Goal: Task Accomplishment & Management: Complete application form

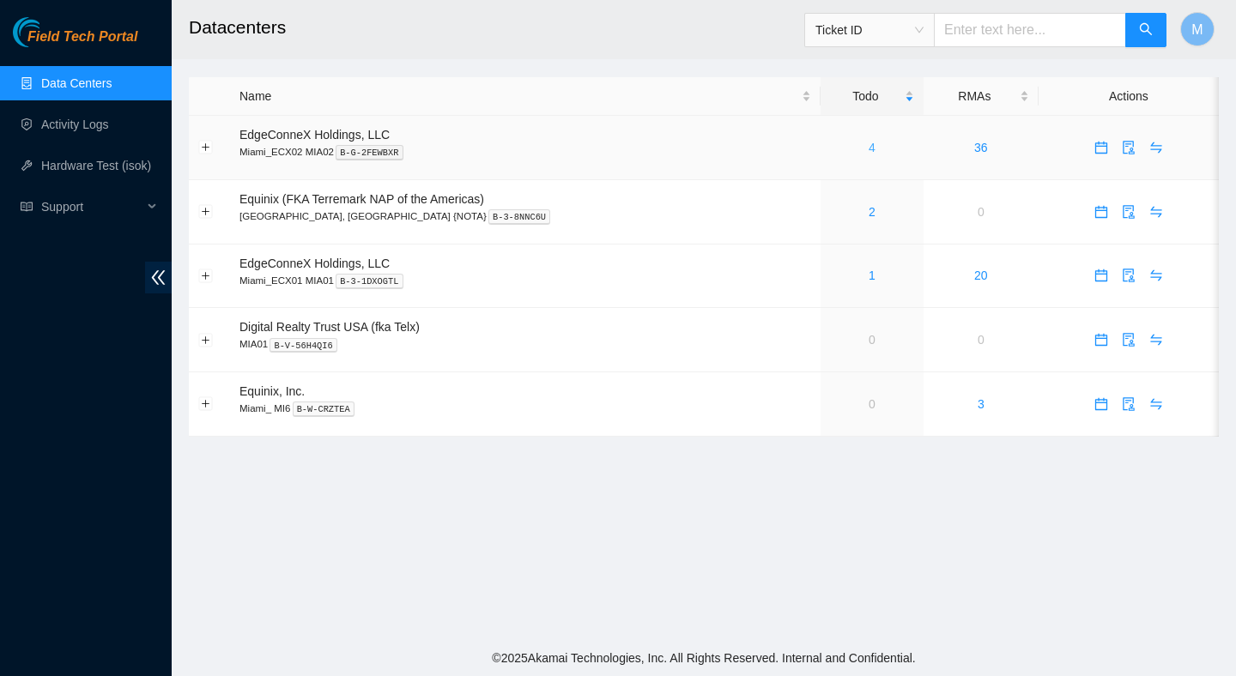
click at [869, 145] on link "4" at bounding box center [872, 148] width 7 height 14
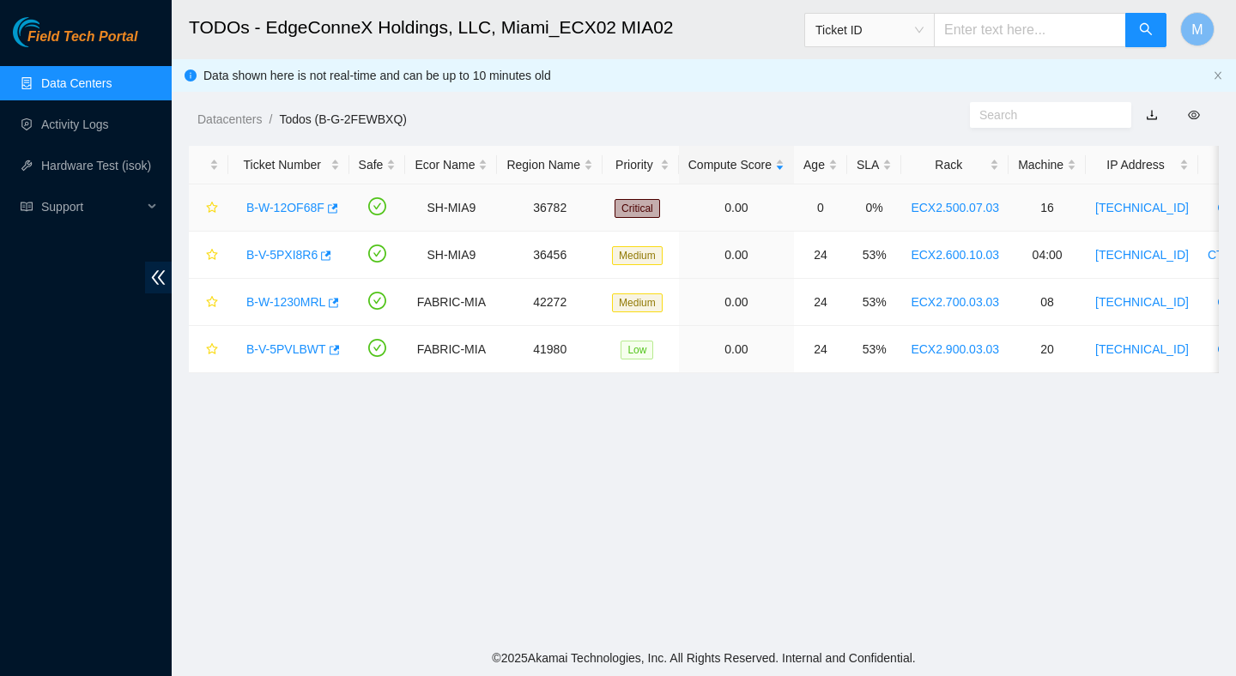
click at [304, 211] on link "B-W-12OF68F" at bounding box center [285, 208] width 78 height 14
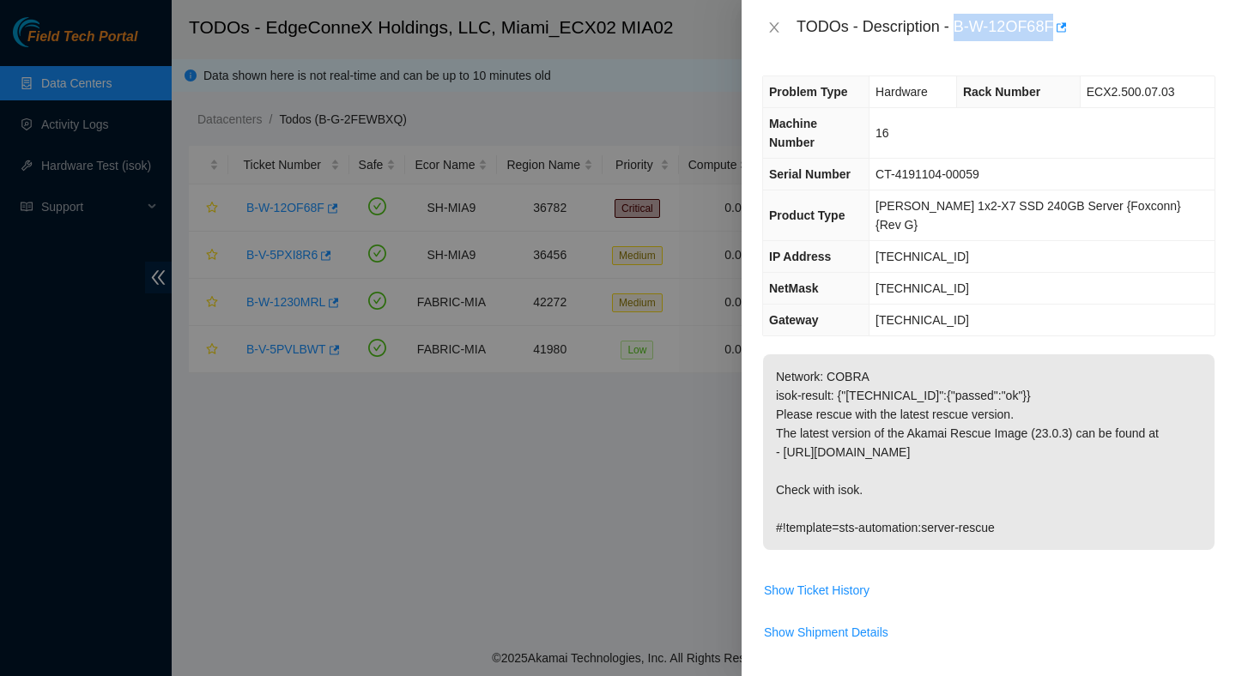
drag, startPoint x: 958, startPoint y: 28, endPoint x: 1059, endPoint y: 36, distance: 101.6
click at [1059, 36] on div "TODOs - Description - B-W-12OF68F" at bounding box center [1006, 27] width 419 height 27
copy div "B-W-12OF68F"
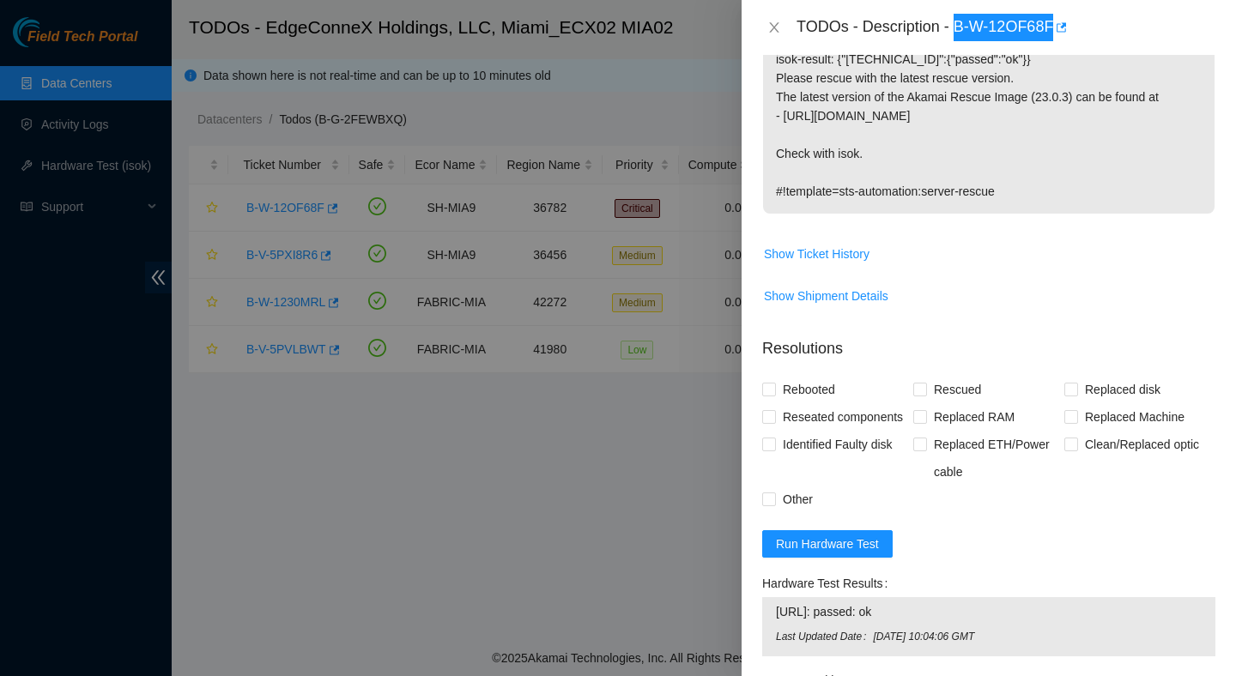
scroll to position [371, 0]
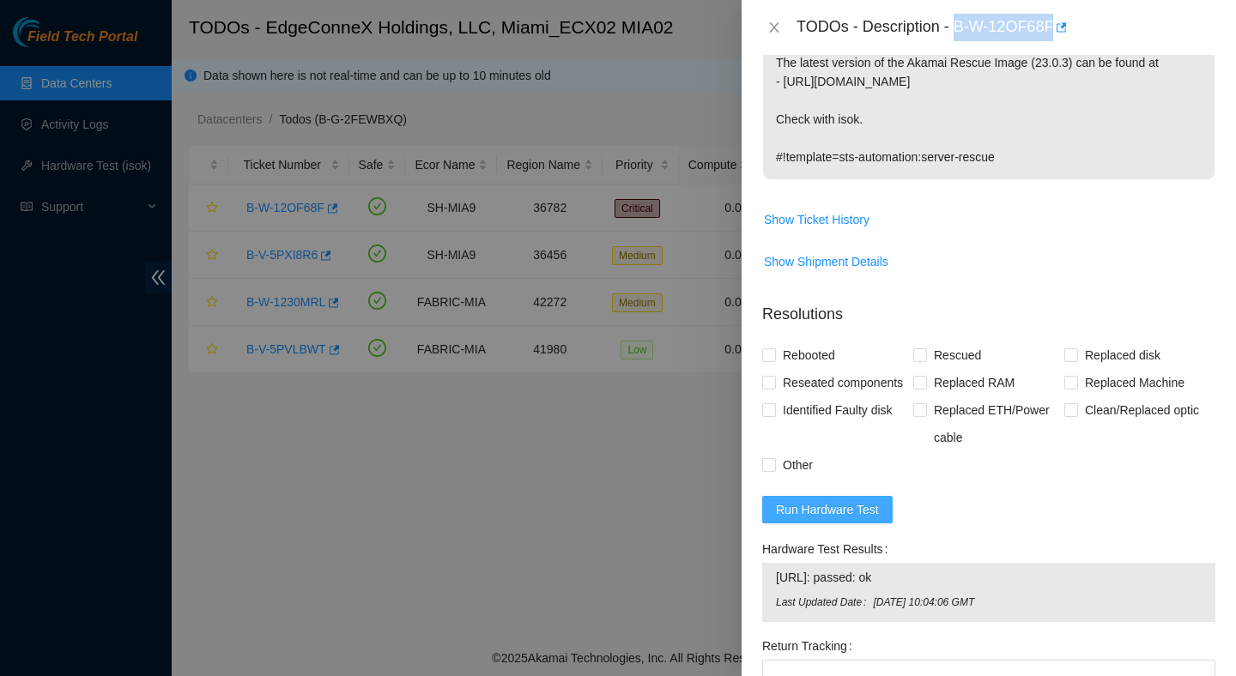
click at [846, 500] on span "Run Hardware Test" at bounding box center [827, 509] width 103 height 19
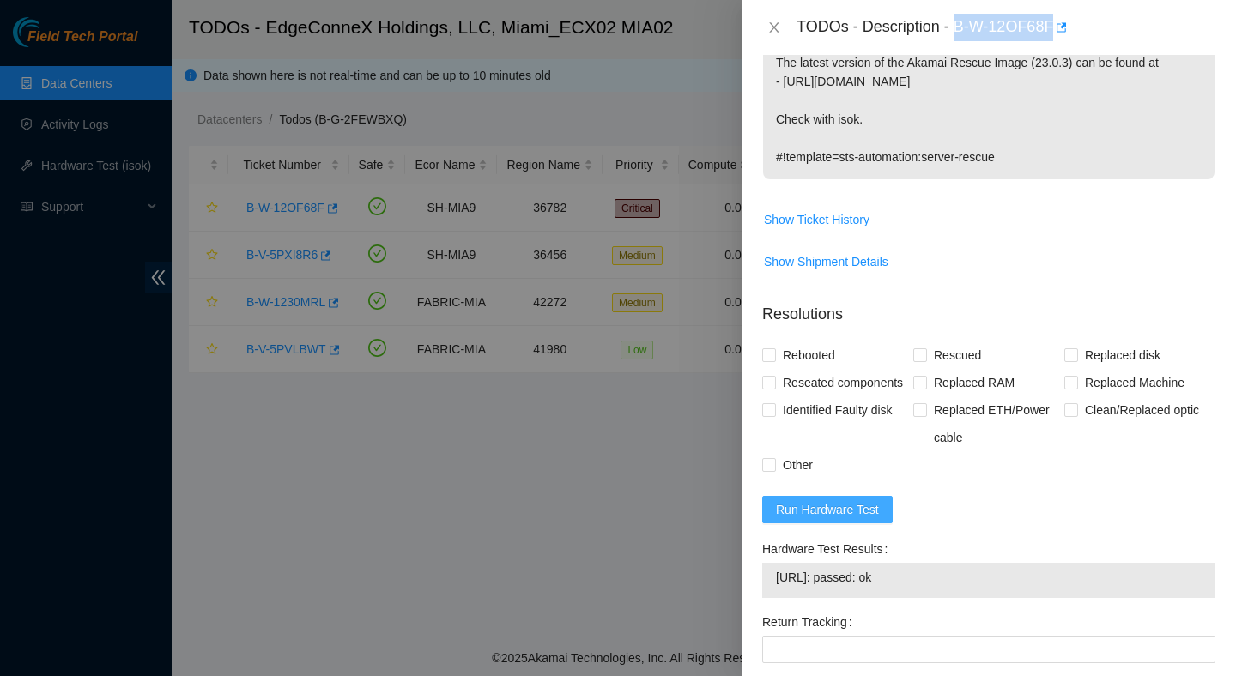
click at [856, 500] on span "Run Hardware Test" at bounding box center [827, 509] width 103 height 19
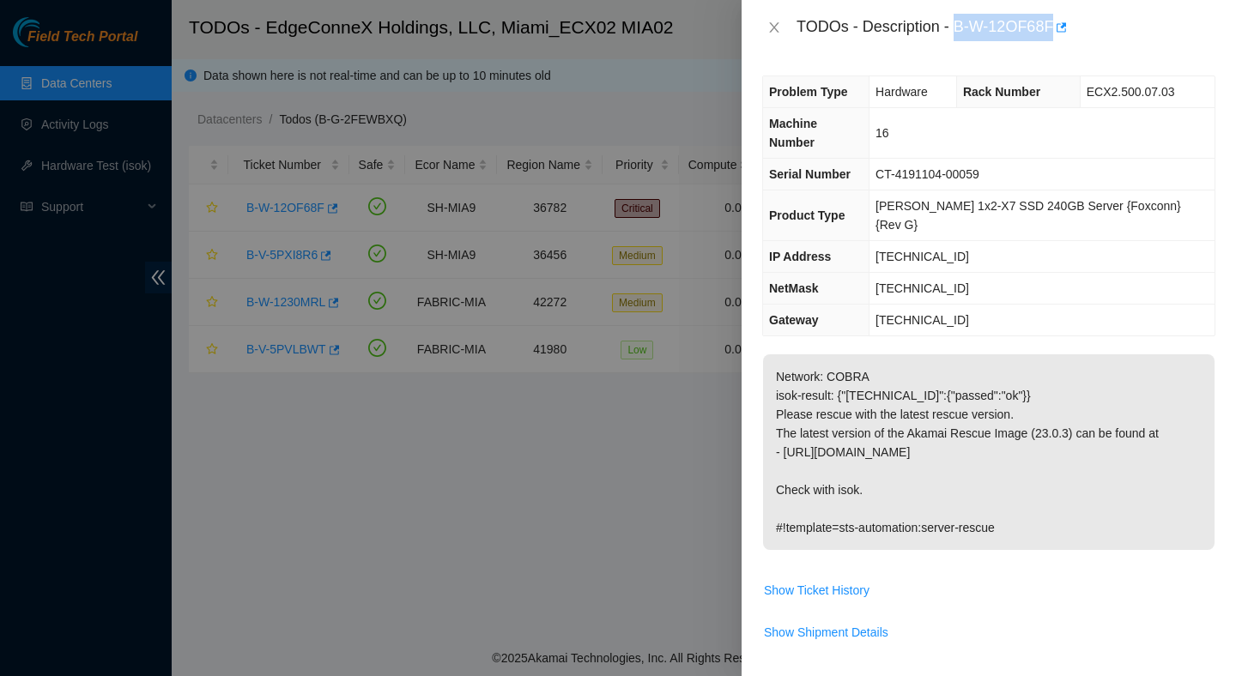
scroll to position [488, 0]
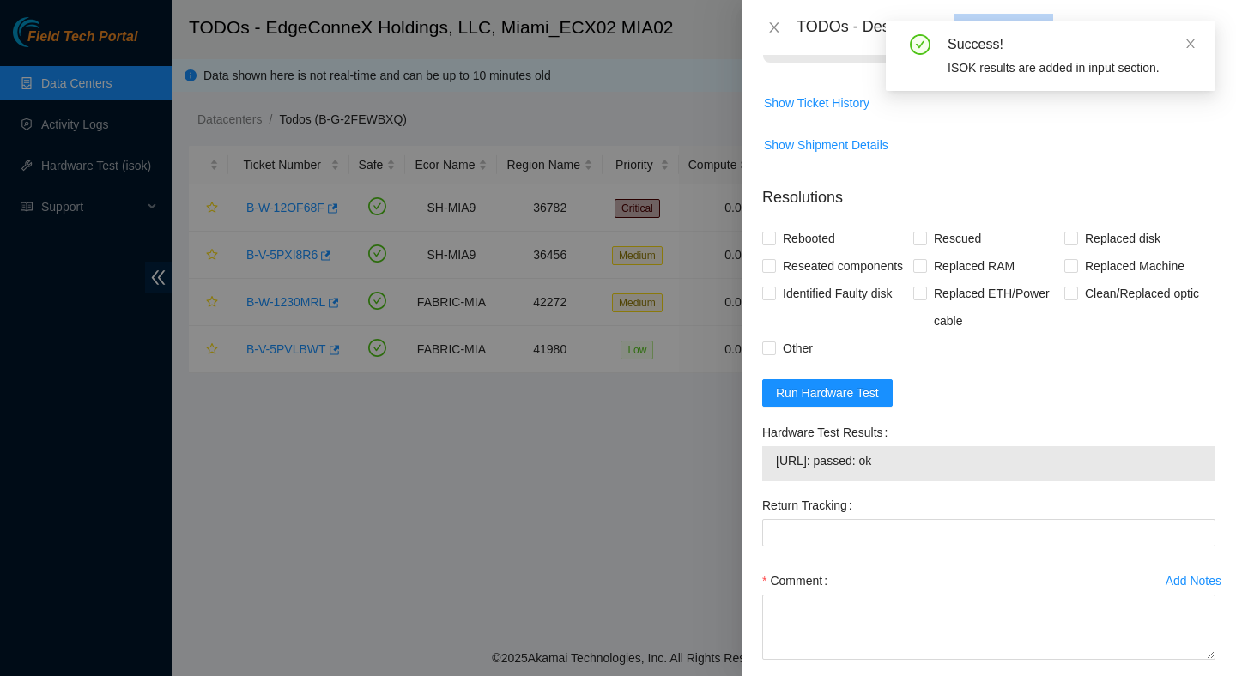
drag, startPoint x: 953, startPoint y: 455, endPoint x: 777, endPoint y: 446, distance: 176.2
click at [774, 446] on div "23.211.106.147: passed: ok" at bounding box center [988, 463] width 453 height 35
copy tbody "23.211.106.147: passed: ok"
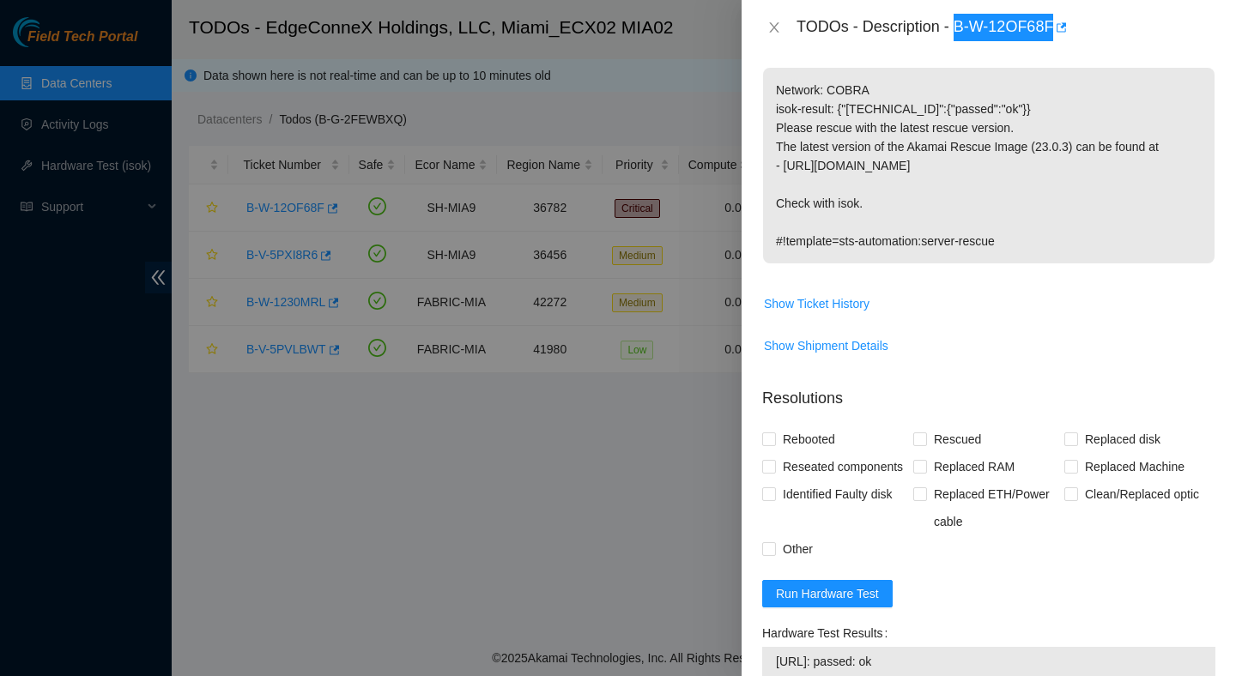
scroll to position [255, 0]
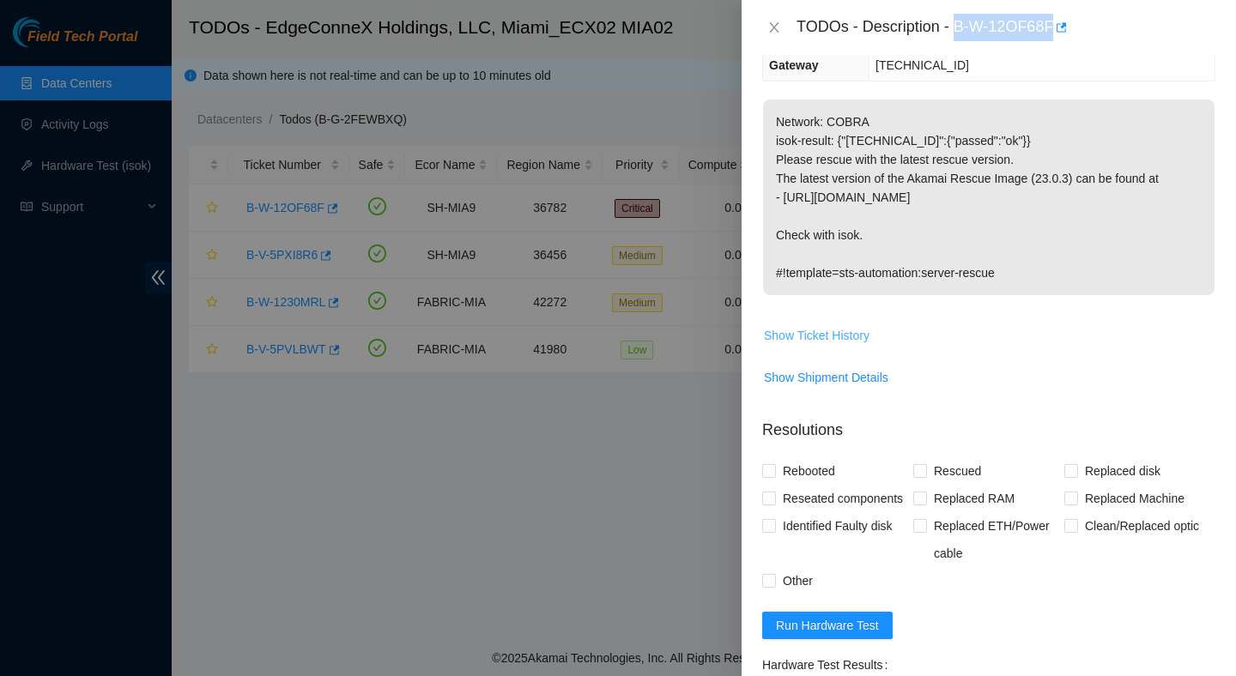
click at [831, 326] on span "Show Ticket History" at bounding box center [817, 335] width 106 height 19
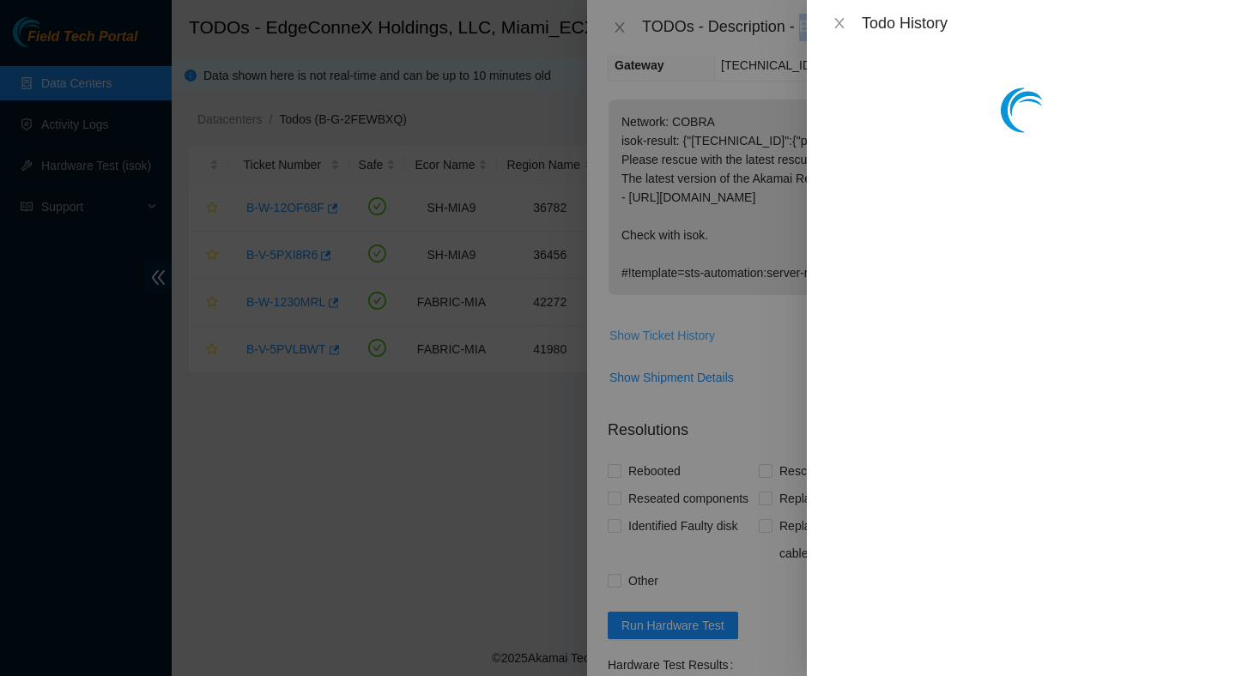
click at [831, 303] on div at bounding box center [618, 338] width 1236 height 676
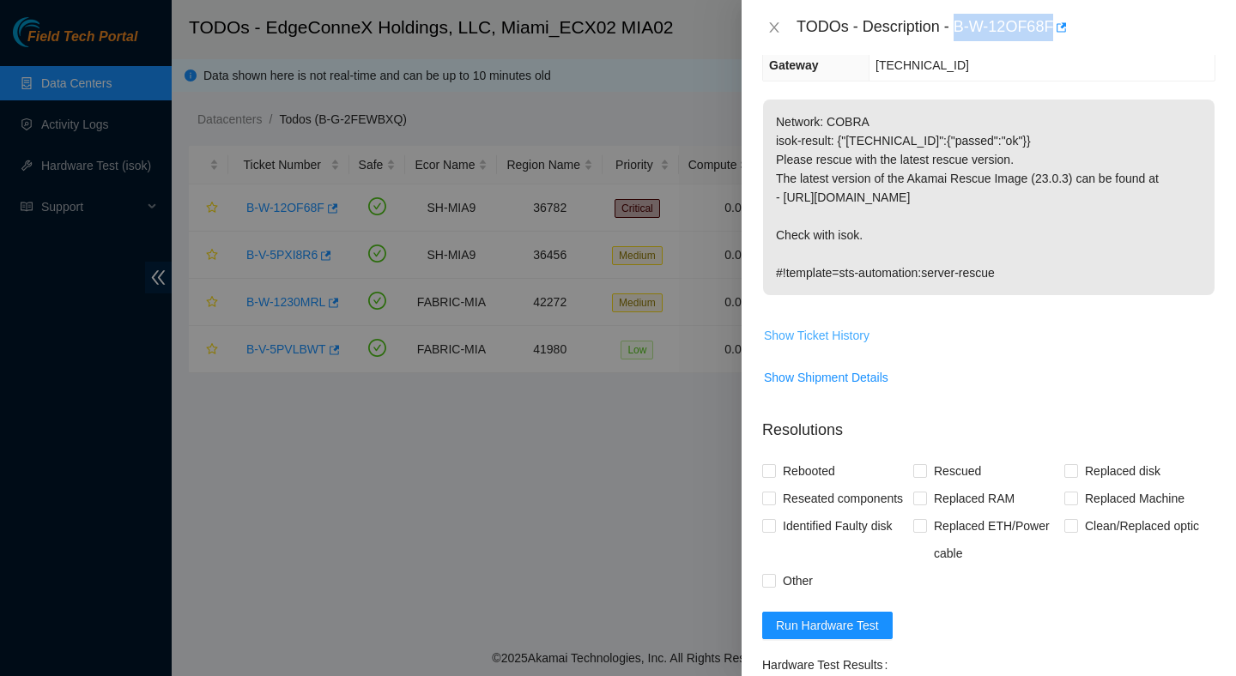
click at [831, 326] on span "Show Ticket History" at bounding box center [817, 335] width 106 height 19
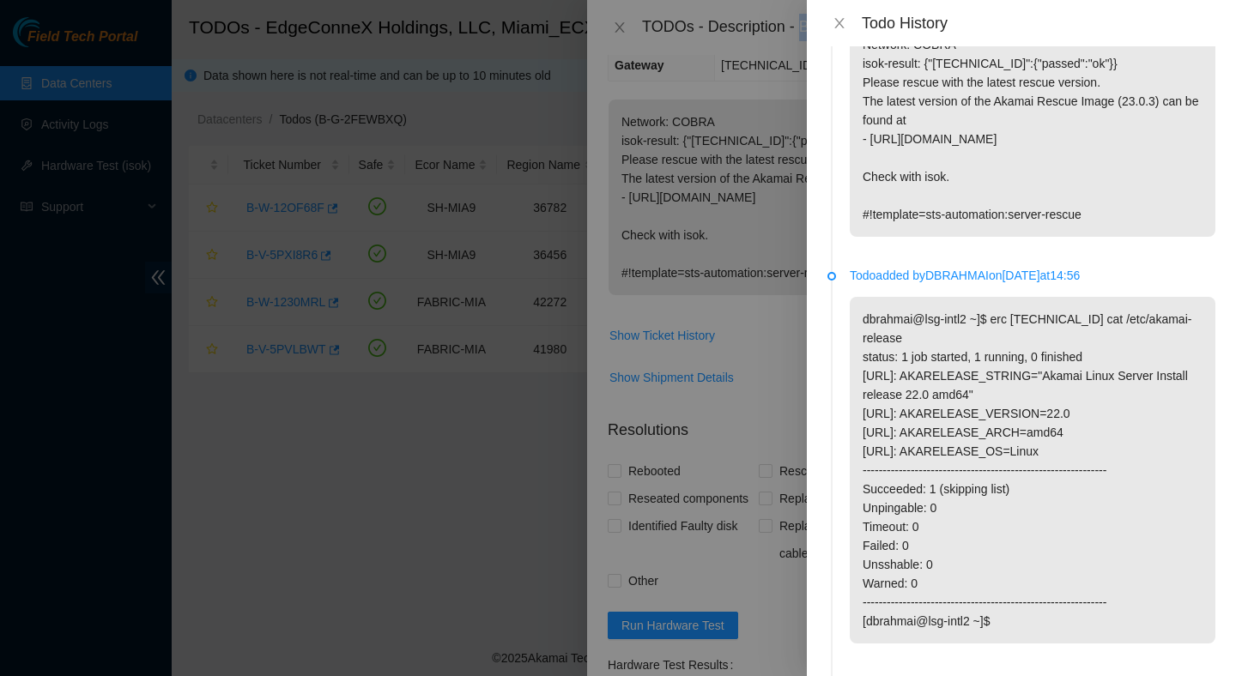
scroll to position [0, 0]
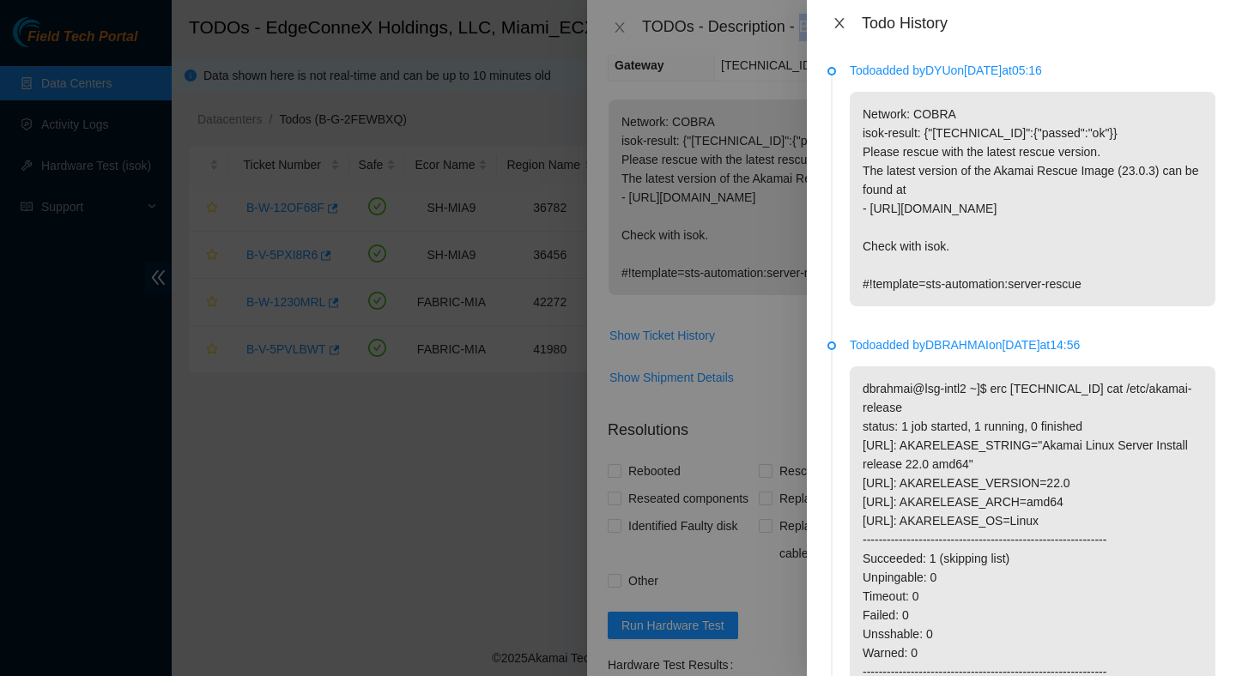
click at [843, 24] on icon "close" at bounding box center [840, 23] width 14 height 14
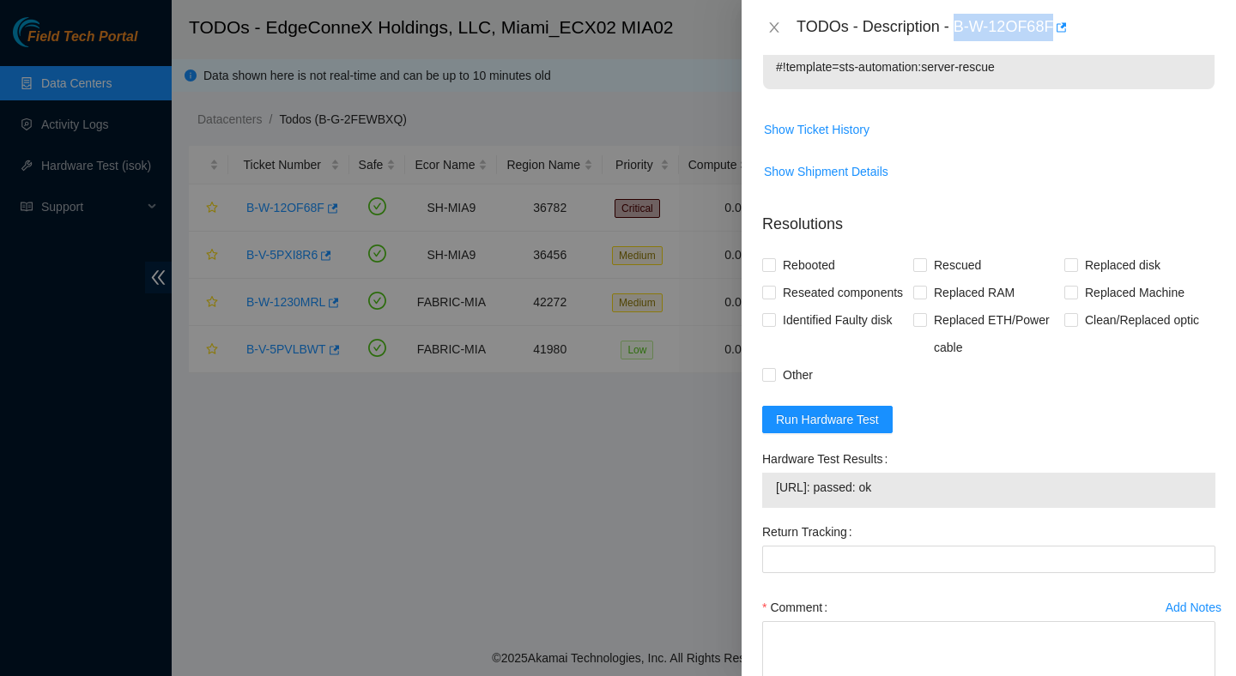
scroll to position [464, 0]
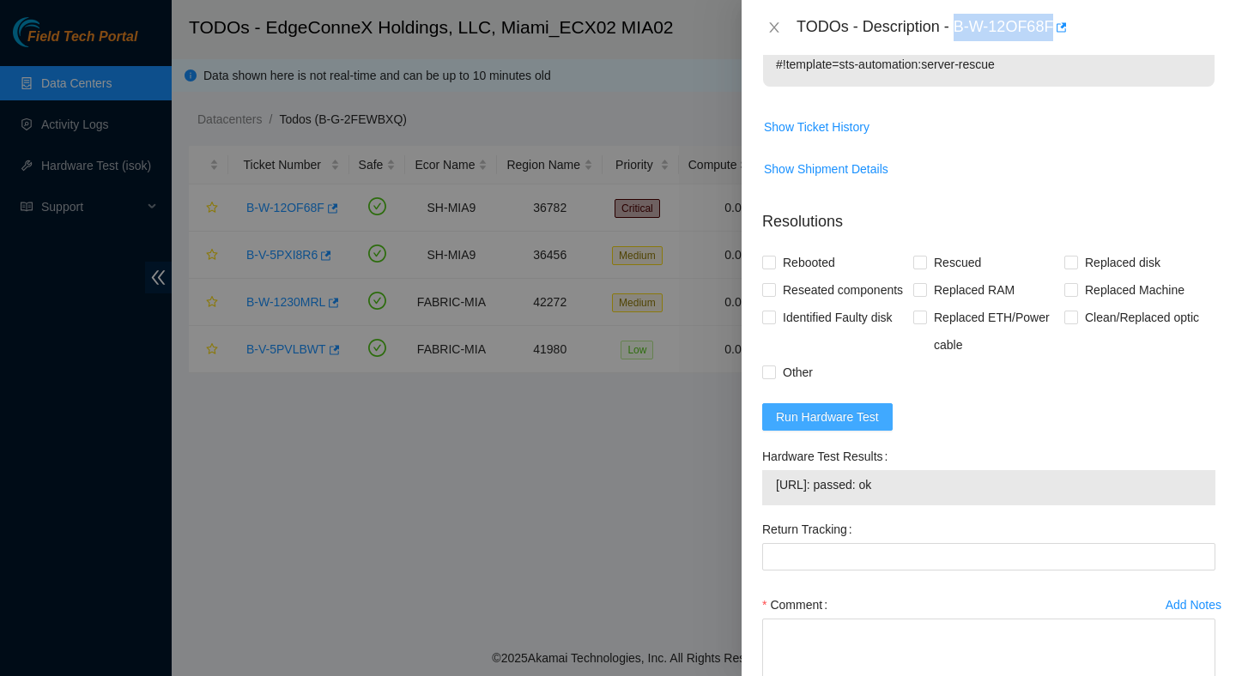
click at [852, 408] on span "Run Hardware Test" at bounding box center [827, 417] width 103 height 19
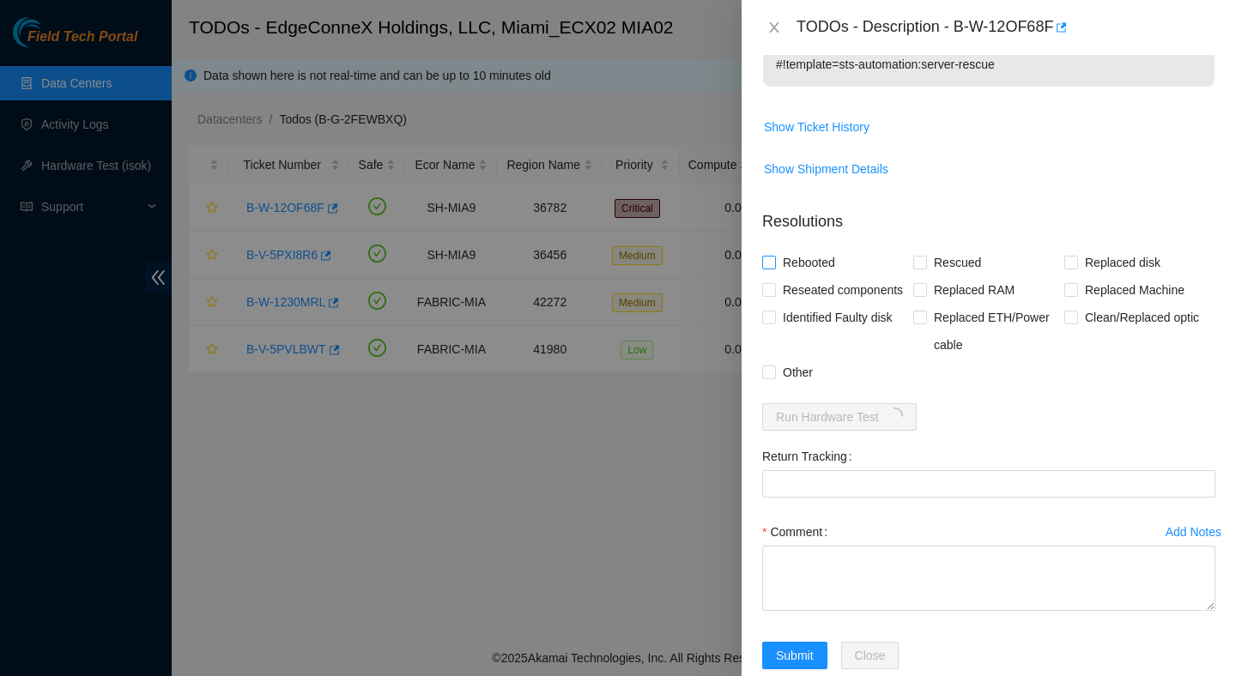
click at [823, 249] on span "Rebooted" at bounding box center [809, 262] width 66 height 27
click at [774, 256] on input "Rebooted" at bounding box center [768, 262] width 12 height 12
checkbox input "true"
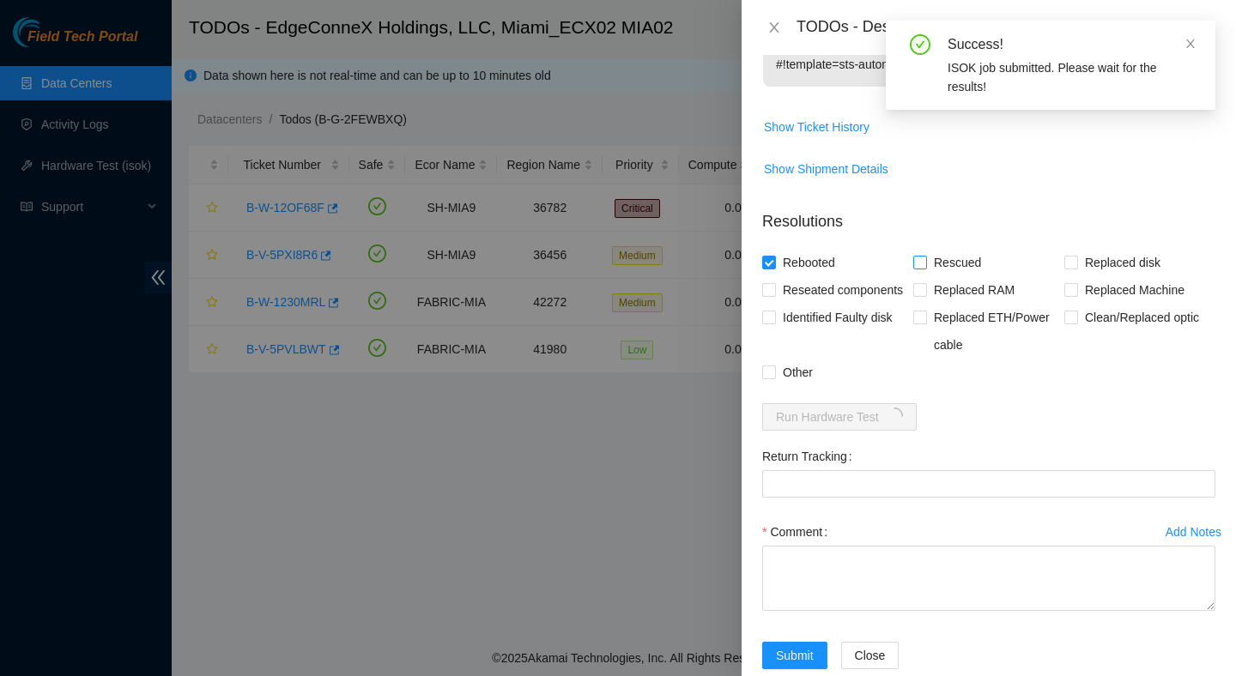
click at [951, 249] on span "Rescued" at bounding box center [957, 262] width 61 height 27
click at [925, 256] on input "Rescued" at bounding box center [919, 262] width 12 height 12
checkbox input "true"
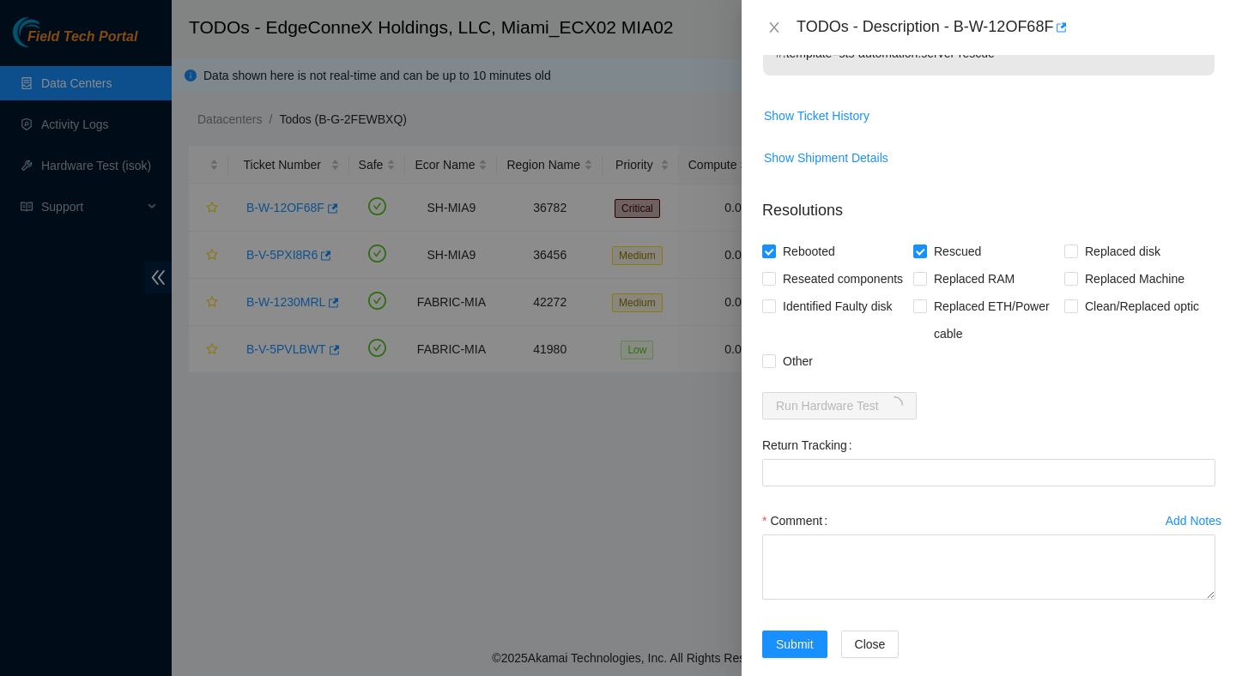
scroll to position [488, 0]
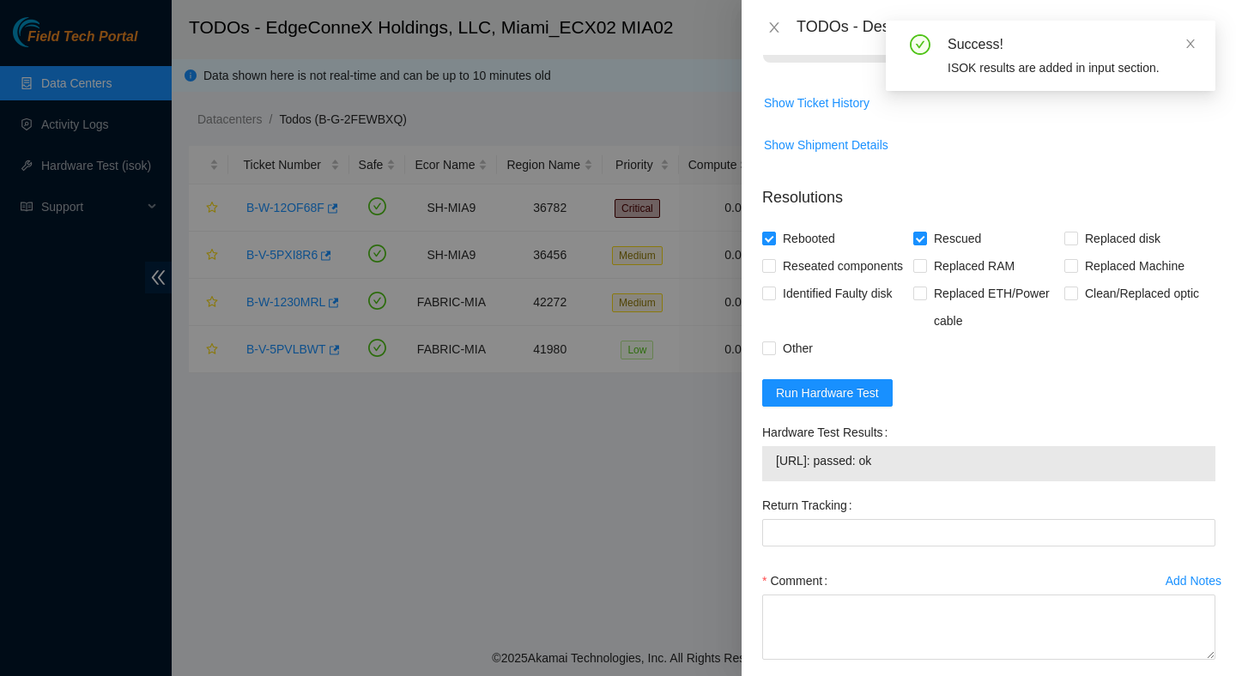
drag, startPoint x: 962, startPoint y: 447, endPoint x: 748, endPoint y: 445, distance: 214.6
click at [748, 445] on div "Problem Type Hardware Rack Number ECX2.500.07.03 Machine Number 16 Serial Numbe…" at bounding box center [989, 365] width 494 height 621
copy tbody "23.211.106.147: passed: ok"
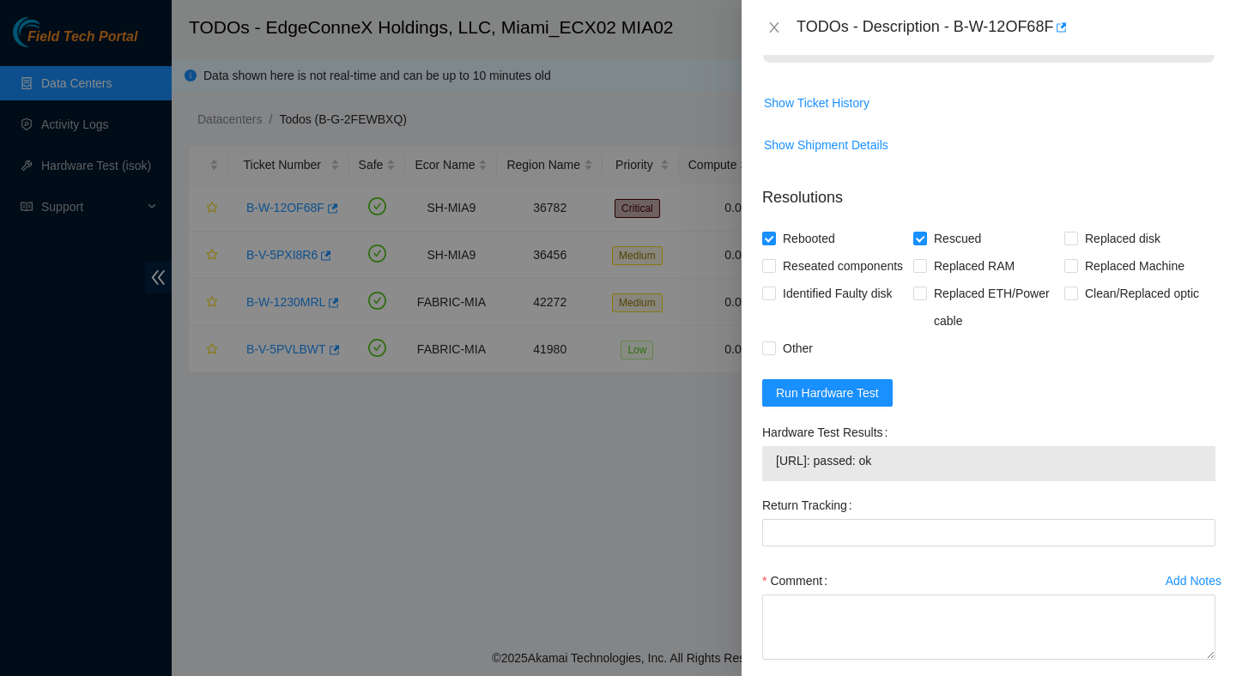
scroll to position [561, 0]
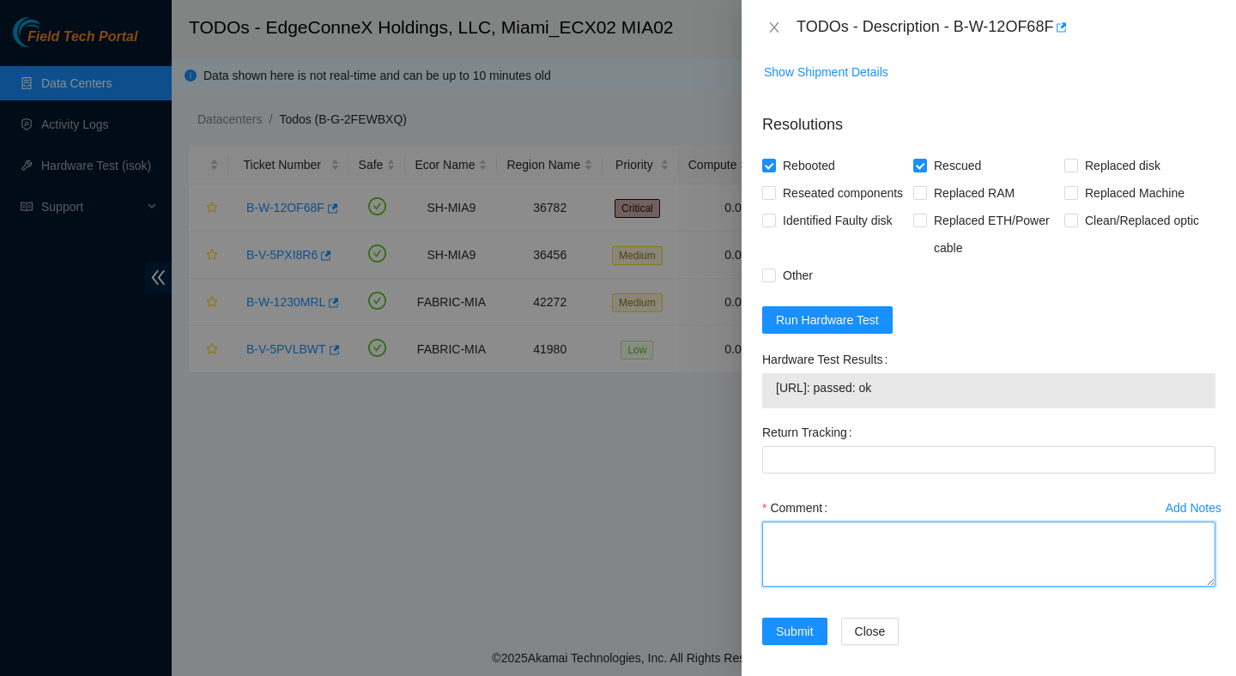
click at [808, 536] on textarea "Comment" at bounding box center [988, 554] width 453 height 65
paste textarea "Verified ticket is safe to work on : Yes NOCC Authorized: Yes Located server co…"
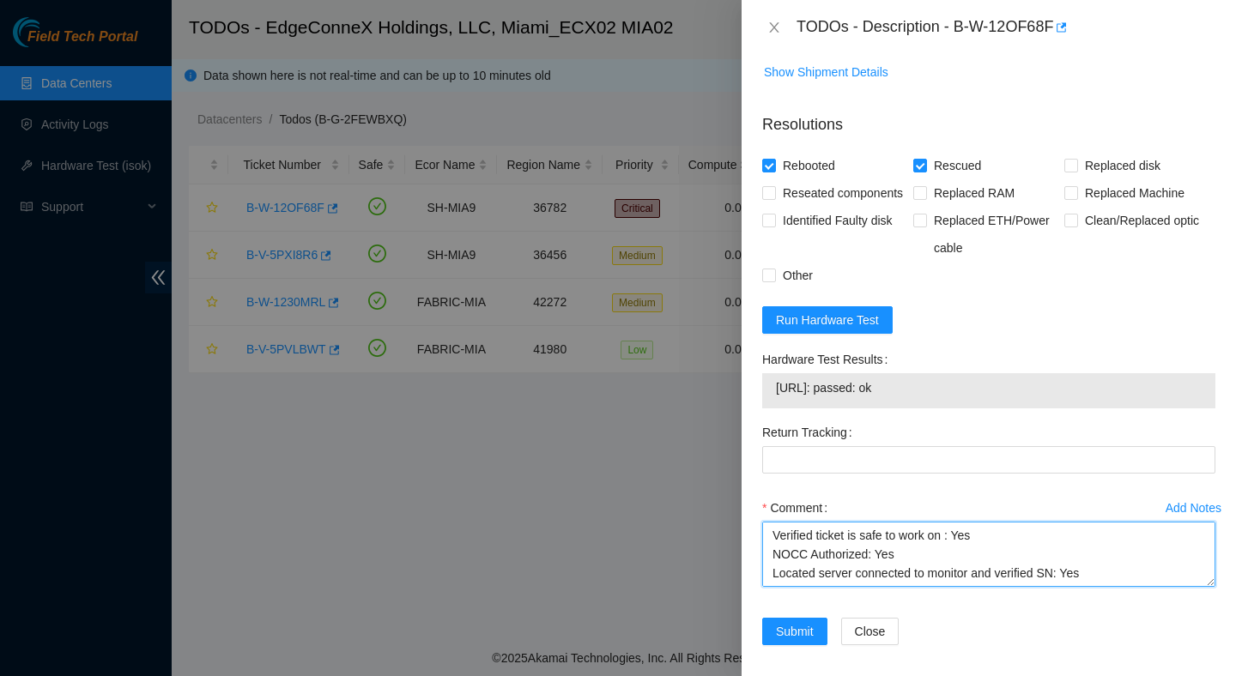
scroll to position [202, 0]
type textarea "Verified ticket is safe to work on : Yes NOCC Authorized: Yes Located server co…"
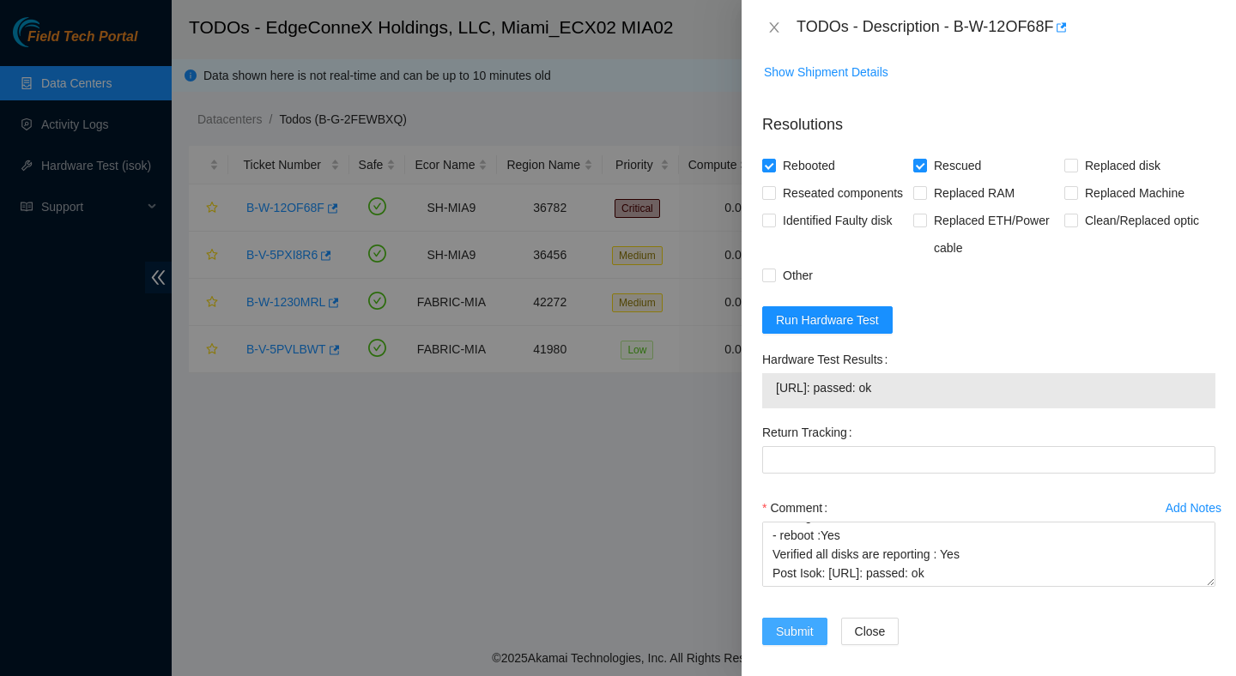
click at [800, 631] on button "Submit" at bounding box center [794, 631] width 65 height 27
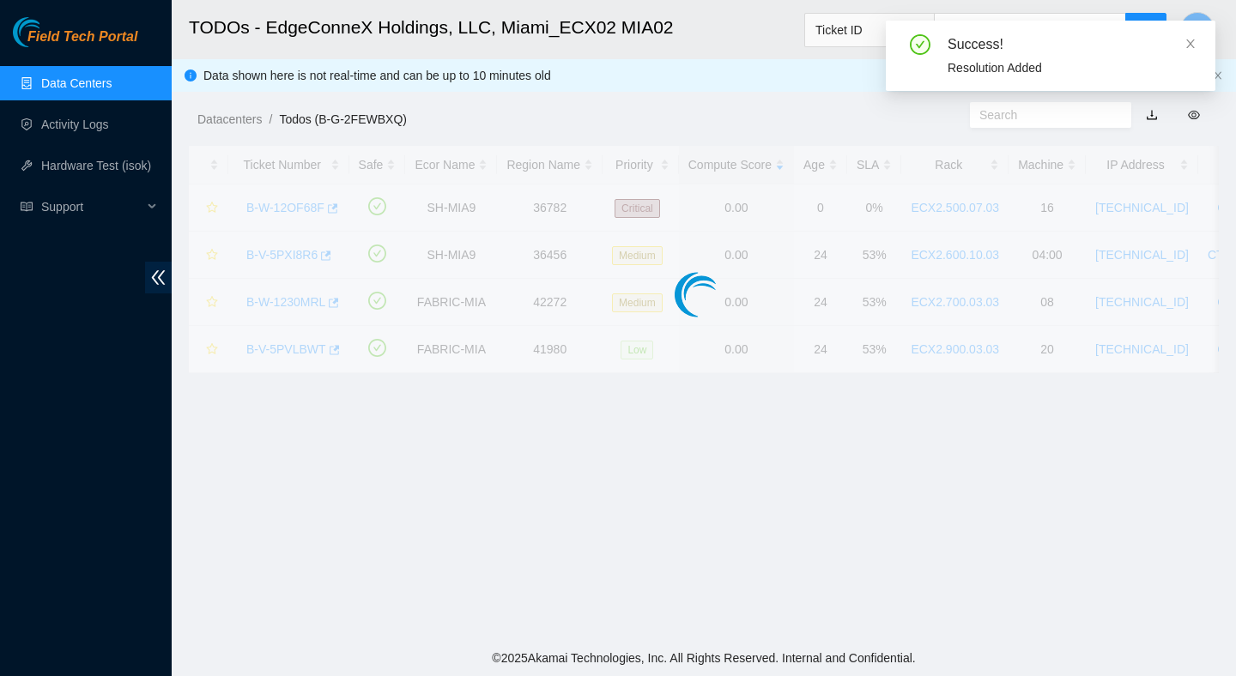
scroll to position [431, 0]
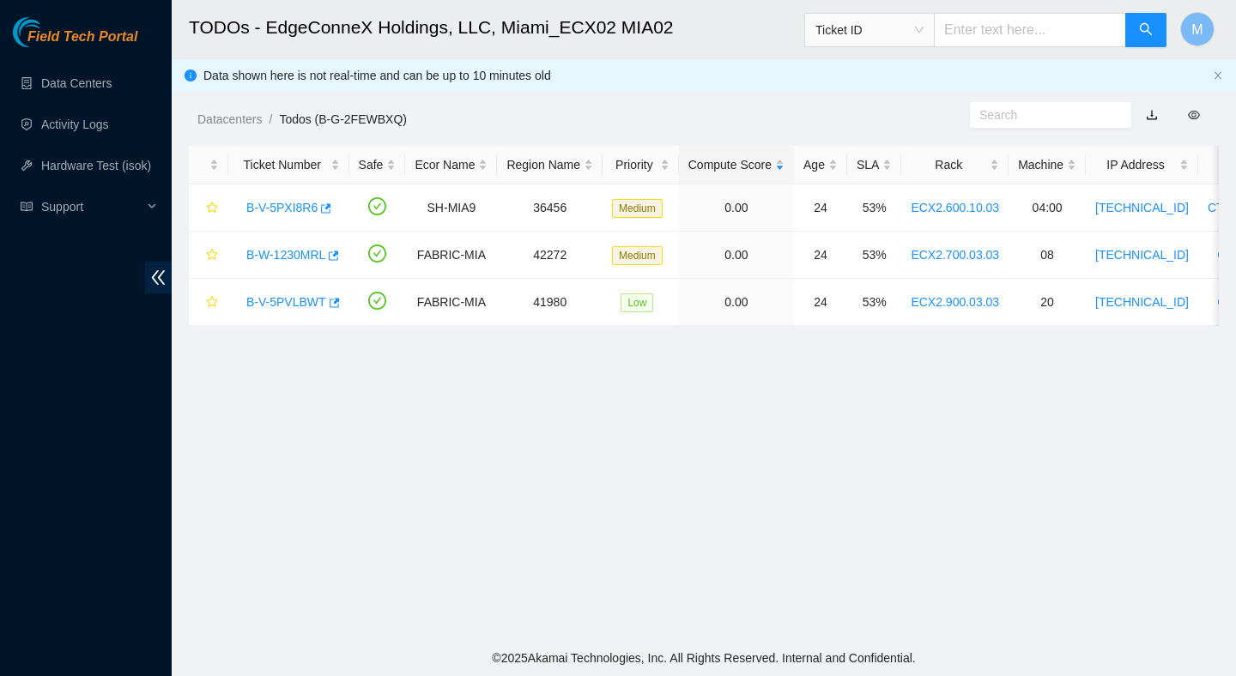
click at [321, 368] on main "TODOs - EdgeConneX Holdings, LLC, Miami_ECX02 MIA02 Ticket ID M Data shown here…" at bounding box center [704, 320] width 1064 height 640
click at [81, 1] on aside "Field Tech Portal Data Centers Activity Logs Hardware Test (isok) Support" at bounding box center [86, 338] width 172 height 676
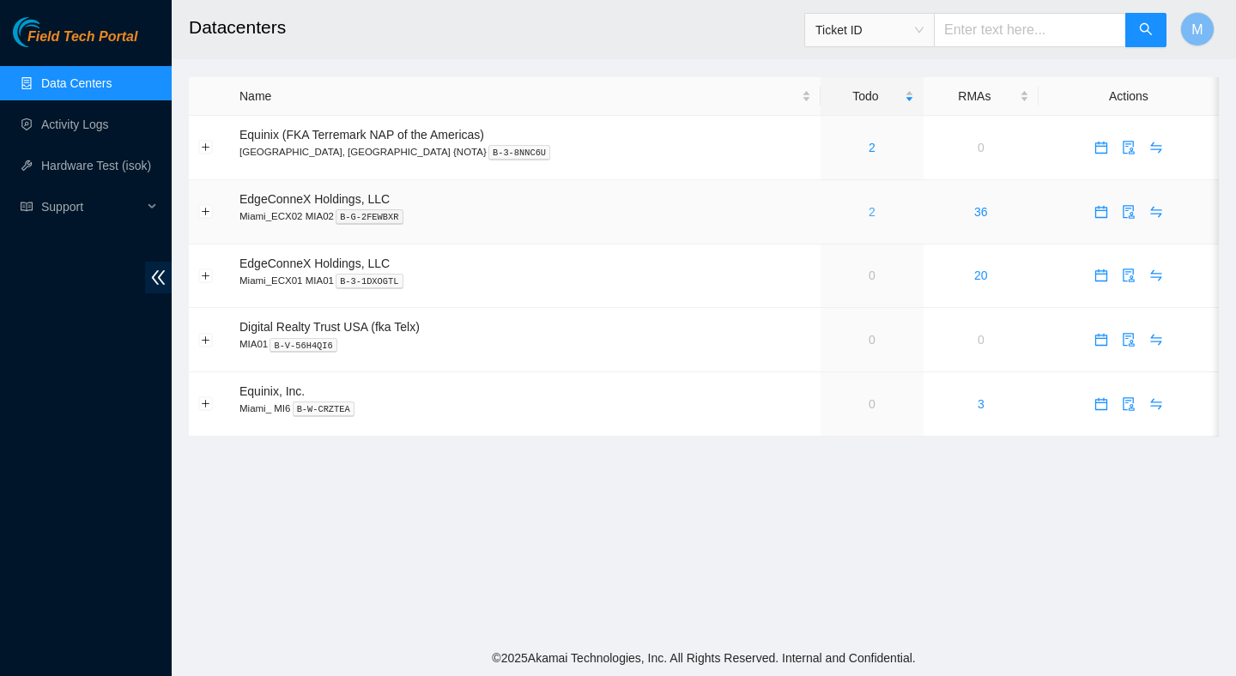
click at [869, 213] on link "2" at bounding box center [872, 212] width 7 height 14
click at [869, 209] on link "2" at bounding box center [872, 212] width 7 height 14
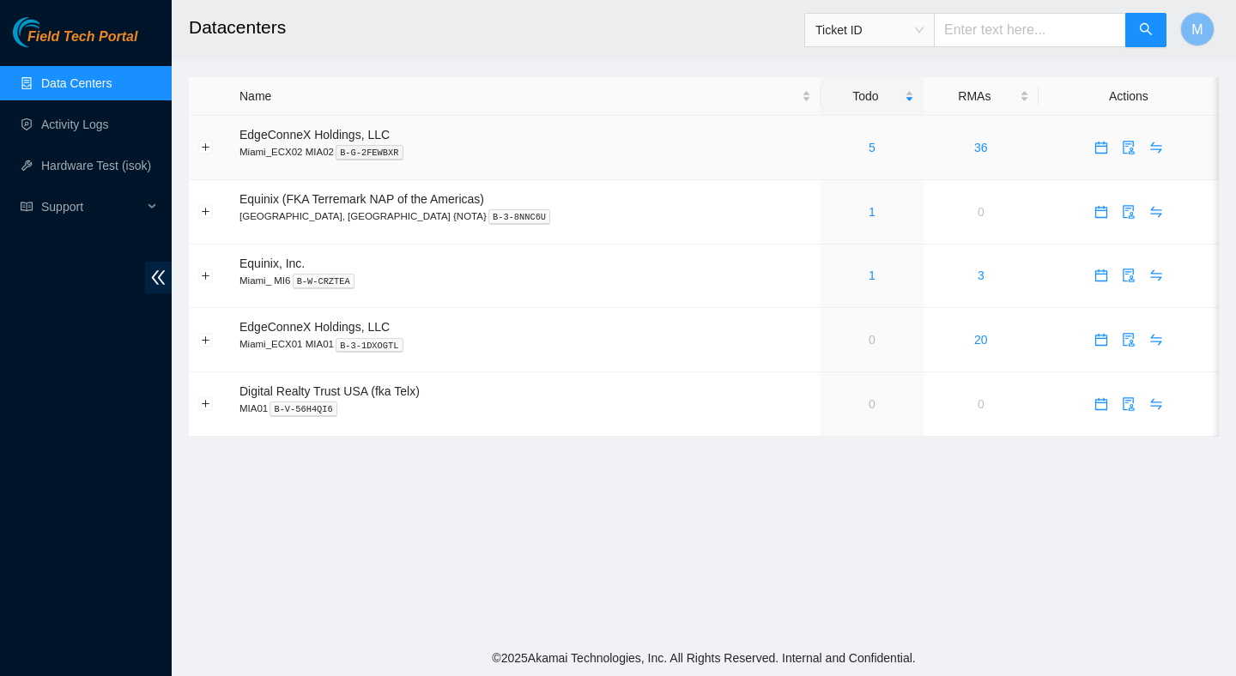
click at [839, 149] on div "5" at bounding box center [872, 147] width 84 height 19
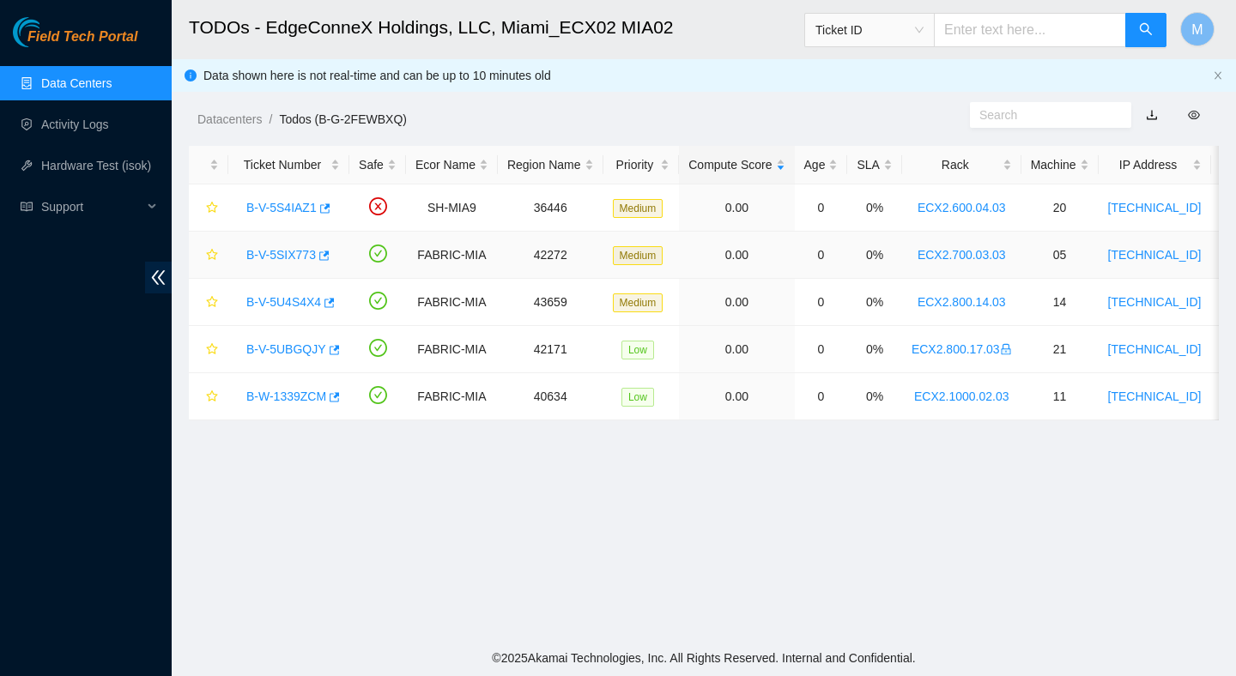
click at [291, 259] on link "B-V-5SIX773" at bounding box center [281, 255] width 70 height 14
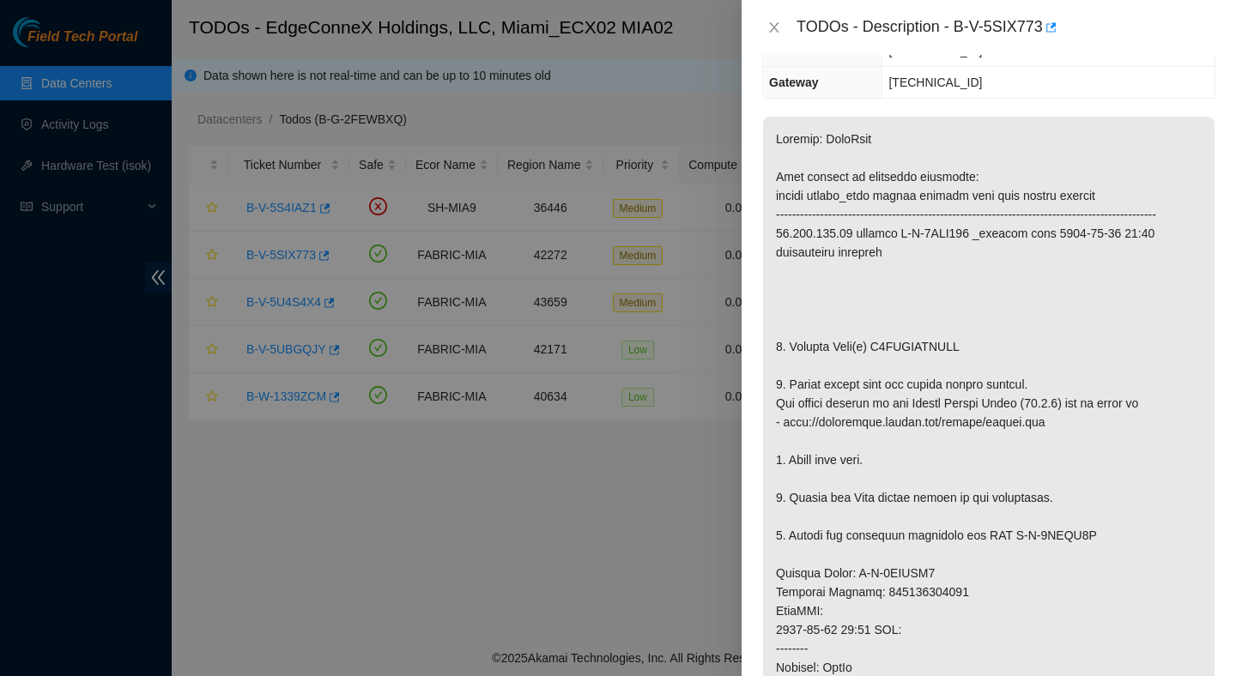
scroll to position [234, 0]
click at [775, 32] on icon "close" at bounding box center [774, 28] width 14 height 14
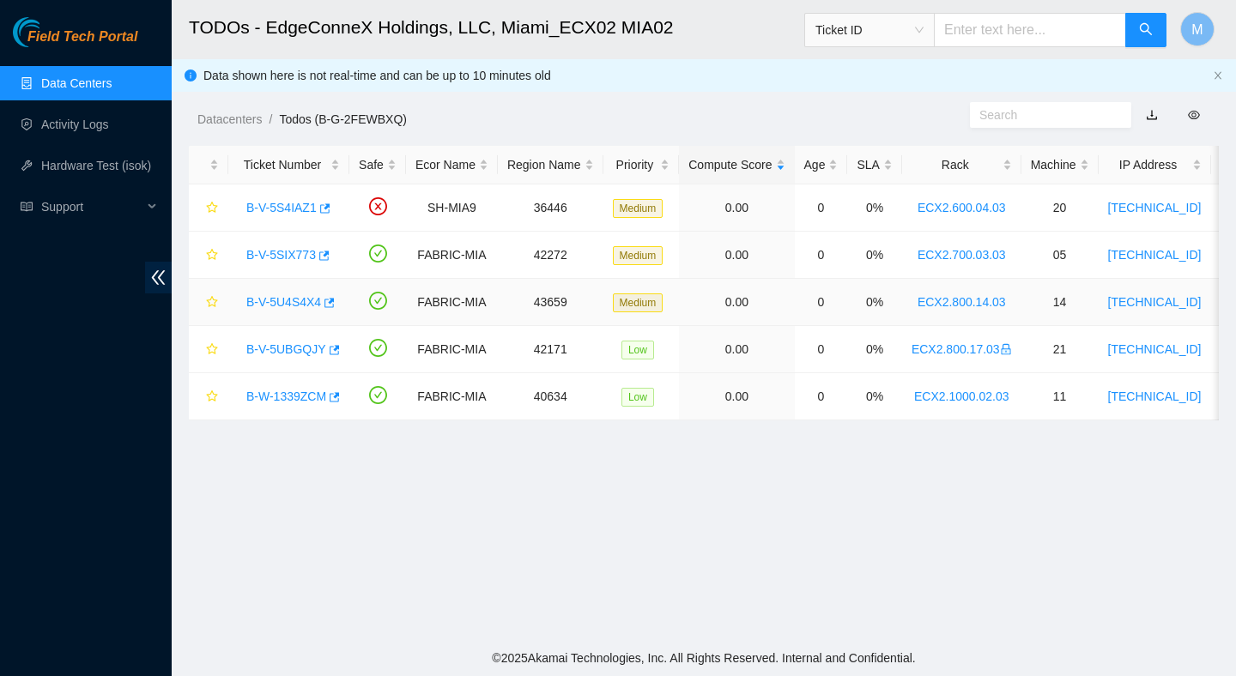
click at [298, 301] on link "B-V-5U4S4X4" at bounding box center [283, 302] width 75 height 14
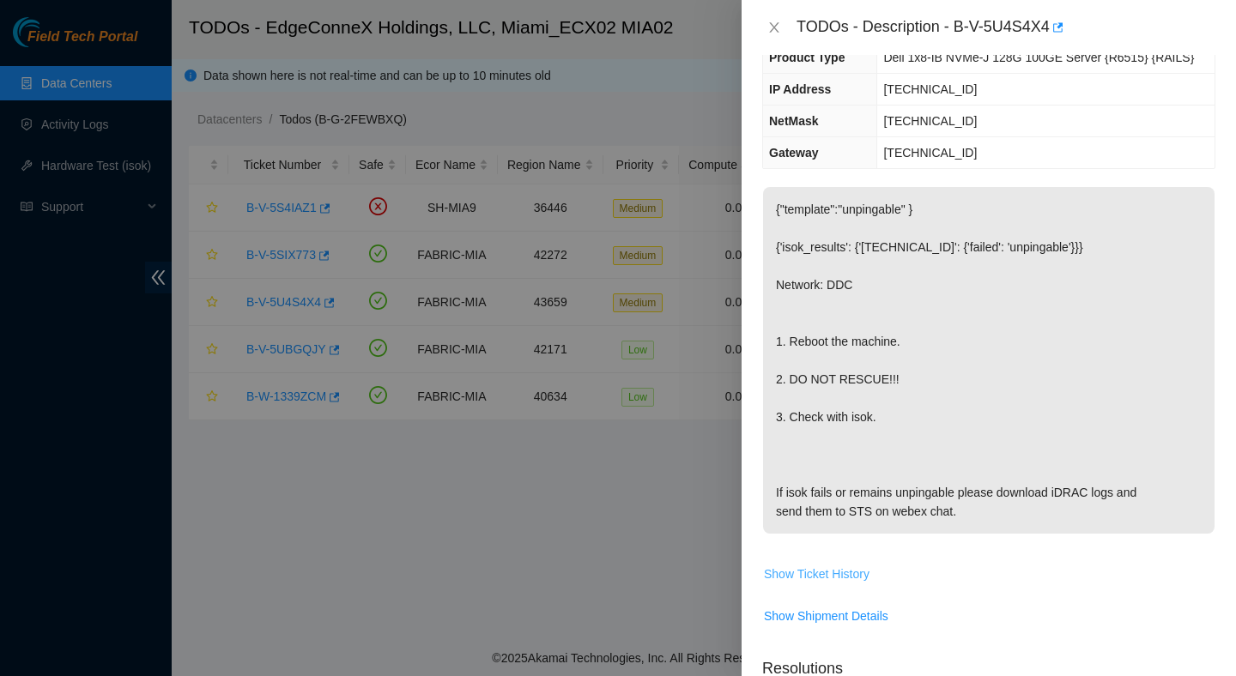
scroll to position [110, 0]
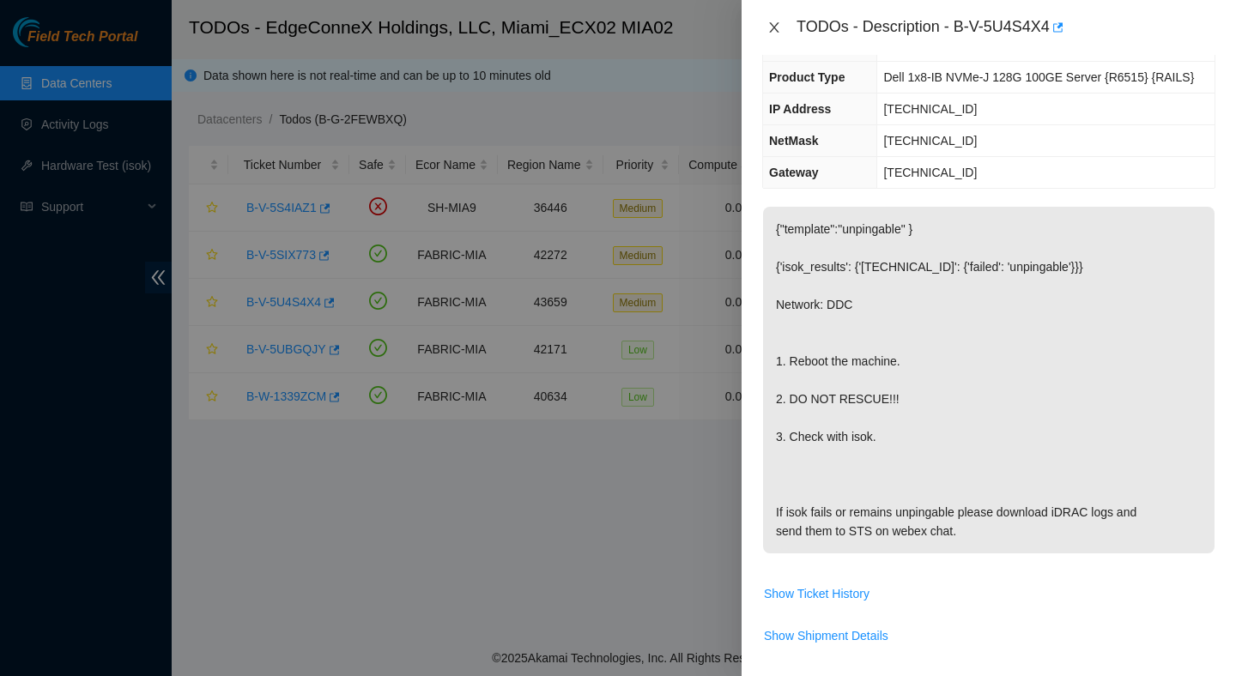
click at [776, 27] on icon "close" at bounding box center [774, 28] width 14 height 14
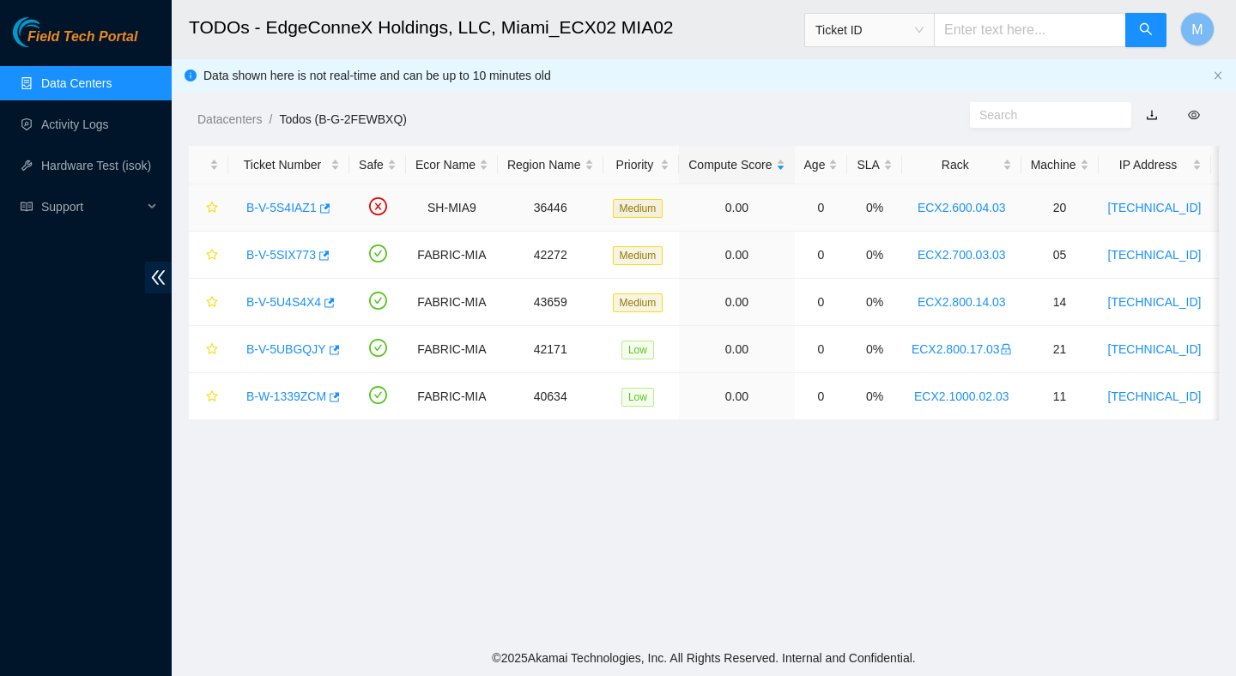
click at [290, 203] on link "B-V-5S4IAZ1" at bounding box center [281, 208] width 70 height 14
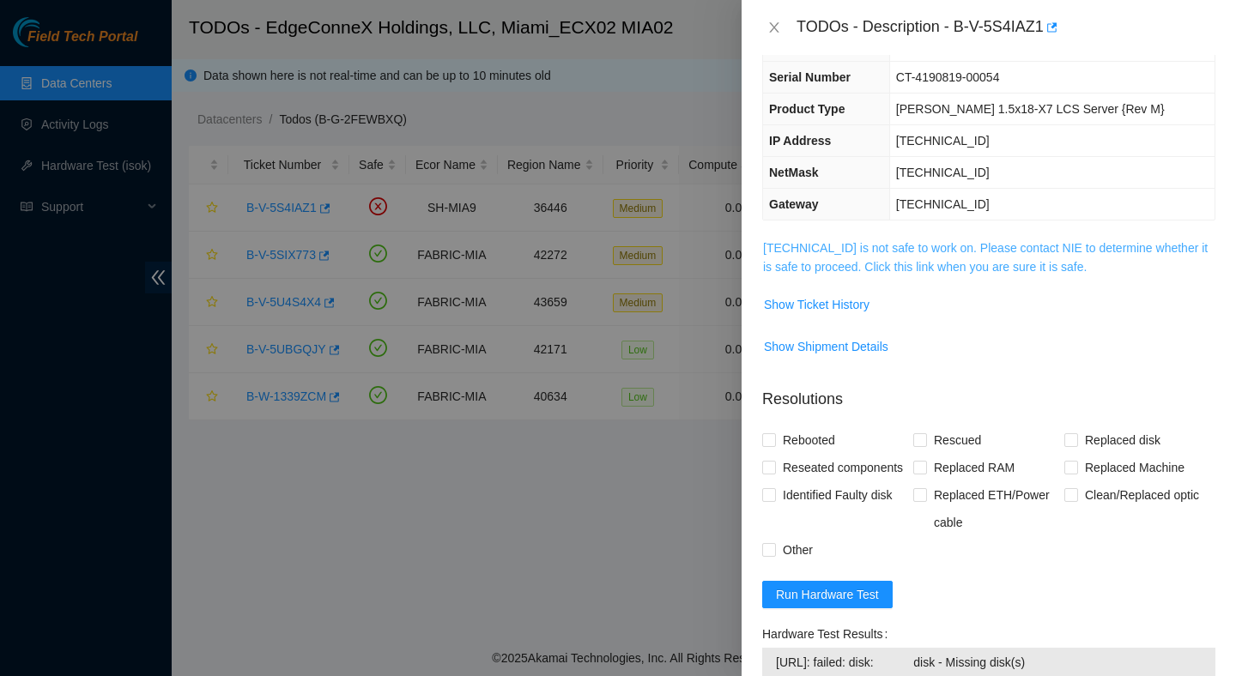
click at [897, 262] on link "23.205.45.57 is not safe to work on. Please contact NIE to determine whether it…" at bounding box center [985, 257] width 445 height 33
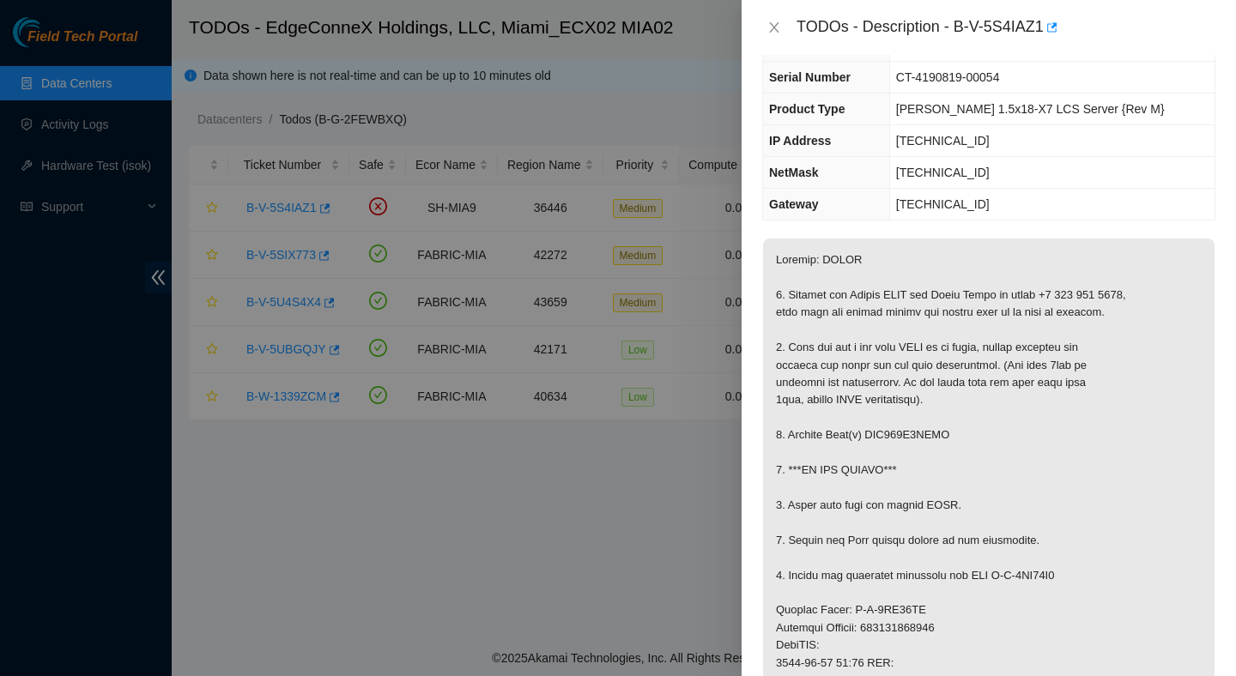
scroll to position [185, 0]
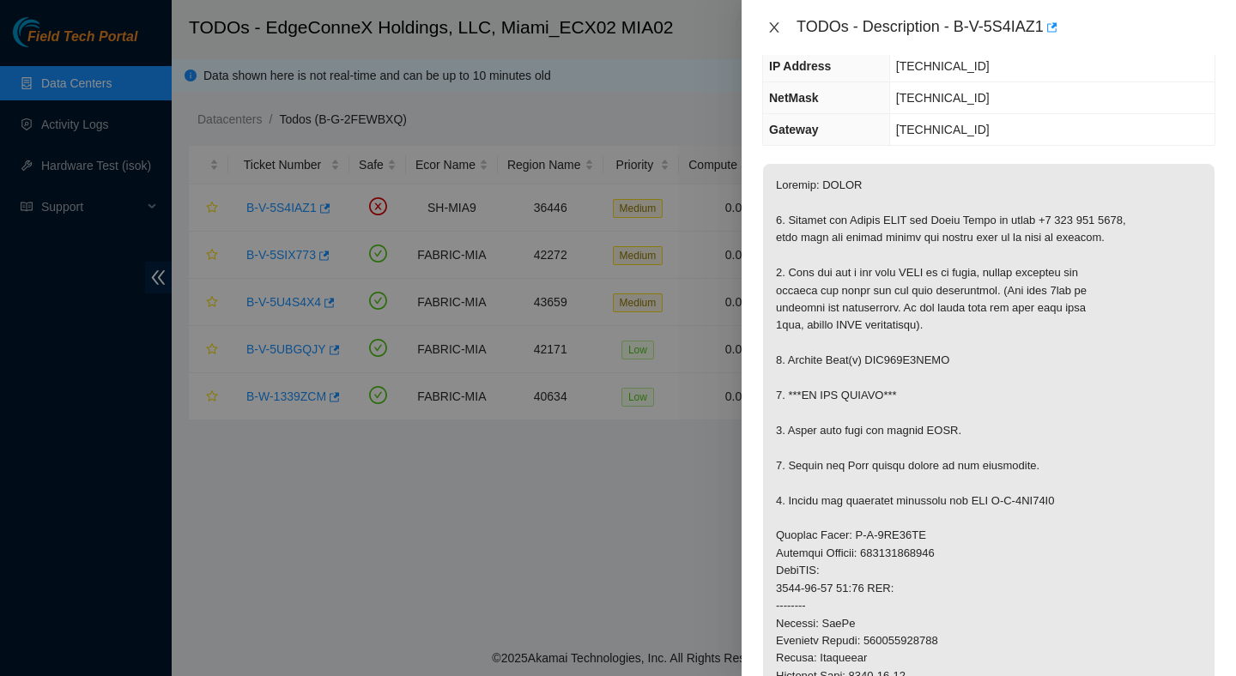
click at [778, 25] on icon "close" at bounding box center [774, 28] width 14 height 14
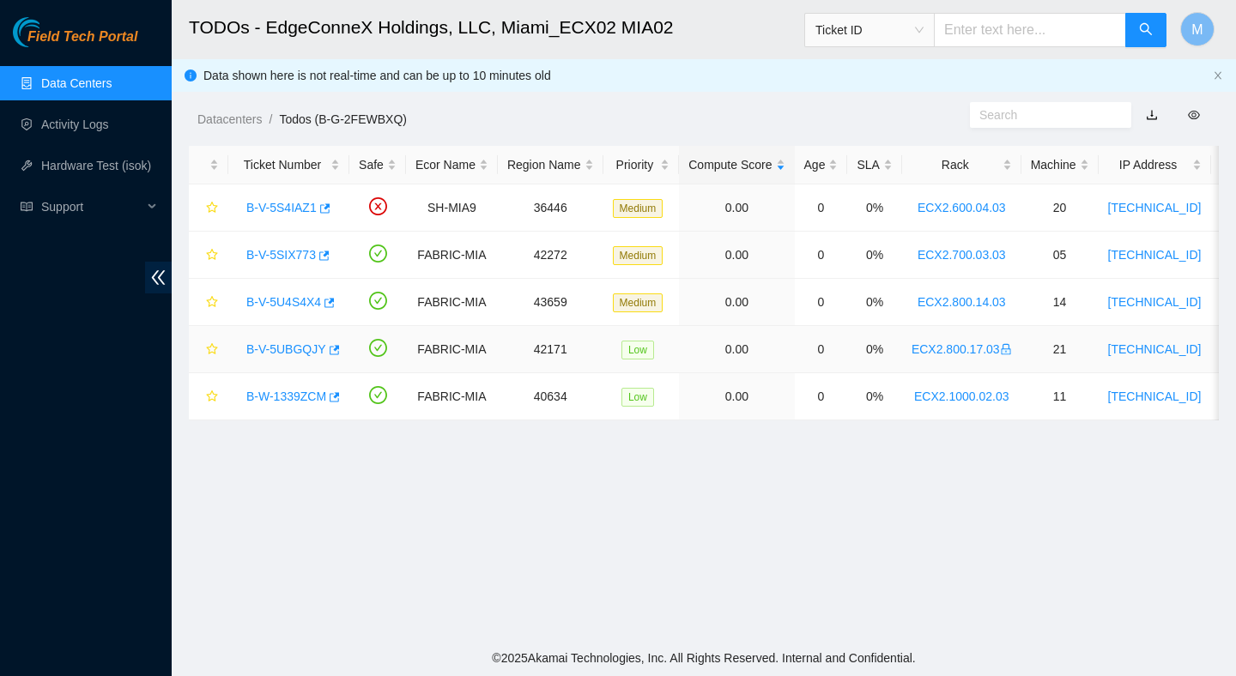
click at [294, 354] on link "B-V-5UBGQJY" at bounding box center [286, 350] width 80 height 14
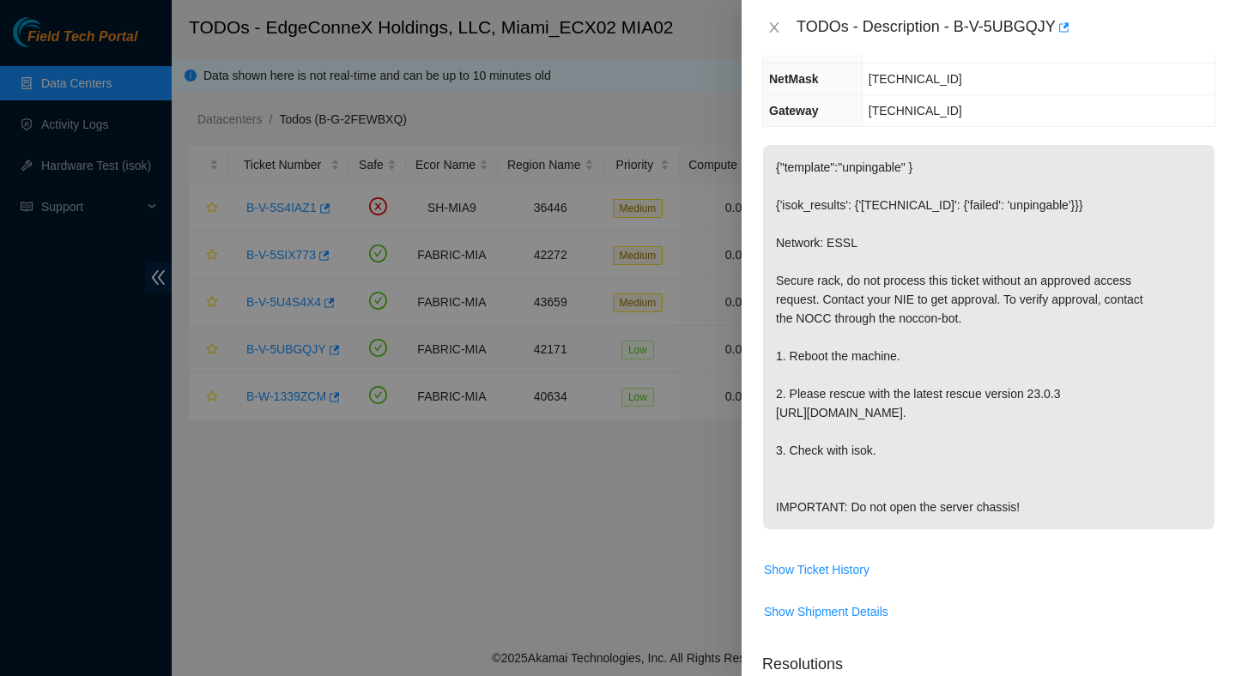
scroll to position [222, 0]
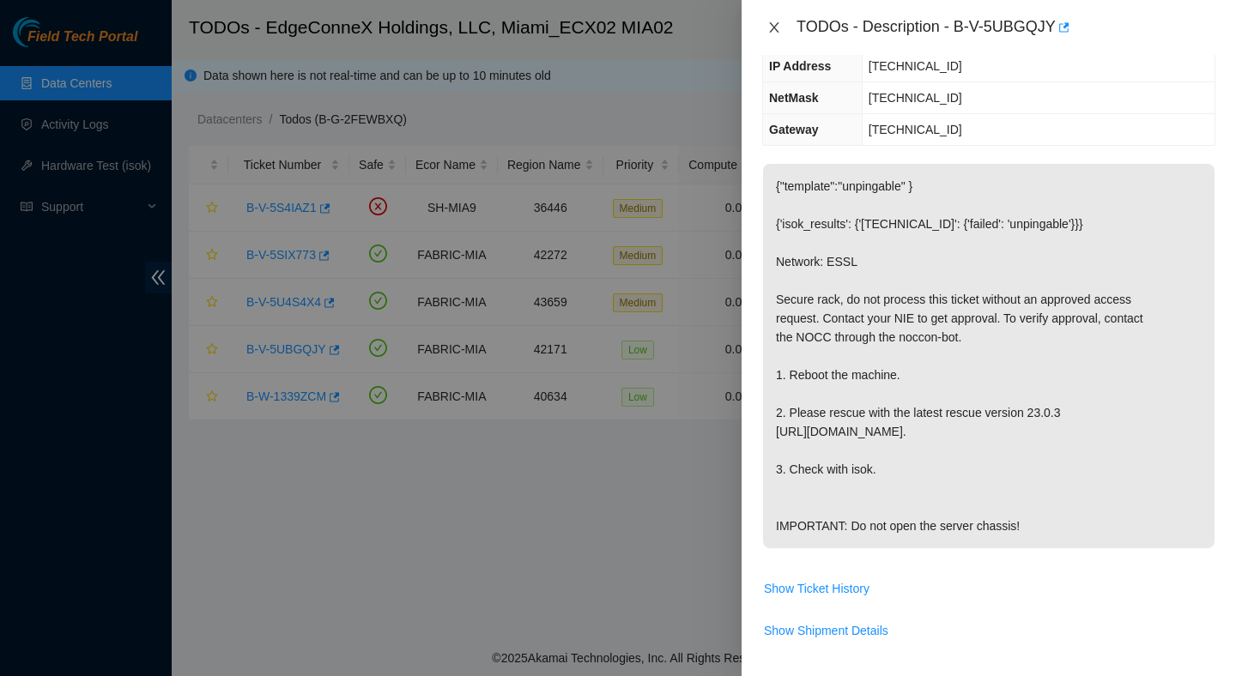
click at [770, 28] on icon "close" at bounding box center [774, 28] width 14 height 14
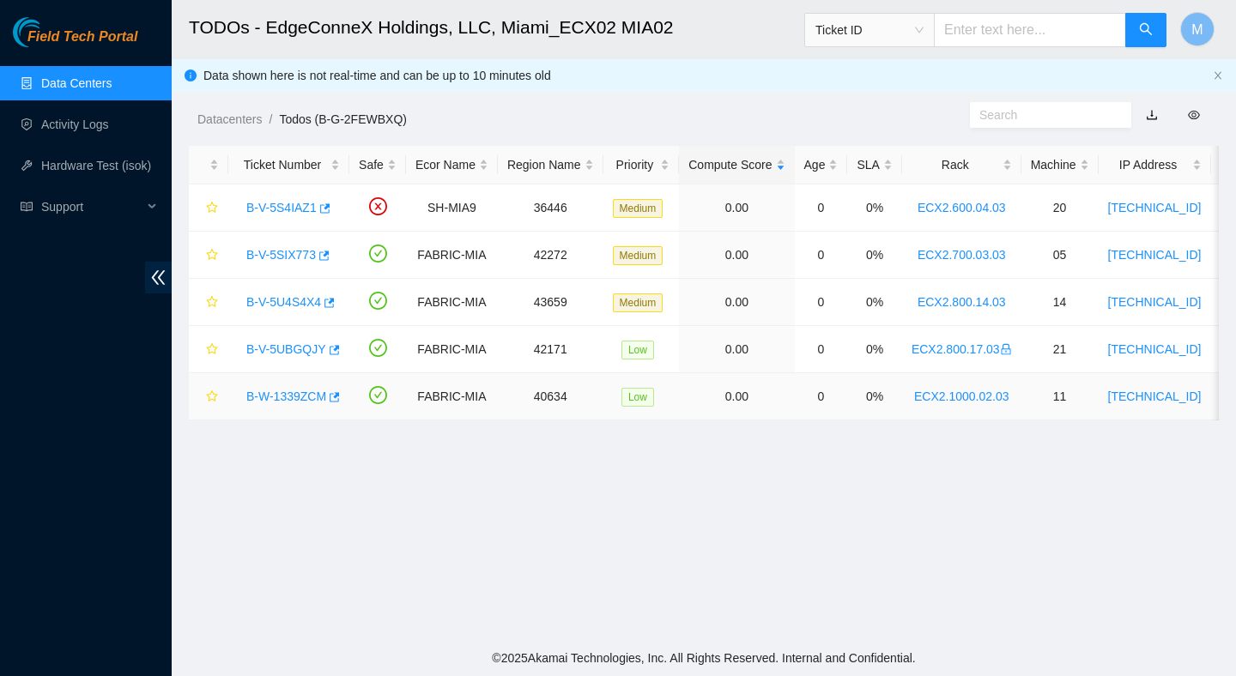
click at [312, 400] on link "B-W-1339ZCM" at bounding box center [286, 397] width 80 height 14
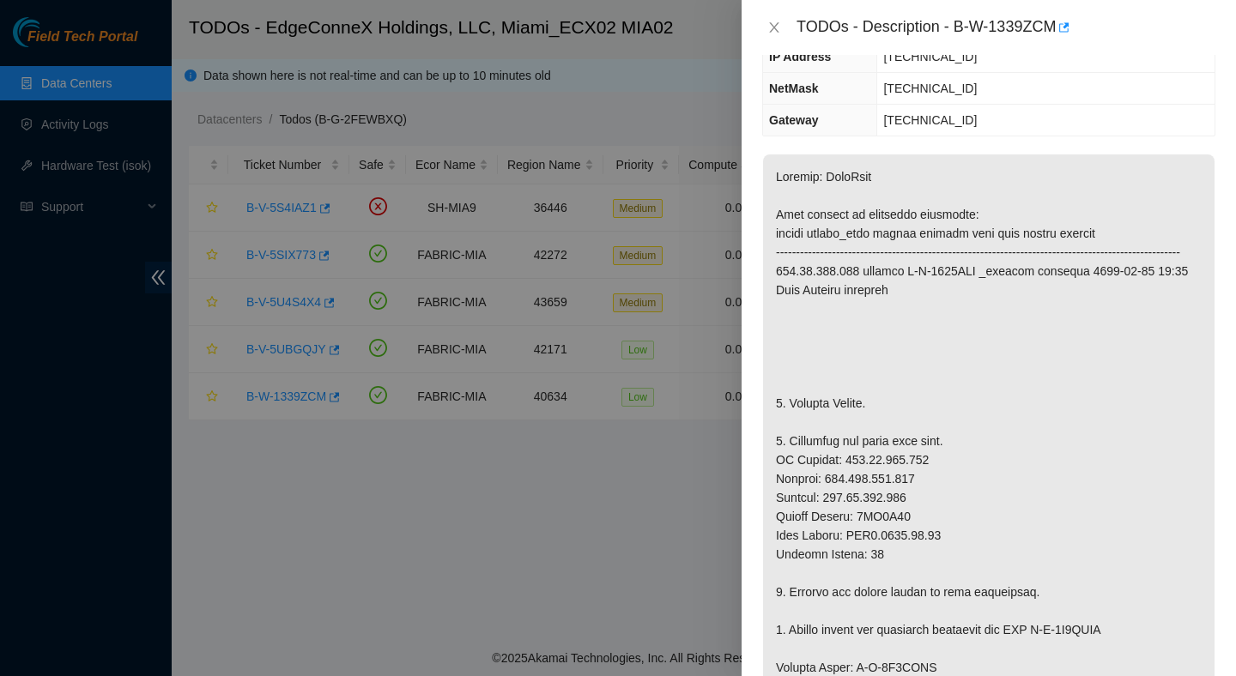
scroll to position [0, 0]
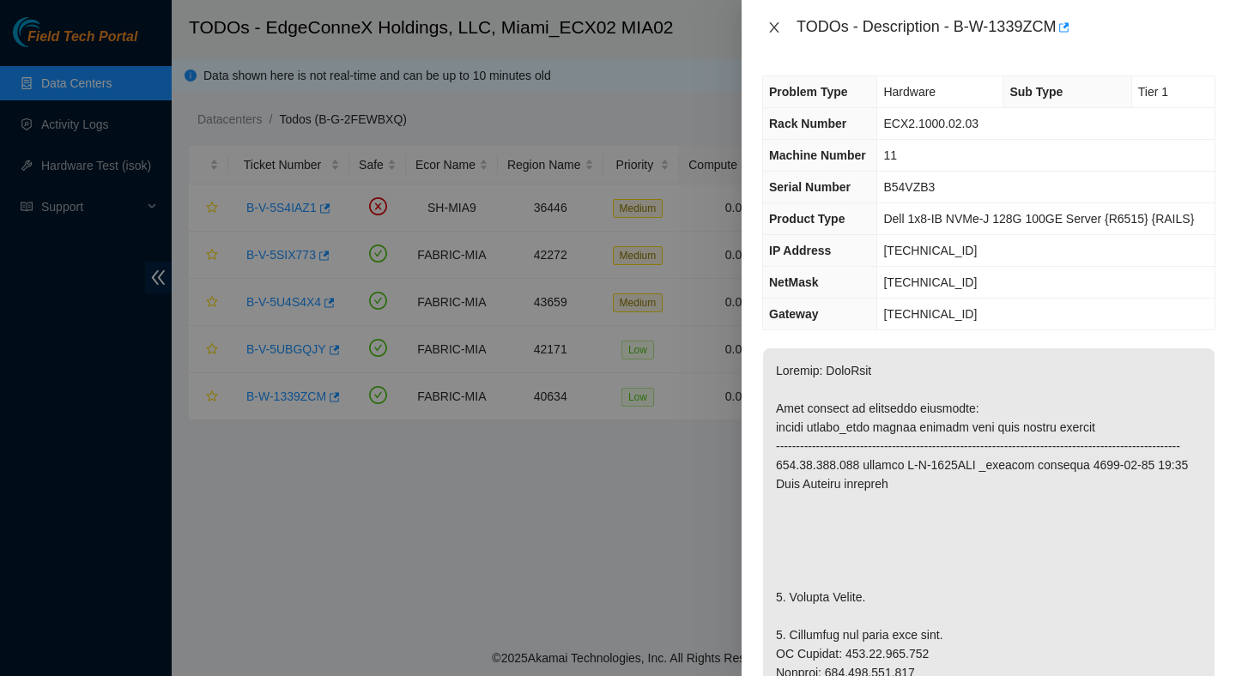
click at [772, 27] on icon "close" at bounding box center [774, 28] width 14 height 14
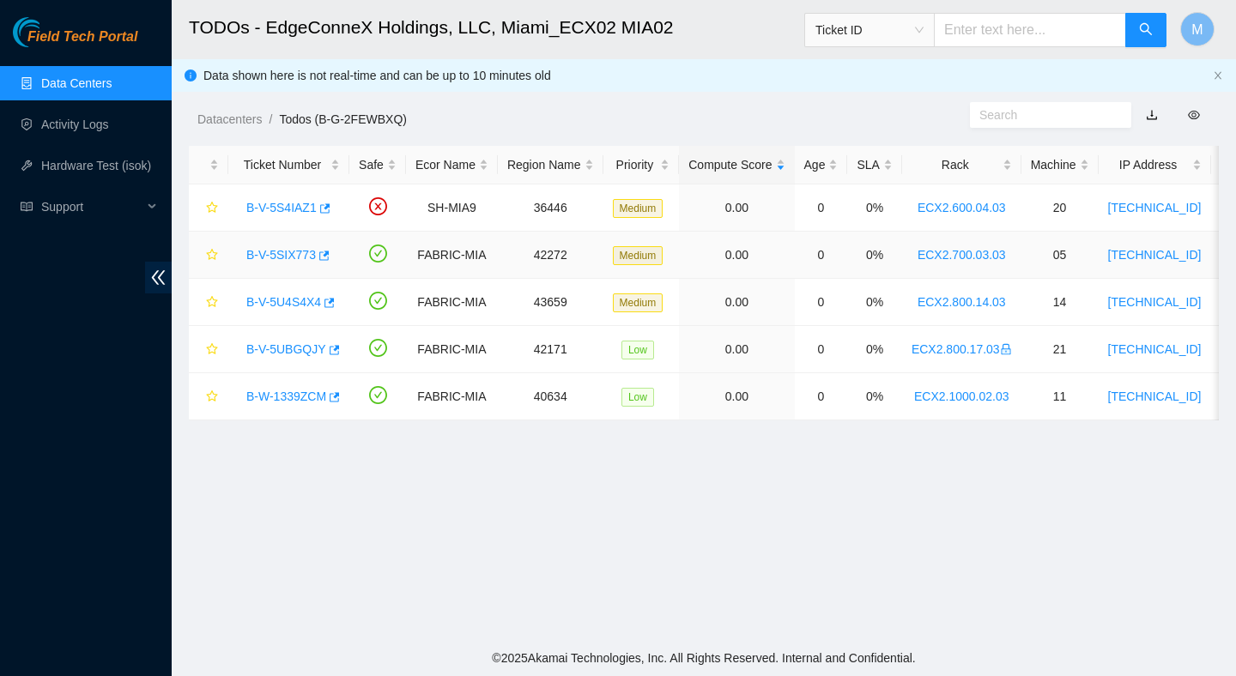
click at [310, 255] on link "B-V-5SIX773" at bounding box center [281, 255] width 70 height 14
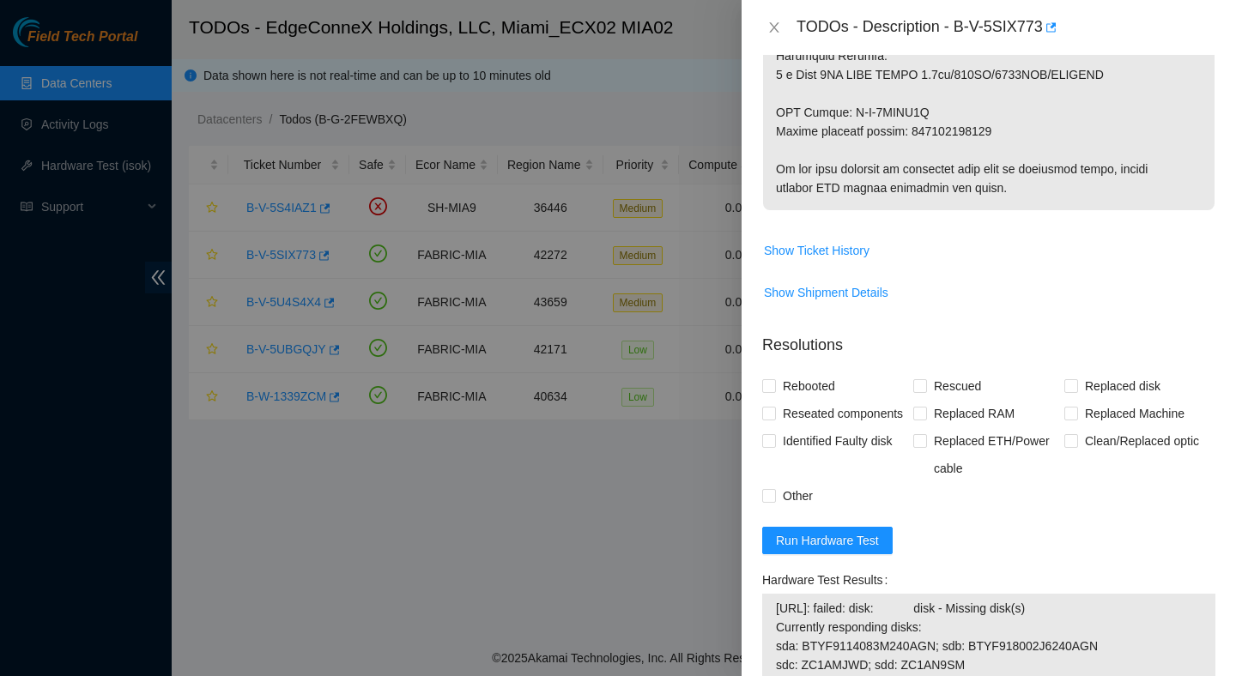
scroll to position [1073, 0]
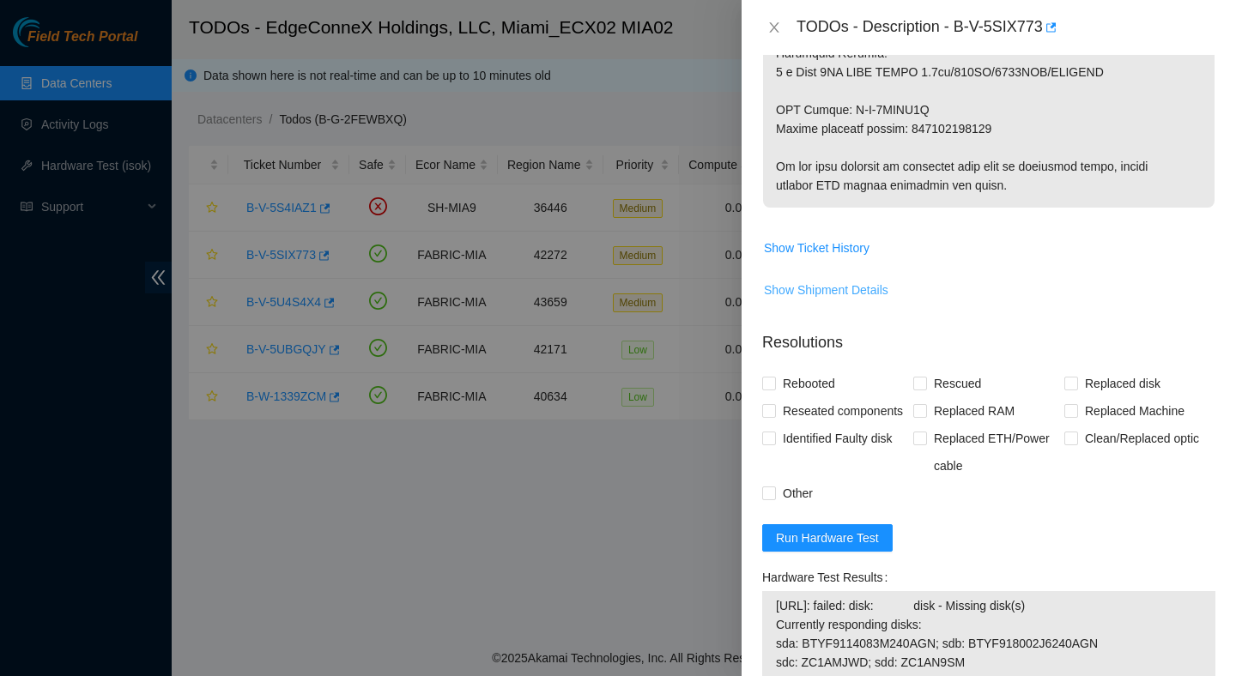
click at [827, 300] on span "Show Shipment Details" at bounding box center [826, 290] width 124 height 19
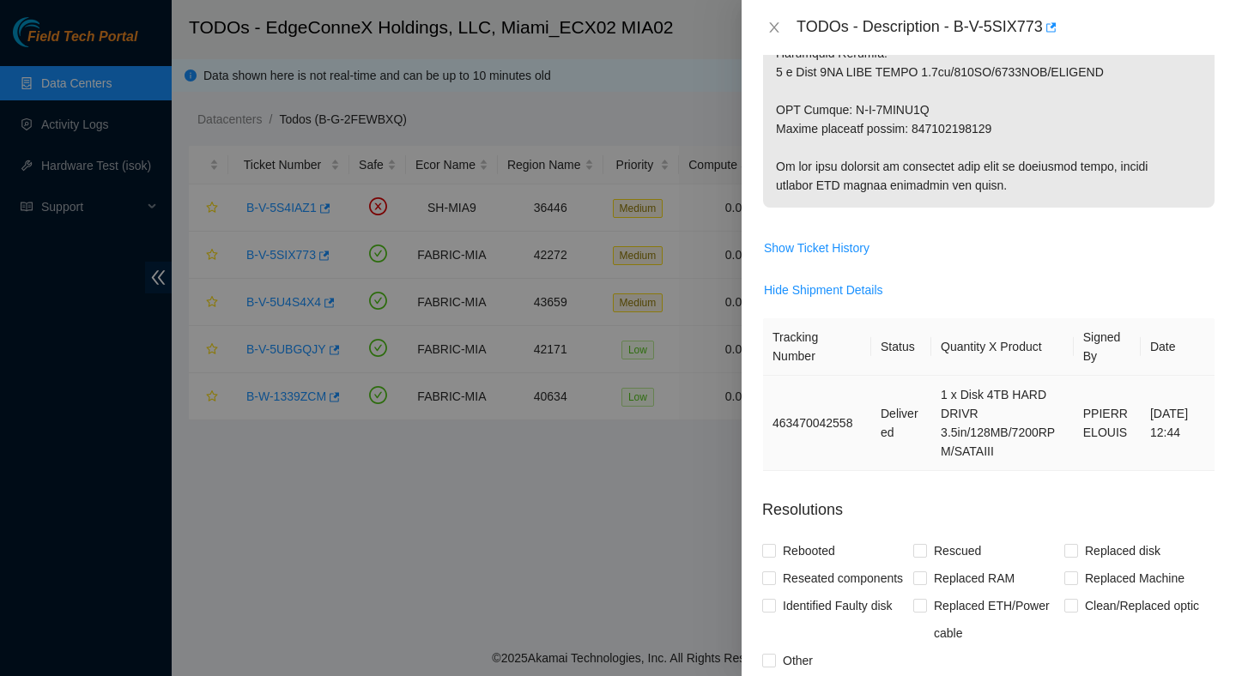
click at [842, 445] on td "463470042558" at bounding box center [817, 423] width 108 height 95
copy td "463470042558"
click at [773, 21] on icon "close" at bounding box center [774, 28] width 14 height 14
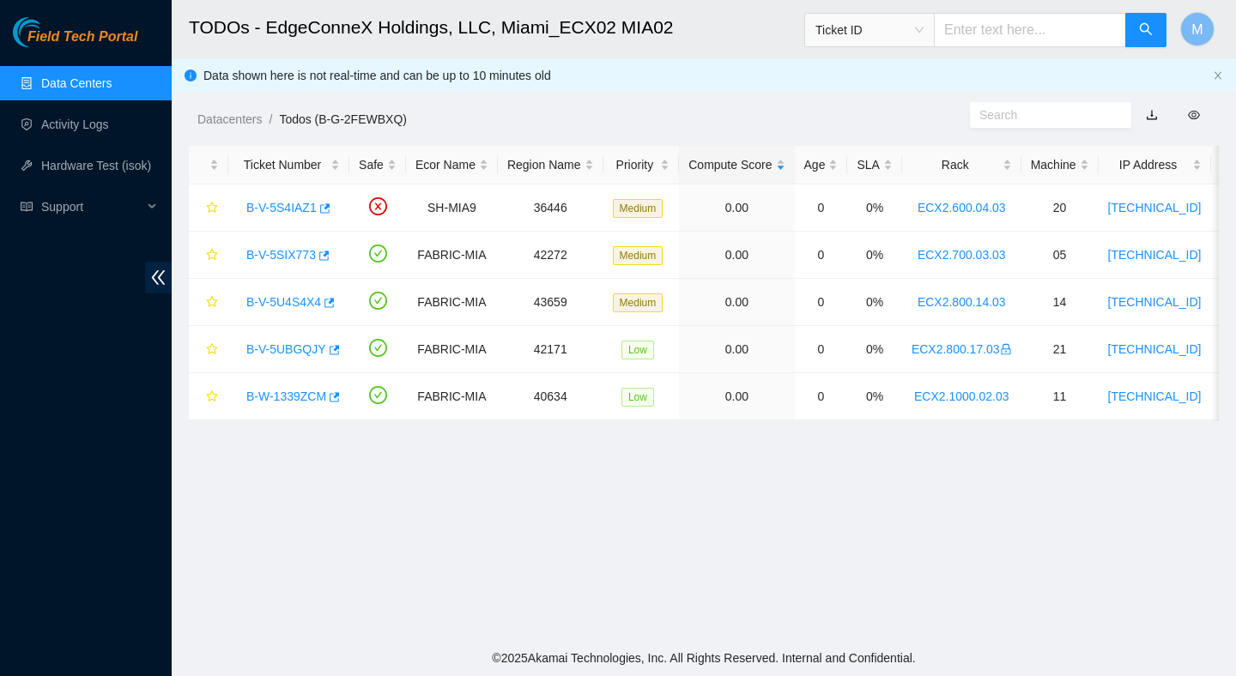
scroll to position [431, 0]
click at [296, 209] on link "B-V-5S4IAZ1" at bounding box center [281, 208] width 70 height 14
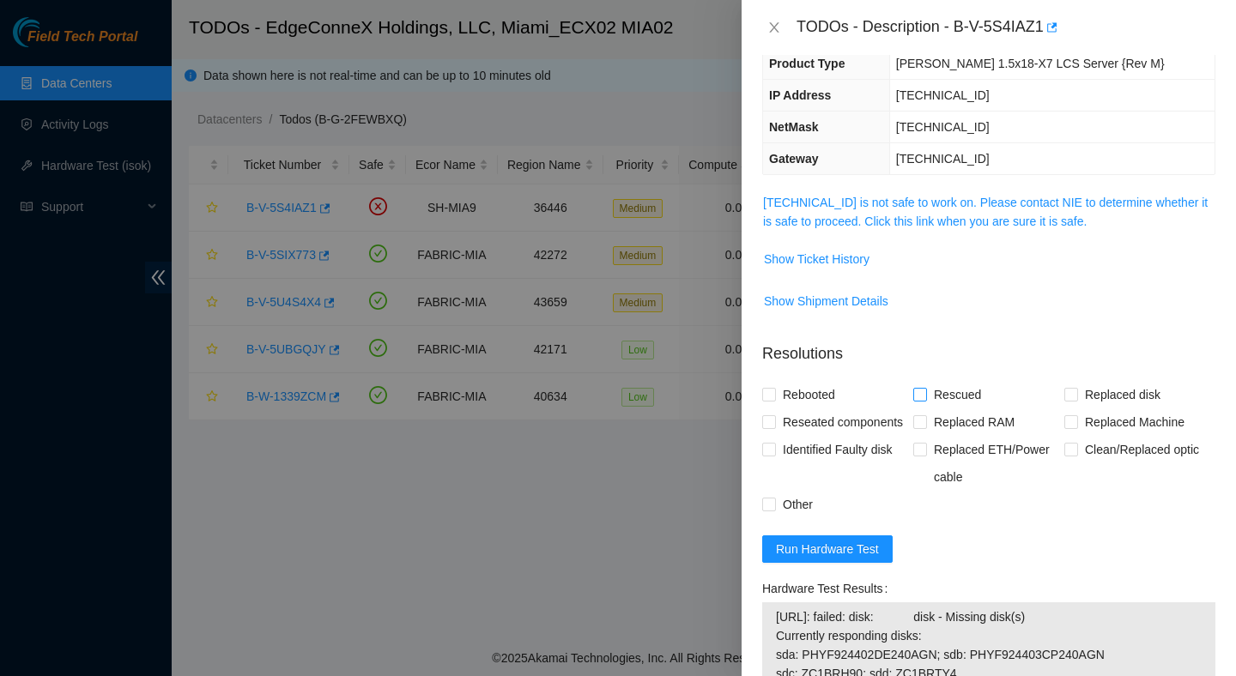
scroll to position [155, 0]
click at [956, 210] on span "23.205.45.57 is not safe to work on. Please contact NIE to determine whether it…" at bounding box center [989, 213] width 452 height 38
click at [971, 194] on span "23.205.45.57 is not safe to work on. Please contact NIE to determine whether it…" at bounding box center [989, 213] width 452 height 38
click at [970, 197] on link "23.205.45.57 is not safe to work on. Please contact NIE to determine whether it…" at bounding box center [985, 213] width 445 height 33
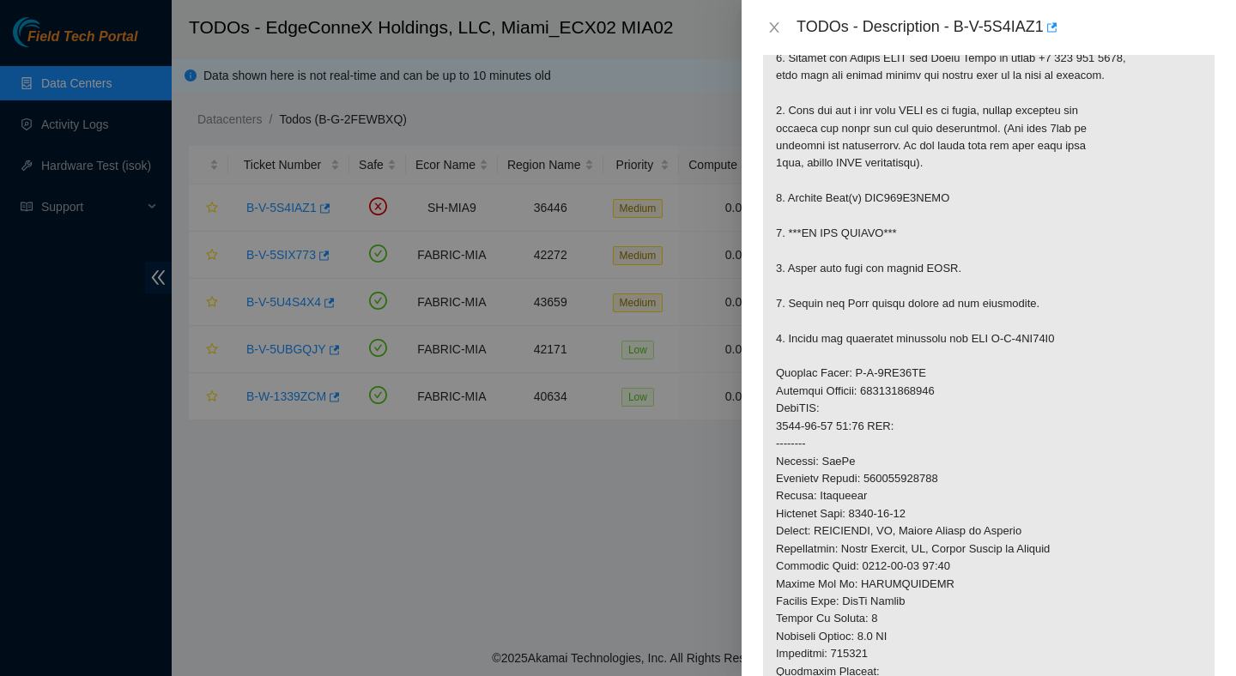
scroll to position [350, 0]
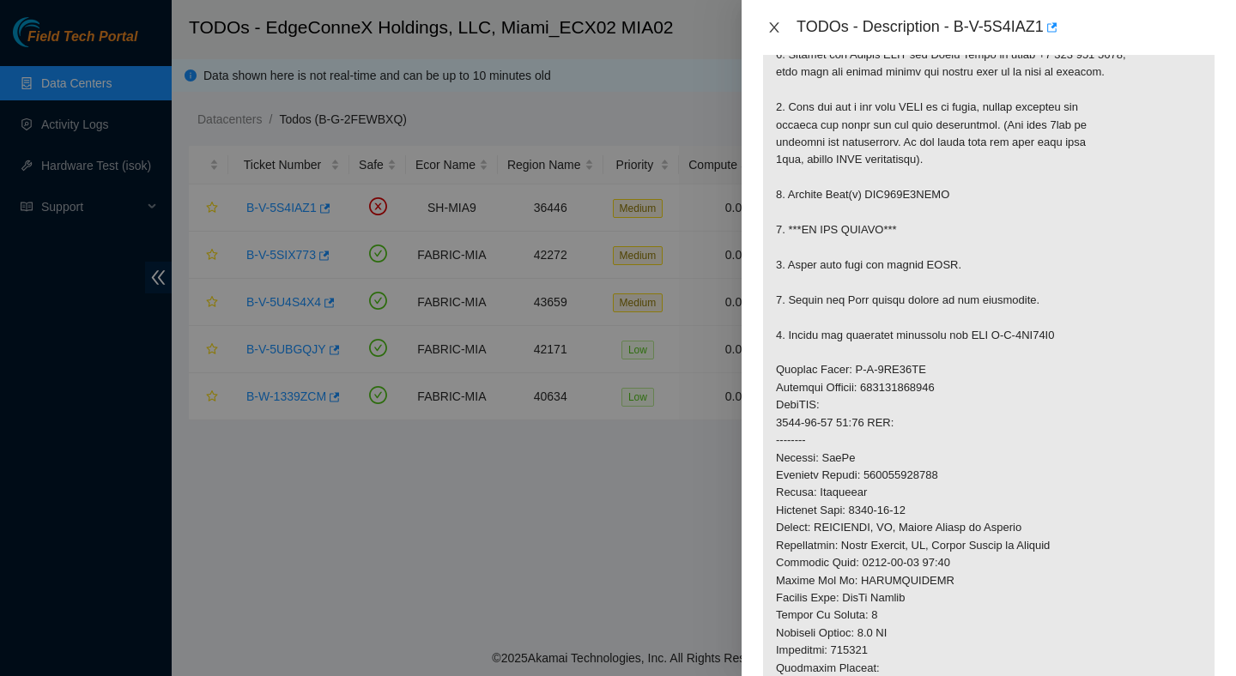
click at [766, 27] on button "Close" at bounding box center [774, 28] width 24 height 16
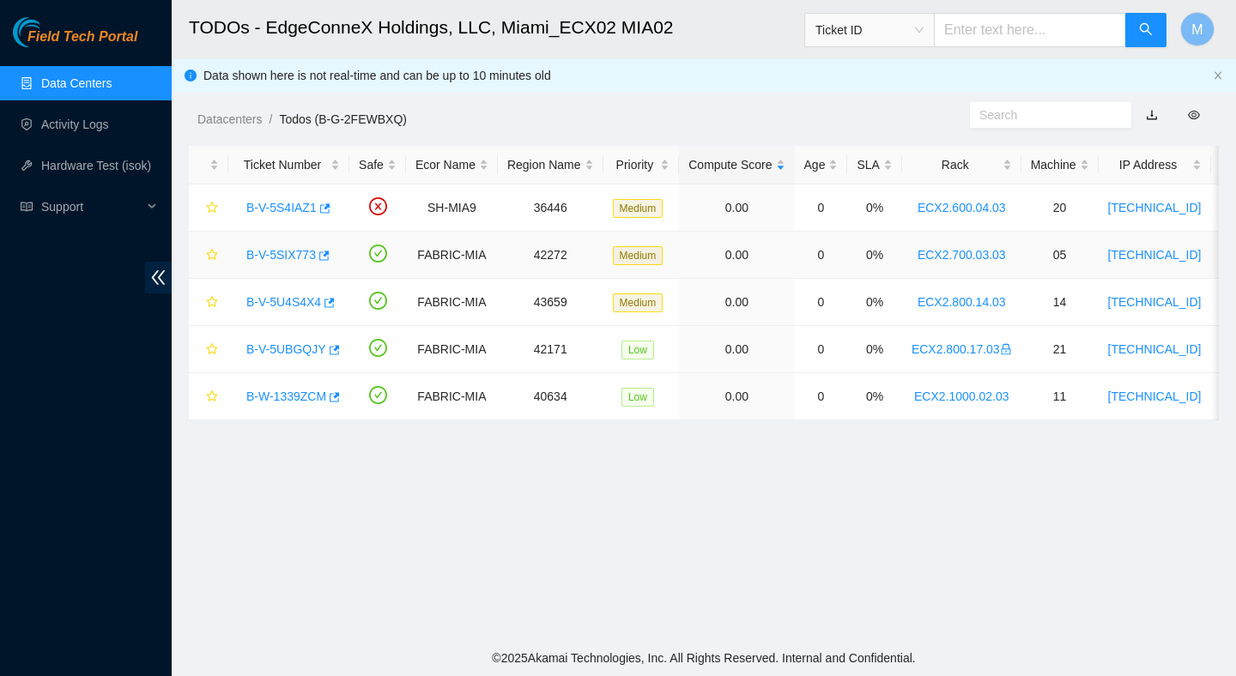
scroll to position [338, 0]
click at [300, 254] on link "B-V-5SIX773" at bounding box center [281, 255] width 70 height 14
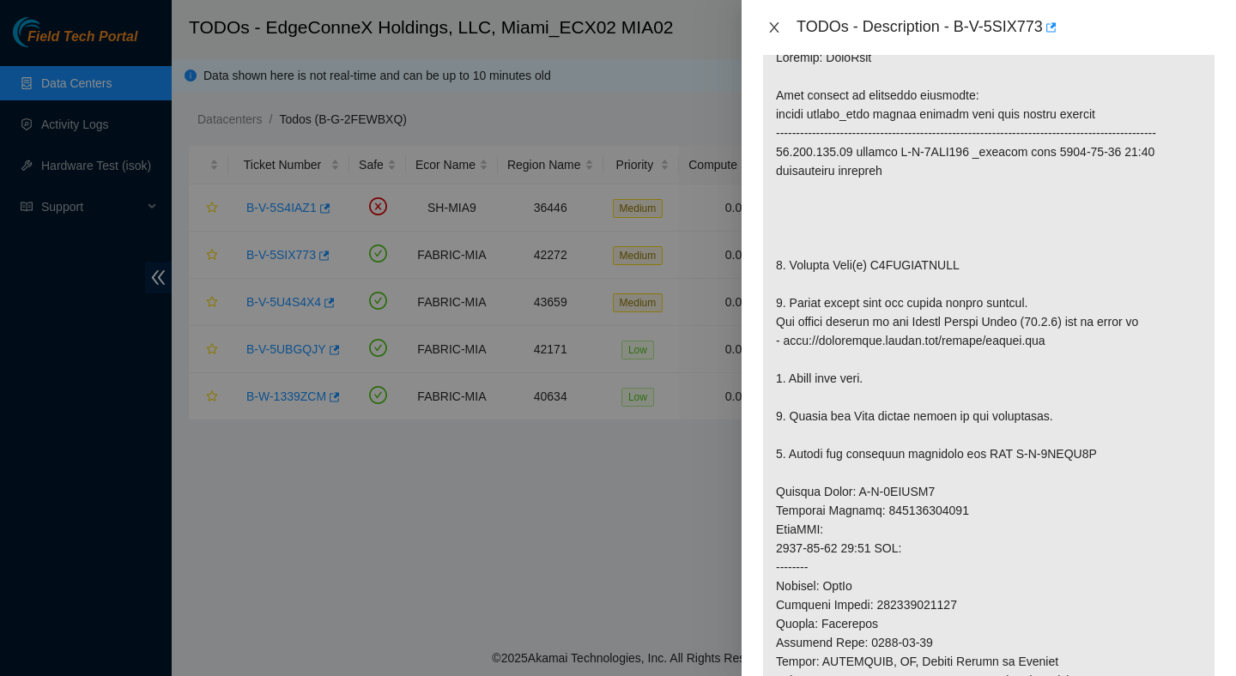
click at [774, 23] on icon "close" at bounding box center [774, 28] width 14 height 14
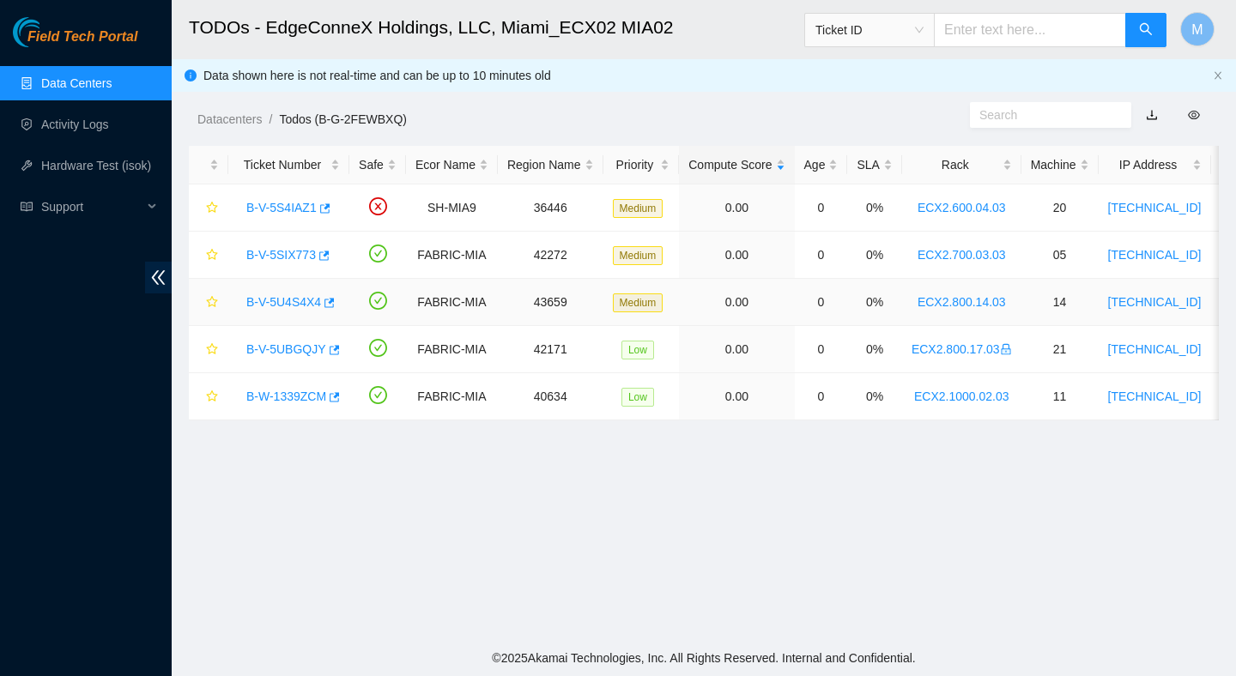
click at [294, 304] on link "B-V-5U4S4X4" at bounding box center [283, 302] width 75 height 14
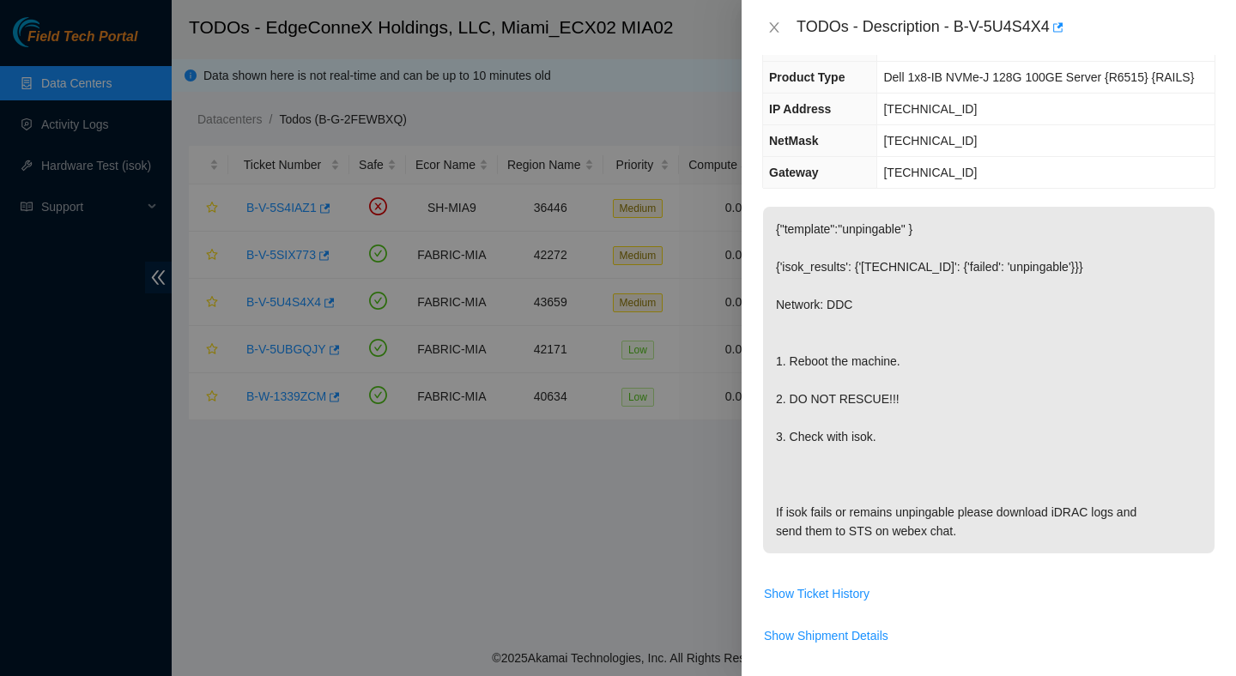
scroll to position [65, 0]
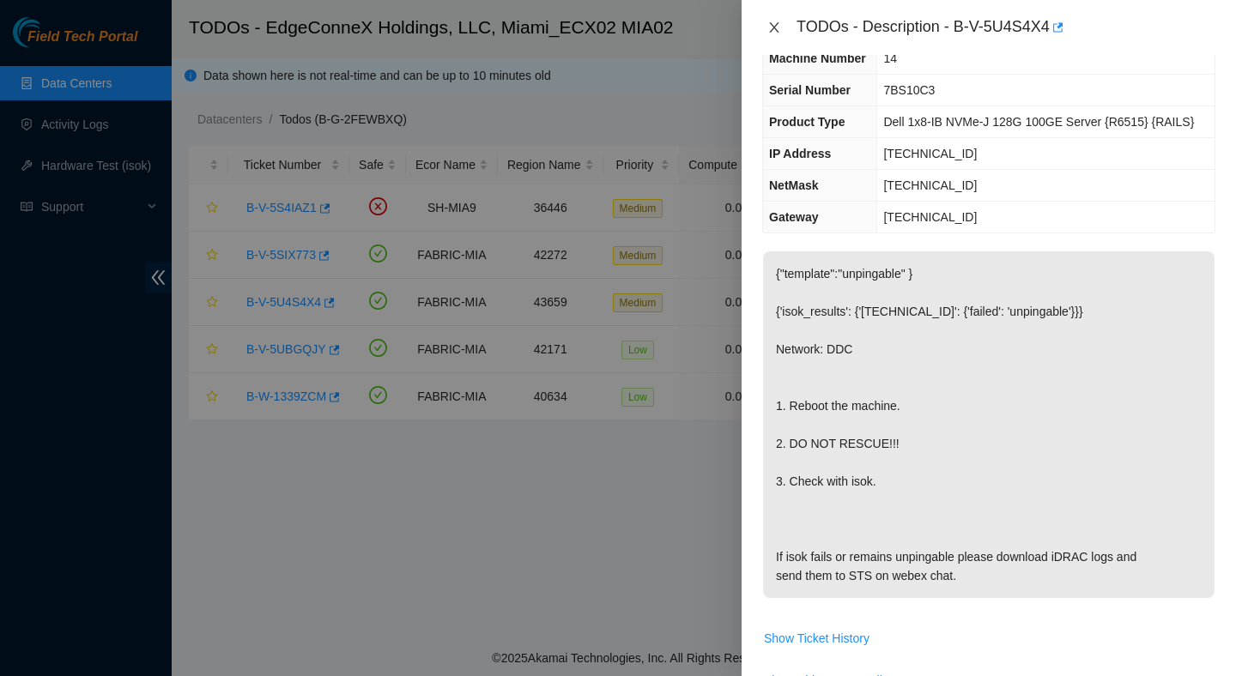
click at [779, 20] on button "Close" at bounding box center [774, 28] width 24 height 16
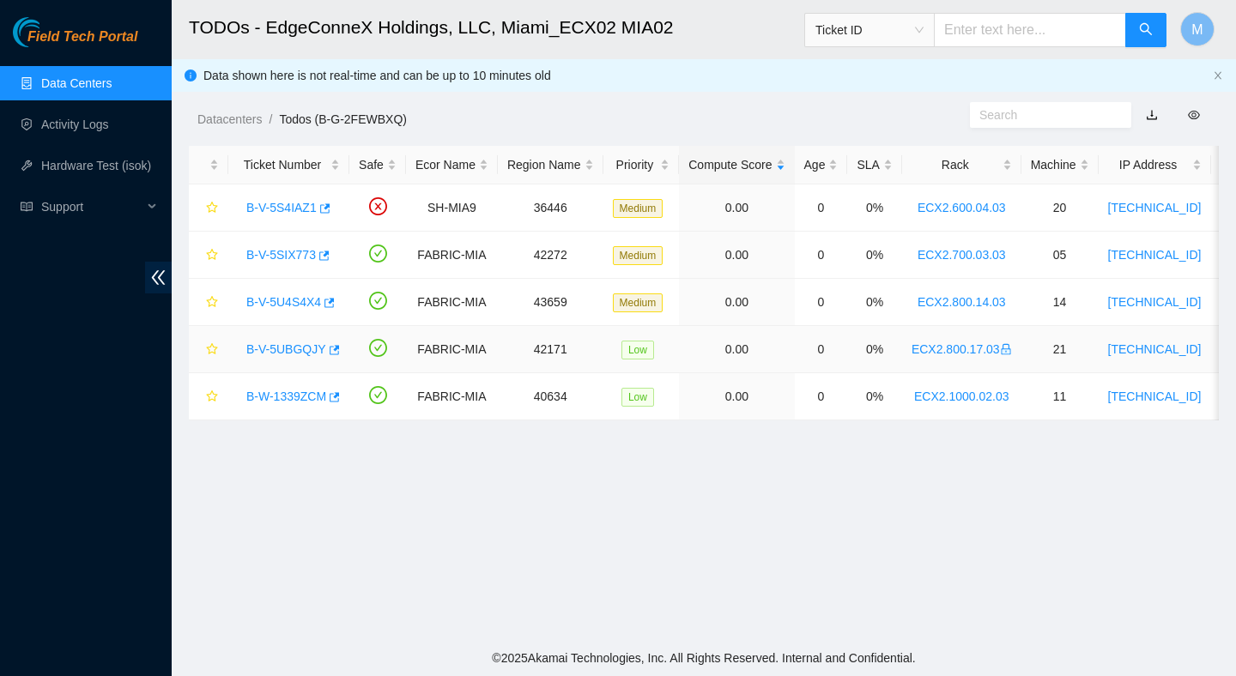
click at [302, 347] on link "B-V-5UBGQJY" at bounding box center [286, 350] width 80 height 14
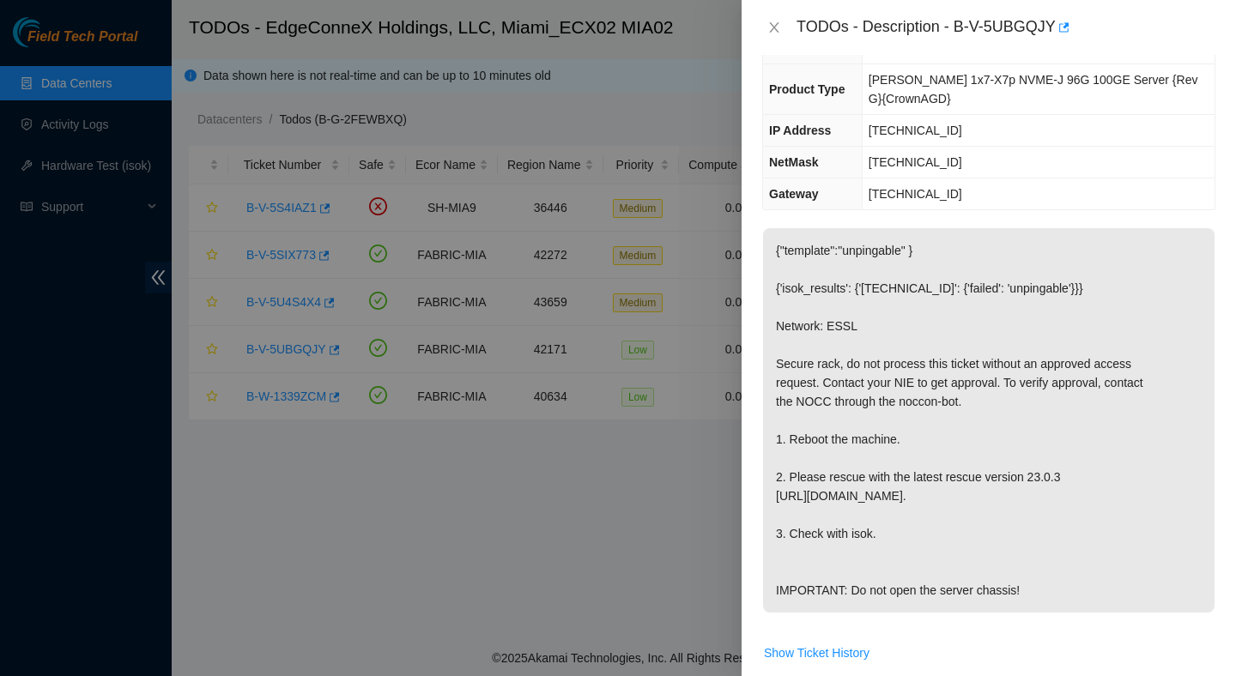
scroll to position [176, 0]
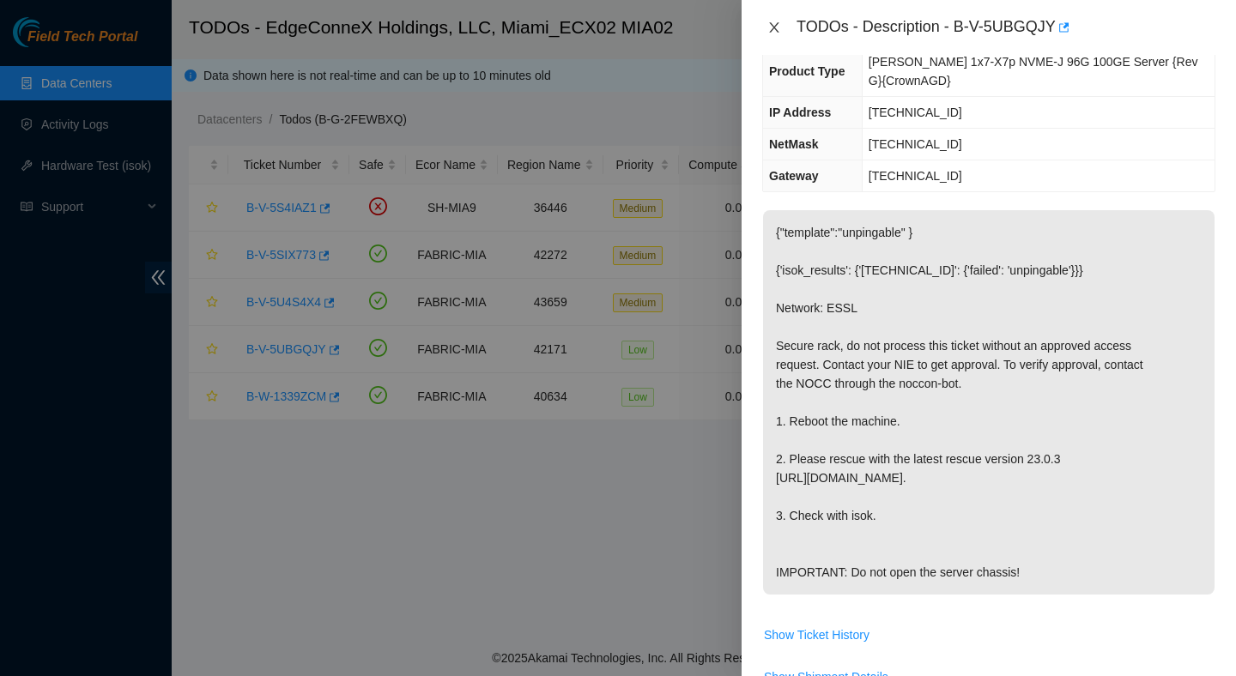
click at [773, 27] on icon "close" at bounding box center [774, 28] width 14 height 14
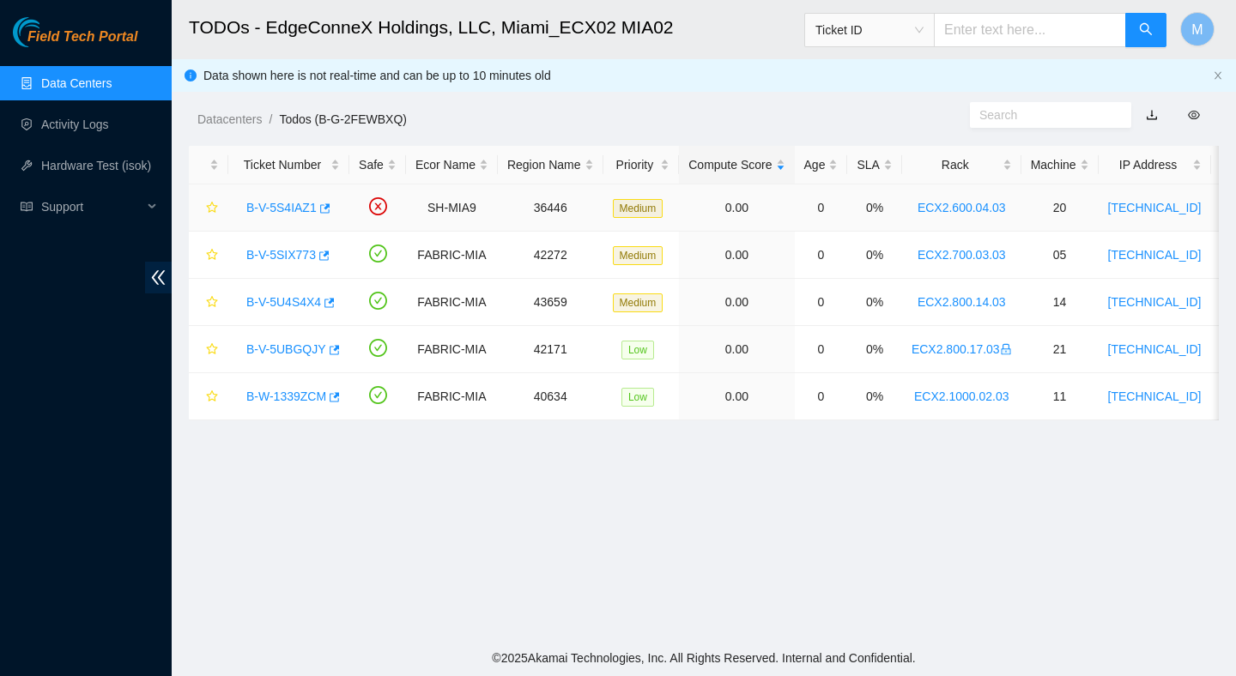
scroll to position [204, 0]
click at [296, 408] on div "B-W-1339ZCM" at bounding box center [289, 396] width 102 height 27
click at [298, 398] on link "B-W-1339ZCM" at bounding box center [286, 397] width 80 height 14
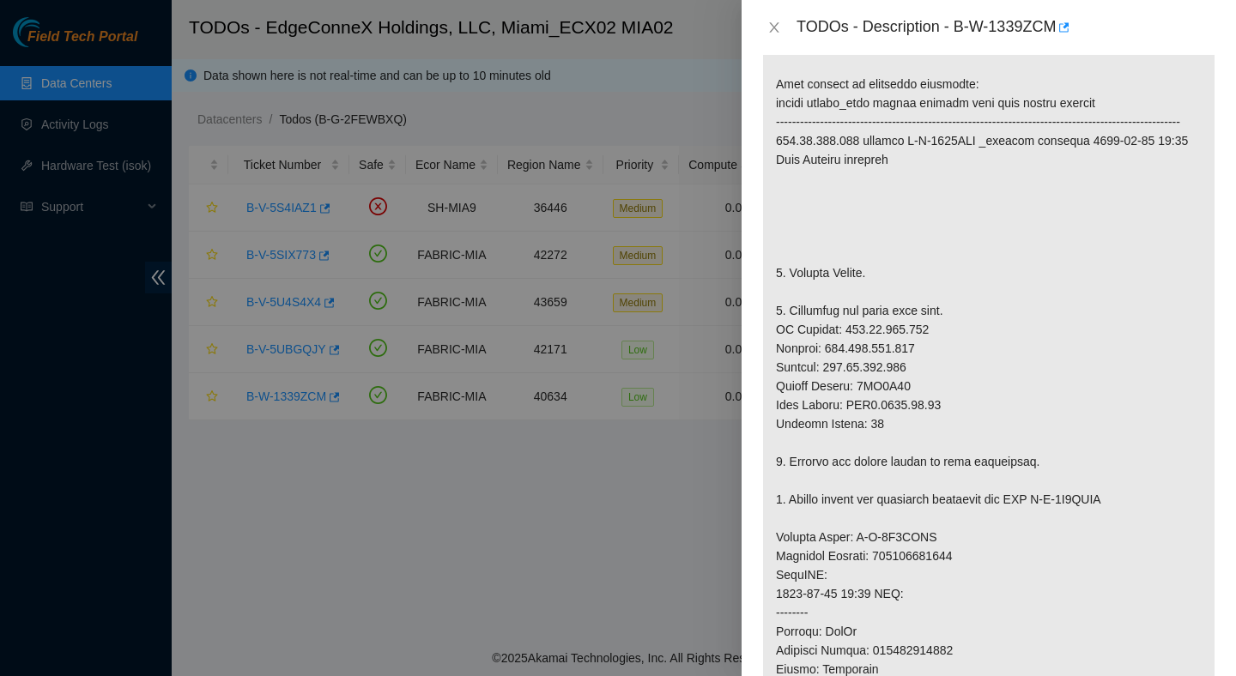
scroll to position [0, 0]
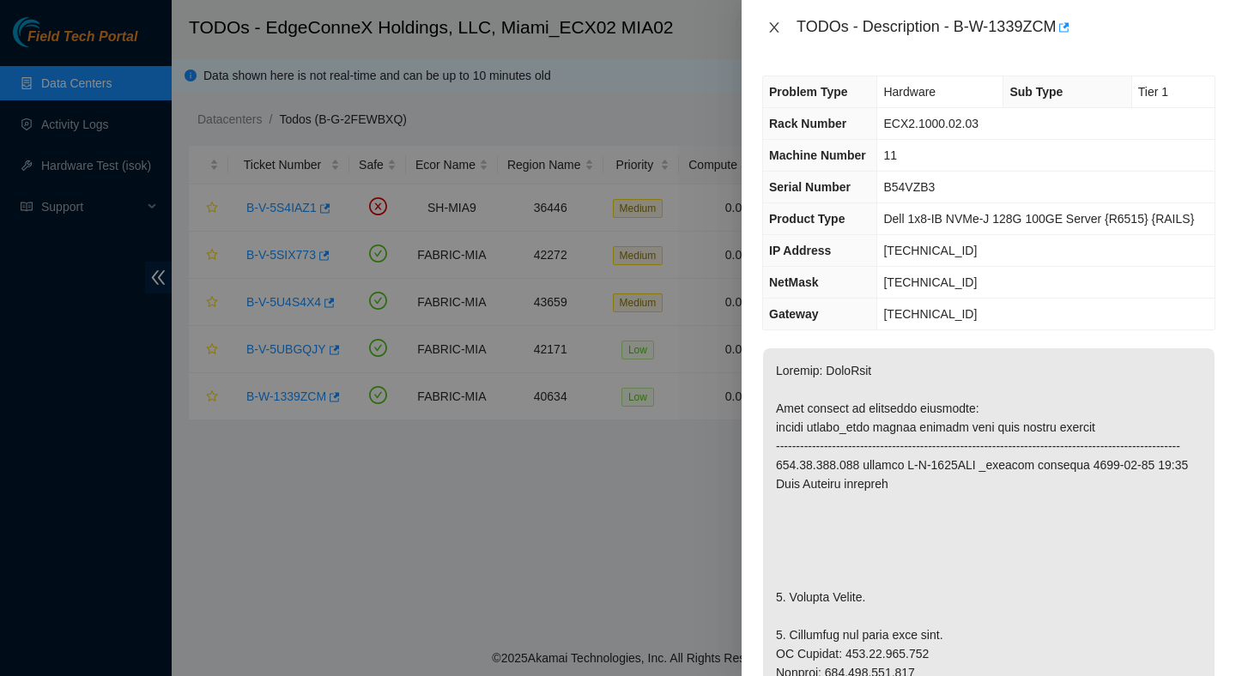
click at [769, 30] on icon "close" at bounding box center [774, 28] width 14 height 14
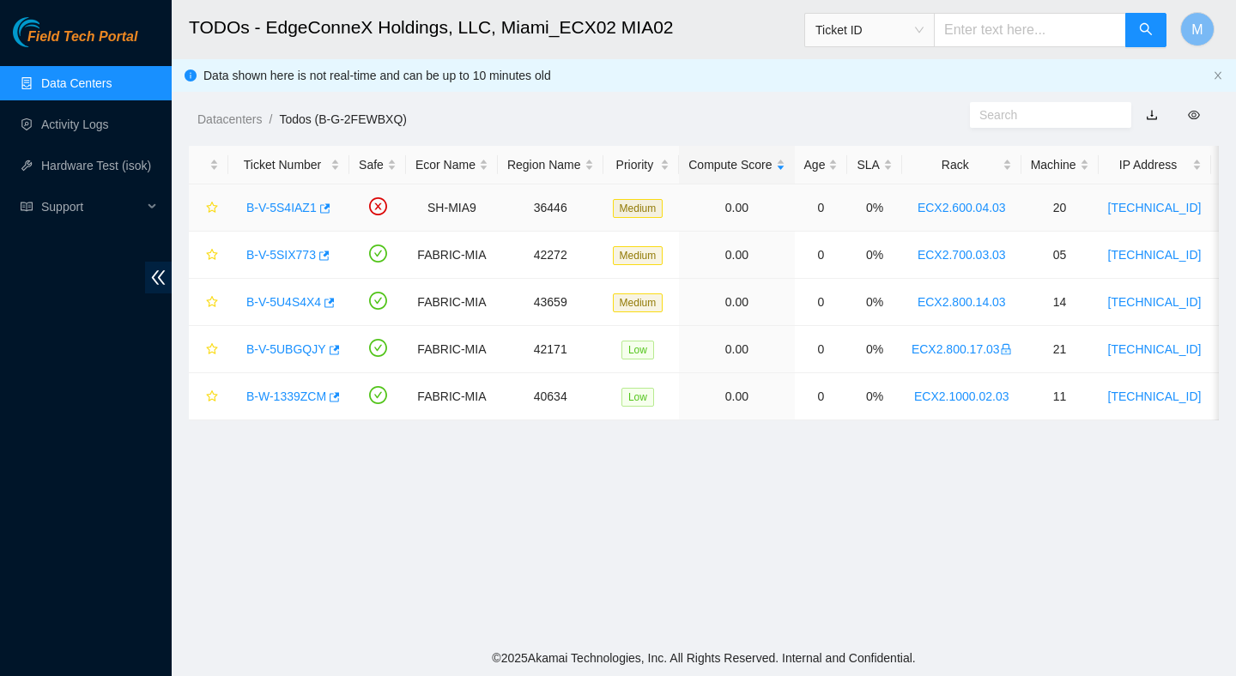
click at [294, 207] on link "B-V-5S4IAZ1" at bounding box center [281, 208] width 70 height 14
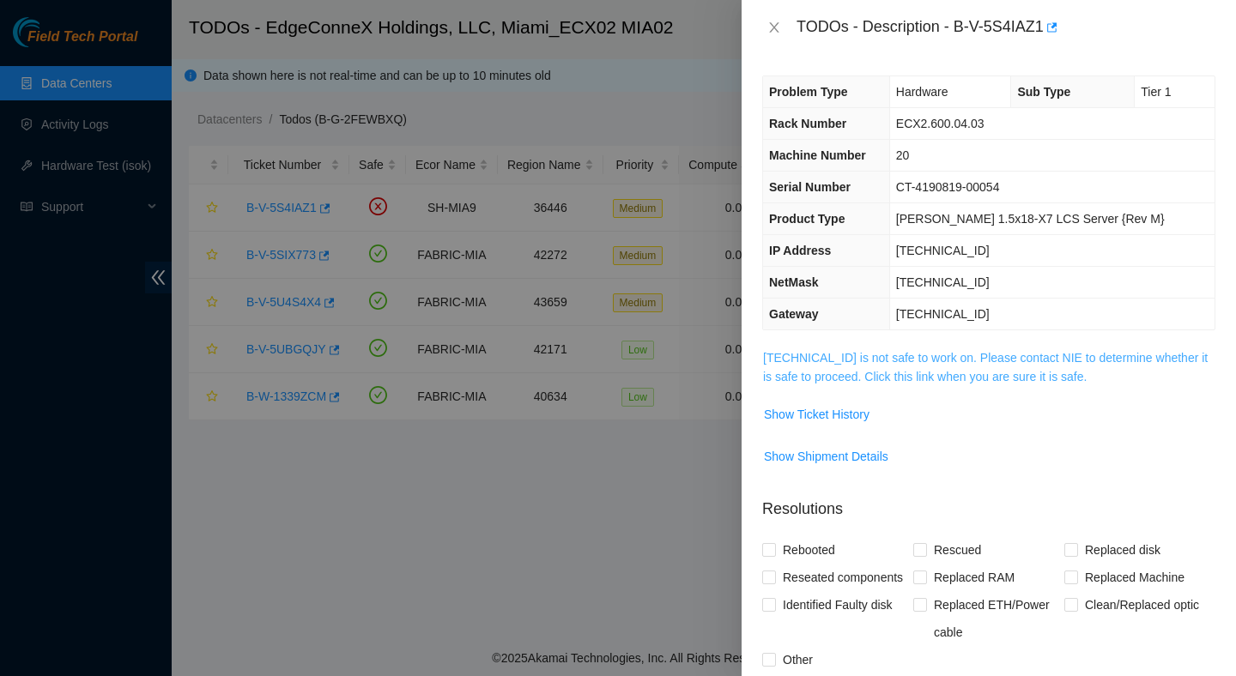
click at [920, 383] on link "23.205.45.57 is not safe to work on. Please contact NIE to determine whether it…" at bounding box center [985, 367] width 445 height 33
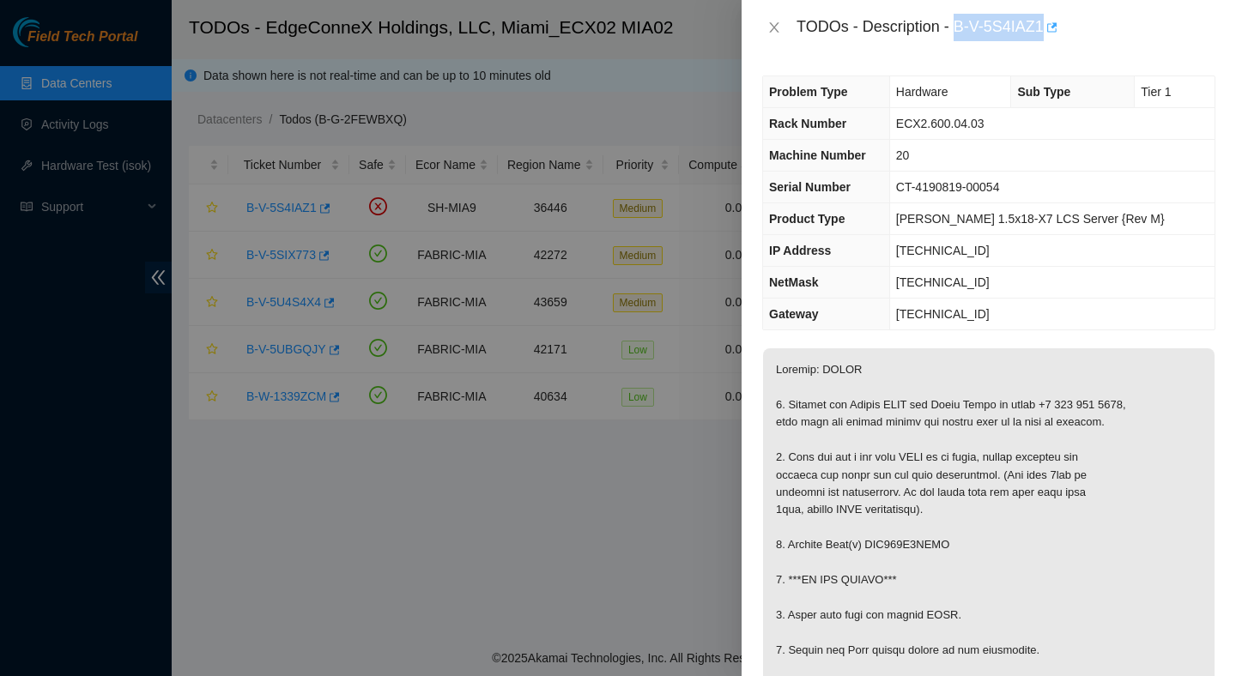
drag, startPoint x: 961, startPoint y: 21, endPoint x: 1055, endPoint y: 27, distance: 94.6
click at [1055, 27] on div "TODOs - Description - B-V-5S4IAZ1" at bounding box center [1006, 27] width 419 height 27
copy div "B-V-5S4IAZ1"
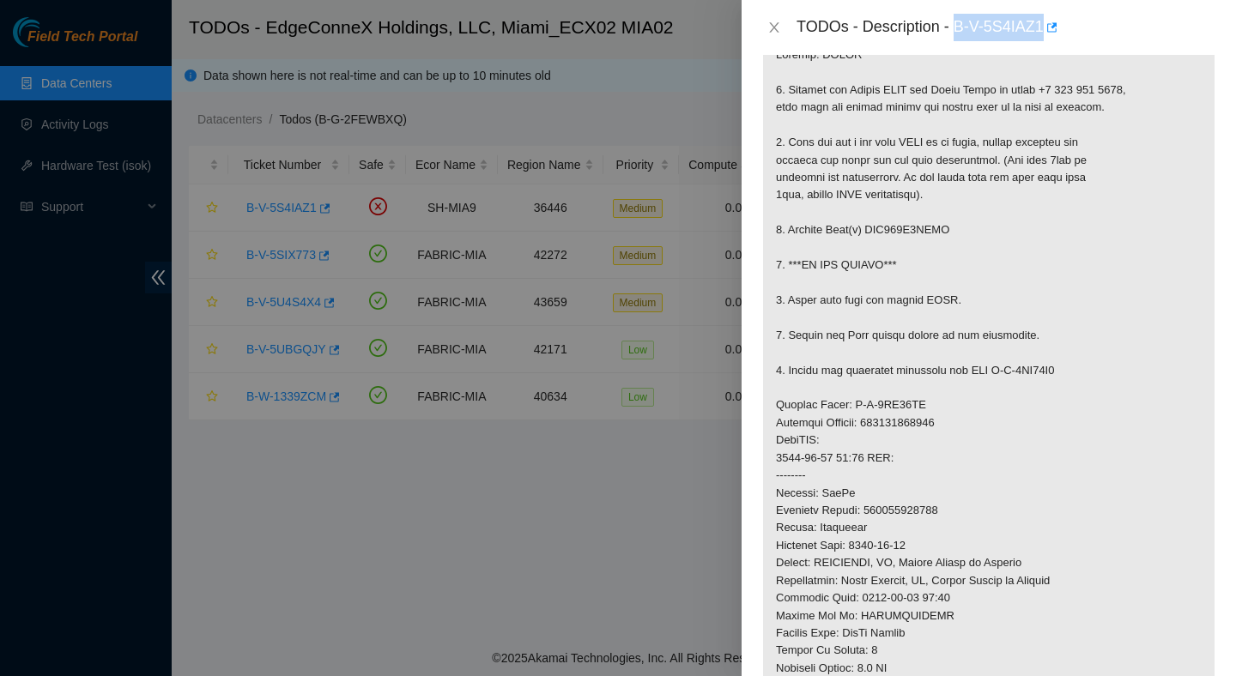
scroll to position [340, 0]
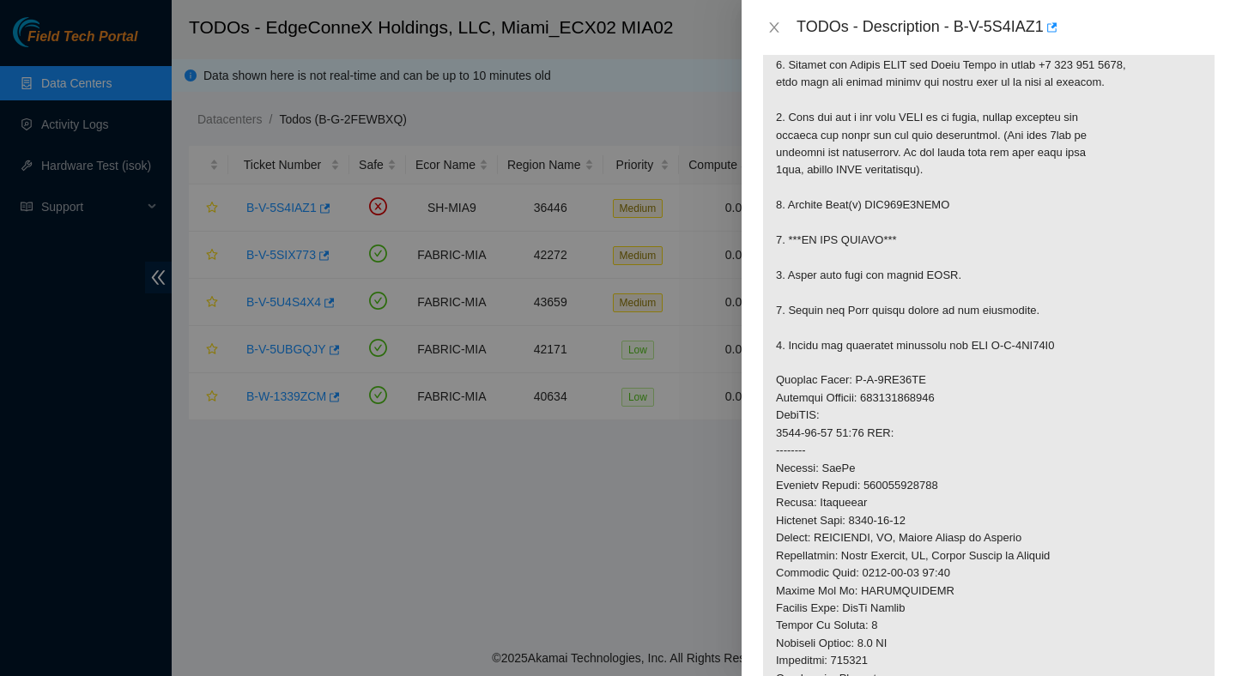
click at [942, 208] on p at bounding box center [989, 416] width 452 height 815
copy p "WMC130E5DRNF"
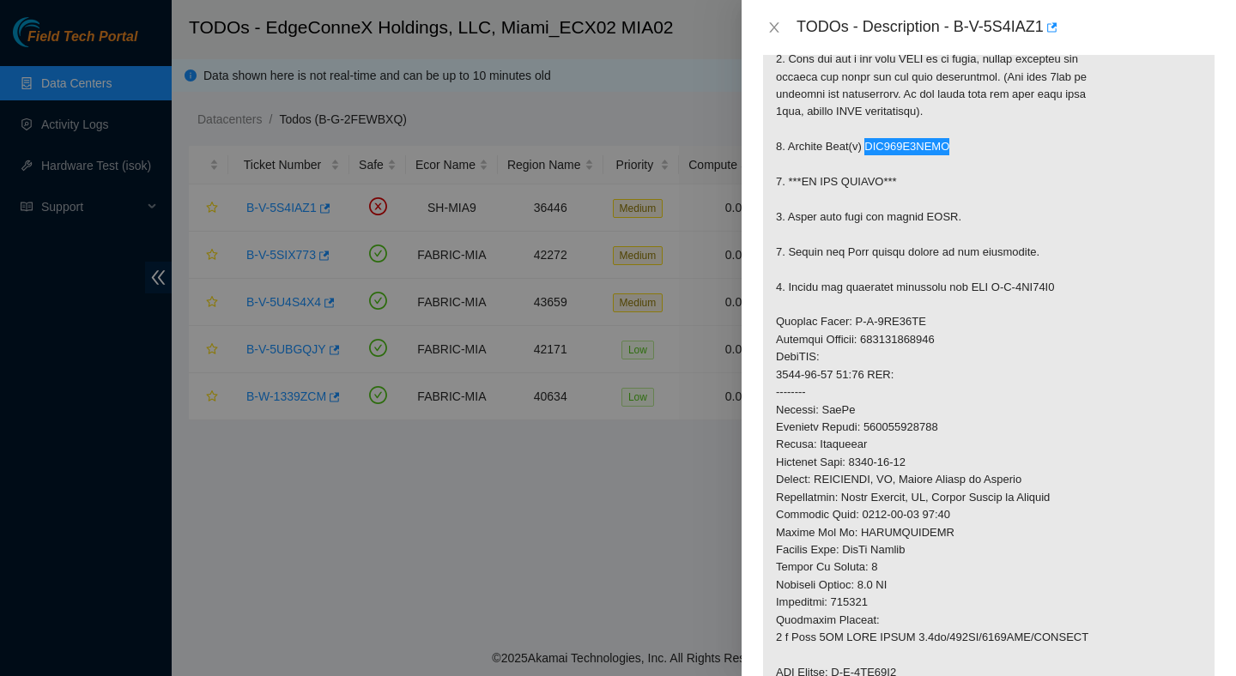
scroll to position [397, 0]
click at [912, 433] on p at bounding box center [989, 358] width 452 height 815
copy p "463470042536"
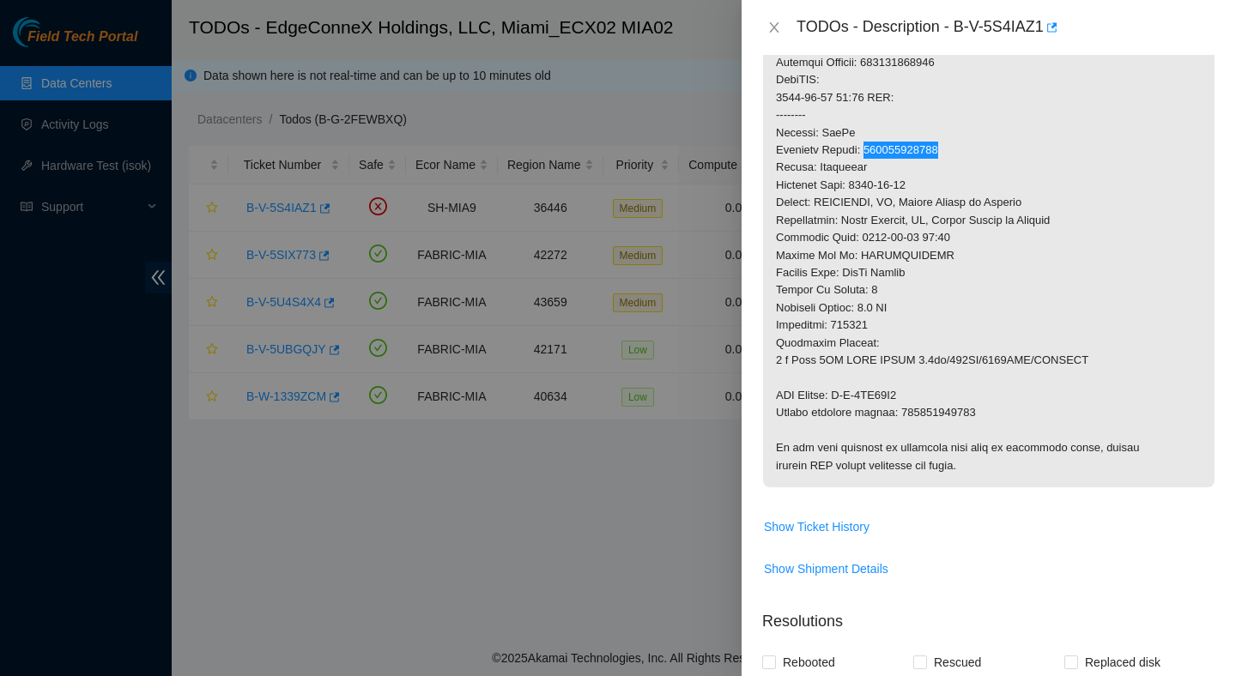
scroll to position [691, 0]
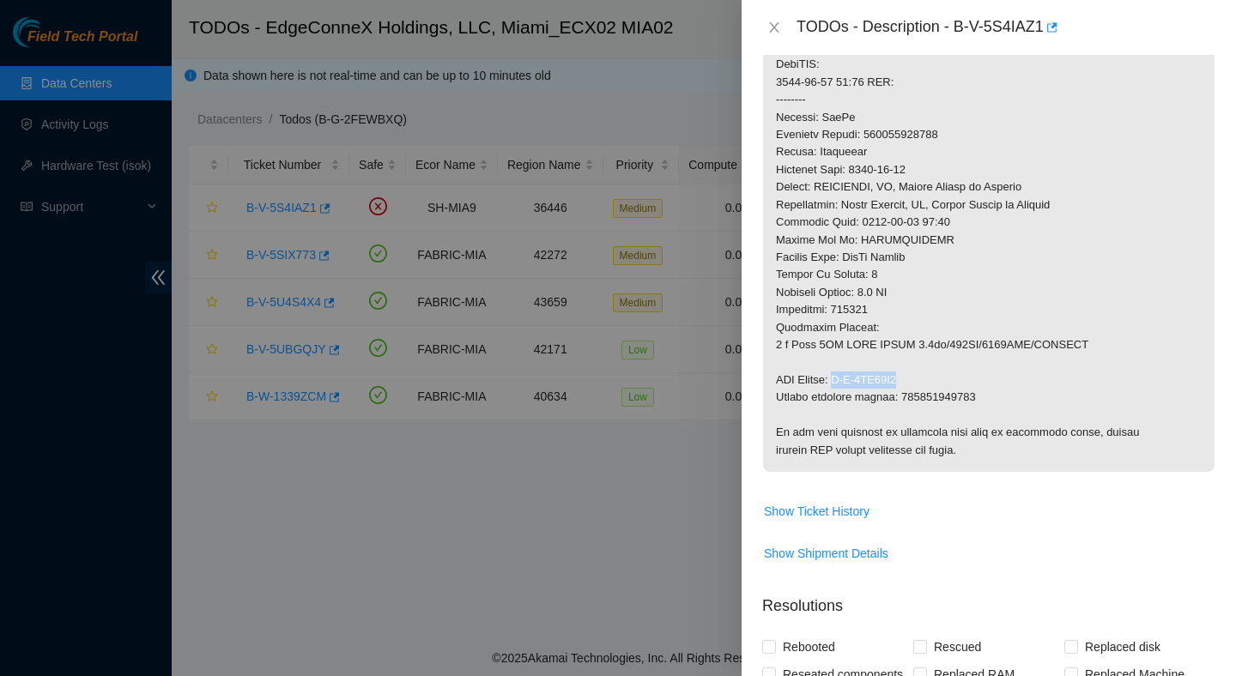
drag, startPoint x: 910, startPoint y: 379, endPoint x: 847, endPoint y: 379, distance: 62.7
click at [847, 379] on p at bounding box center [989, 64] width 452 height 815
copy p "B-V-5TI39I1"
click at [936, 403] on p at bounding box center [989, 64] width 452 height 815
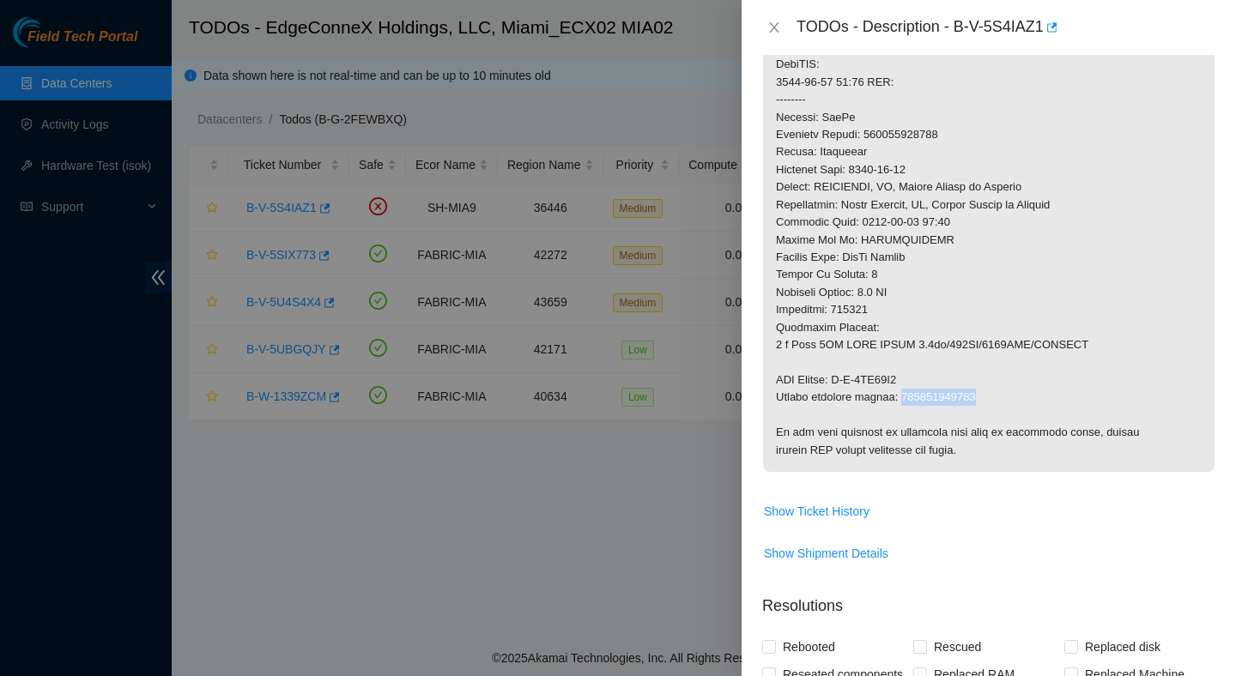
copy p "463470042547"
click at [771, 26] on icon "close" at bounding box center [774, 28] width 14 height 14
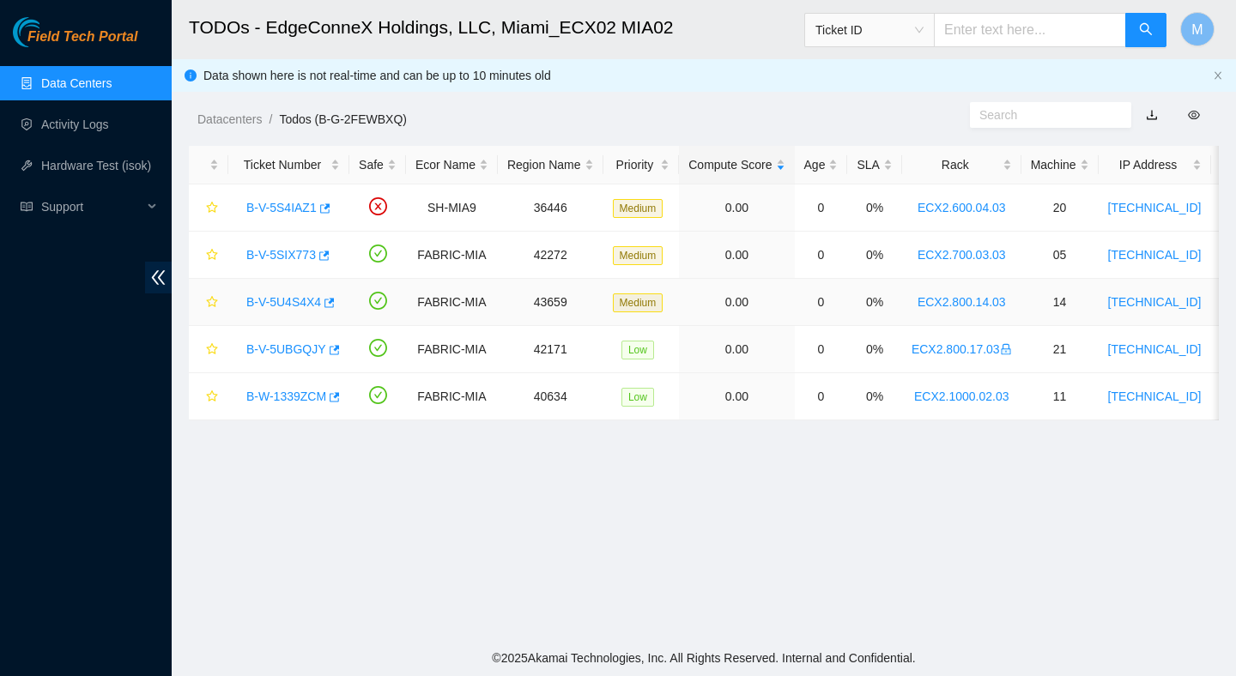
scroll to position [338, 0]
click at [294, 256] on link "B-V-5SIX773" at bounding box center [281, 255] width 70 height 14
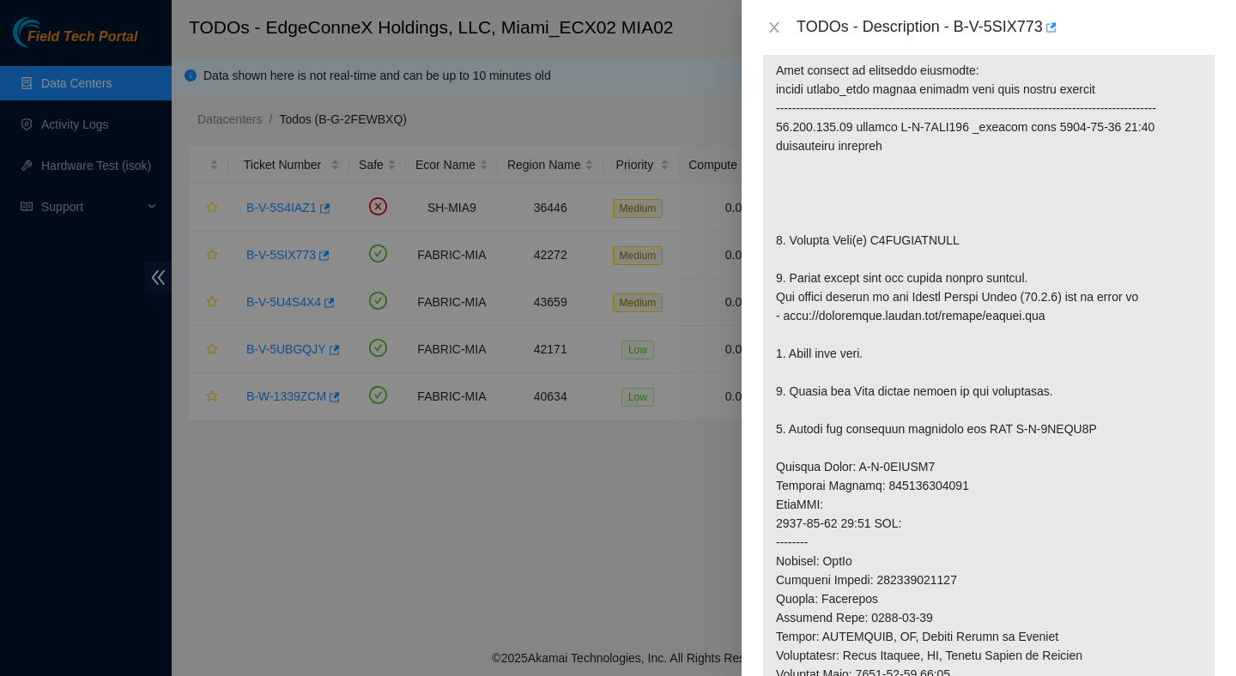
scroll to position [313, 0]
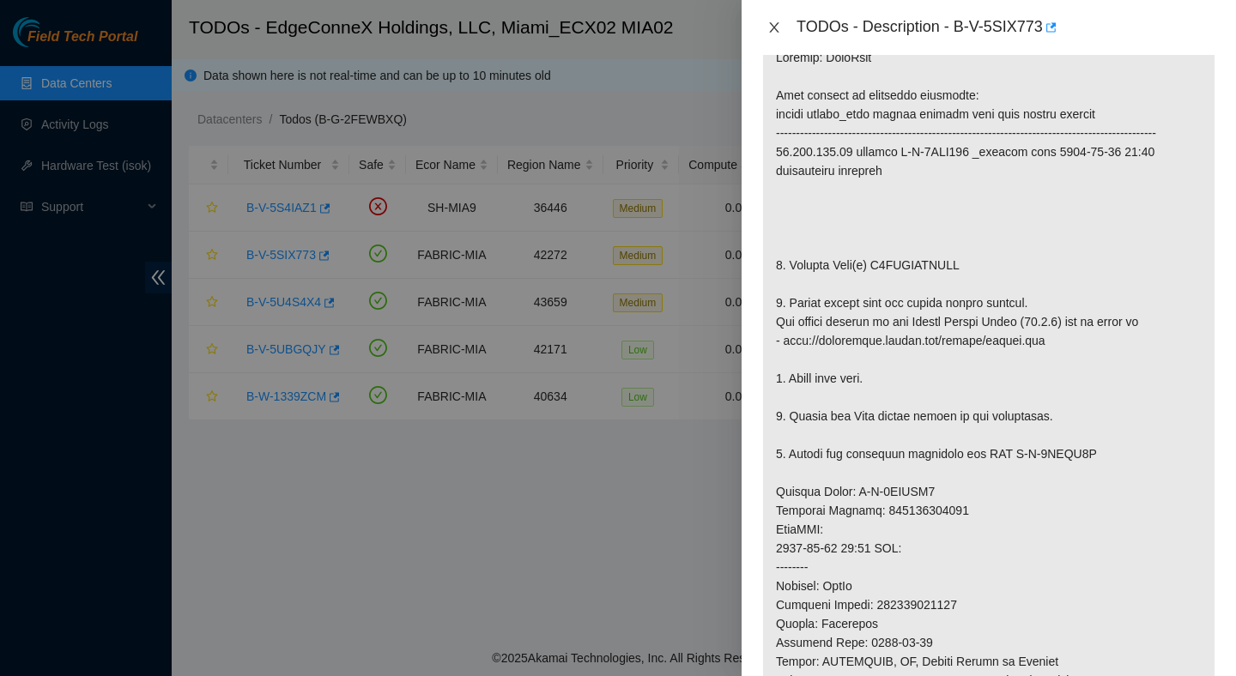
click at [772, 25] on icon "close" at bounding box center [773, 27] width 9 height 10
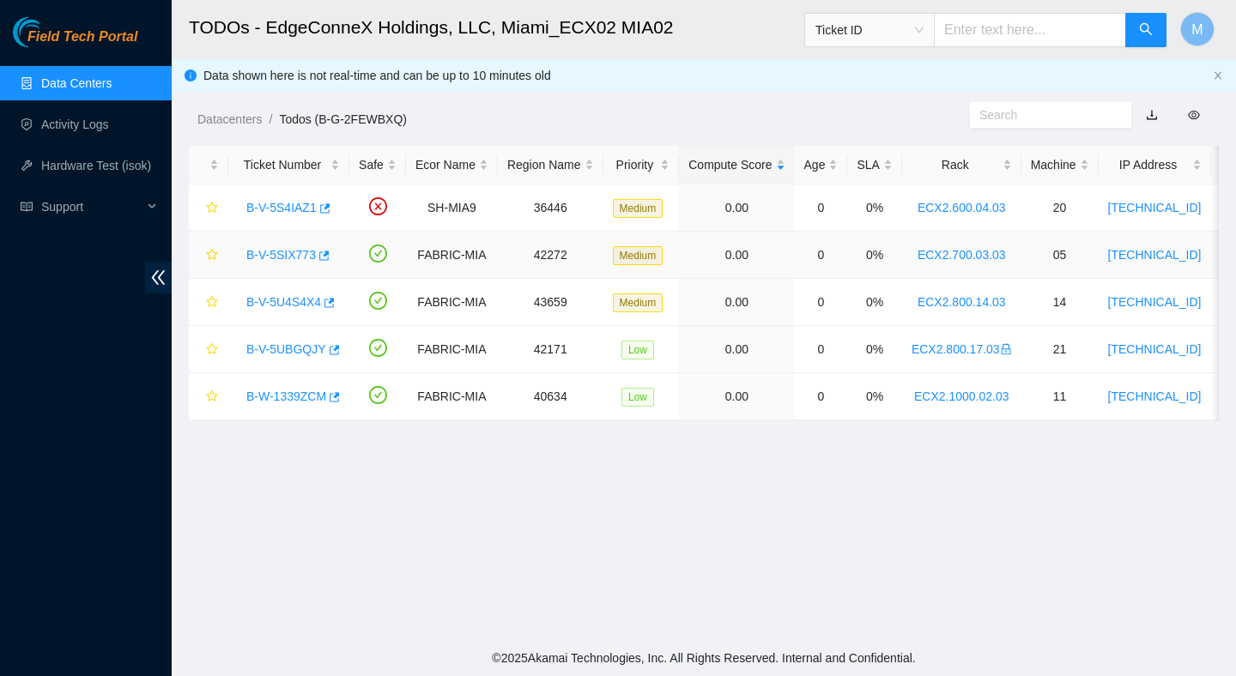
scroll to position [338, 0]
click at [309, 349] on link "B-V-5UBGQJY" at bounding box center [286, 350] width 80 height 14
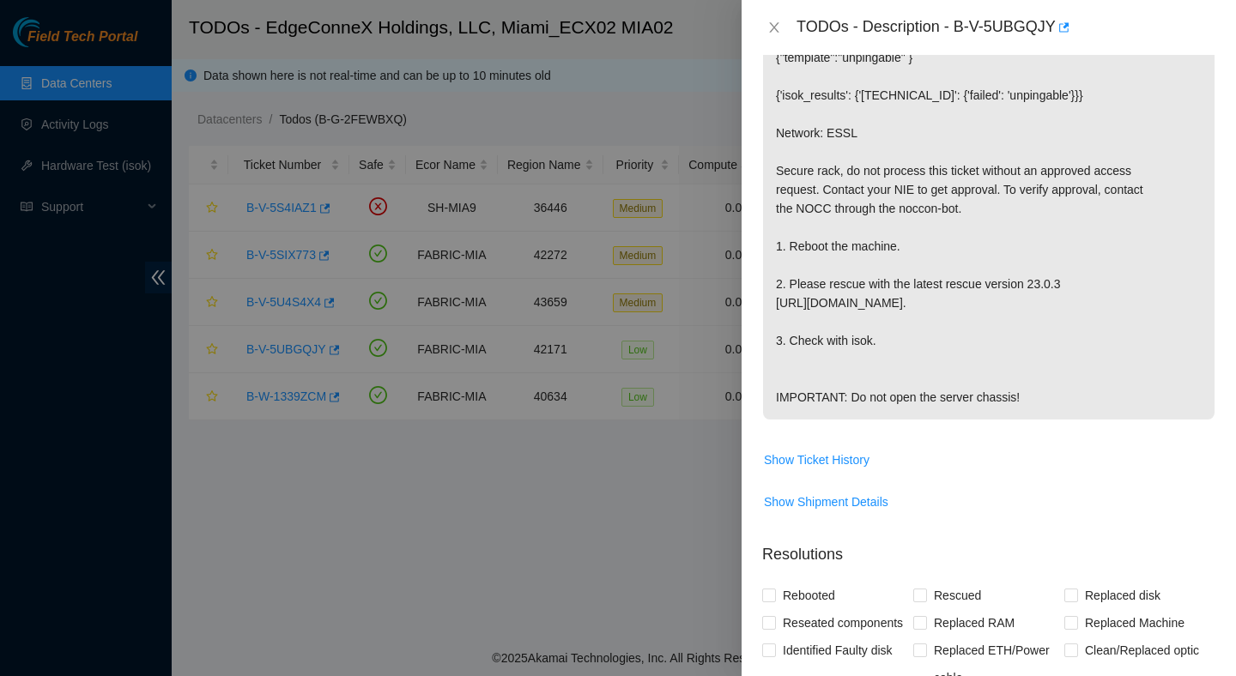
scroll to position [0, 0]
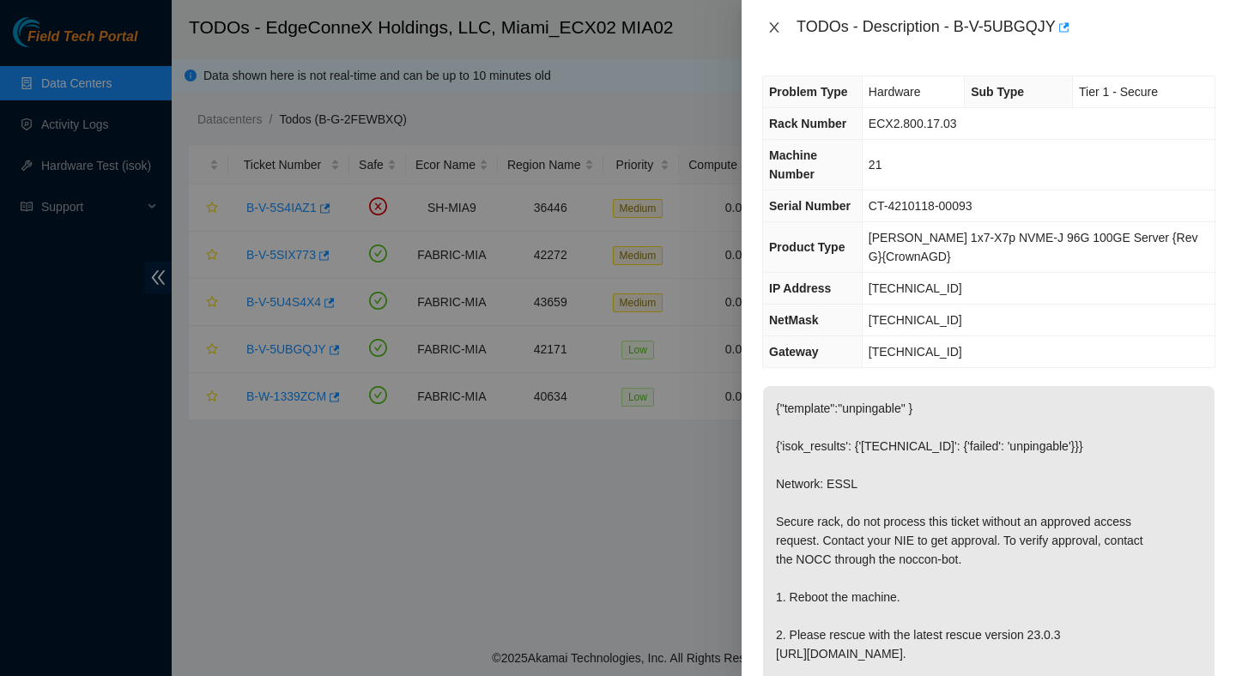
click at [782, 27] on button "Close" at bounding box center [774, 28] width 24 height 16
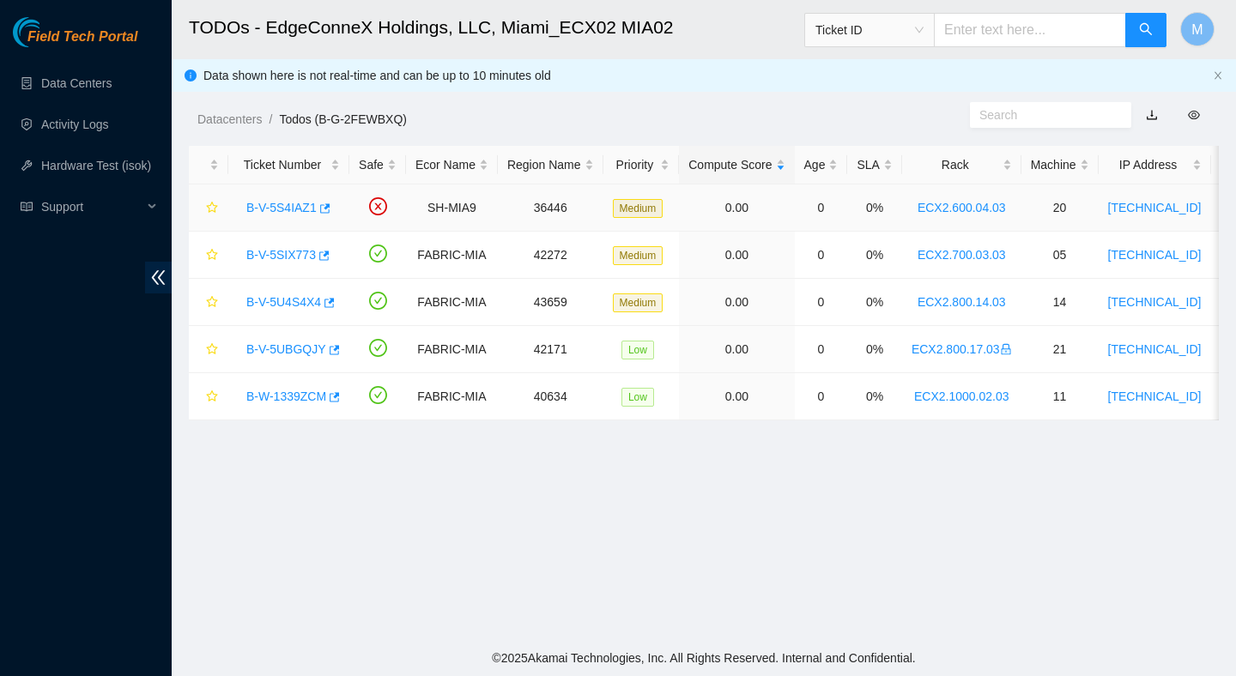
click at [282, 212] on link "B-V-5S4IAZ1" at bounding box center [281, 208] width 70 height 14
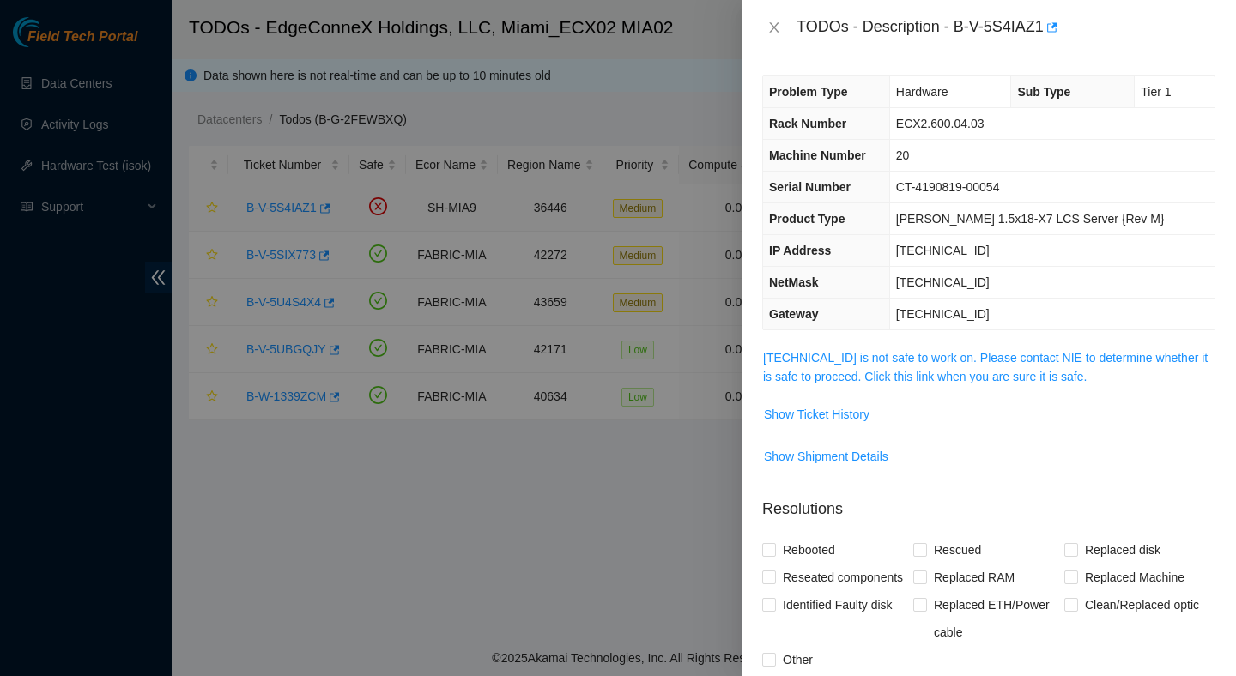
click at [282, 212] on div at bounding box center [618, 338] width 1236 height 676
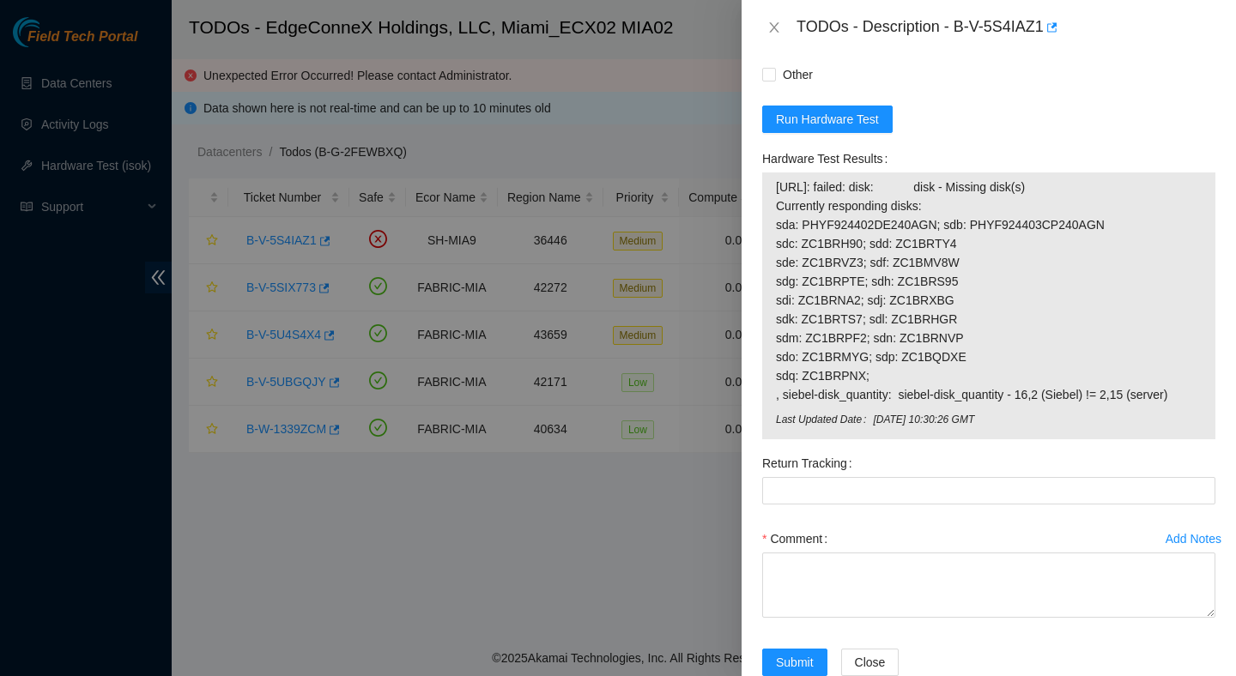
scroll to position [654, 0]
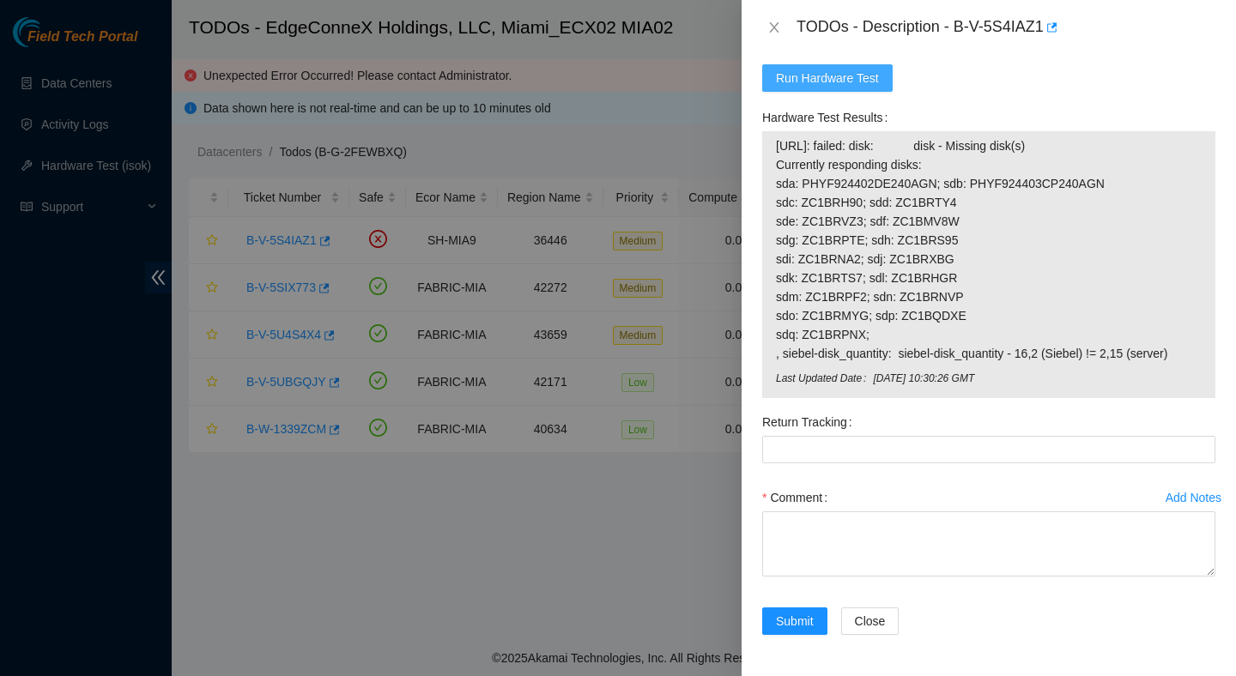
click at [854, 86] on span "Run Hardware Test" at bounding box center [827, 78] width 103 height 19
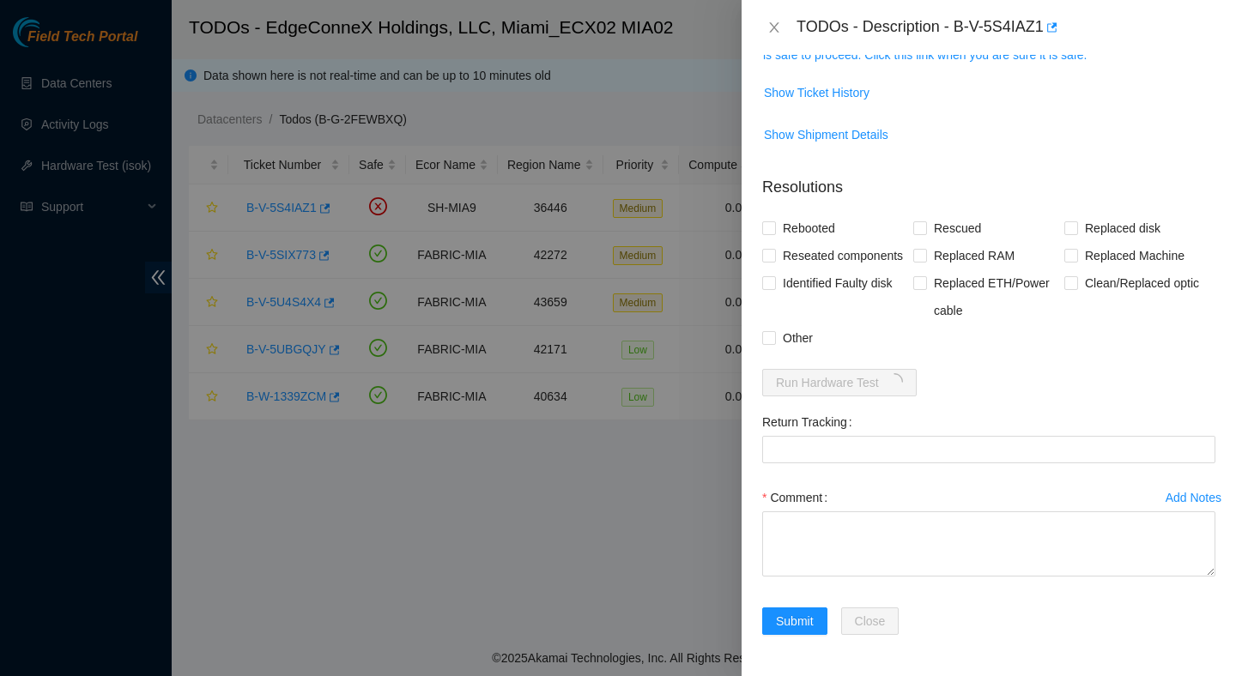
scroll to position [349, 0]
click at [854, 86] on td "Show Ticket History" at bounding box center [988, 99] width 453 height 42
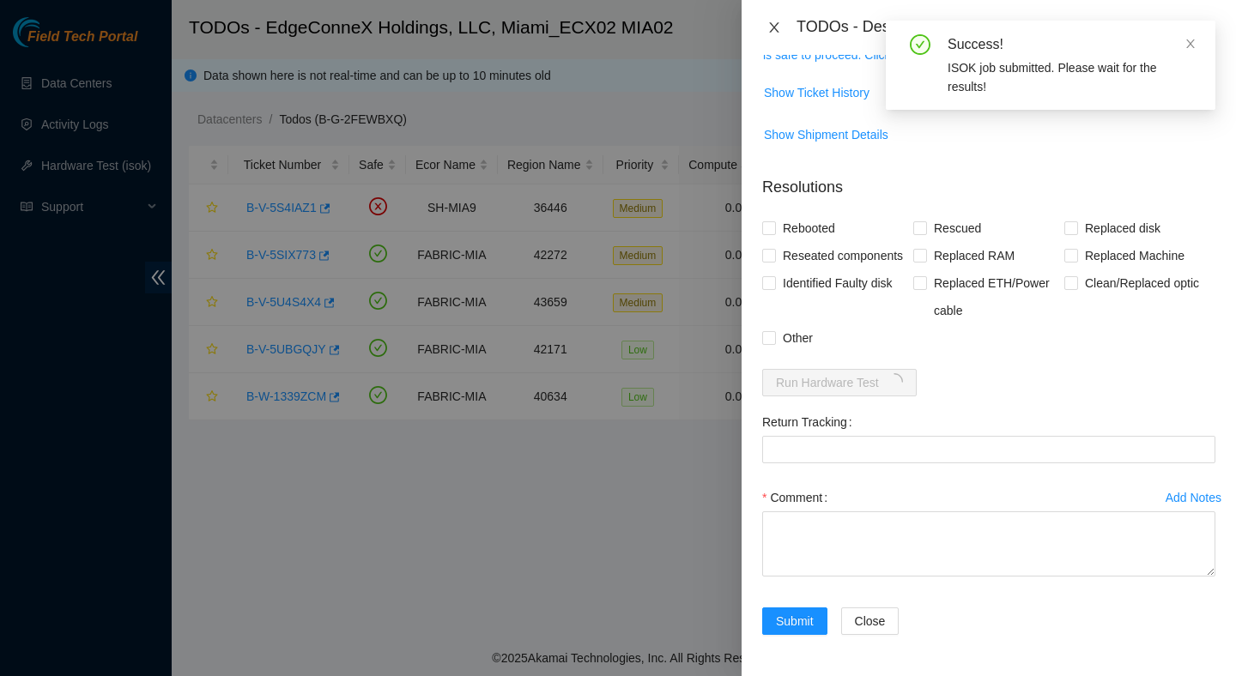
click at [779, 26] on icon "close" at bounding box center [774, 28] width 14 height 14
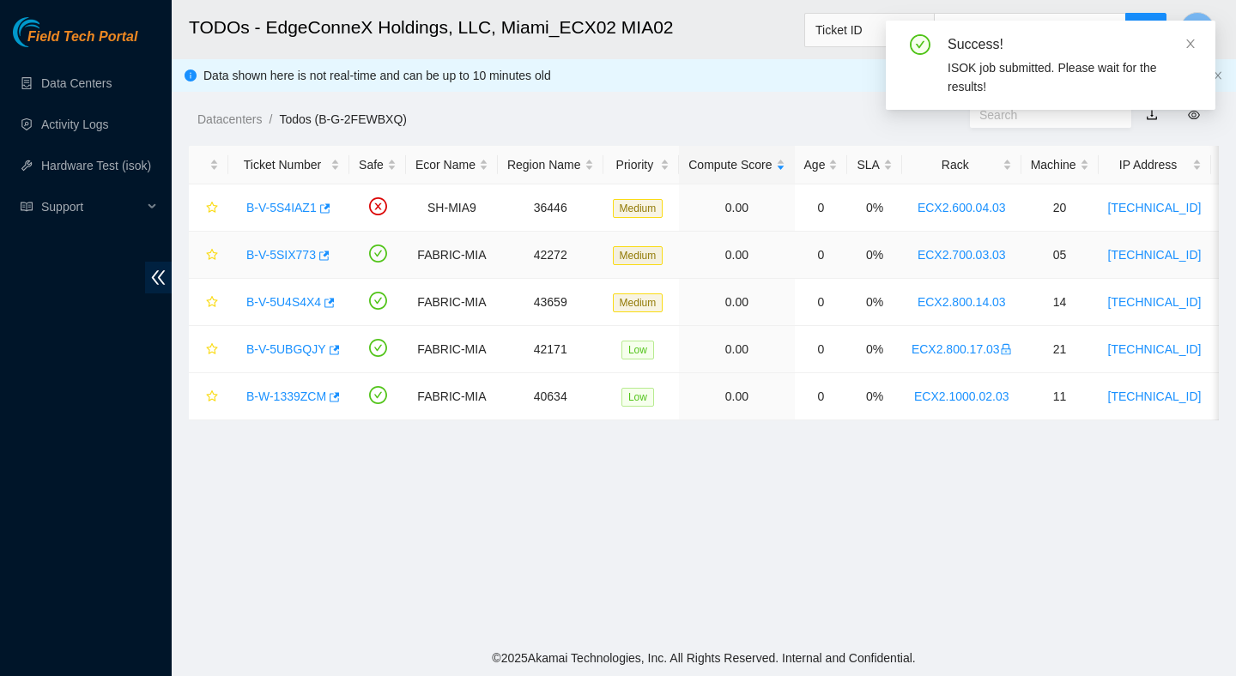
scroll to position [374, 0]
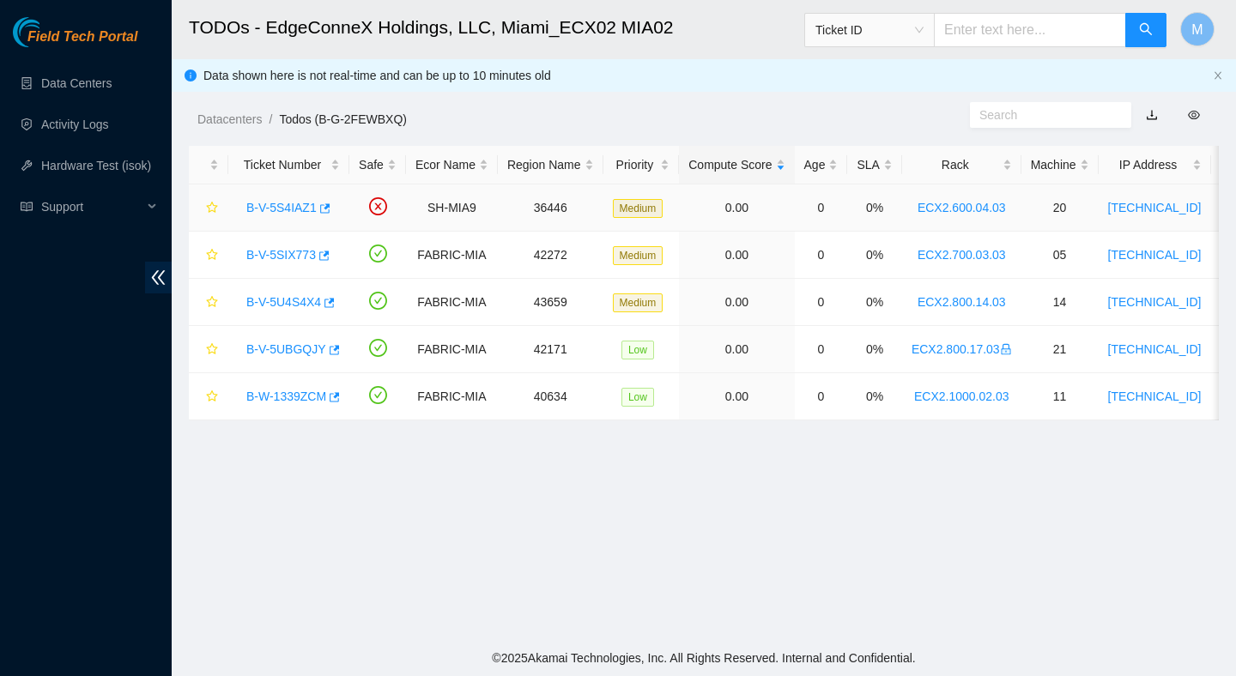
click at [294, 208] on link "B-V-5S4IAZ1" at bounding box center [281, 208] width 70 height 14
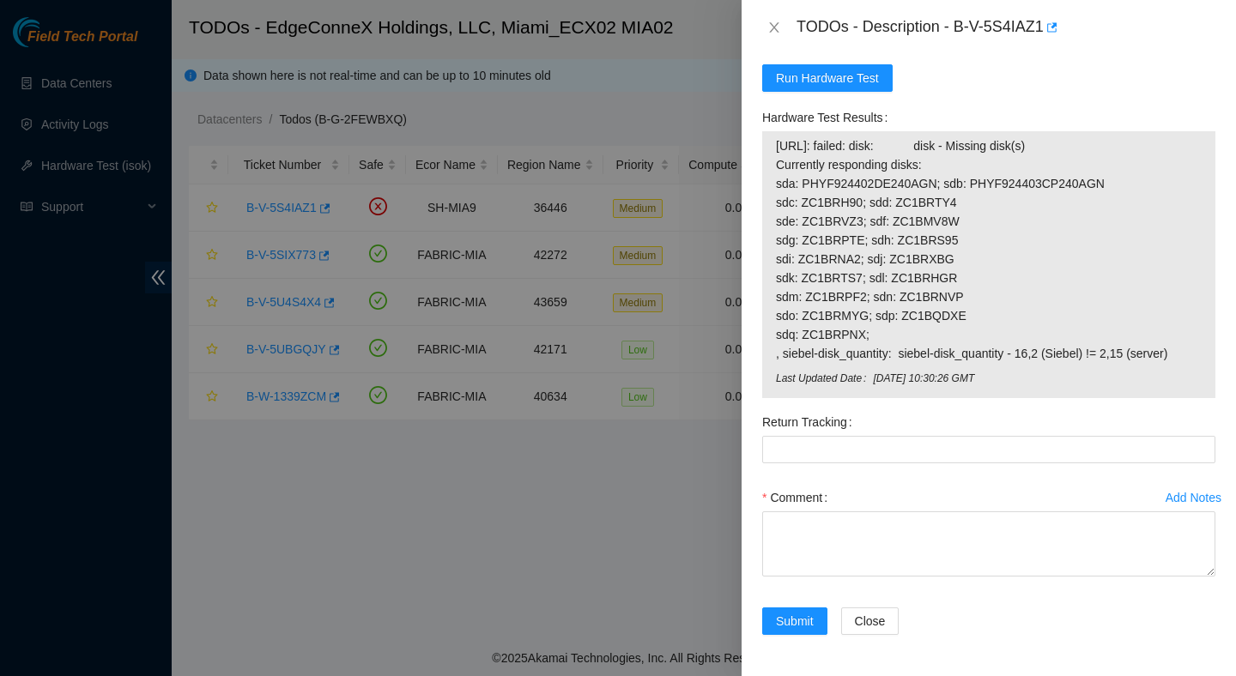
scroll to position [654, 0]
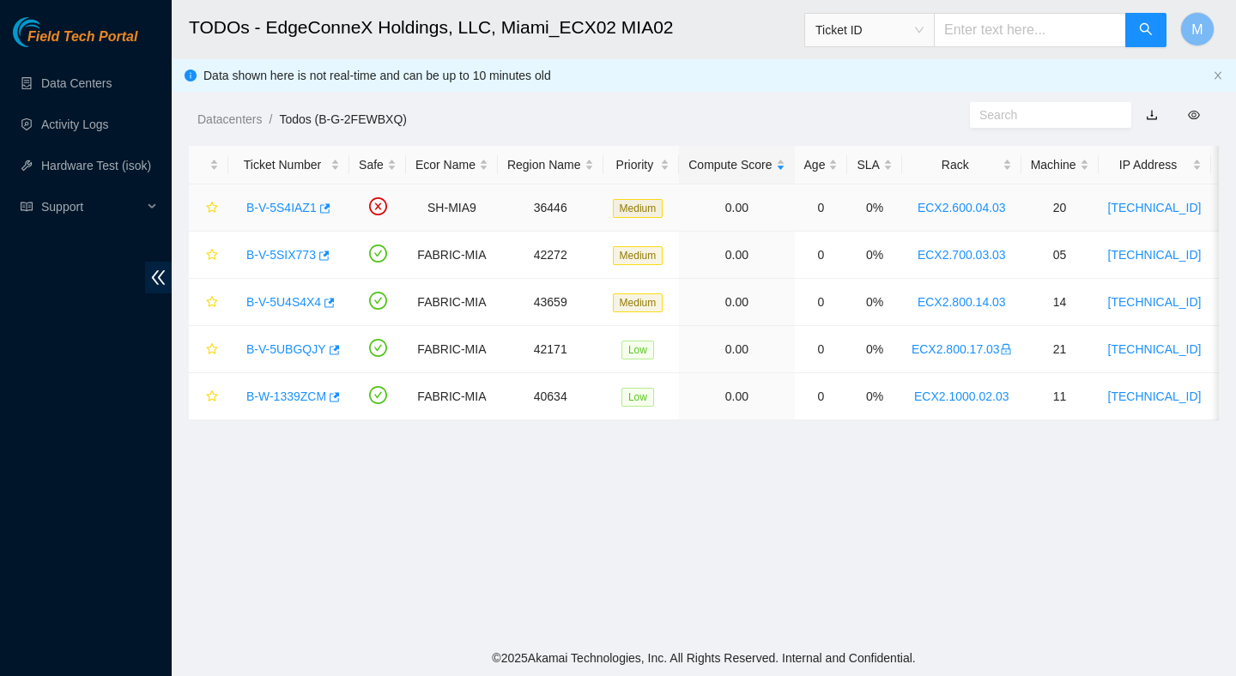
click at [288, 203] on link "B-V-5S4IAZ1" at bounding box center [281, 208] width 70 height 14
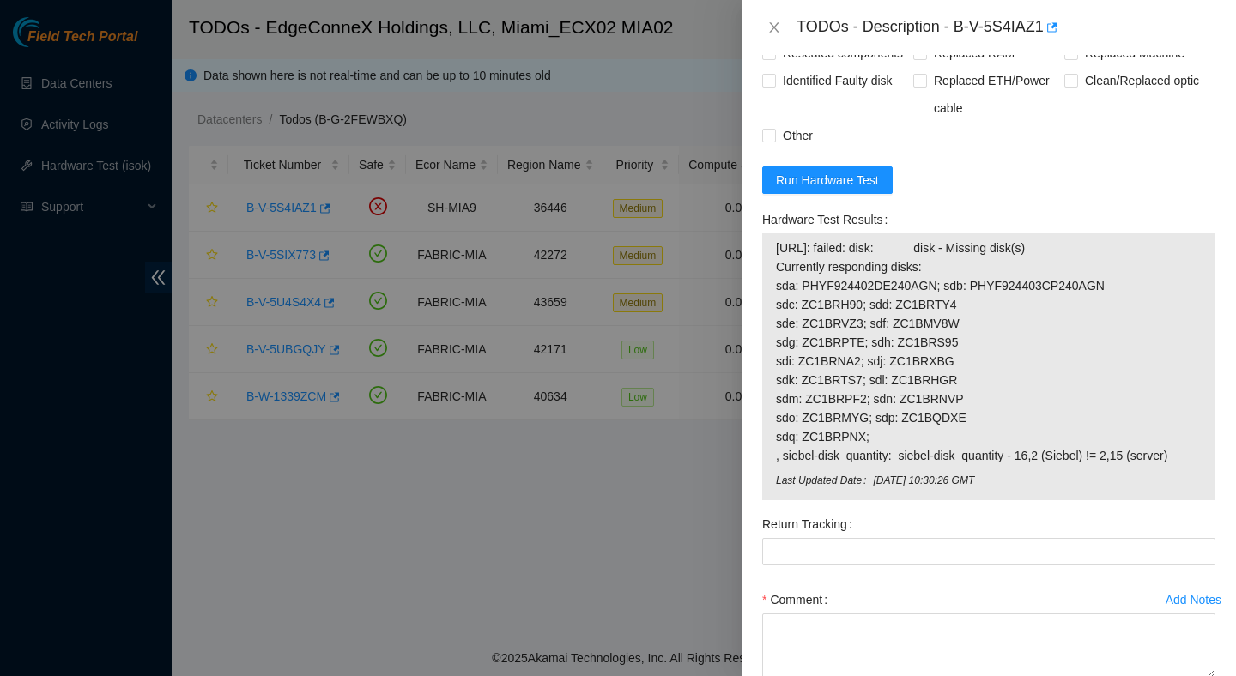
scroll to position [534, 0]
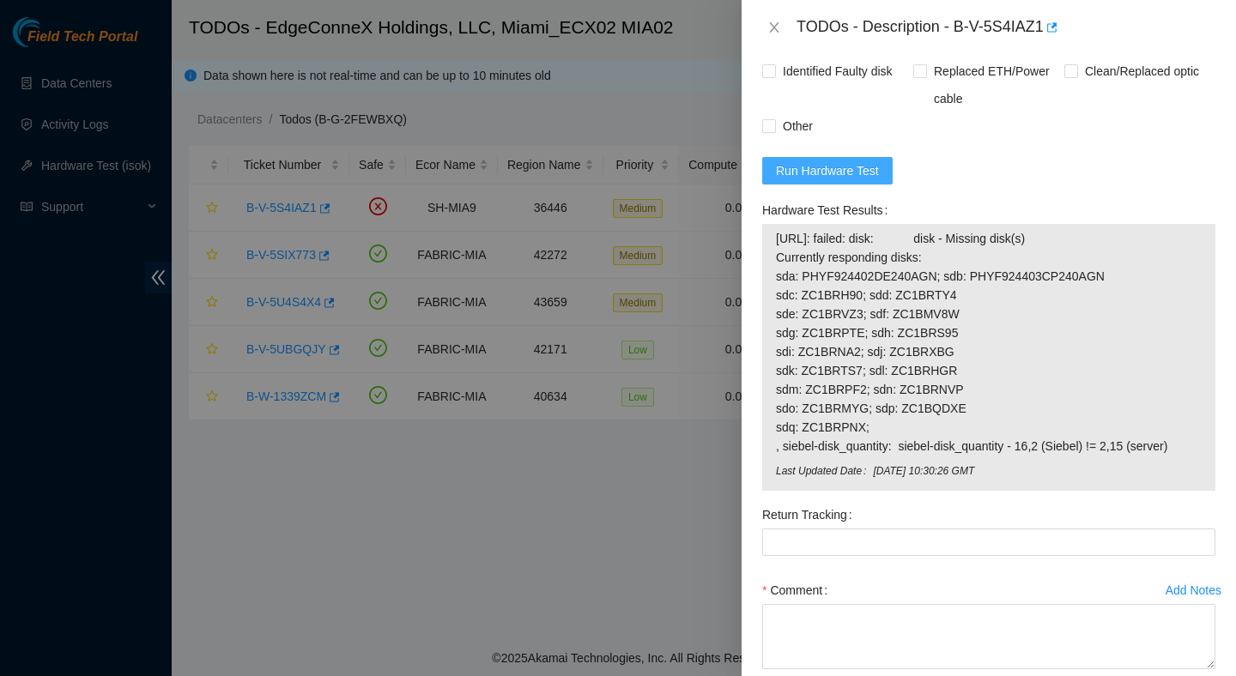
click at [853, 180] on span "Run Hardware Test" at bounding box center [827, 170] width 103 height 19
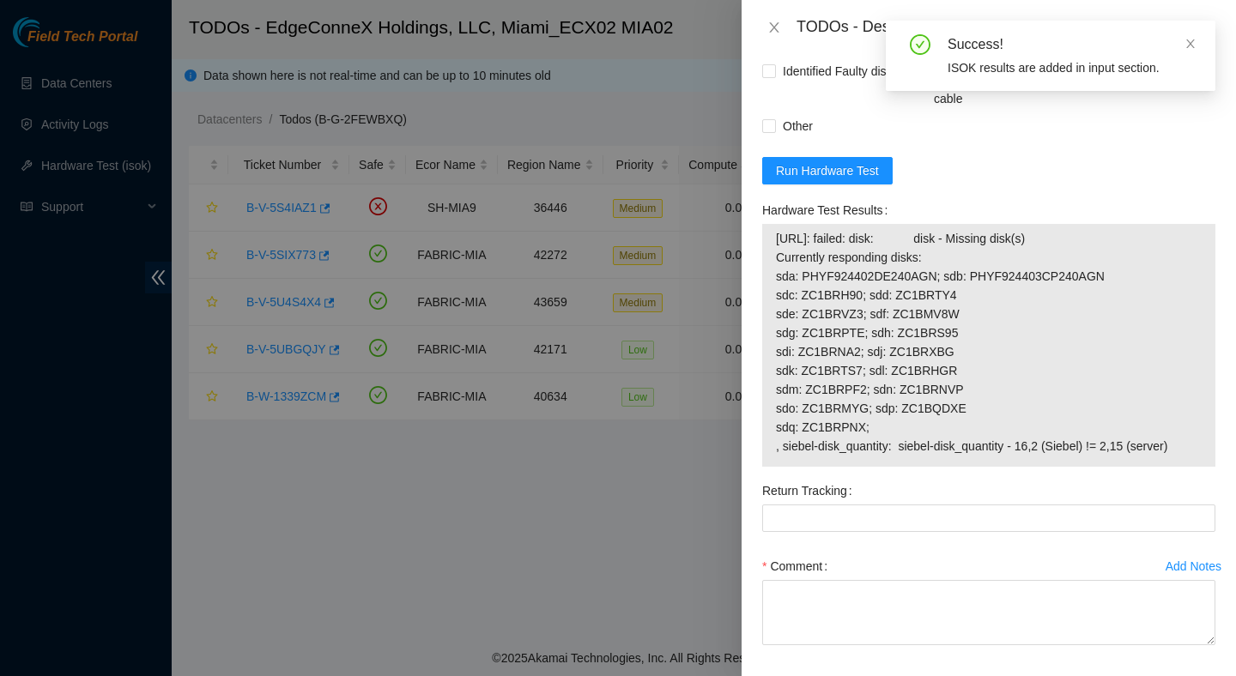
drag, startPoint x: 1196, startPoint y: 479, endPoint x: 759, endPoint y: 264, distance: 486.8
click at [759, 264] on div "Hardware Test Results 23.205.45.57: failed: disk: disk - Missing disk(s) Curren…" at bounding box center [988, 337] width 467 height 281
copy tbody "23.205.45.57: failed: disk: disk - Missing disk(s) Currently responding disks: …"
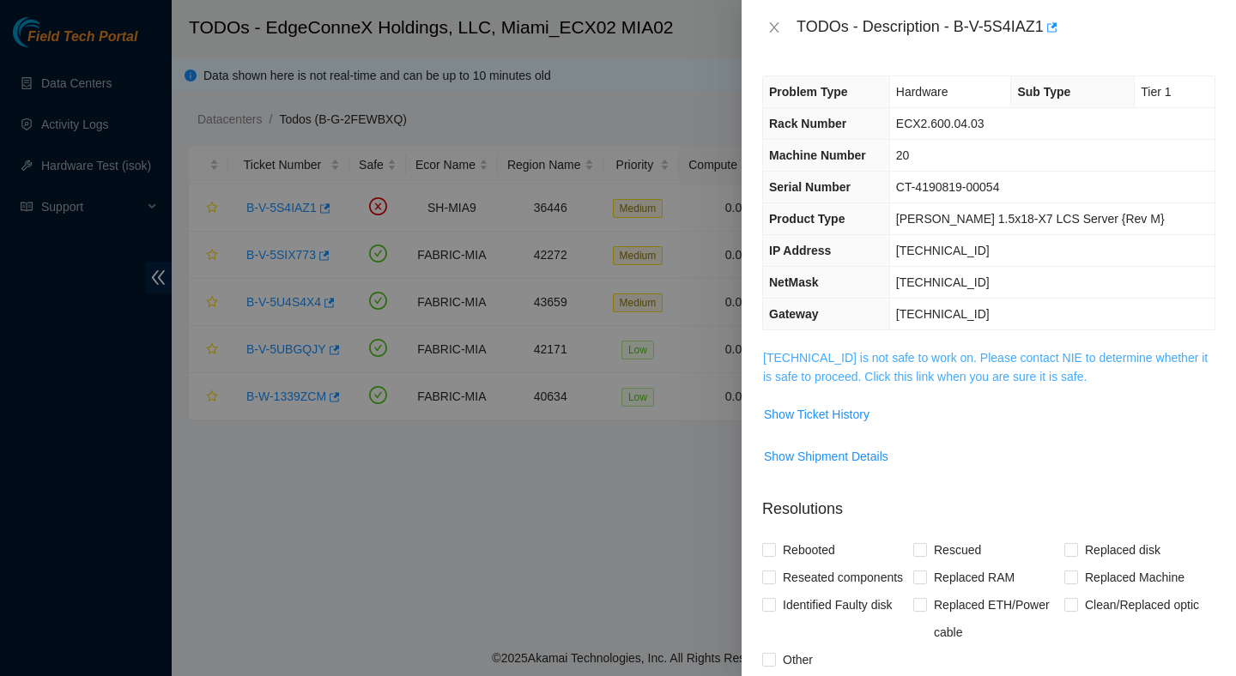
click at [1011, 382] on link "23.205.45.57 is not safe to work on. Please contact NIE to determine whether it…" at bounding box center [985, 367] width 445 height 33
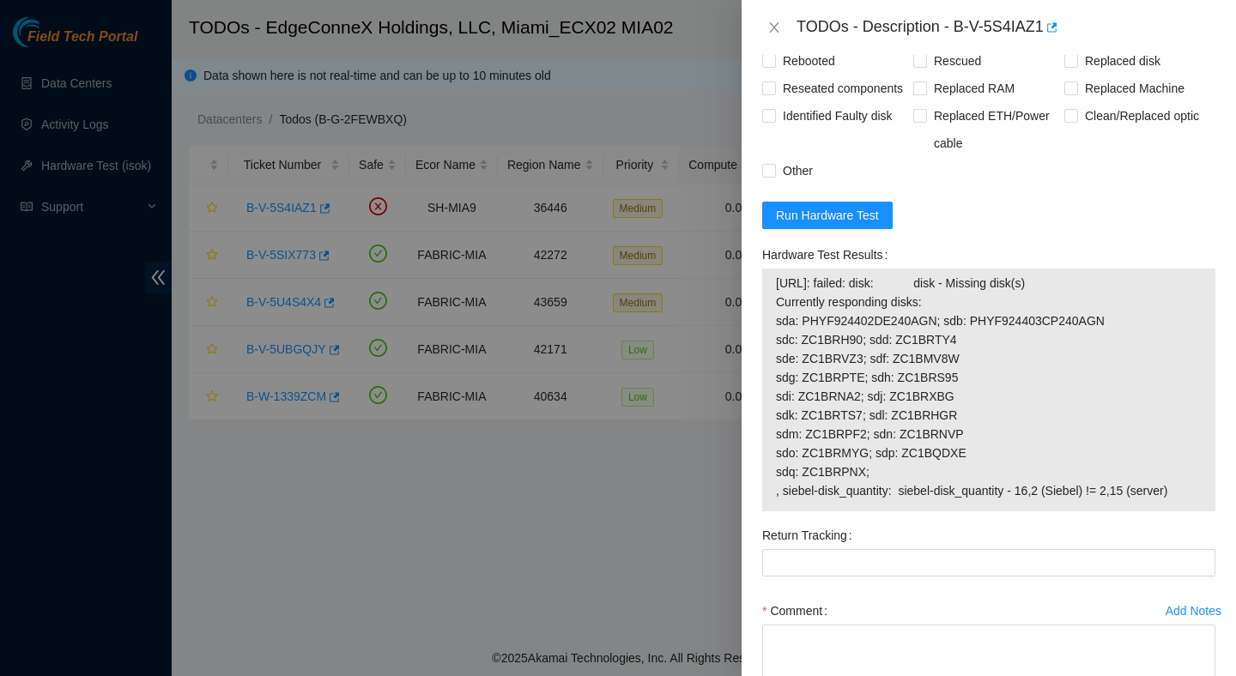
scroll to position [1281, 0]
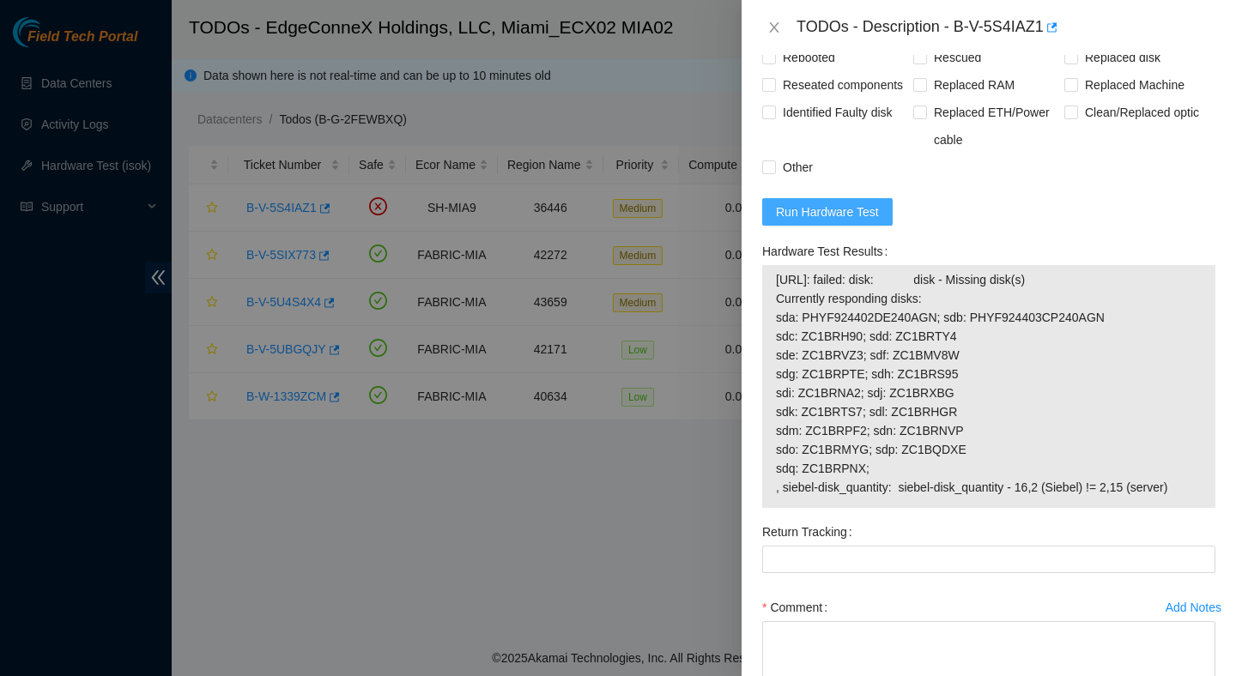
click at [870, 226] on button "Run Hardware Test" at bounding box center [827, 211] width 130 height 27
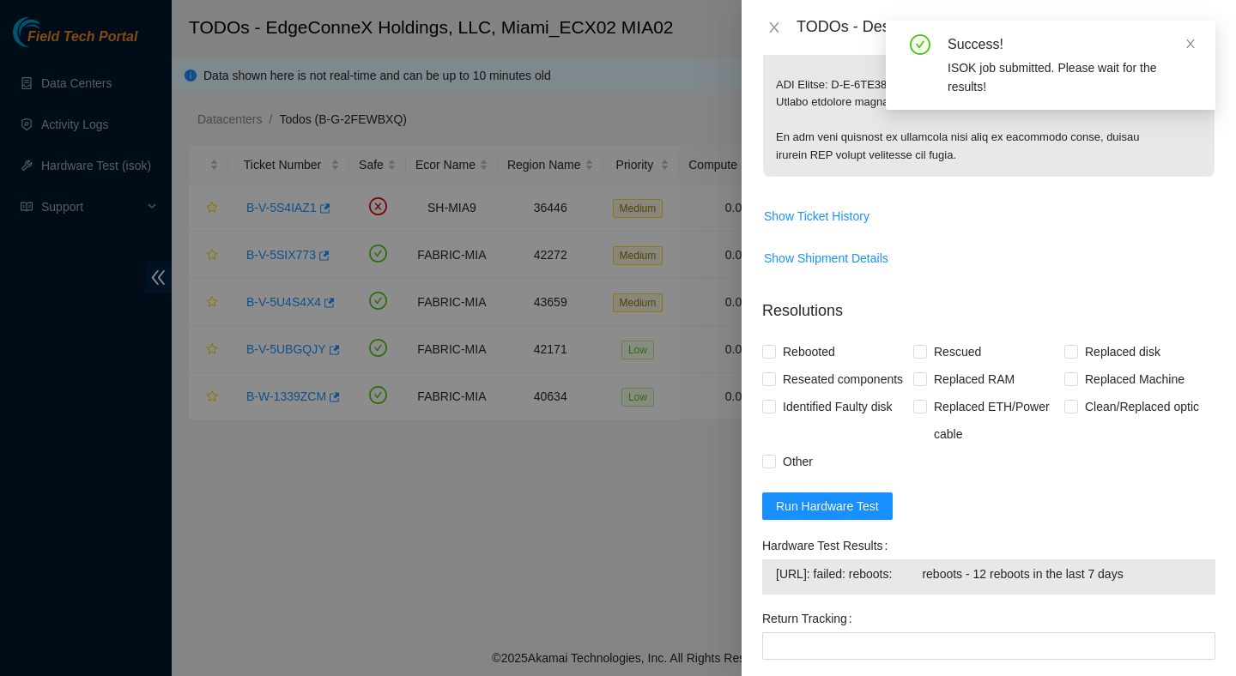
scroll to position [1071, 0]
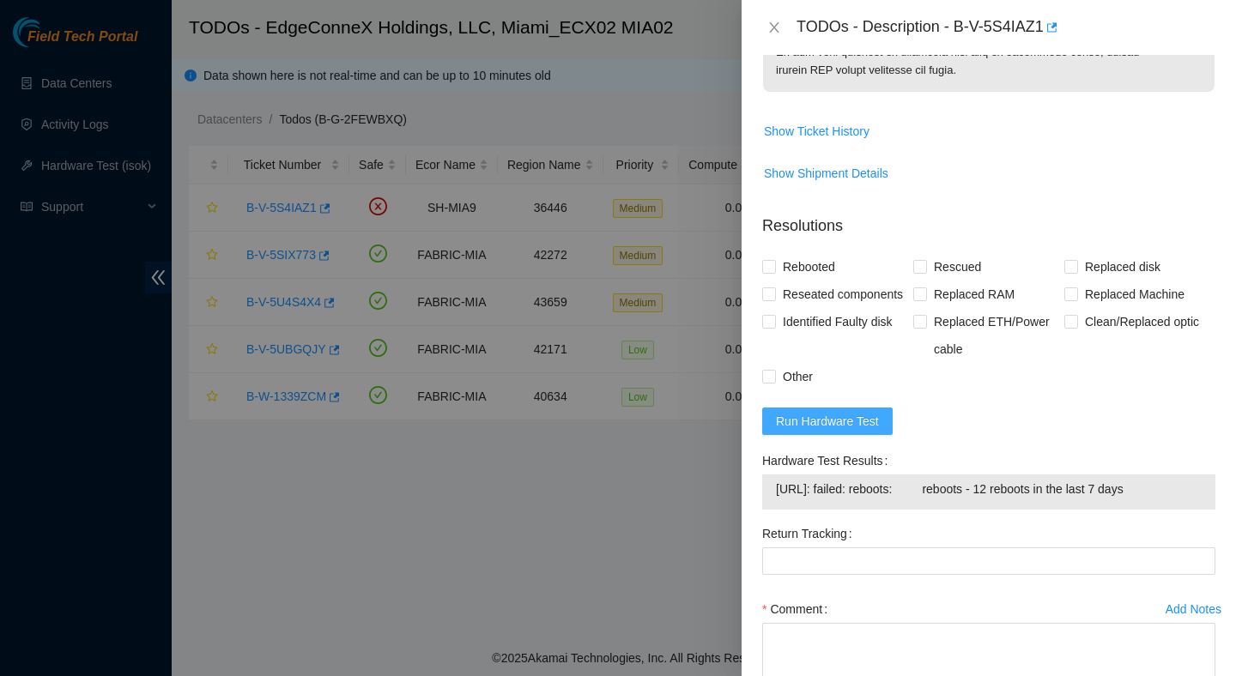
click at [861, 431] on span "Run Hardware Test" at bounding box center [827, 421] width 103 height 19
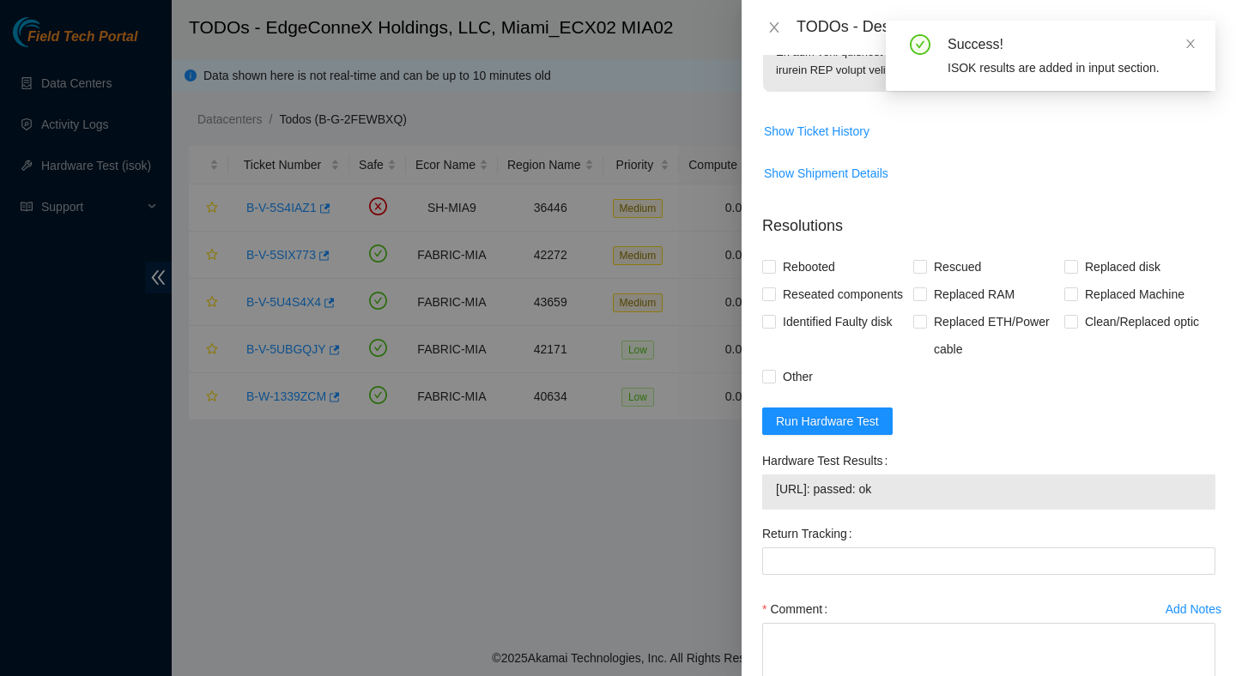
click at [925, 499] on span "23.205.45.57: passed: ok" at bounding box center [989, 489] width 426 height 19
drag, startPoint x: 925, startPoint y: 524, endPoint x: 768, endPoint y: 521, distance: 157.1
click at [768, 510] on div "23.205.45.57: passed: ok" at bounding box center [988, 492] width 453 height 35
copy tbody "23.205.45.57: passed: ok"
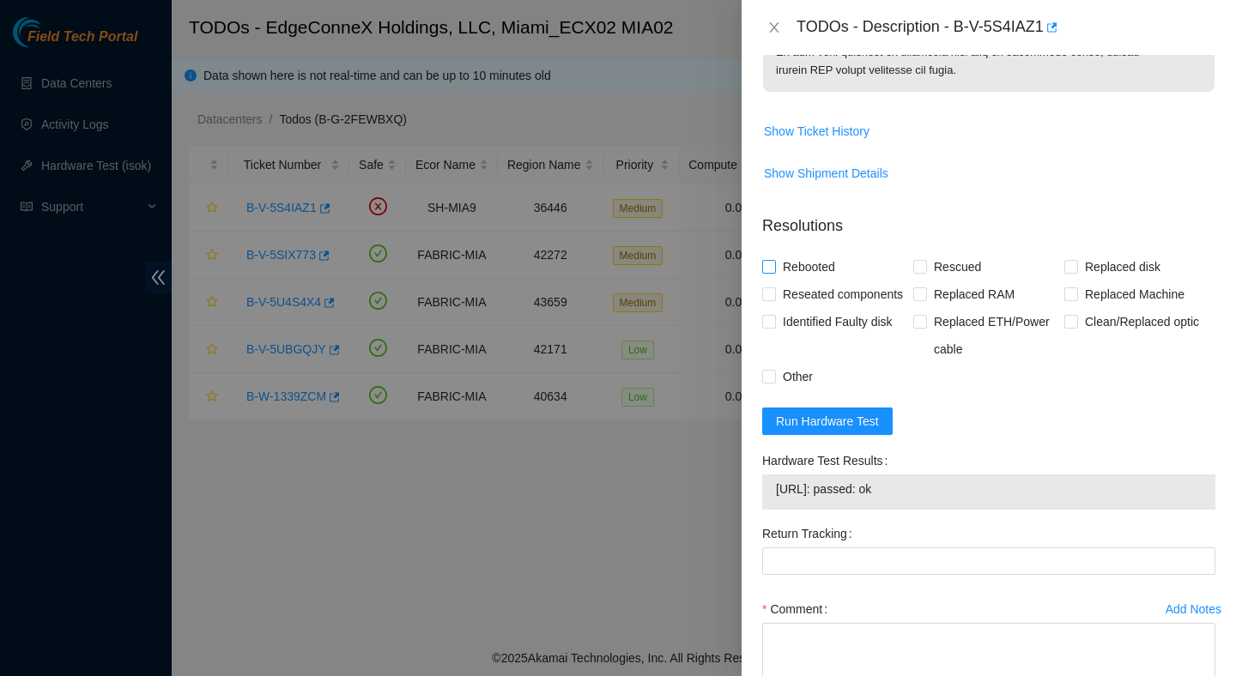
click at [799, 264] on span "Rebooted" at bounding box center [809, 266] width 66 height 27
click at [774, 264] on input "Rebooted" at bounding box center [768, 266] width 12 height 12
click at [799, 264] on span "Rebooted" at bounding box center [809, 266] width 66 height 27
click at [774, 264] on input "Rebooted" at bounding box center [768, 266] width 12 height 12
checkbox input "false"
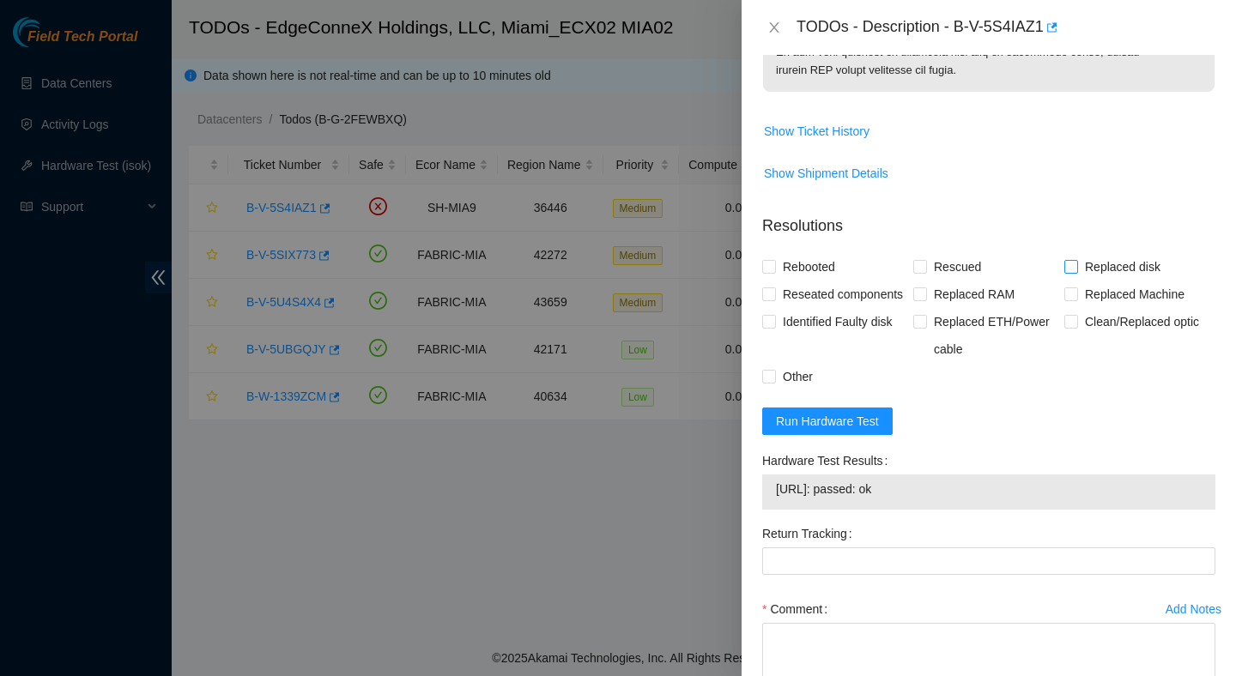
click at [1097, 264] on span "Replaced disk" at bounding box center [1122, 266] width 89 height 27
click at [1076, 264] on input "Replaced disk" at bounding box center [1070, 266] width 12 height 12
checkbox input "true"
click at [787, 270] on span "Rebooted" at bounding box center [809, 266] width 66 height 27
click at [774, 270] on input "Rebooted" at bounding box center [768, 266] width 12 height 12
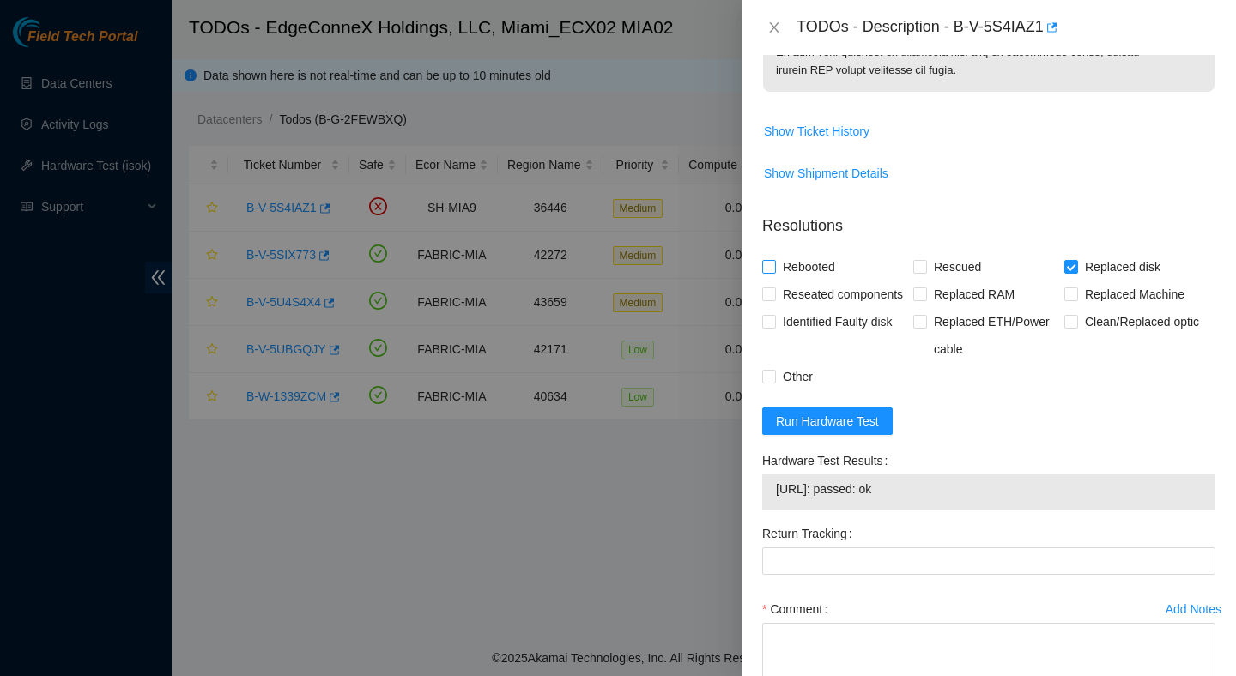
checkbox input "true"
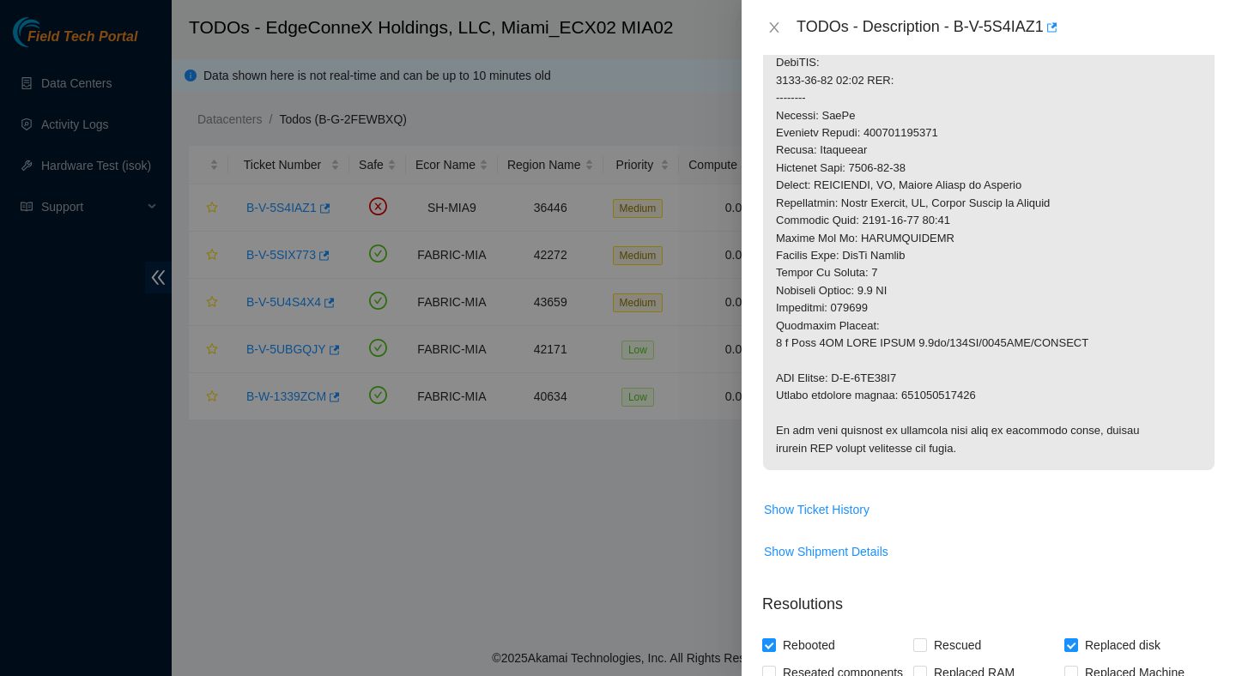
scroll to position [742, 0]
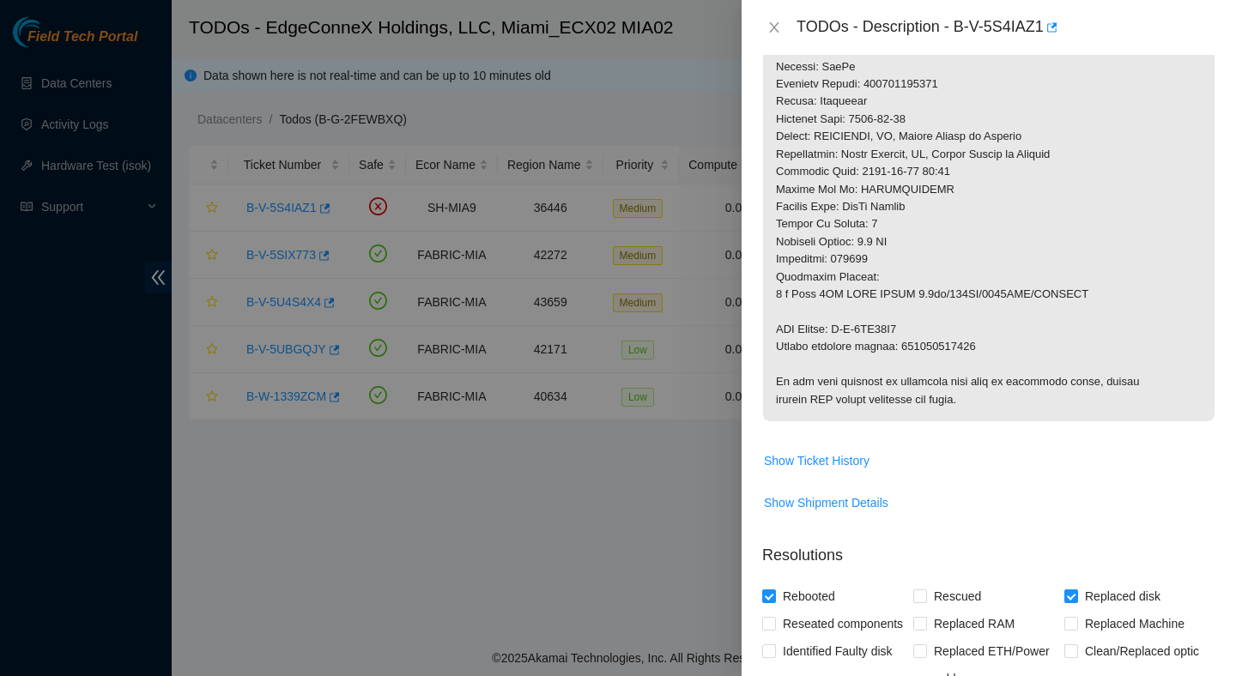
click at [947, 337] on p at bounding box center [989, 14] width 452 height 815
click at [947, 342] on p at bounding box center [989, 14] width 452 height 815
click at [947, 343] on p at bounding box center [989, 14] width 452 height 815
copy p "463470042547"
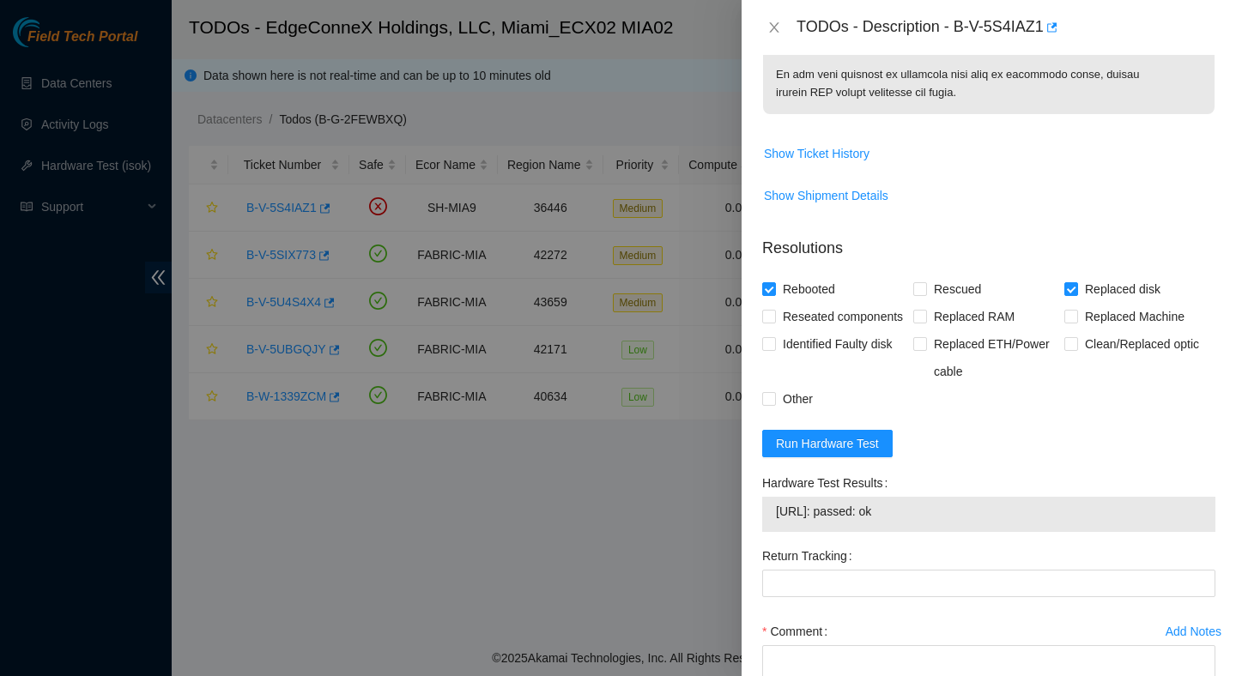
scroll to position [1143, 0]
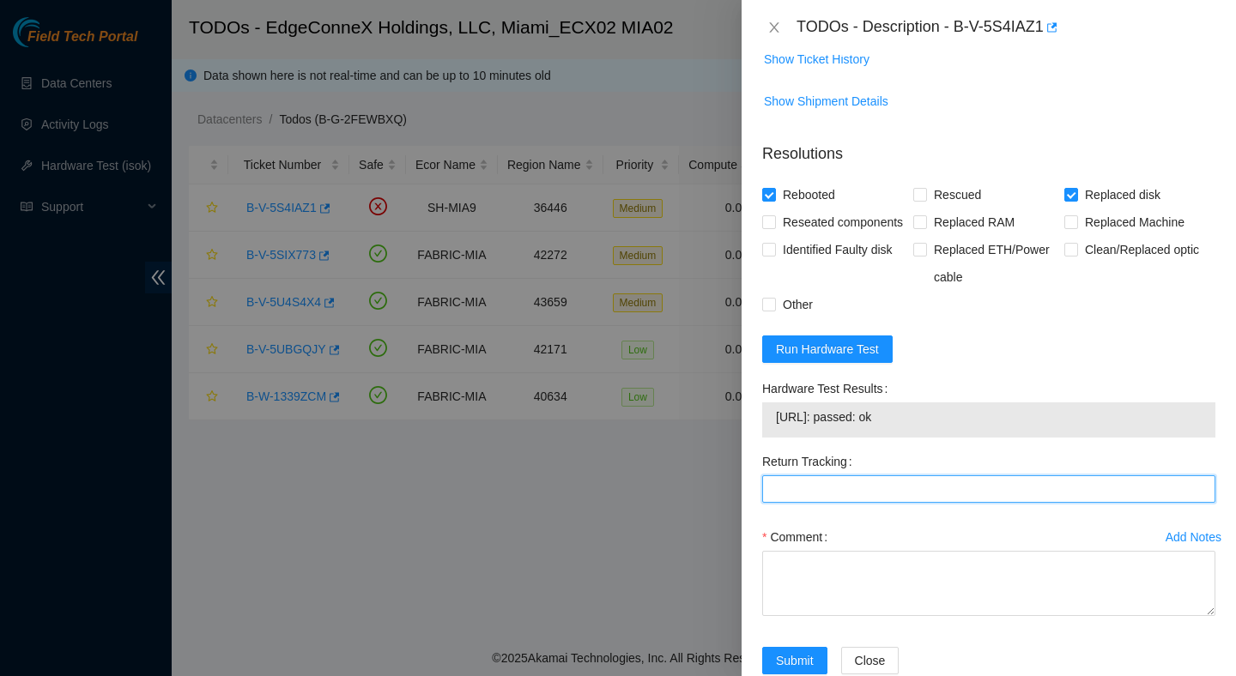
click at [888, 503] on Tracking "Return Tracking" at bounding box center [988, 489] width 453 height 27
paste Tracking "463470042547"
type Tracking "463470042547"
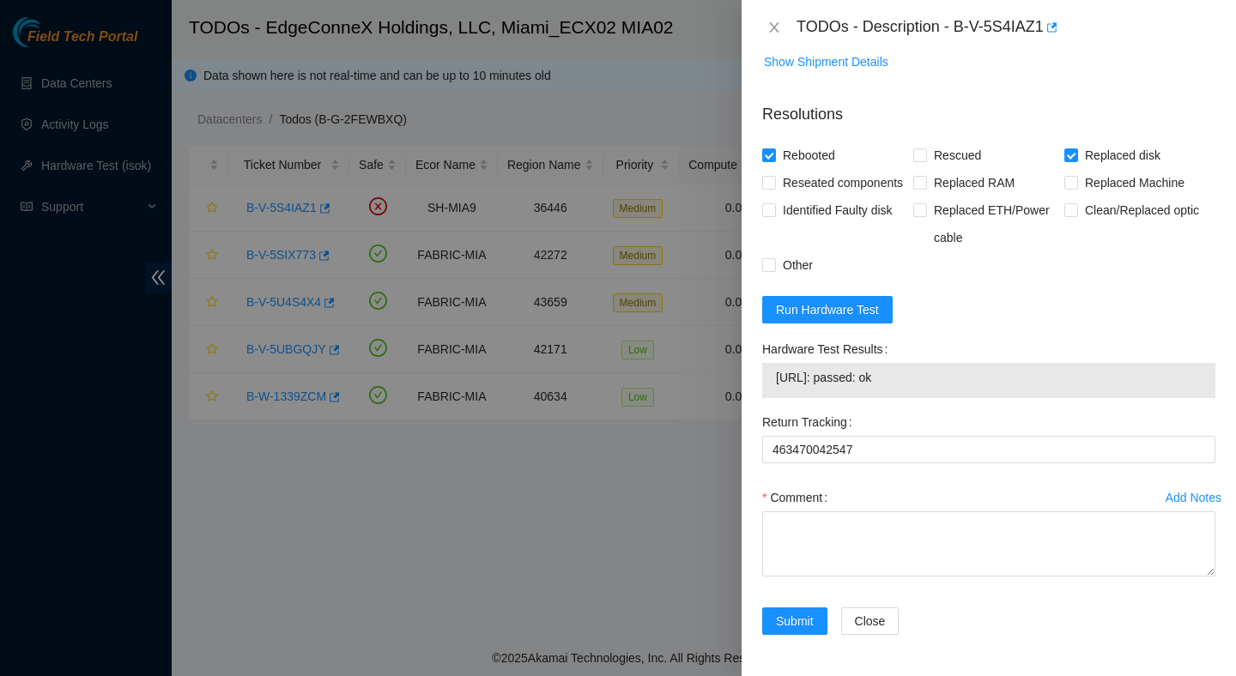
scroll to position [1210, 0]
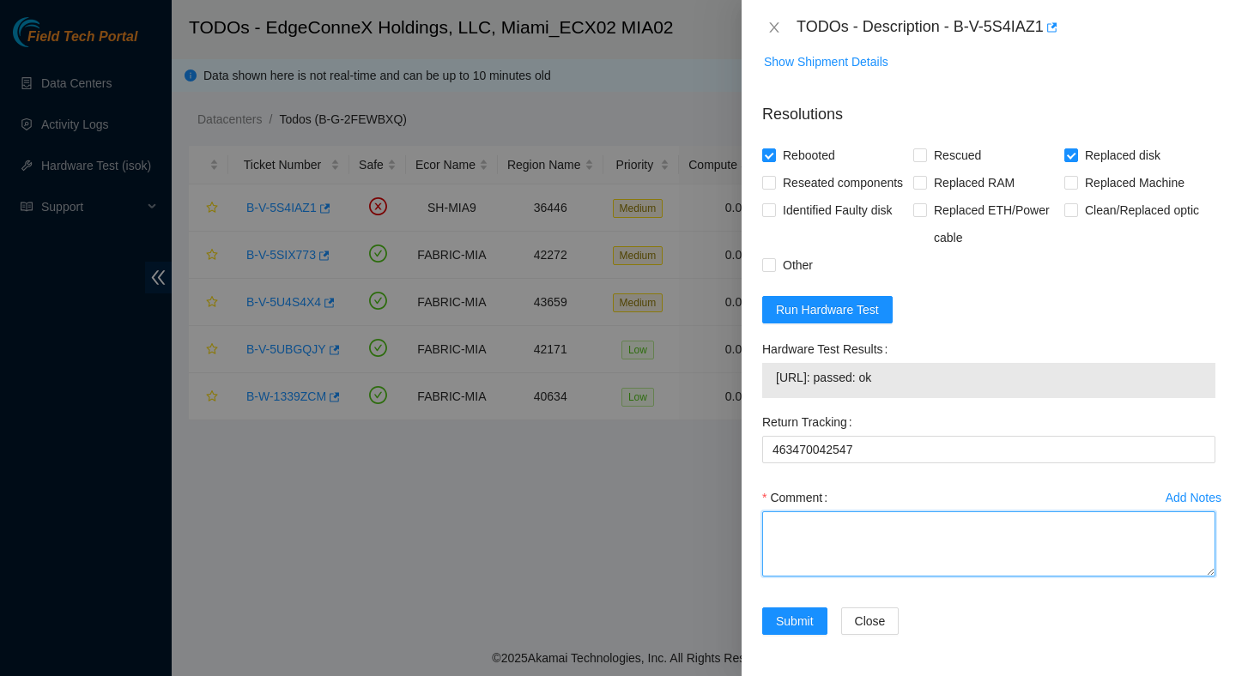
click at [938, 523] on textarea "Comment" at bounding box center [988, 544] width 453 height 65
paste textarea "Verified ticket is safe to work on : Yes NOCC Authorized: Yes Located server co…"
type textarea "Verified ticket is safe to work on : Yes NOCC Authorized: Yes Located server co…"
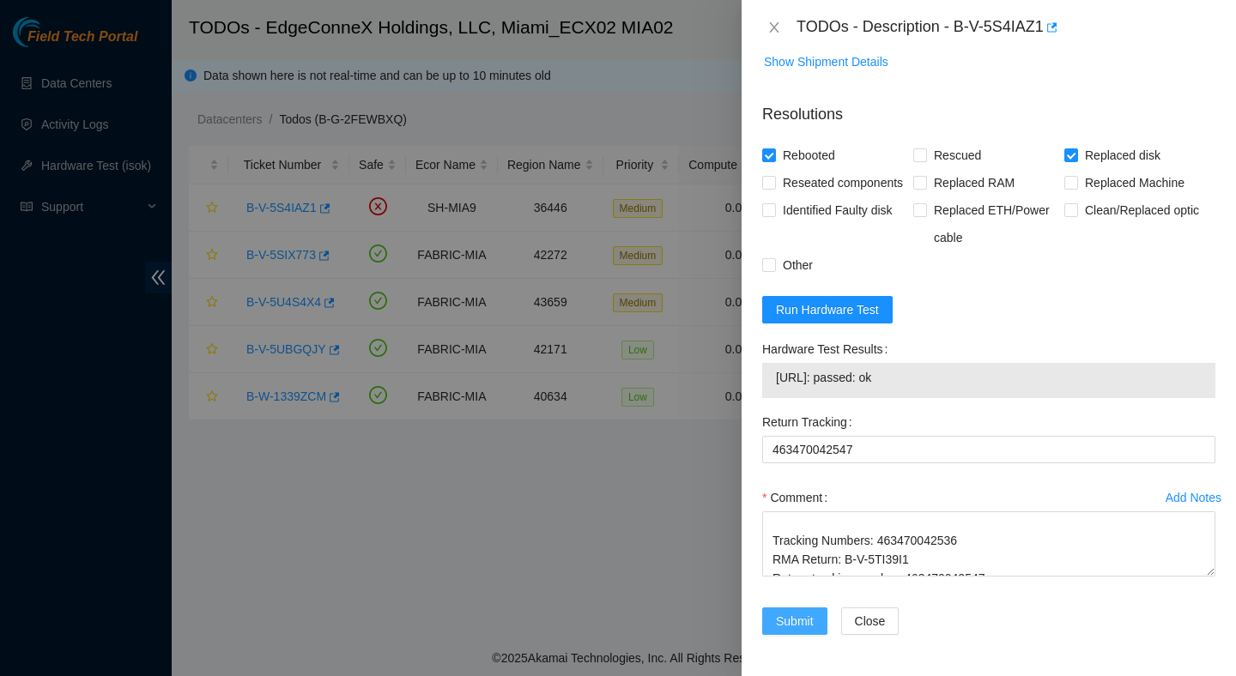
click at [794, 619] on span "Submit" at bounding box center [795, 621] width 38 height 19
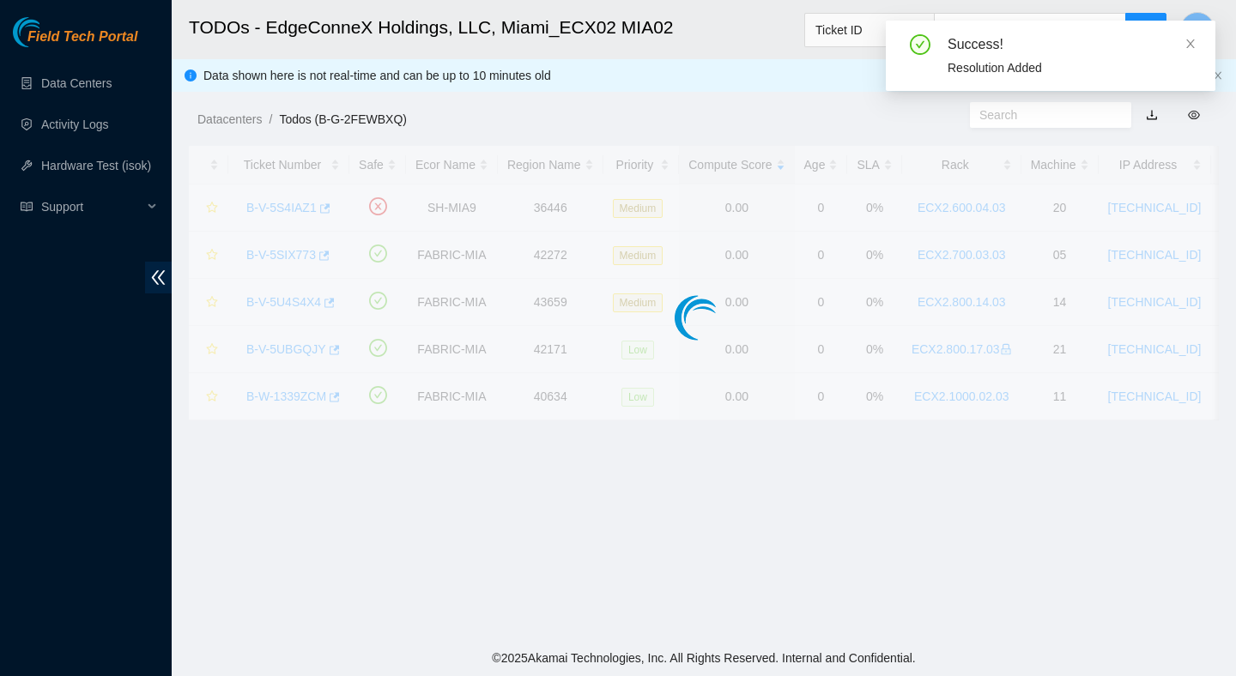
scroll to position [399, 0]
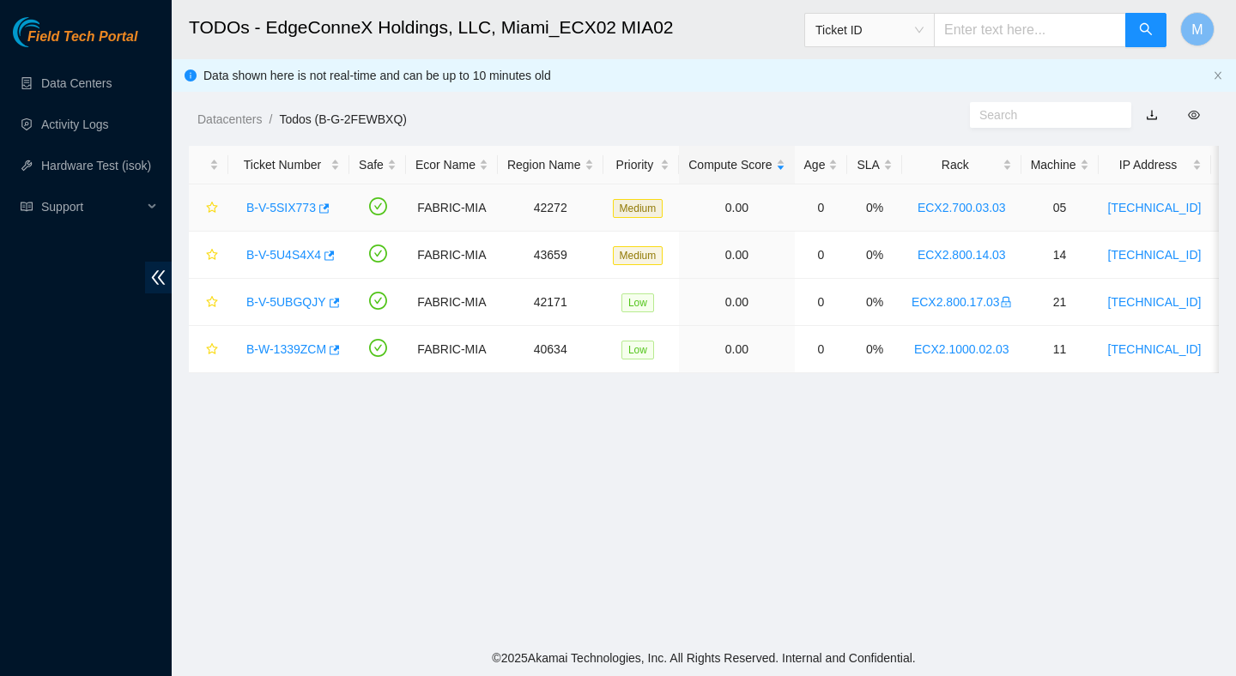
click at [280, 210] on link "B-V-5SIX773" at bounding box center [281, 208] width 70 height 14
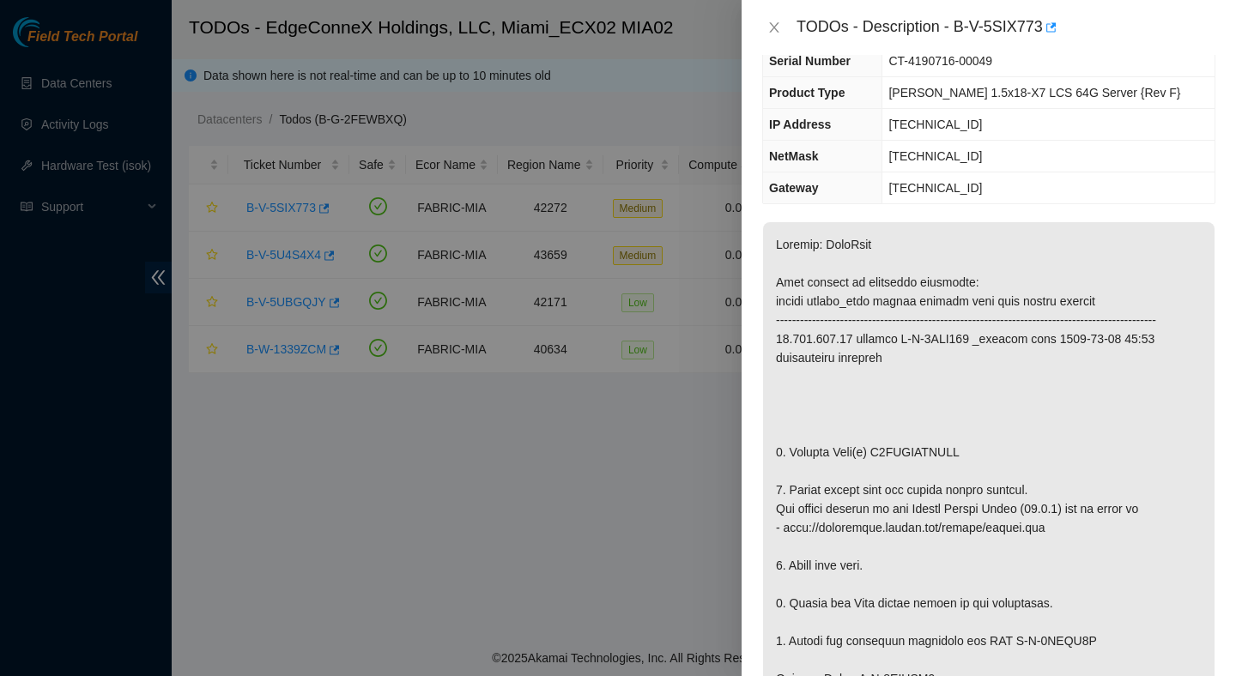
scroll to position [0, 0]
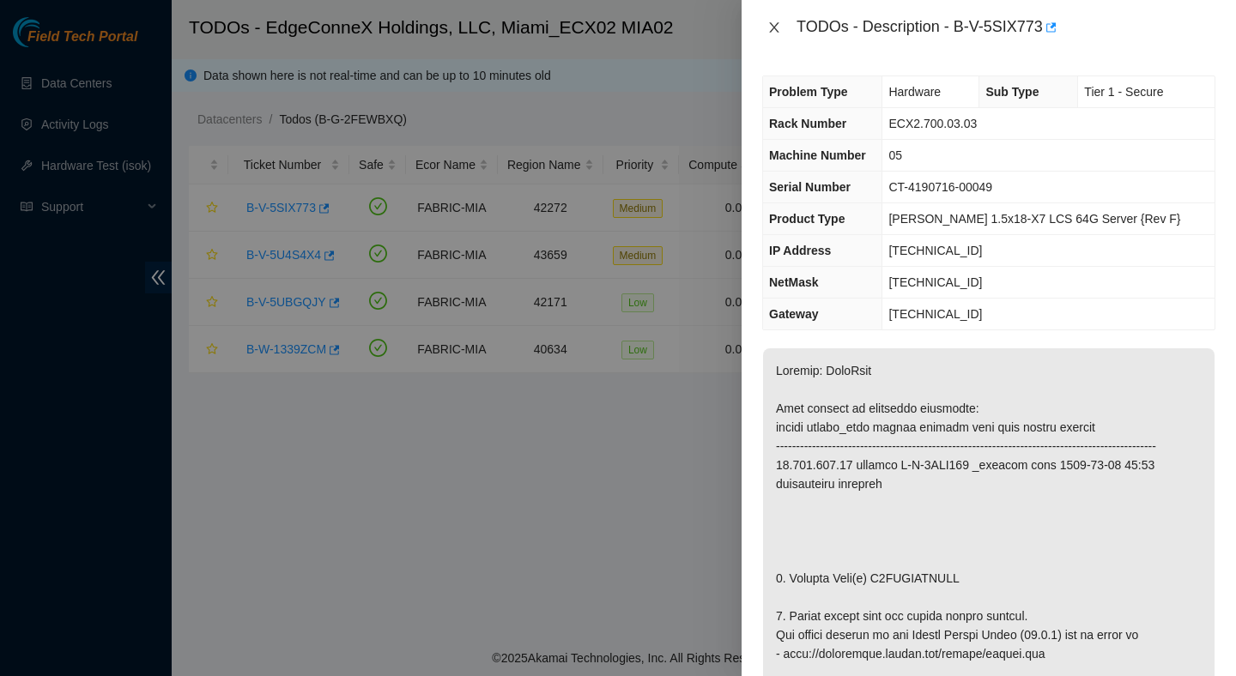
click at [773, 27] on icon "close" at bounding box center [773, 27] width 9 height 10
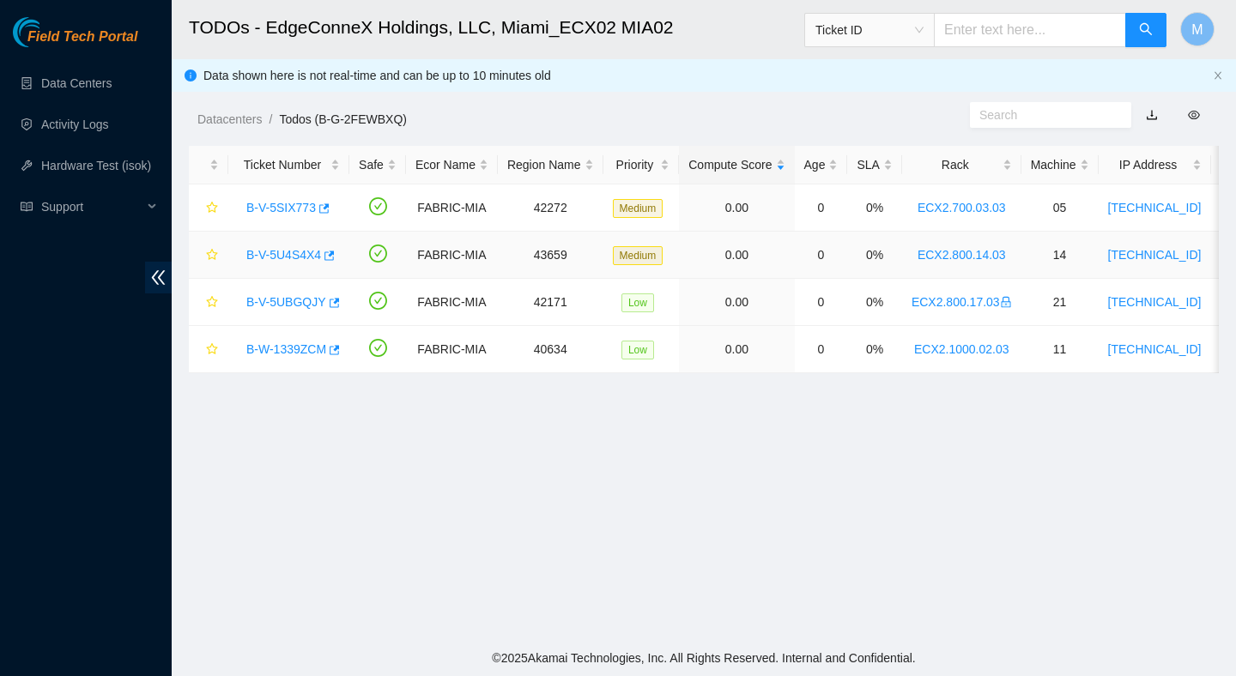
click at [306, 252] on link "B-V-5U4S4X4" at bounding box center [283, 255] width 75 height 14
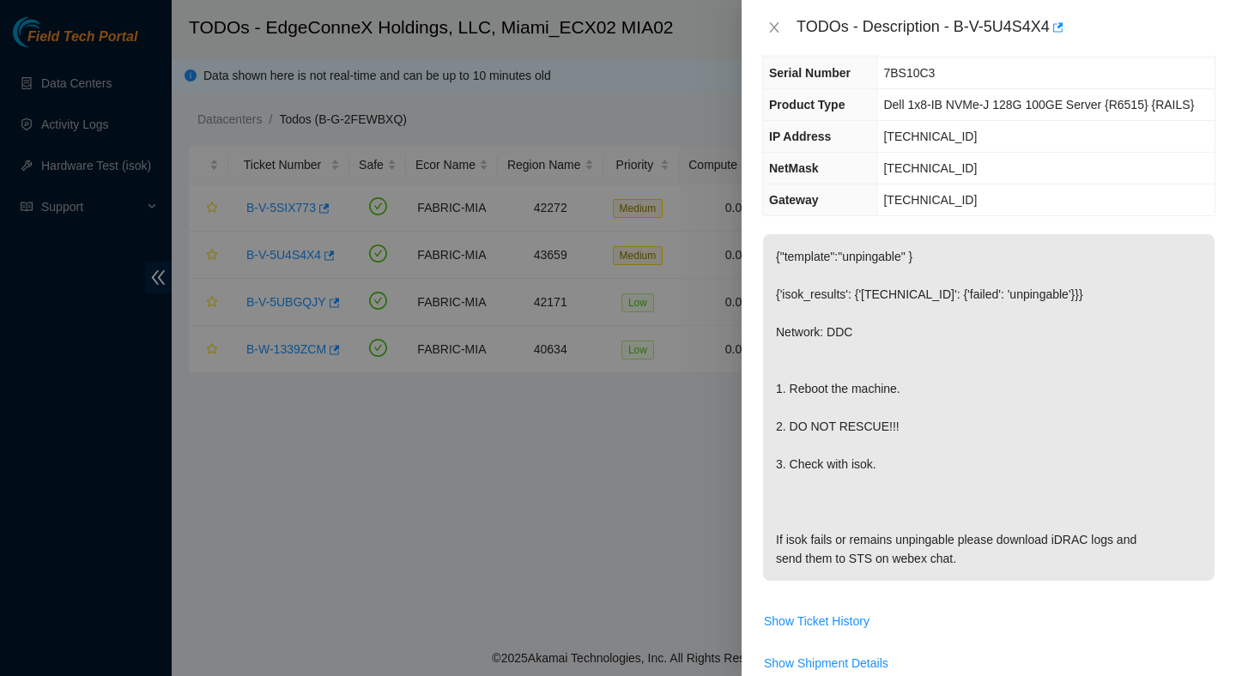
scroll to position [85, 0]
click at [777, 15] on div "TODOs - Description - B-V-5U4S4X4" at bounding box center [988, 27] width 453 height 27
click at [777, 24] on icon "close" at bounding box center [773, 27] width 9 height 10
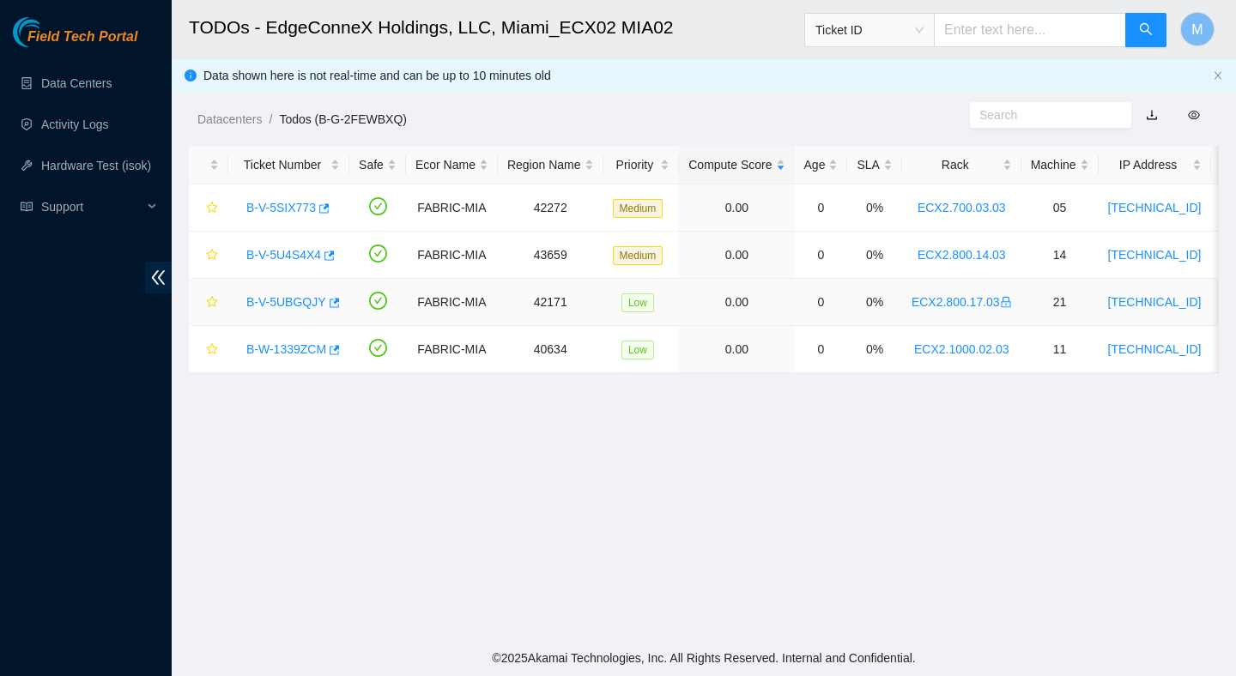
scroll to position [123, 0]
click at [318, 254] on link "B-V-5U4S4X4" at bounding box center [283, 255] width 75 height 14
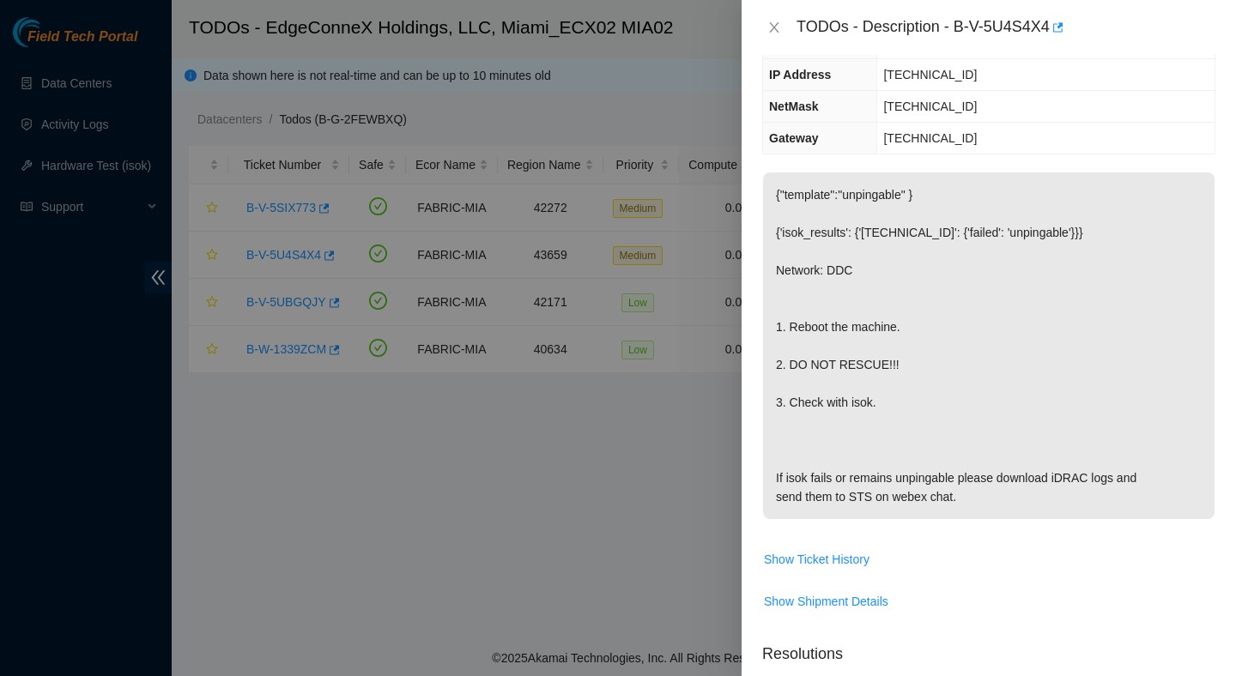
scroll to position [0, 0]
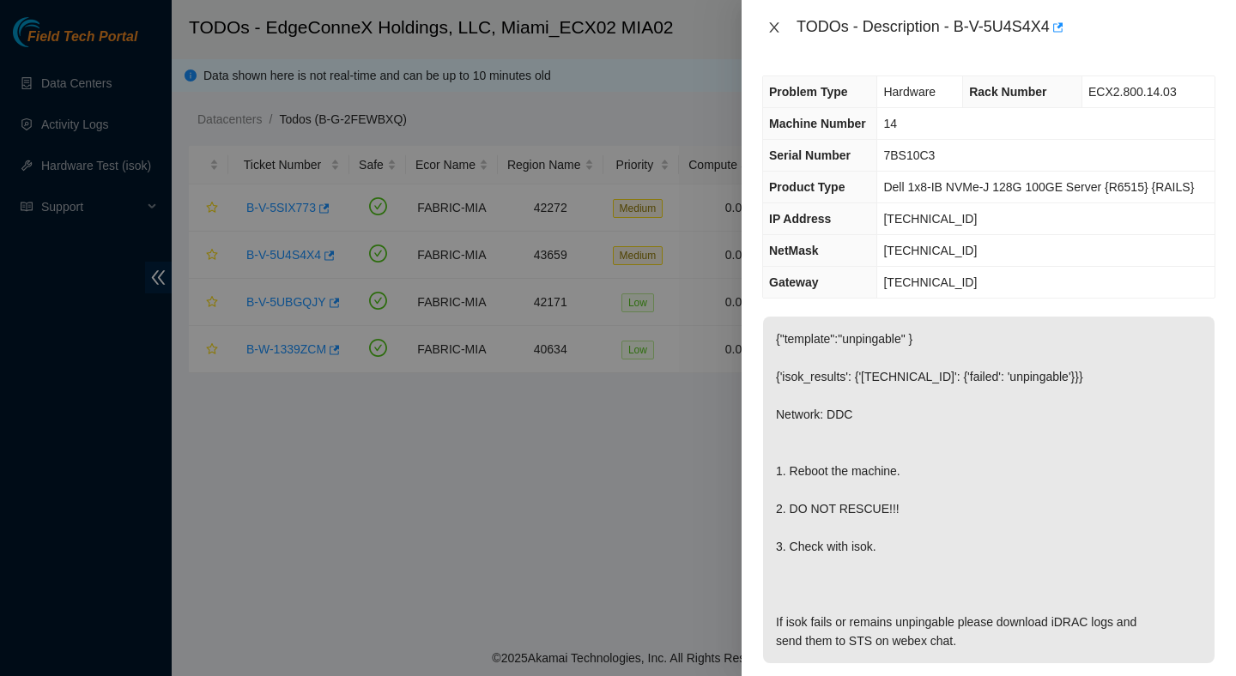
click at [776, 27] on icon "close" at bounding box center [774, 28] width 14 height 14
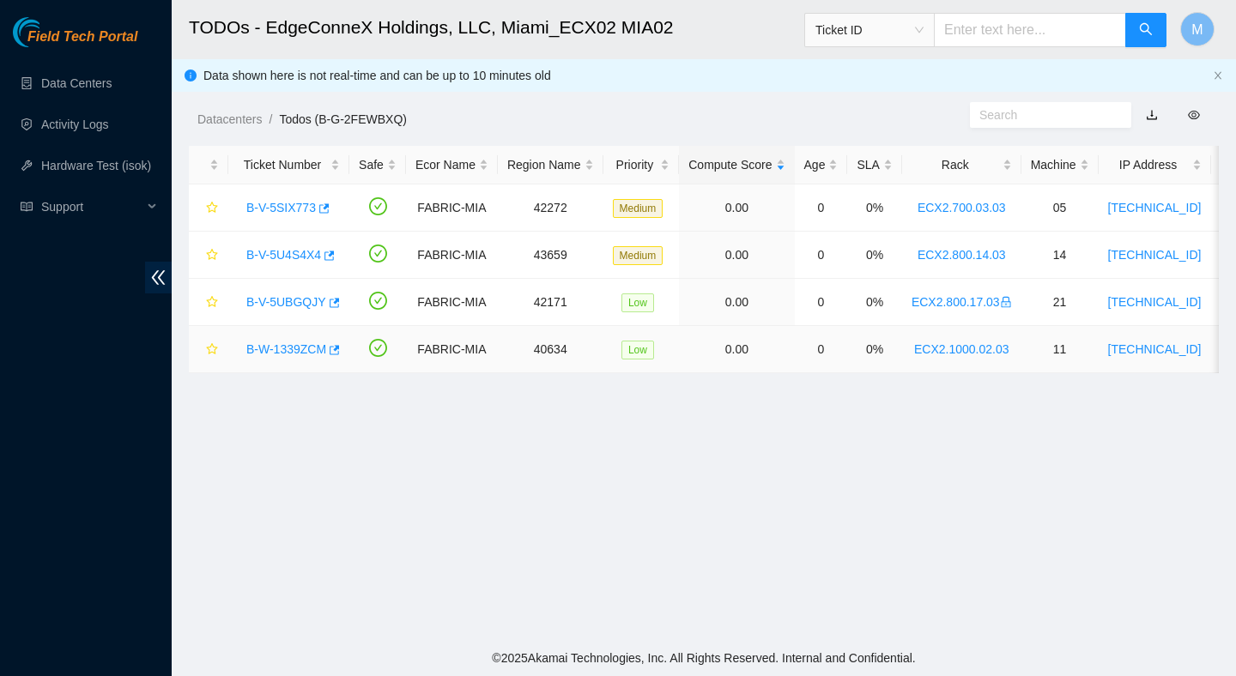
click at [302, 343] on link "B-W-1339ZCM" at bounding box center [286, 350] width 80 height 14
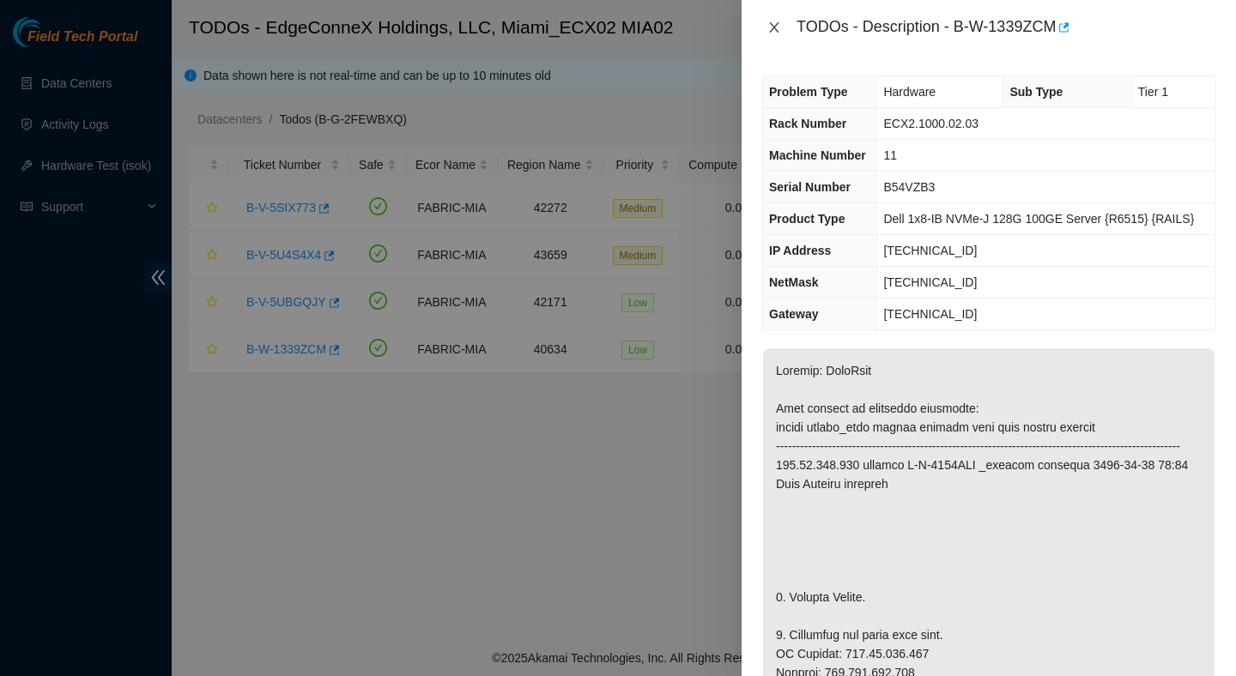
click at [777, 31] on icon "close" at bounding box center [773, 27] width 9 height 10
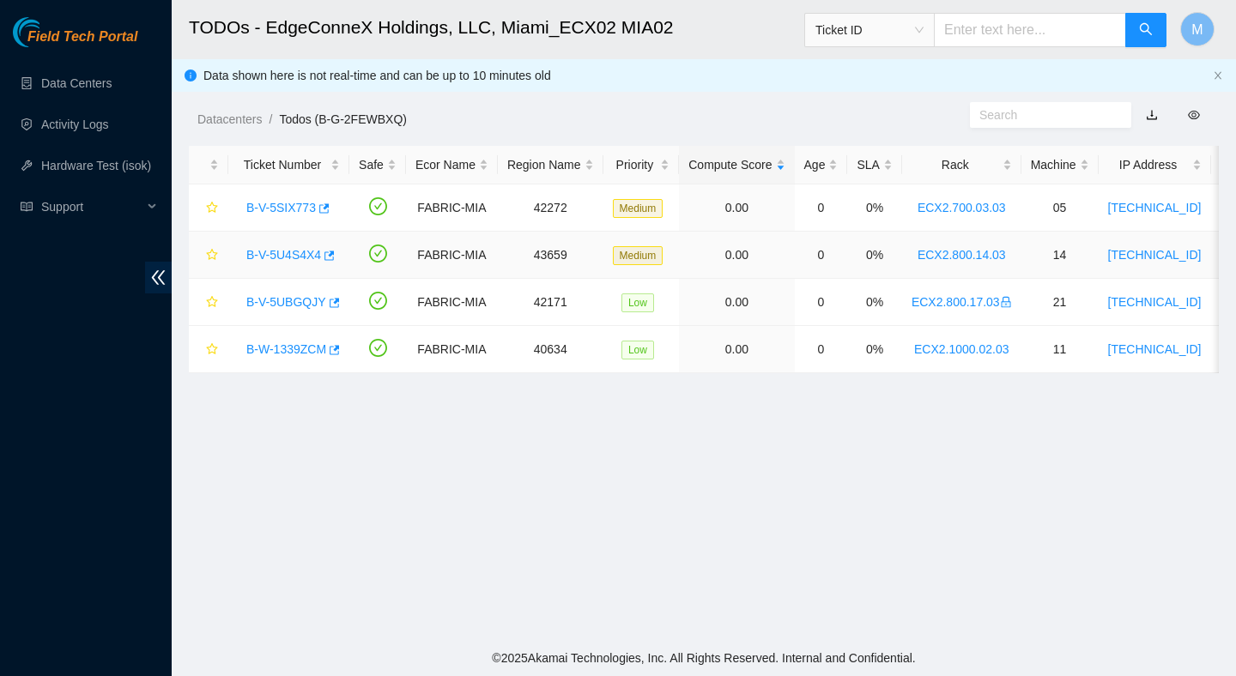
click at [309, 257] on link "B-V-5U4S4X4" at bounding box center [283, 255] width 75 height 14
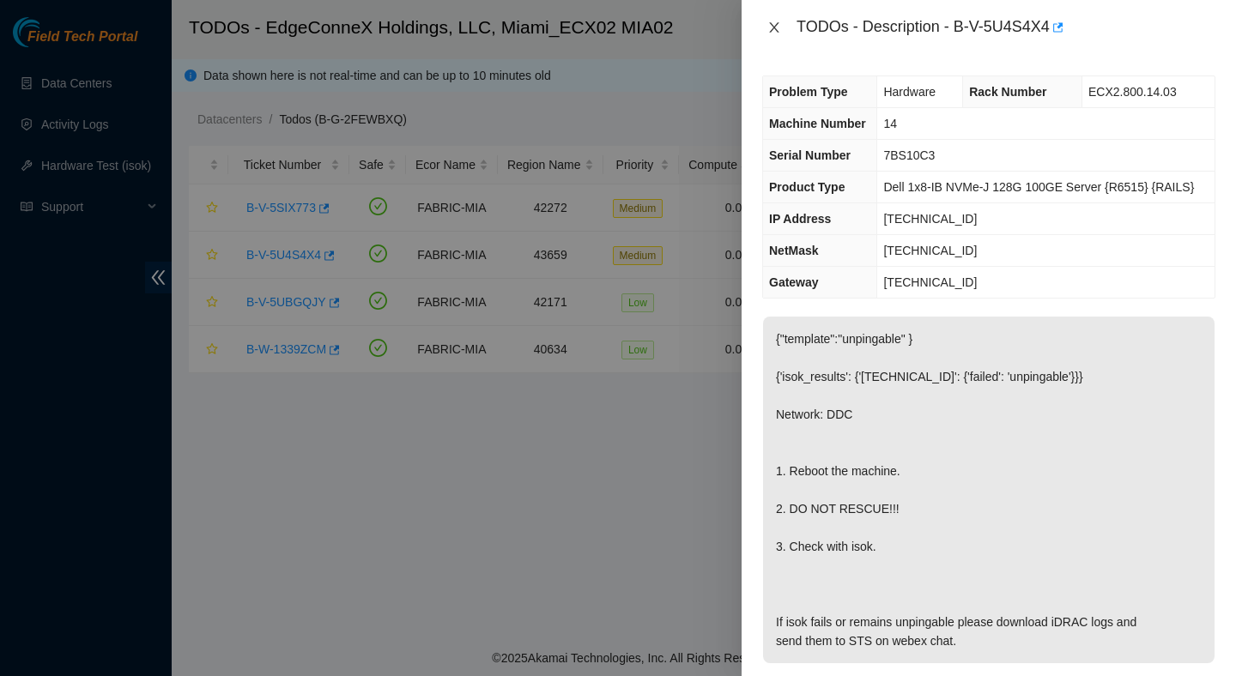
click at [771, 21] on icon "close" at bounding box center [774, 28] width 14 height 14
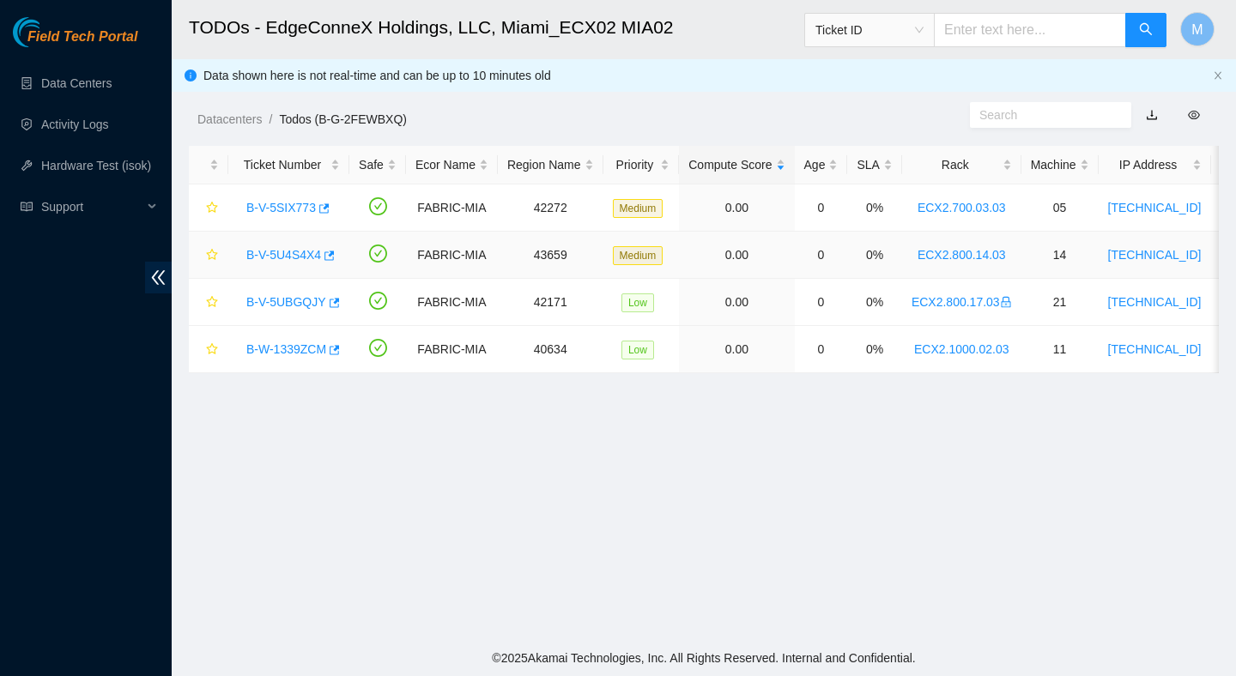
click at [298, 253] on link "B-V-5U4S4X4" at bounding box center [283, 255] width 75 height 14
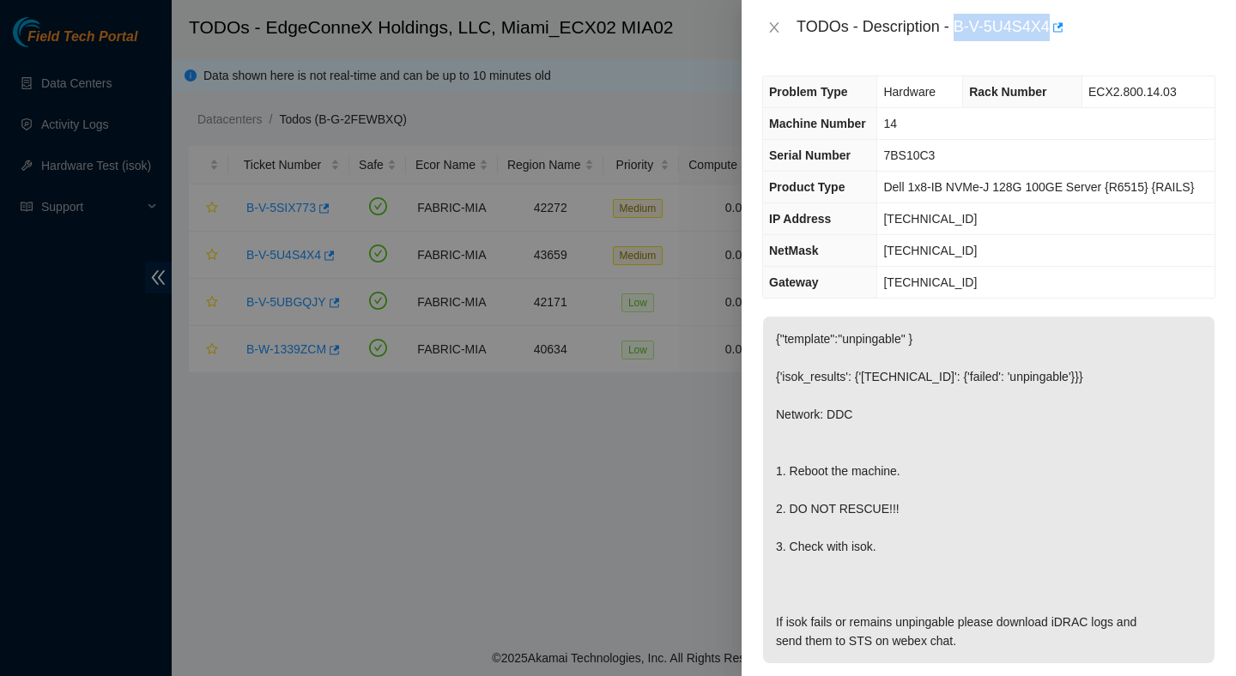
drag, startPoint x: 960, startPoint y: 26, endPoint x: 1051, endPoint y: 44, distance: 92.8
click at [1051, 44] on div "TODOs - Description - B-V-5U4S4X4" at bounding box center [989, 27] width 494 height 55
copy div "B-V-5U4S4X4"
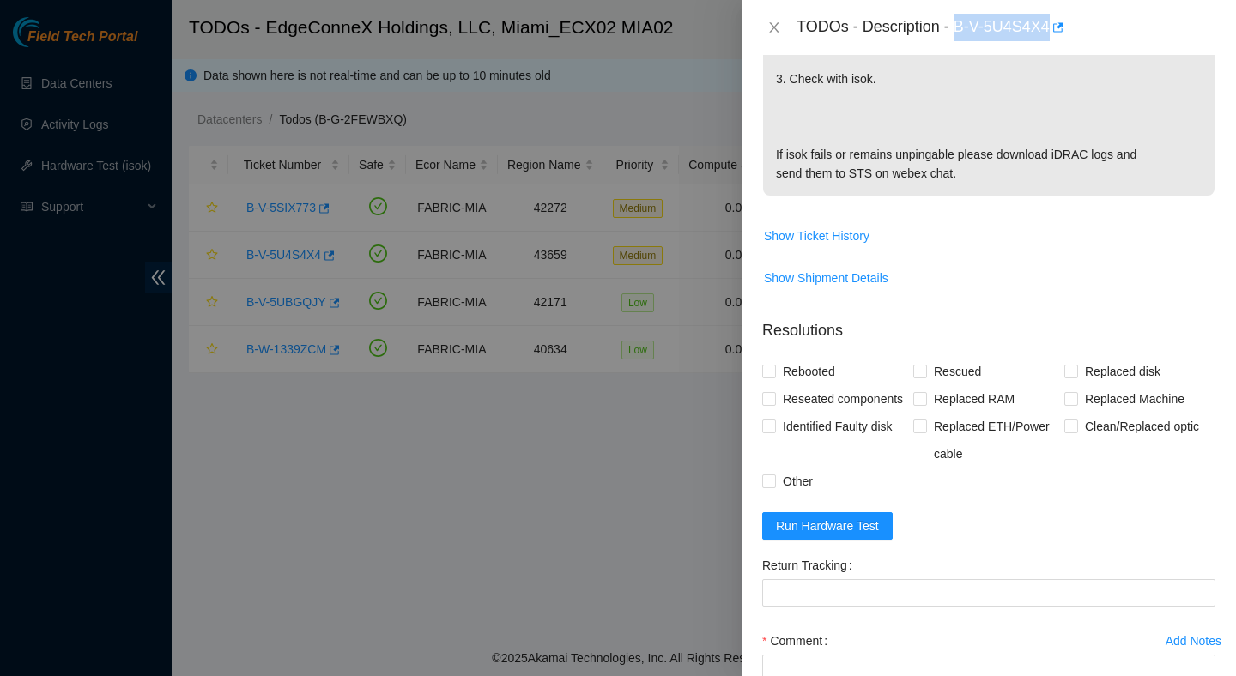
scroll to position [530, 0]
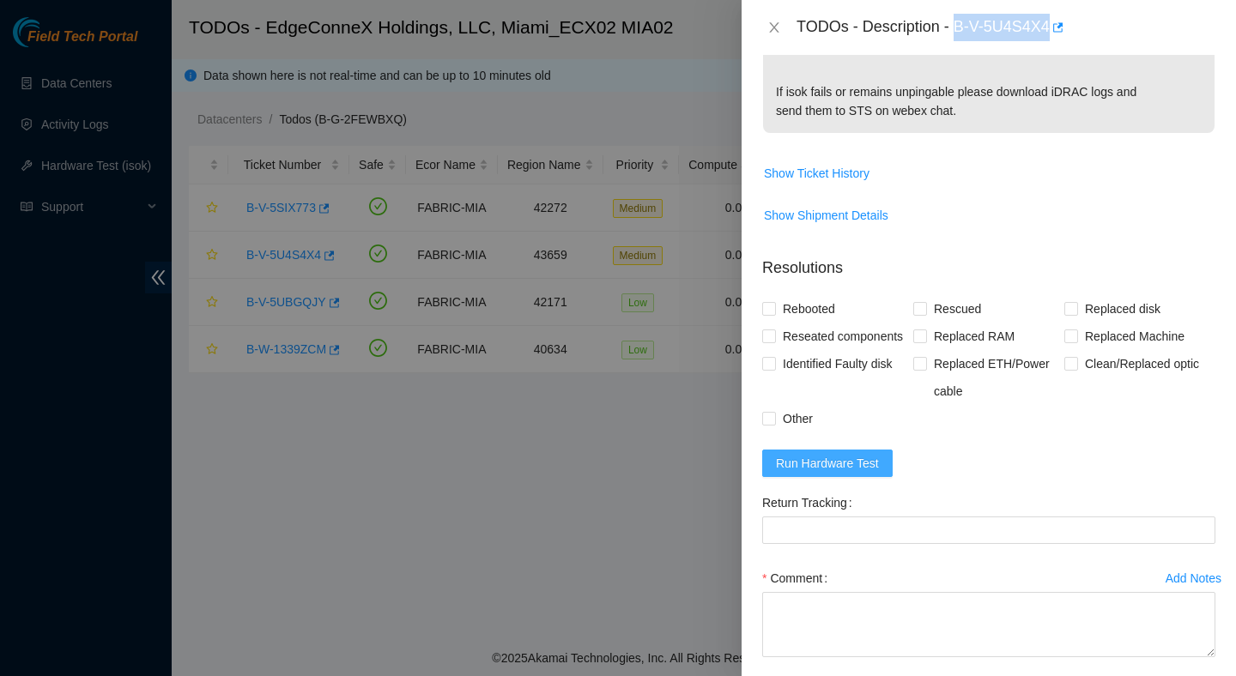
click at [875, 473] on span "Run Hardware Test" at bounding box center [827, 463] width 103 height 19
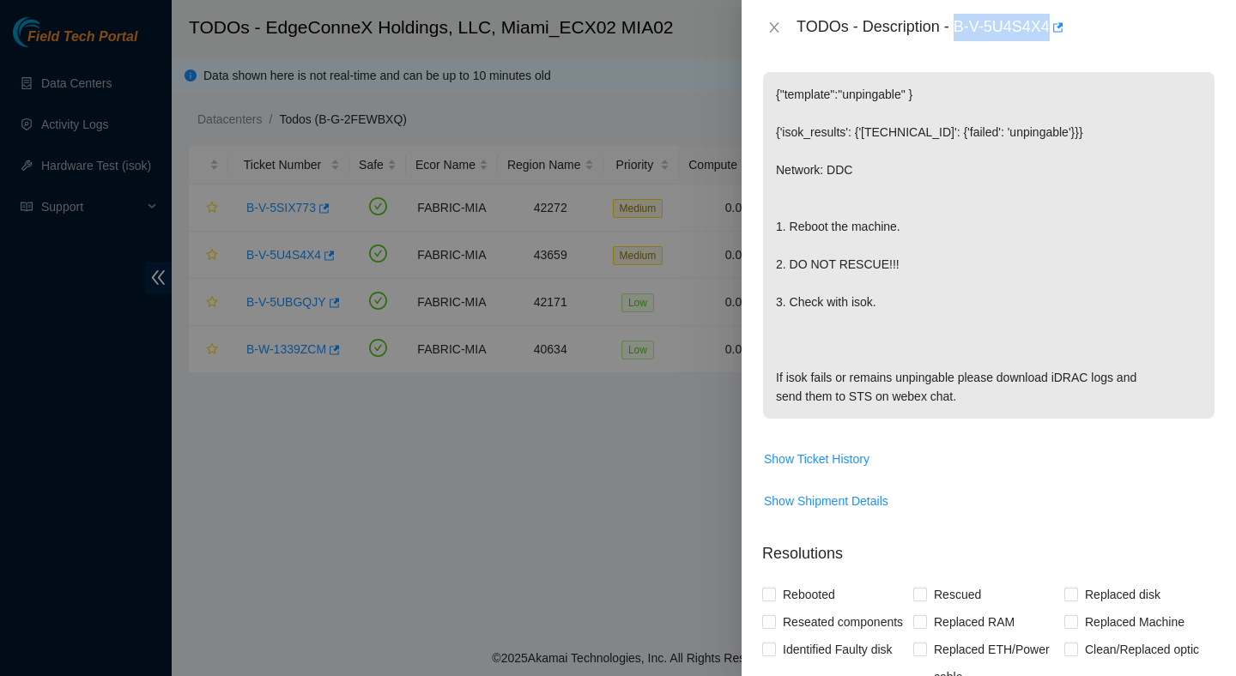
scroll to position [639, 0]
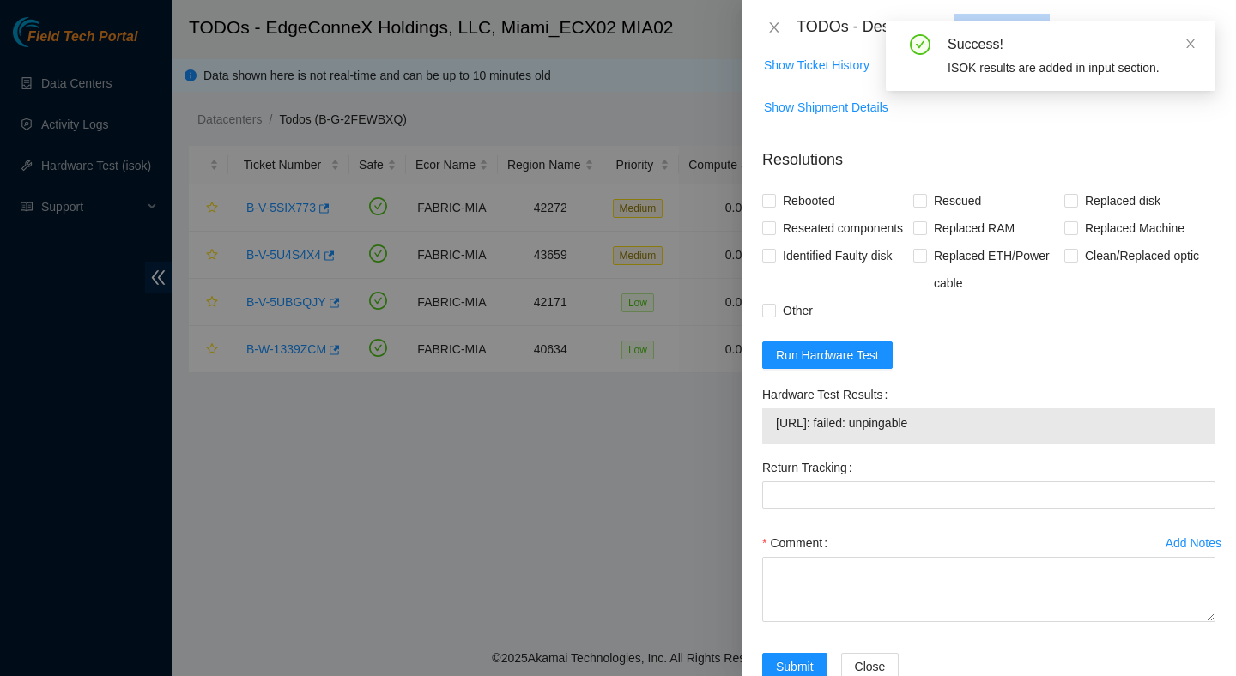
drag, startPoint x: 991, startPoint y: 433, endPoint x: 1008, endPoint y: 441, distance: 18.0
click at [1008, 441] on div "Hardware Test Results 23.220.207.81: failed: unpingable" at bounding box center [988, 412] width 453 height 63
copy div "23.220.207.81: failed: unpingable"
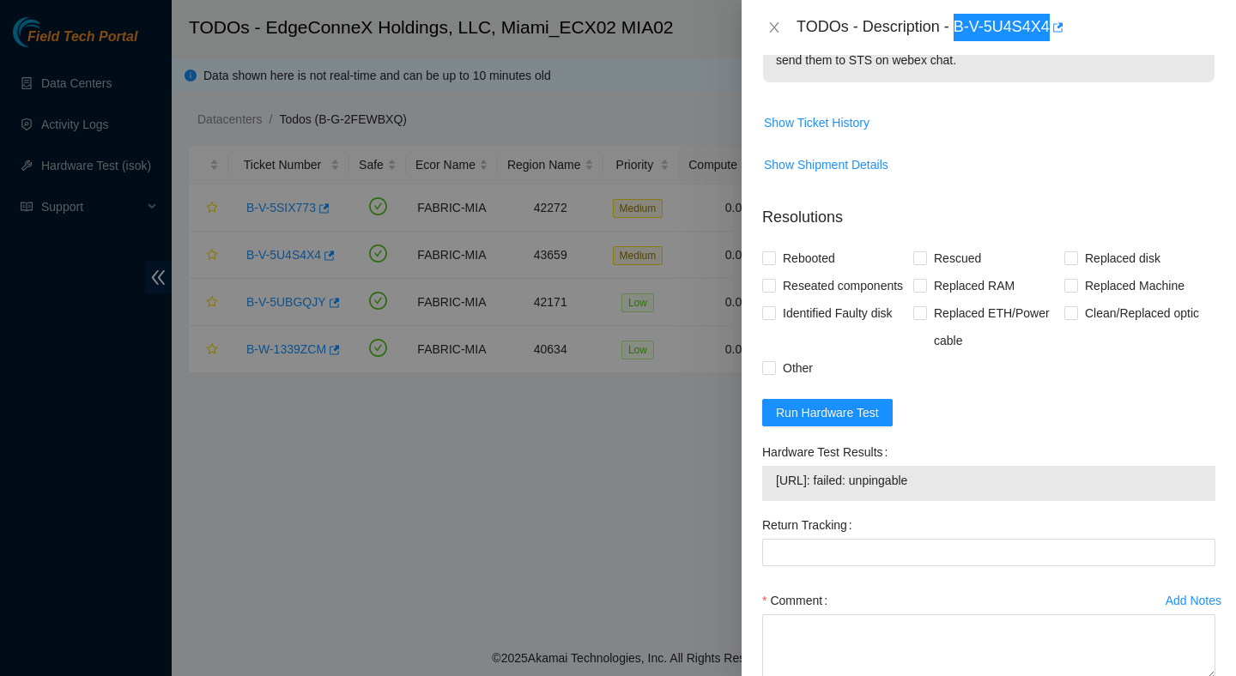
scroll to position [586, 0]
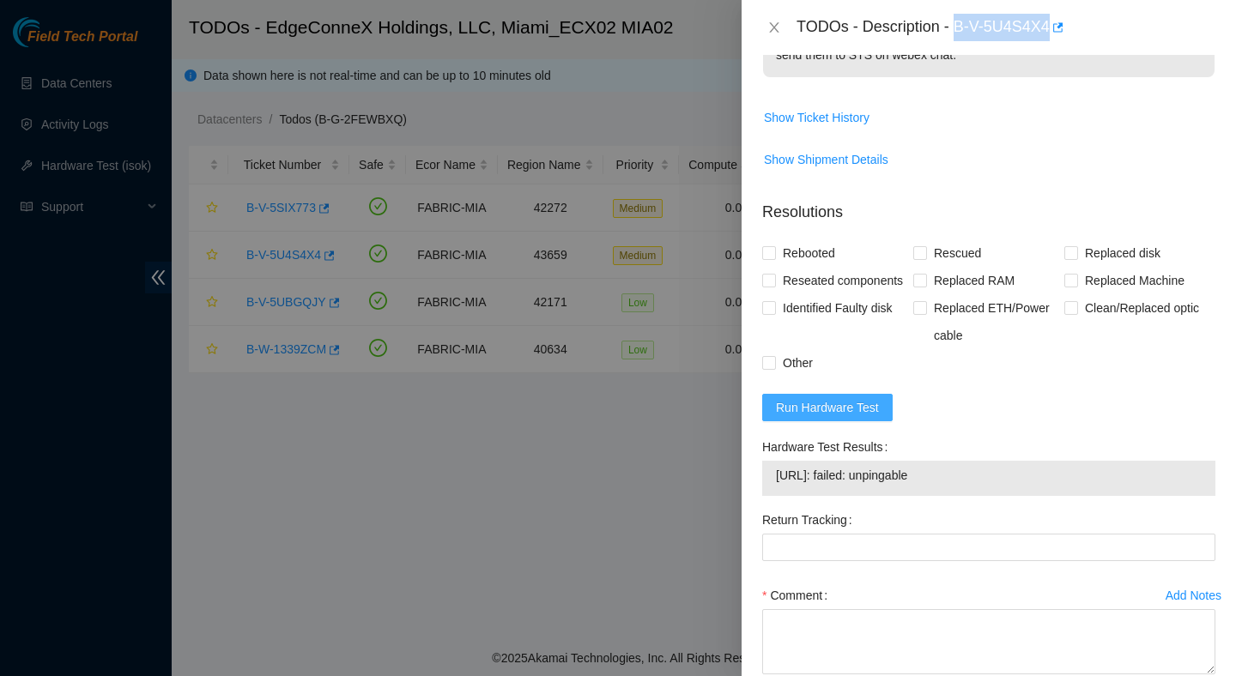
click at [865, 417] on span "Run Hardware Test" at bounding box center [827, 407] width 103 height 19
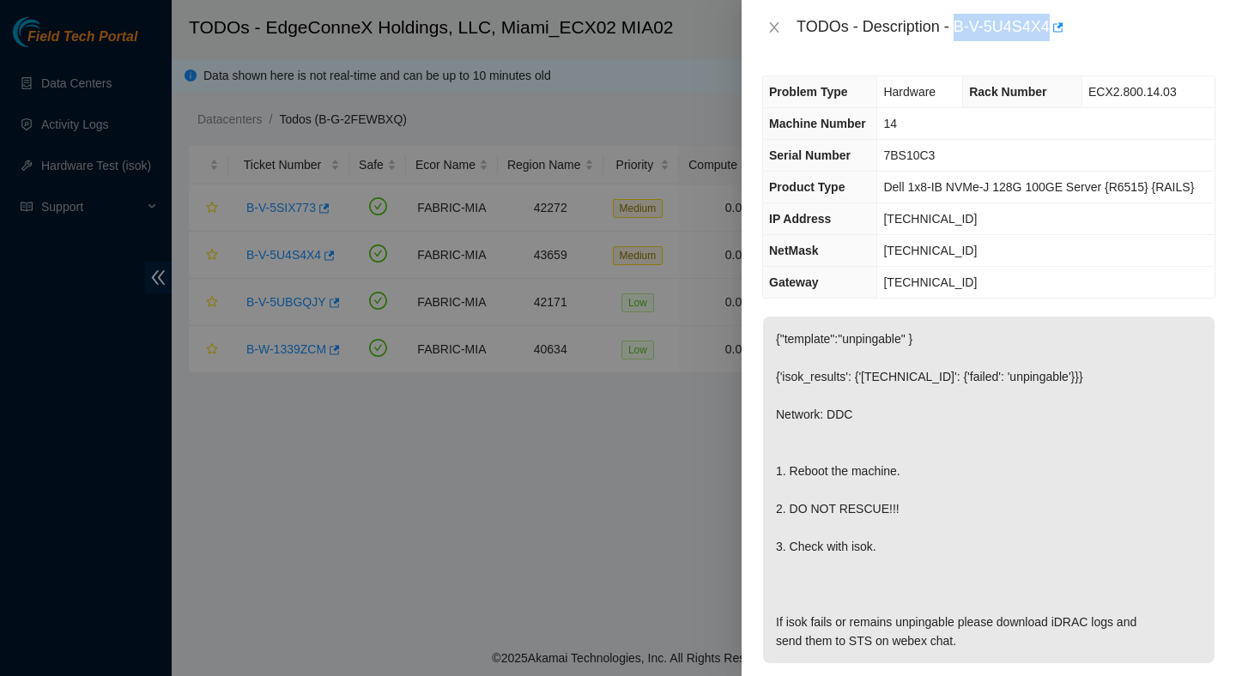
scroll to position [712, 0]
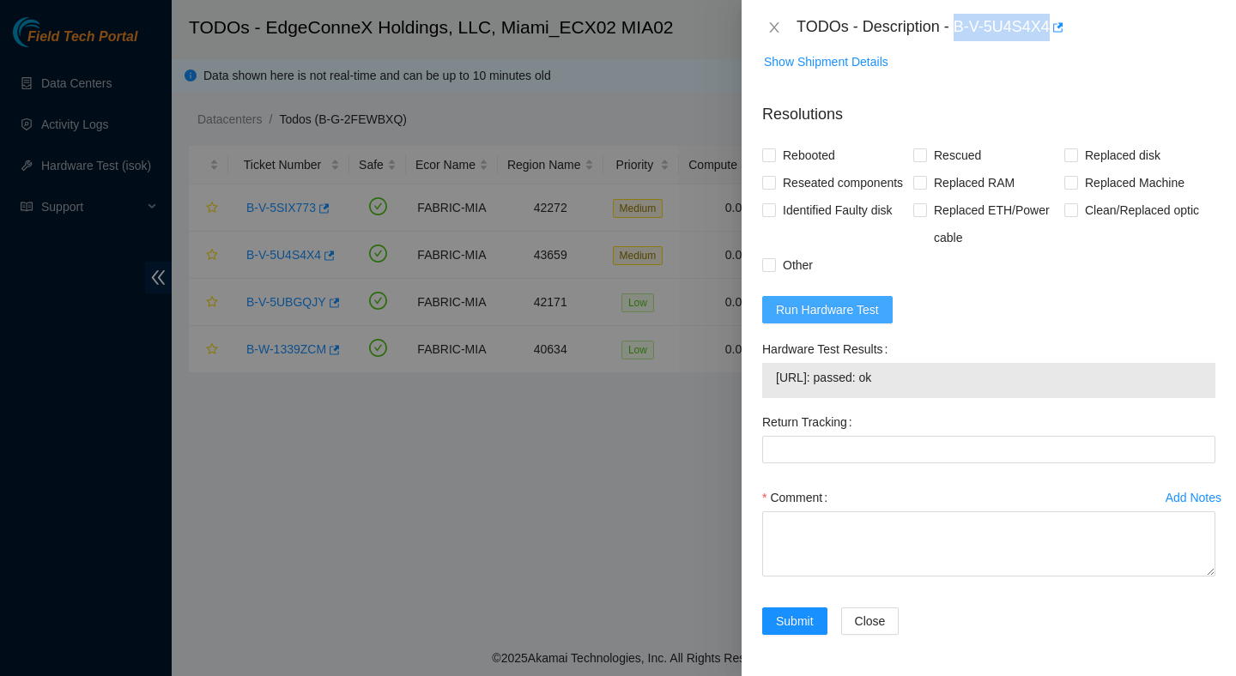
click at [876, 321] on button "Run Hardware Test" at bounding box center [827, 309] width 130 height 27
click at [864, 314] on span "Run Hardware Test" at bounding box center [827, 309] width 103 height 19
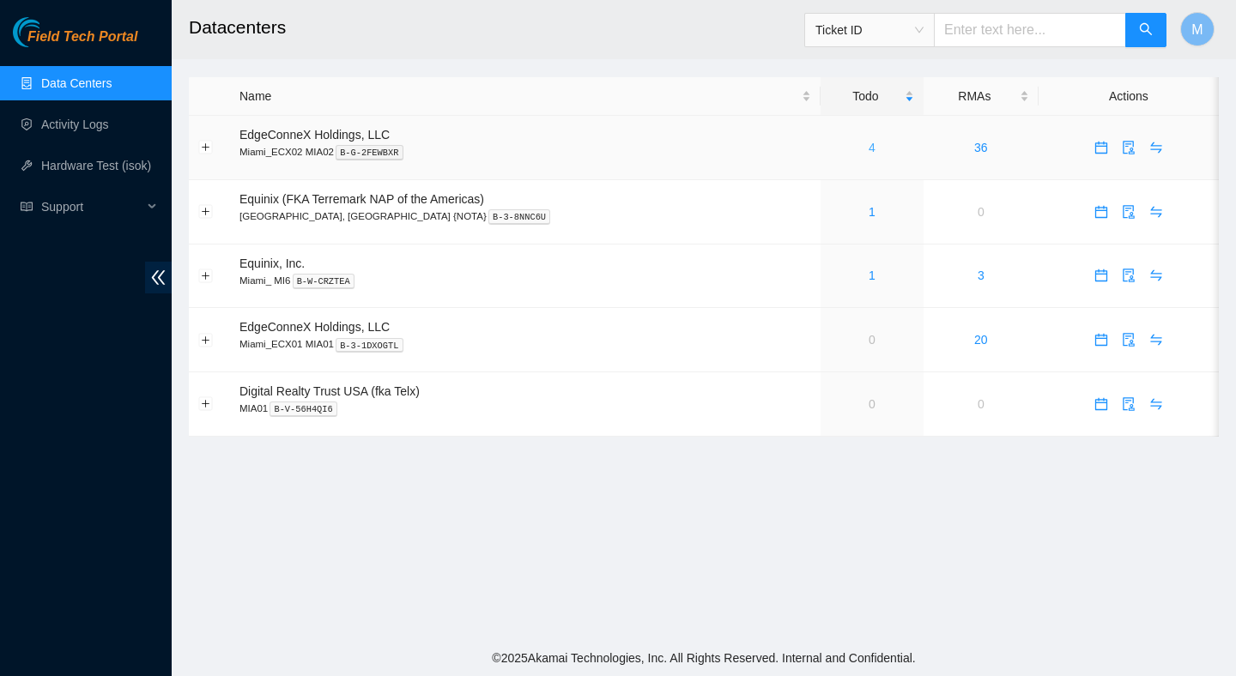
click at [869, 151] on link "4" at bounding box center [872, 148] width 7 height 14
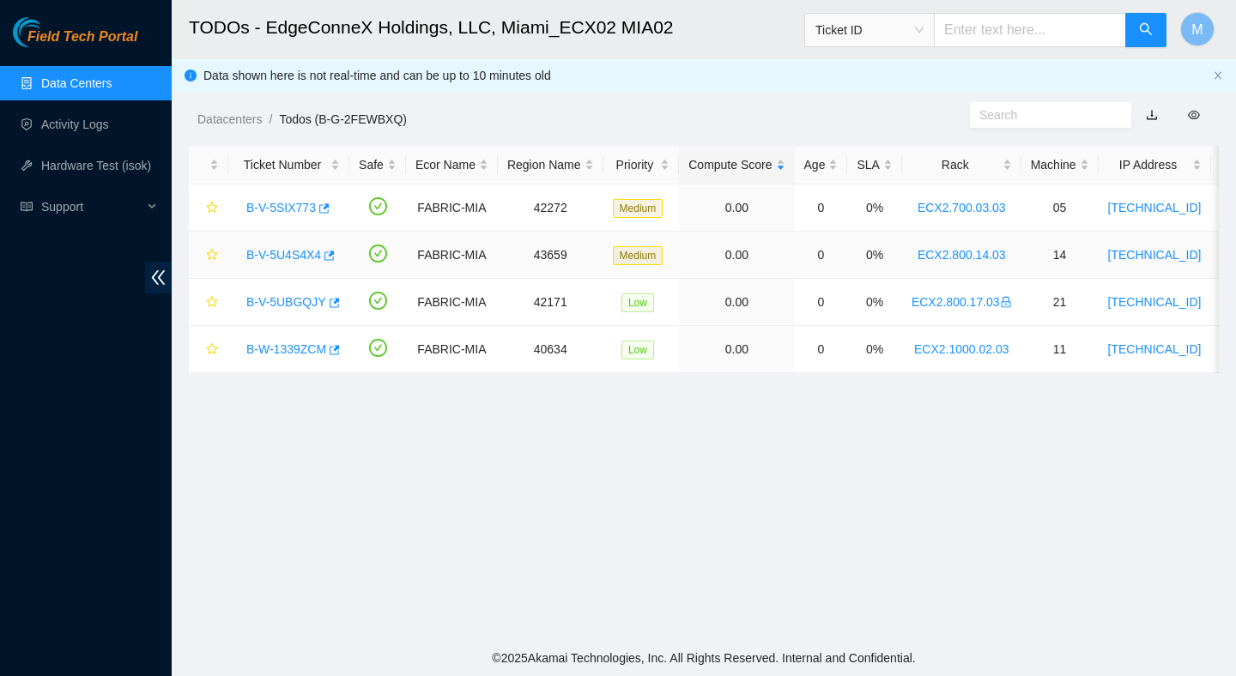
click at [299, 258] on link "B-V-5U4S4X4" at bounding box center [283, 255] width 75 height 14
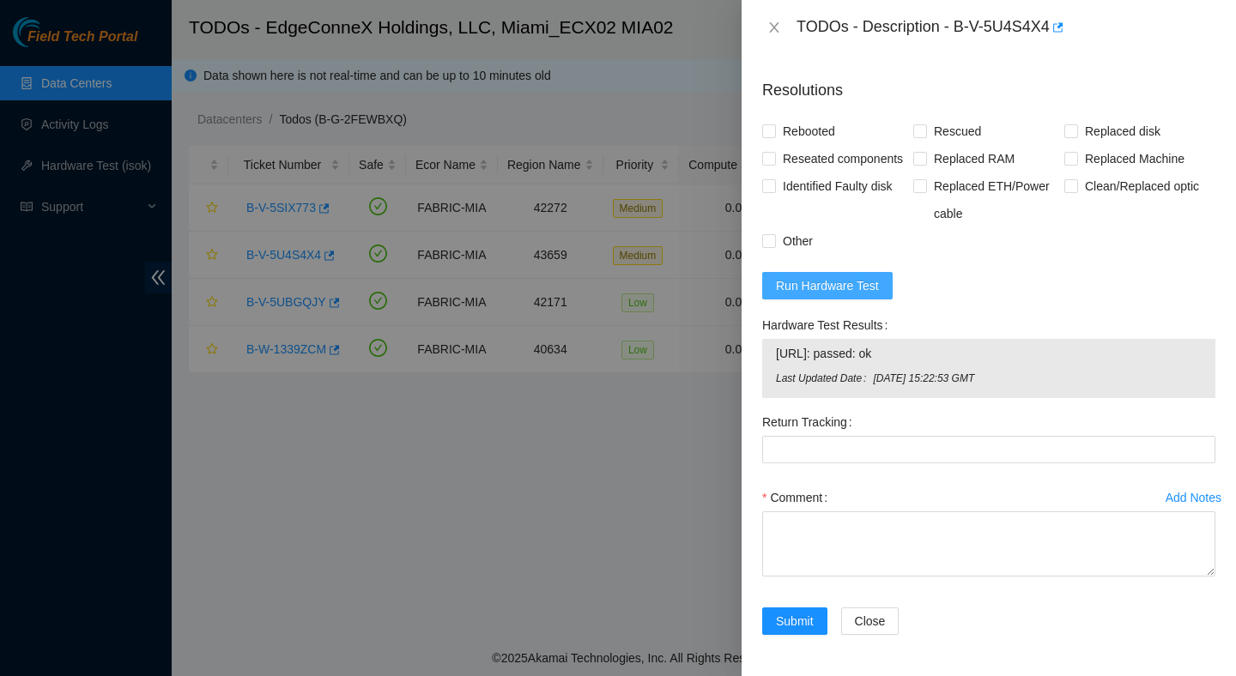
click at [852, 289] on span "Run Hardware Test" at bounding box center [827, 285] width 103 height 19
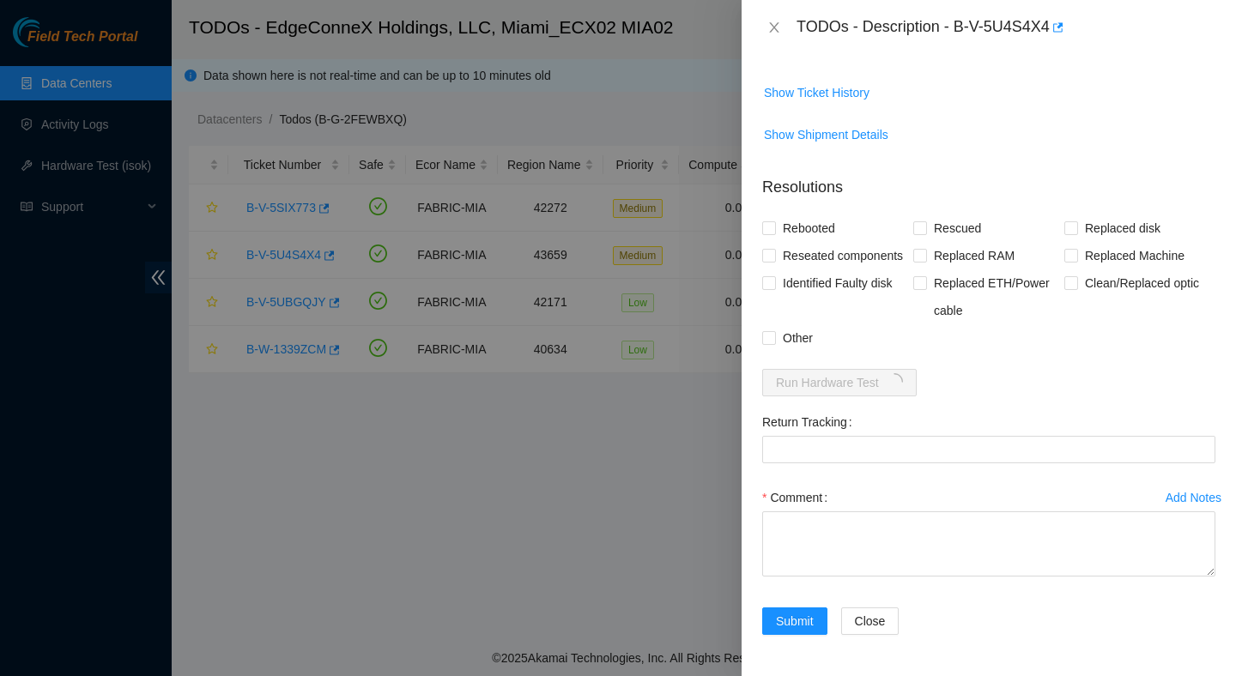
scroll to position [712, 0]
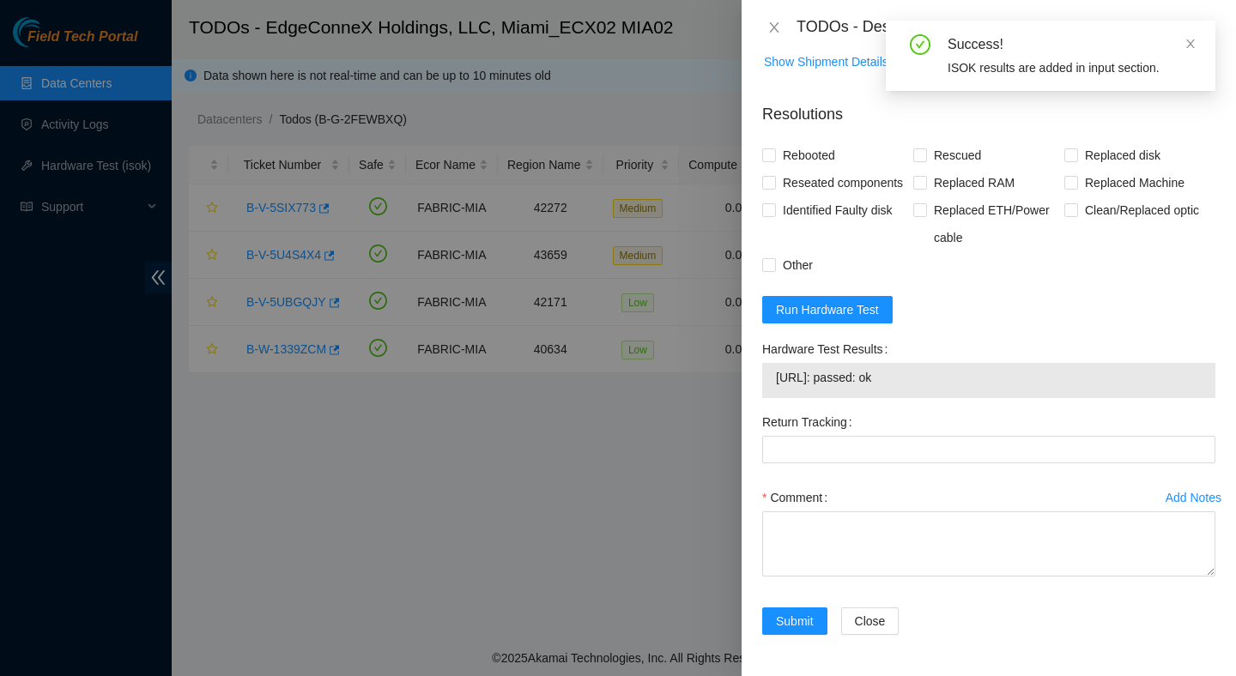
click at [949, 375] on span "23.220.207.81: passed: ok" at bounding box center [989, 377] width 426 height 19
drag, startPoint x: 937, startPoint y: 380, endPoint x: 767, endPoint y: 384, distance: 170.9
click at [767, 384] on div "23.220.207.81: passed: ok" at bounding box center [988, 380] width 453 height 35
copy tbody "23.220.207.81: passed: ok"
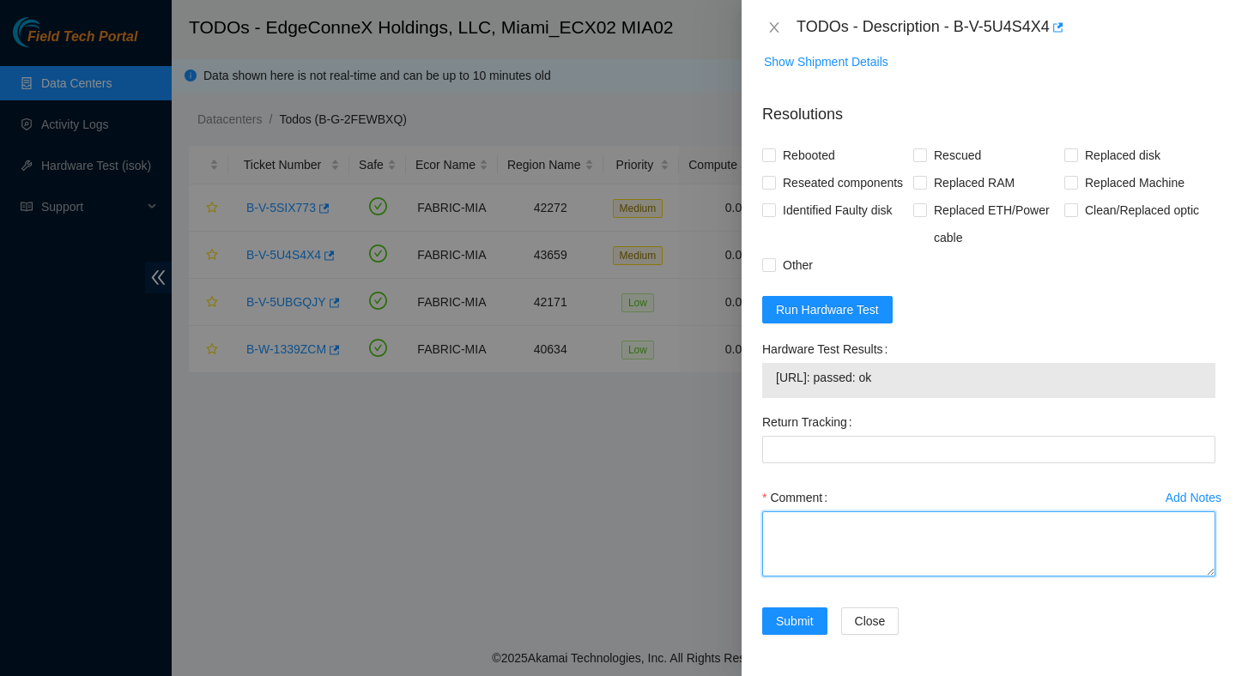
click at [790, 527] on textarea "Comment" at bounding box center [988, 544] width 453 height 65
paste textarea "Verified ticket is safe to work on : Yes NOCC Authorized: Yes Located server co…"
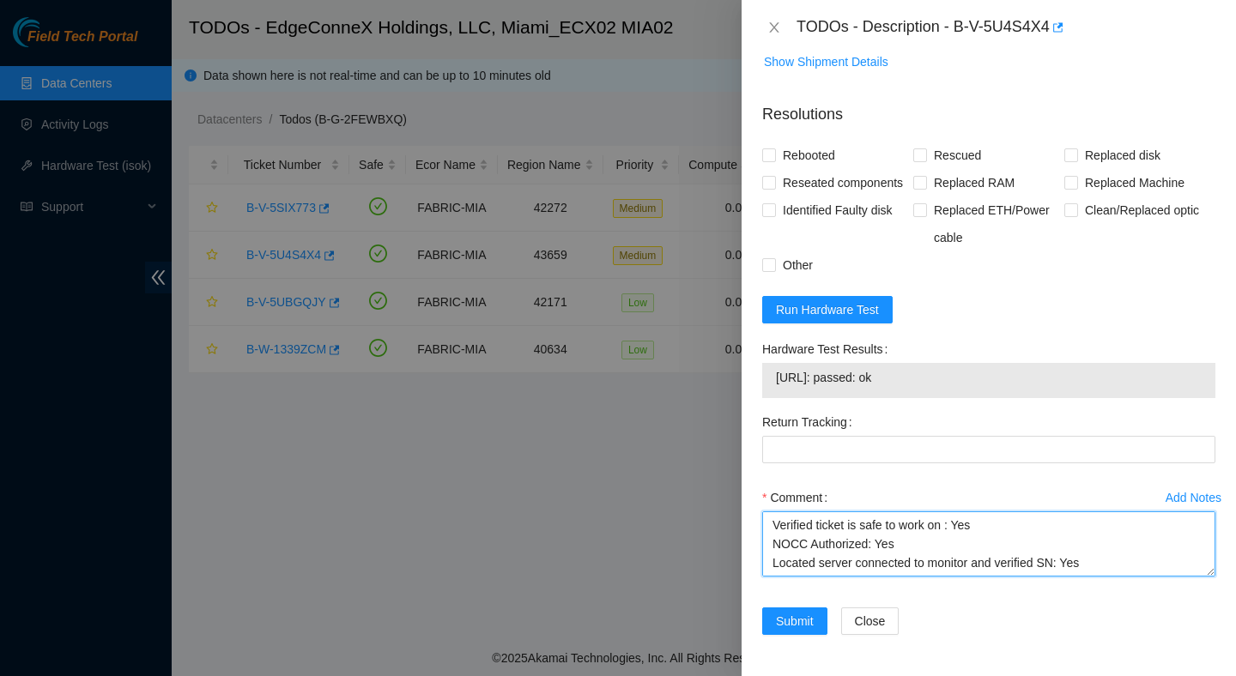
scroll to position [126, 0]
type textarea "Verified ticket is safe to work on : Yes NOCC Authorized: Yes Located server co…"
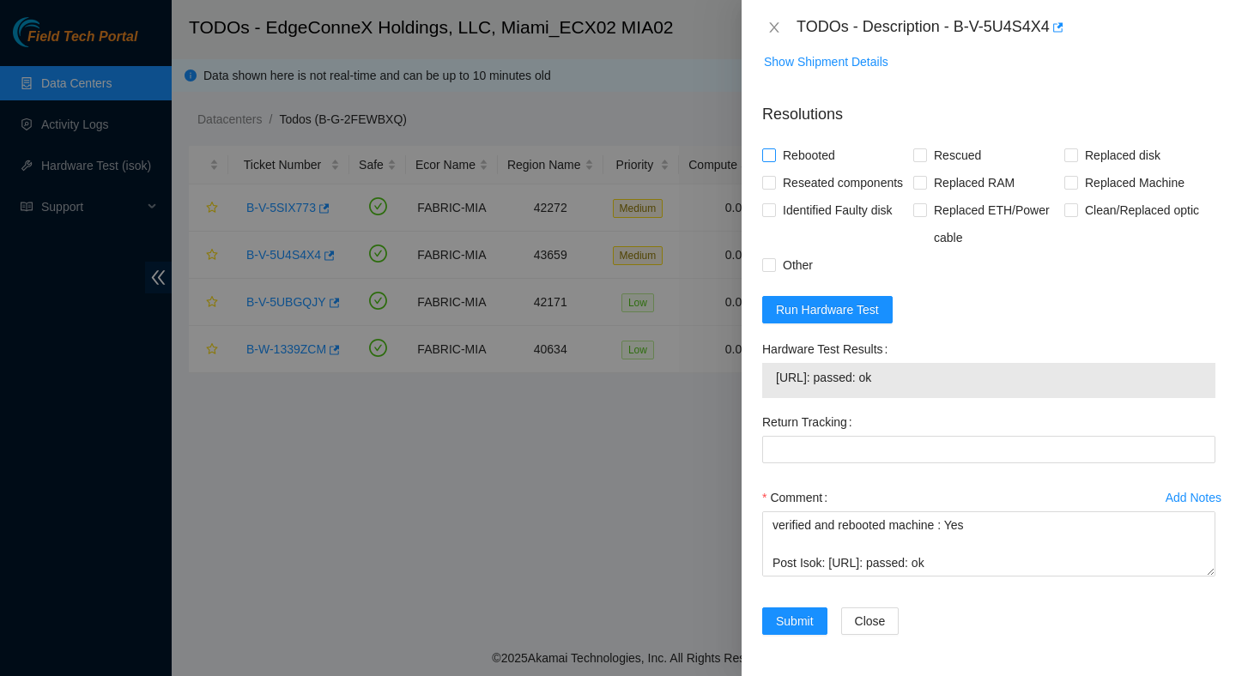
click at [800, 142] on span "Rebooted" at bounding box center [809, 155] width 66 height 27
click at [774, 149] on input "Rebooted" at bounding box center [768, 155] width 12 height 12
checkbox input "true"
click at [800, 626] on span "Submit" at bounding box center [795, 621] width 38 height 19
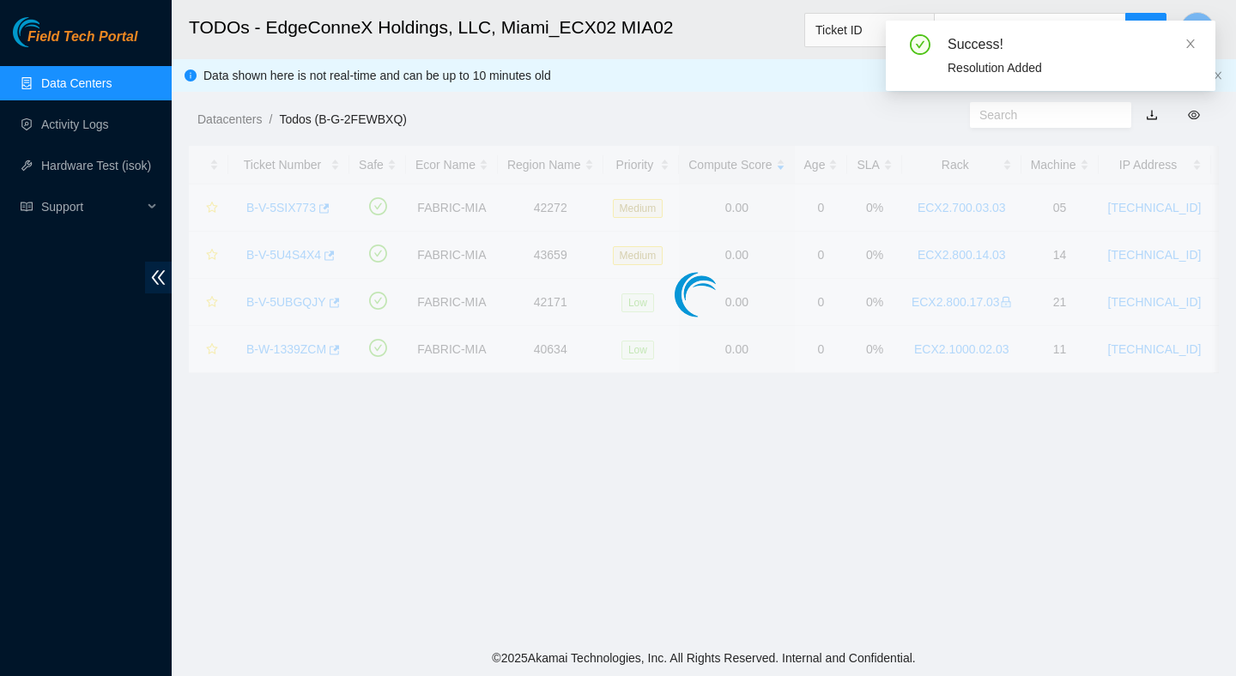
scroll to position [431, 0]
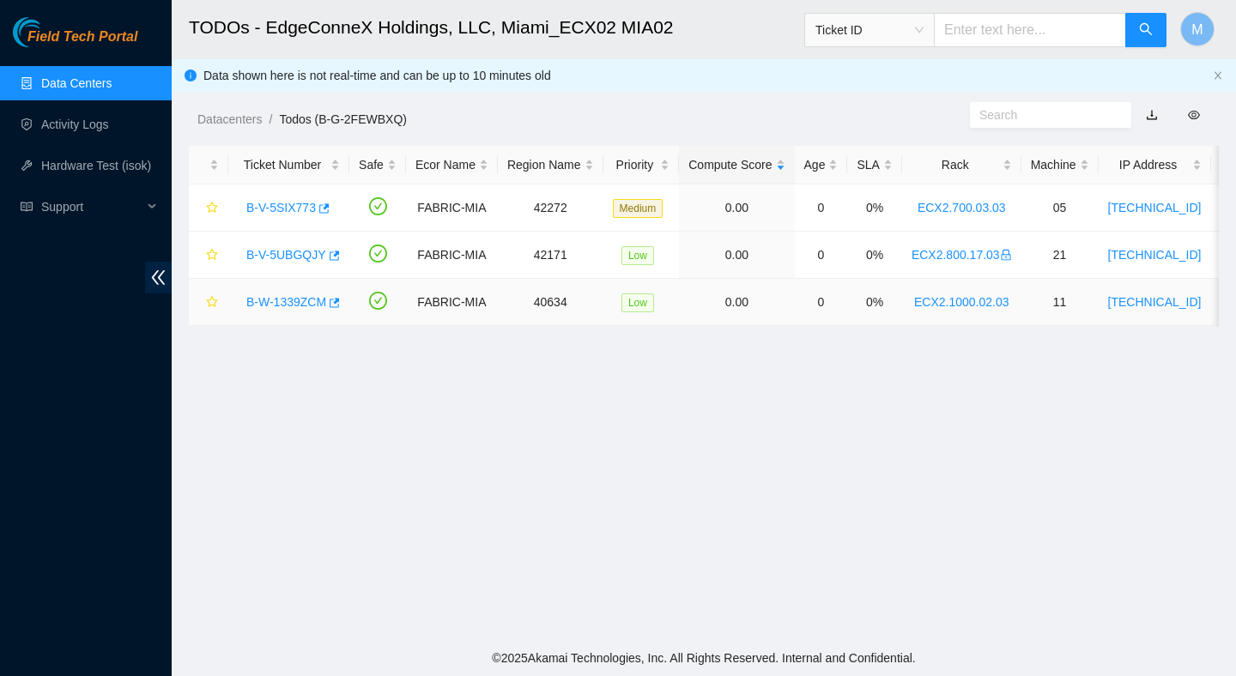
click at [305, 305] on link "B-W-1339ZCM" at bounding box center [286, 302] width 80 height 14
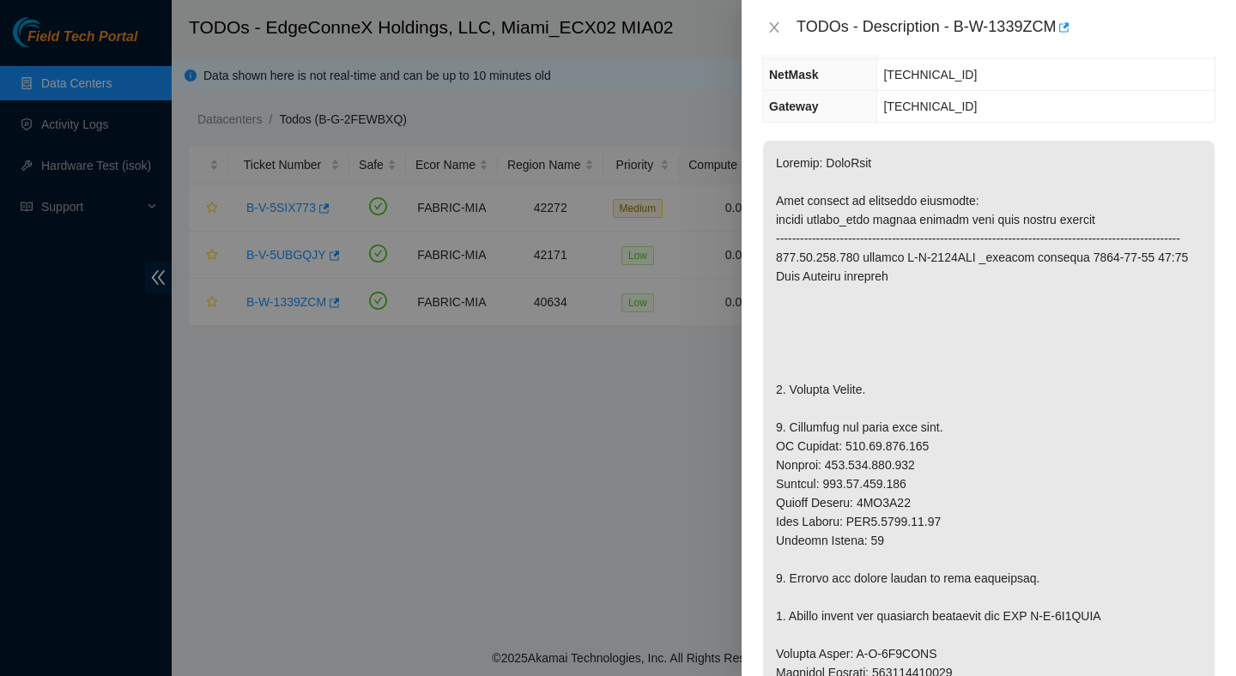
scroll to position [0, 0]
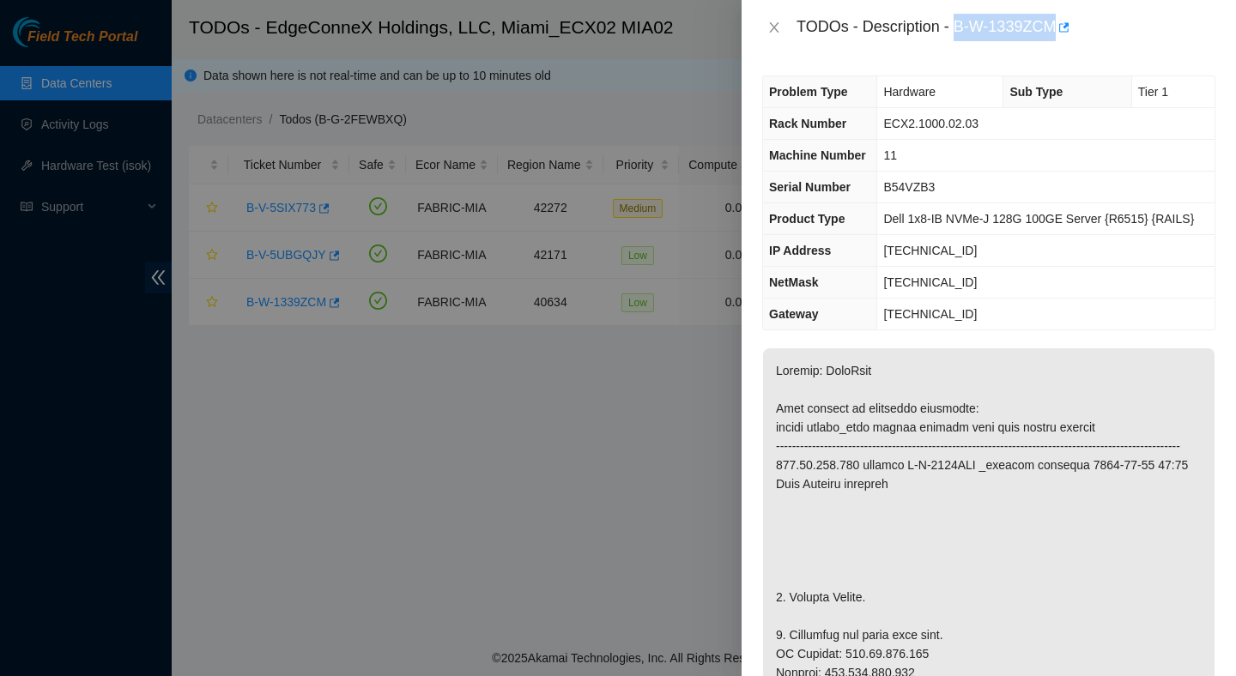
drag, startPoint x: 957, startPoint y: 27, endPoint x: 1064, endPoint y: 41, distance: 107.3
click at [1064, 40] on div "TODOs - Description - B-W-1339ZCM" at bounding box center [1006, 27] width 419 height 27
copy div "B-W-1339ZCM"
click at [925, 186] on span "B54VZB3" at bounding box center [909, 187] width 52 height 14
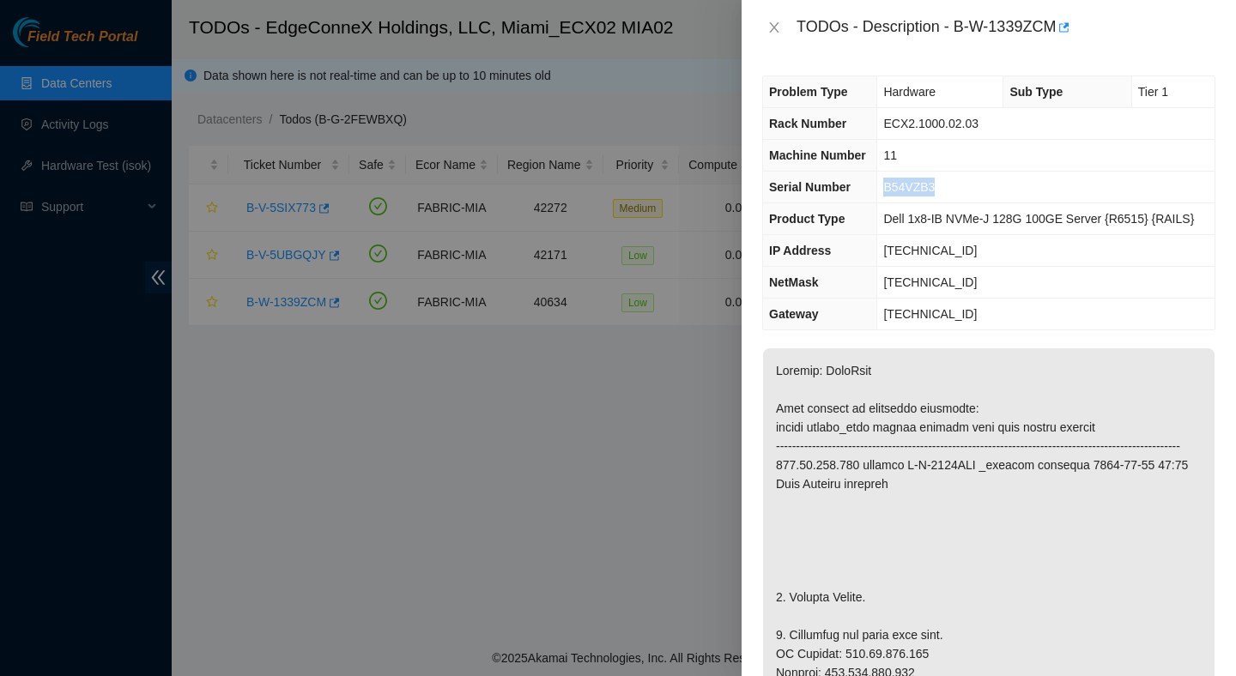
copy span "B54VZB3"
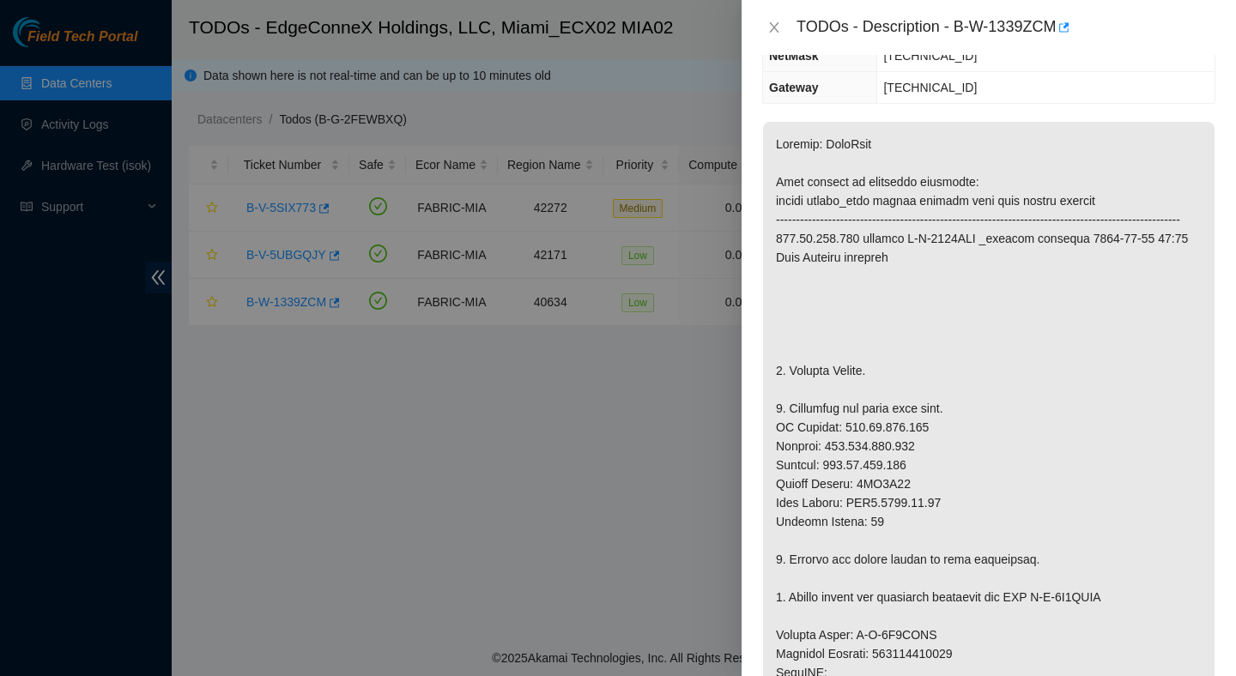
scroll to position [227, 0]
click at [904, 500] on p at bounding box center [989, 625] width 452 height 1008
copy p "6YP1C53"
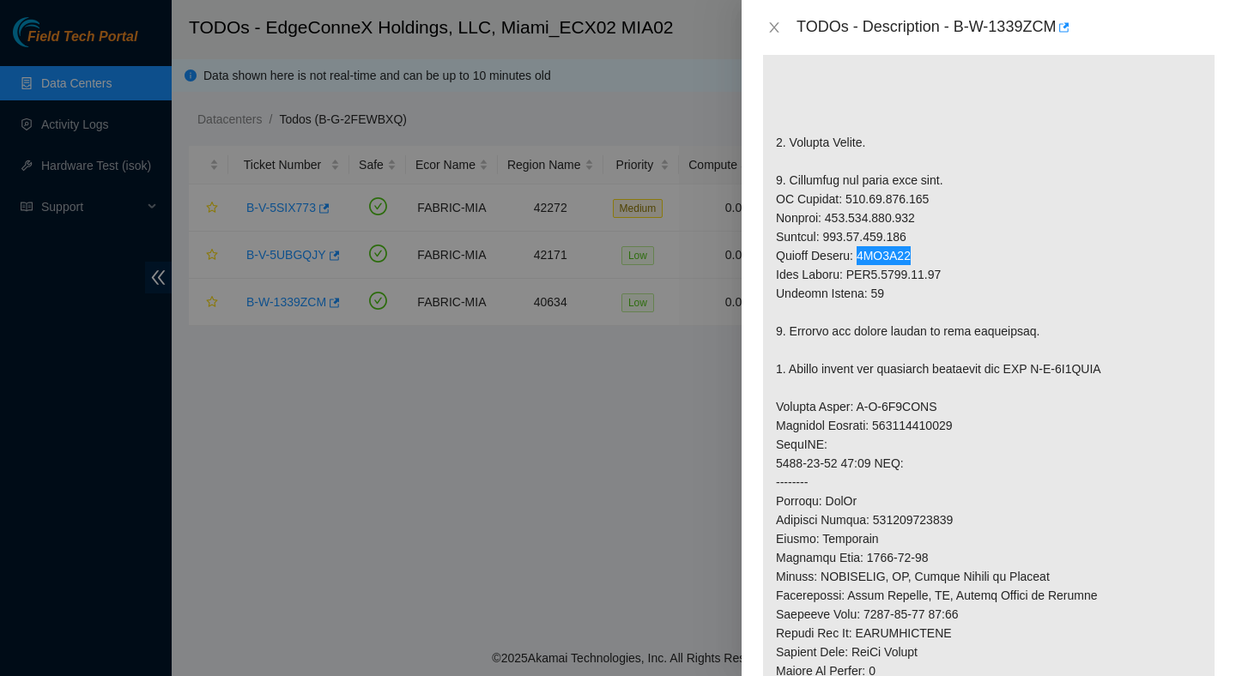
scroll to position [475, 0]
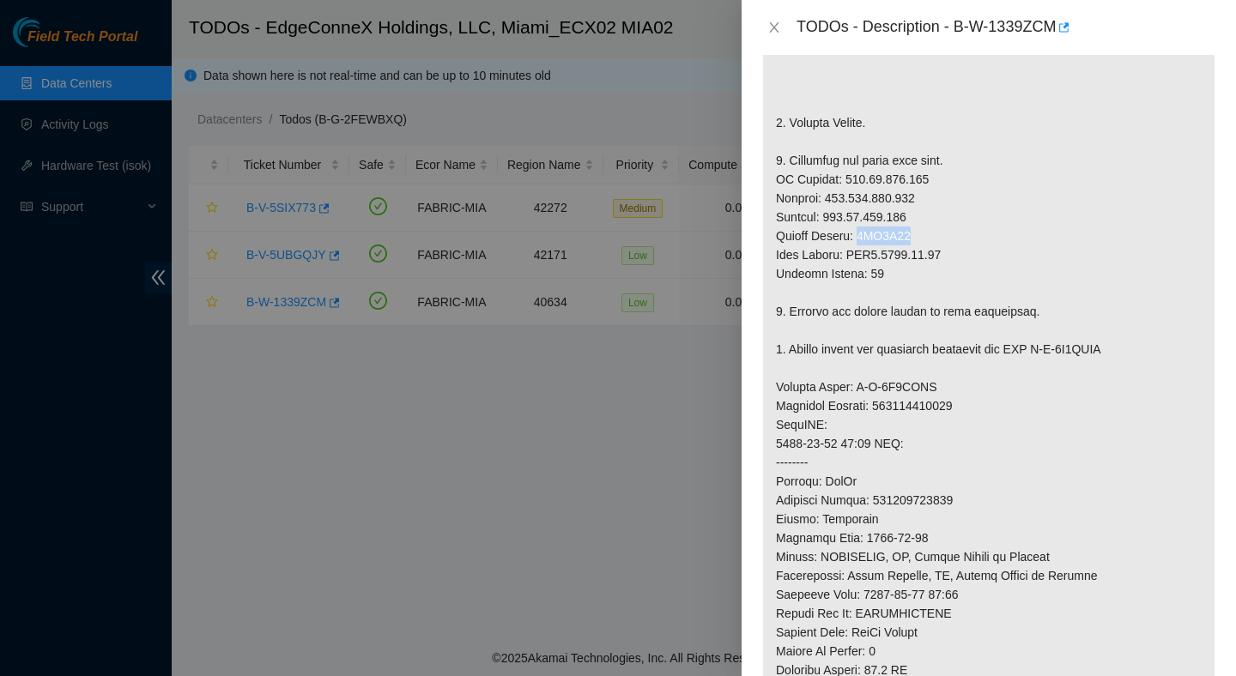
click at [936, 518] on p at bounding box center [989, 378] width 452 height 1008
copy p "417328422404"
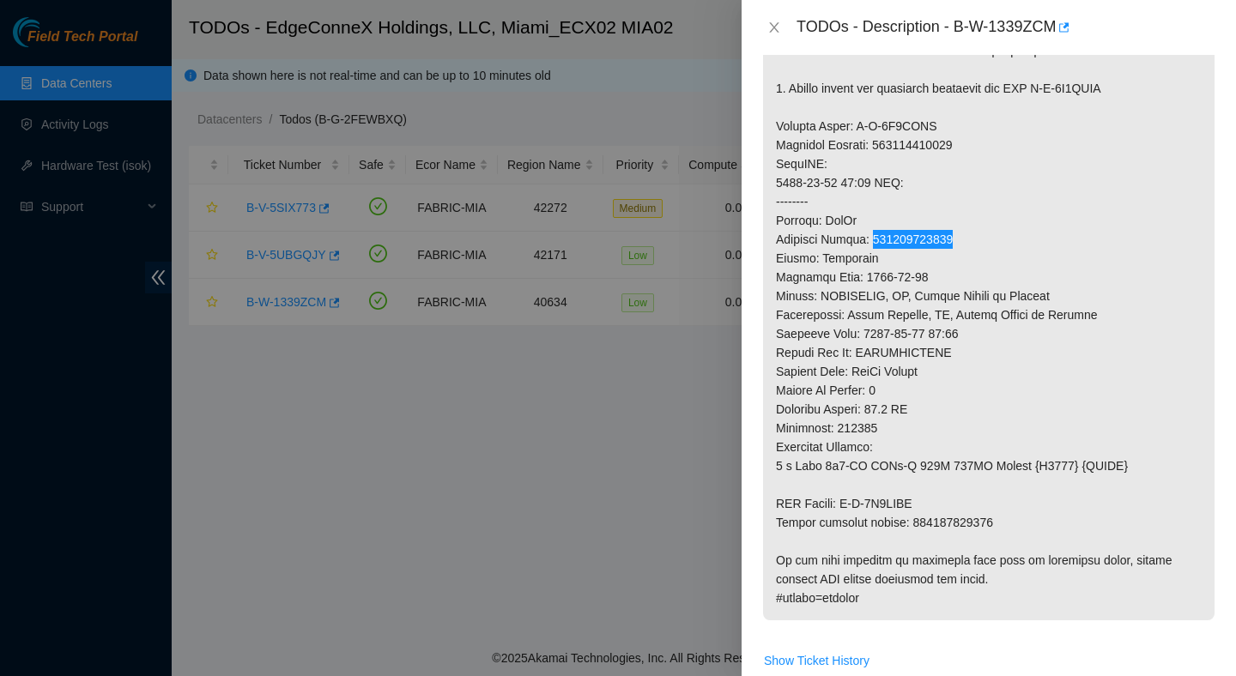
scroll to position [789, 0]
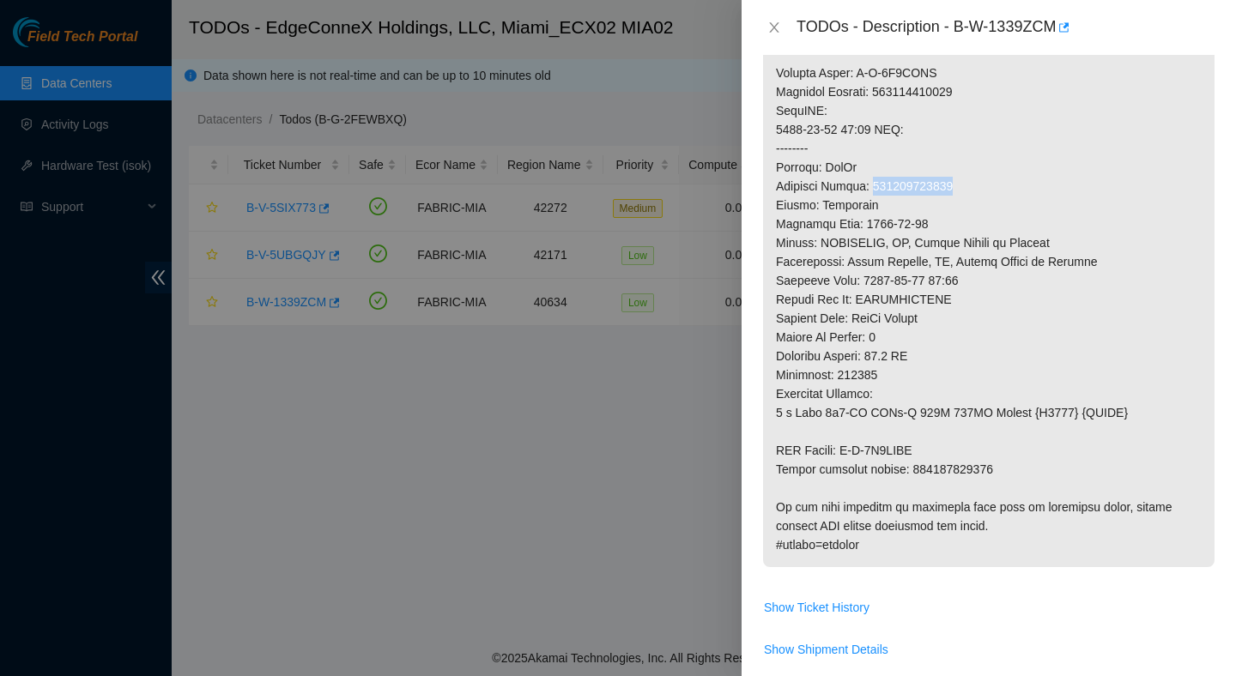
click at [933, 468] on p at bounding box center [989, 64] width 452 height 1008
drag, startPoint x: 933, startPoint y: 468, endPoint x: 849, endPoint y: 469, distance: 84.1
click at [849, 469] on p at bounding box center [989, 64] width 452 height 1008
copy p "B-V-5S7ZJFF"
click at [960, 489] on p at bounding box center [989, 64] width 452 height 1008
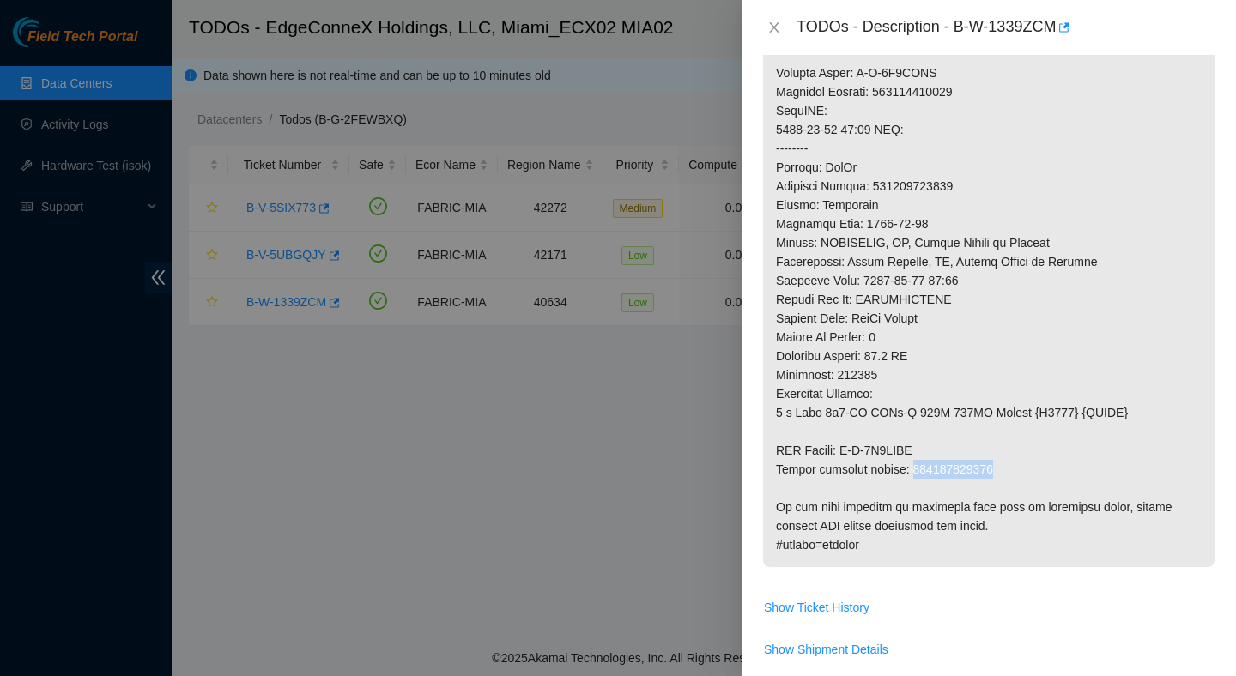
click at [960, 489] on p at bounding box center [989, 64] width 452 height 1008
copy p "417328422415"
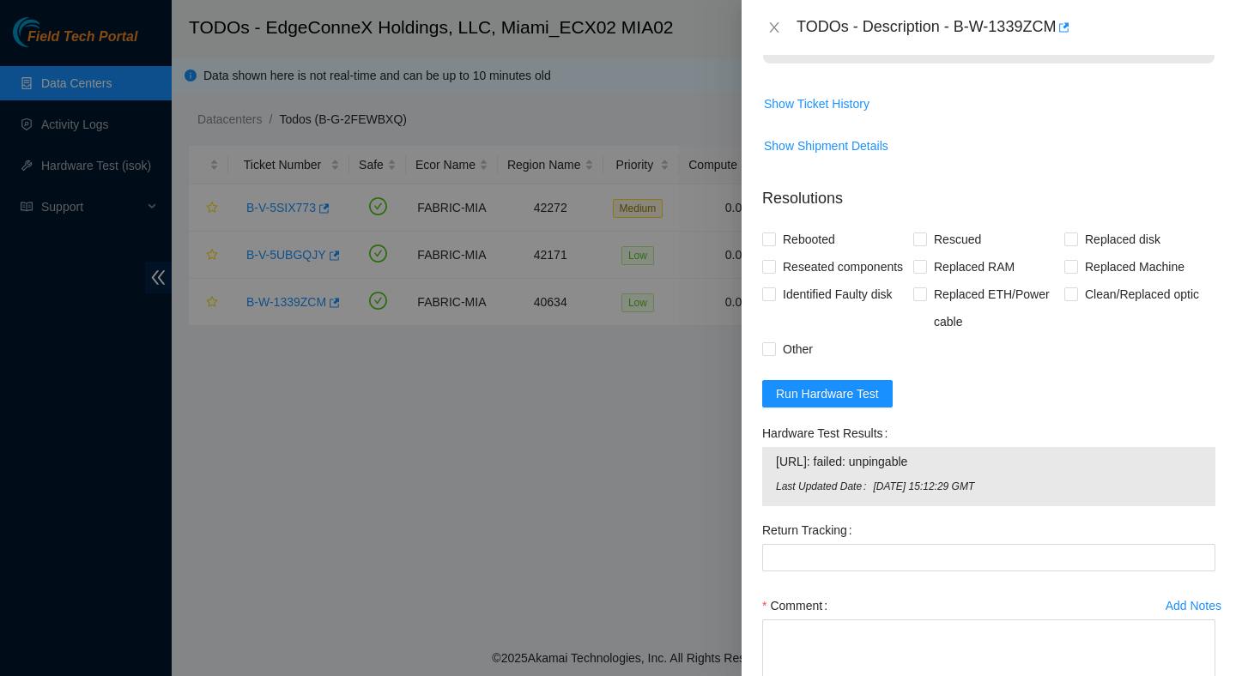
scroll to position [1348, 0]
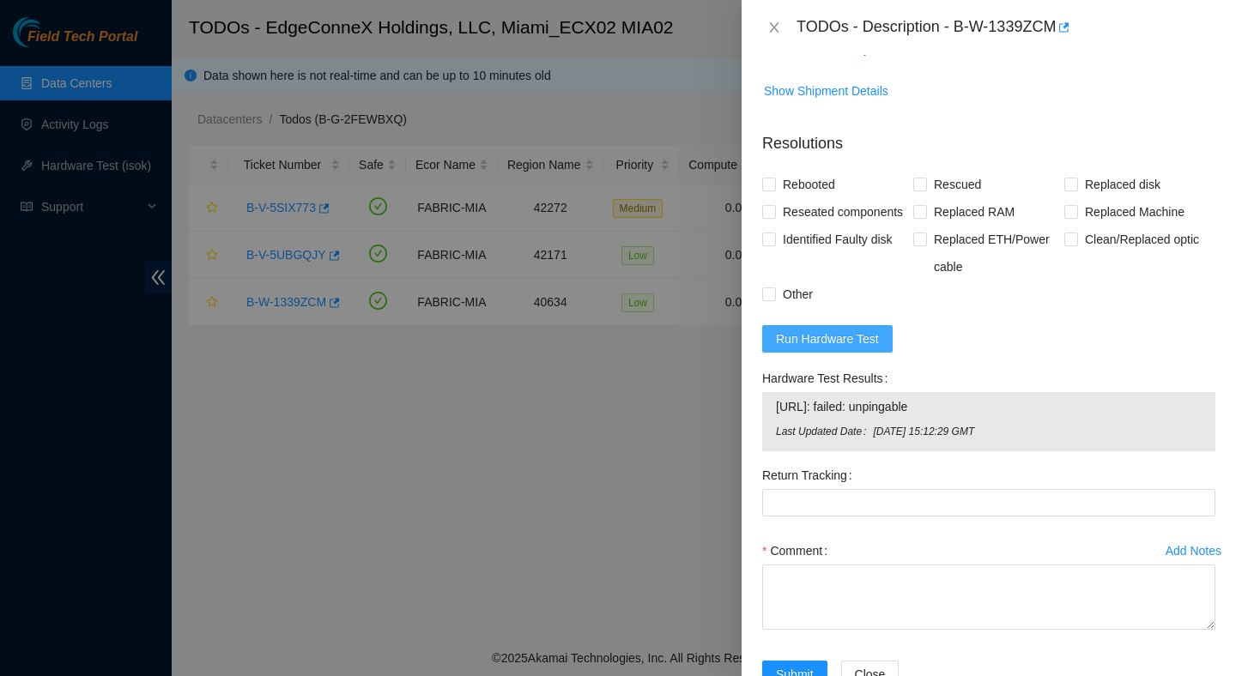
click at [861, 349] on span "Run Hardware Test" at bounding box center [827, 339] width 103 height 19
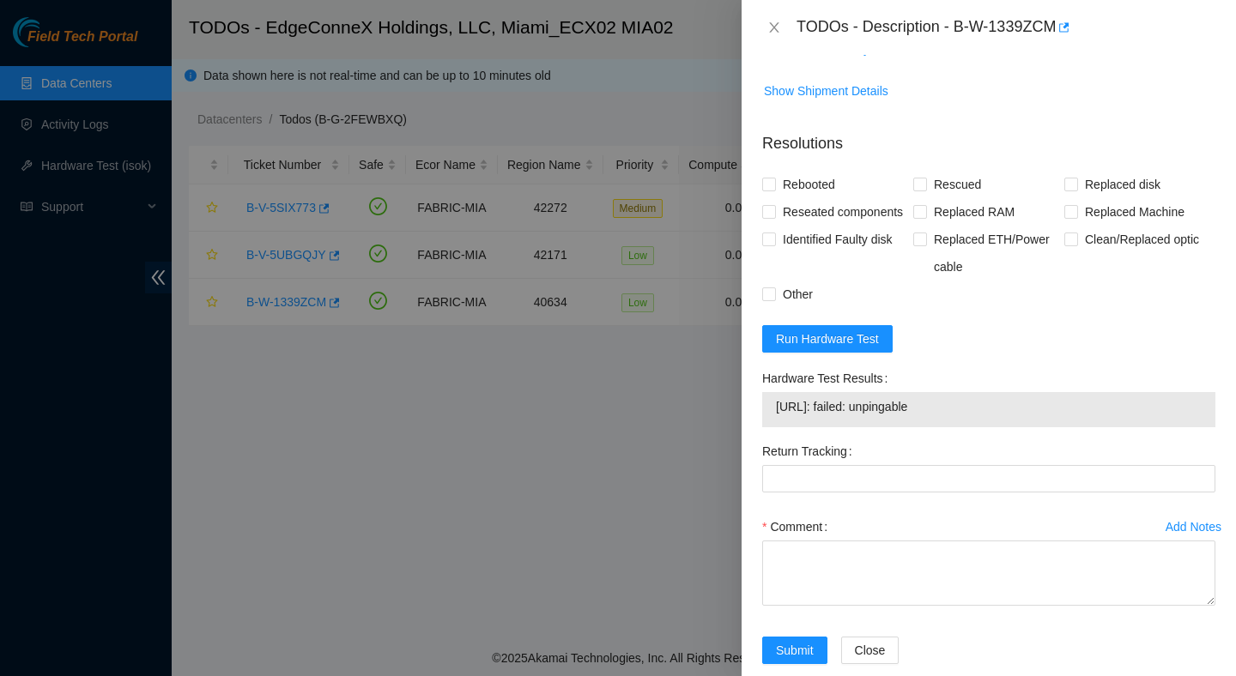
click at [979, 416] on span "104.86.100.142: failed: unpingable" at bounding box center [989, 406] width 426 height 19
drag, startPoint x: 979, startPoint y: 452, endPoint x: 767, endPoint y: 452, distance: 211.2
click at [767, 427] on div "104.86.100.142: failed: unpingable" at bounding box center [988, 409] width 453 height 35
copy tbody "104.86.100.142: failed: unpingable"
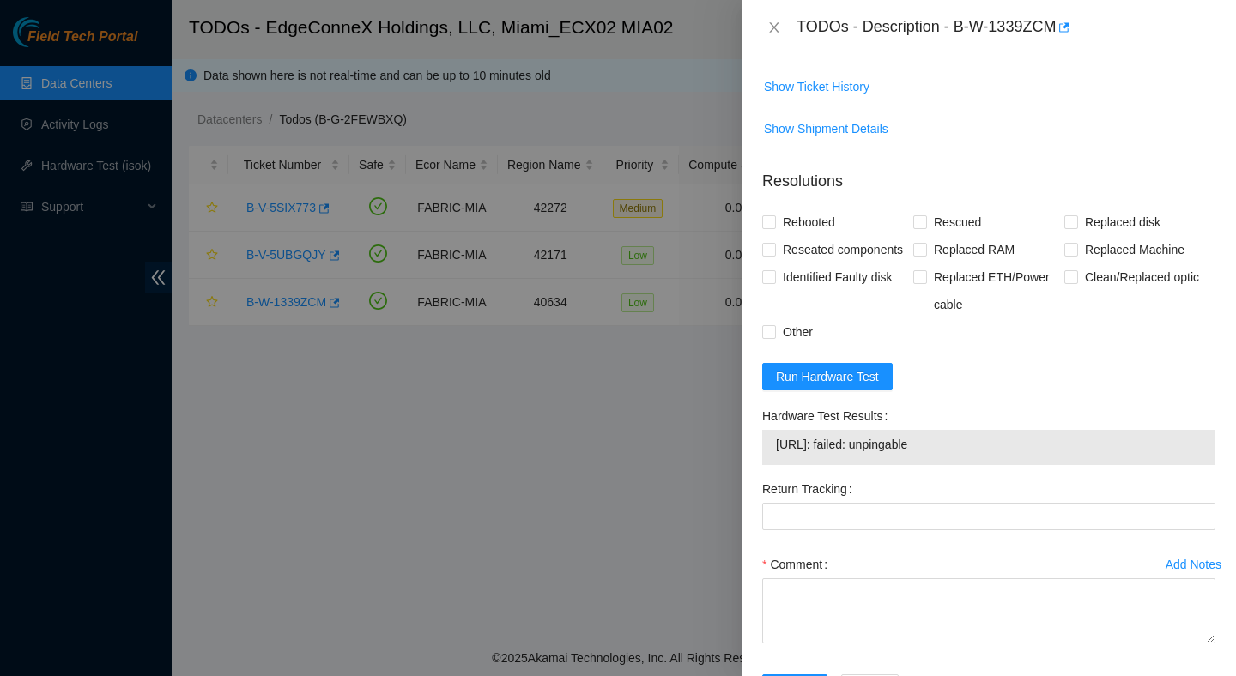
scroll to position [1352, 0]
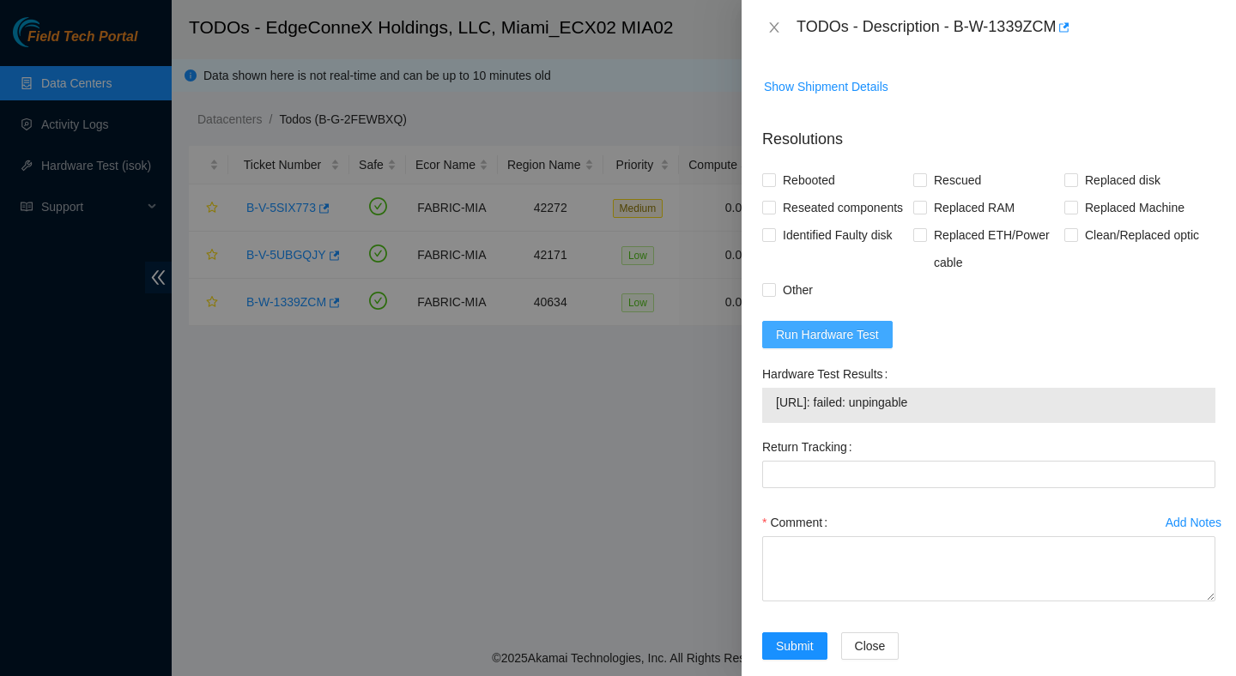
click at [818, 349] on button "Run Hardware Test" at bounding box center [827, 334] width 130 height 27
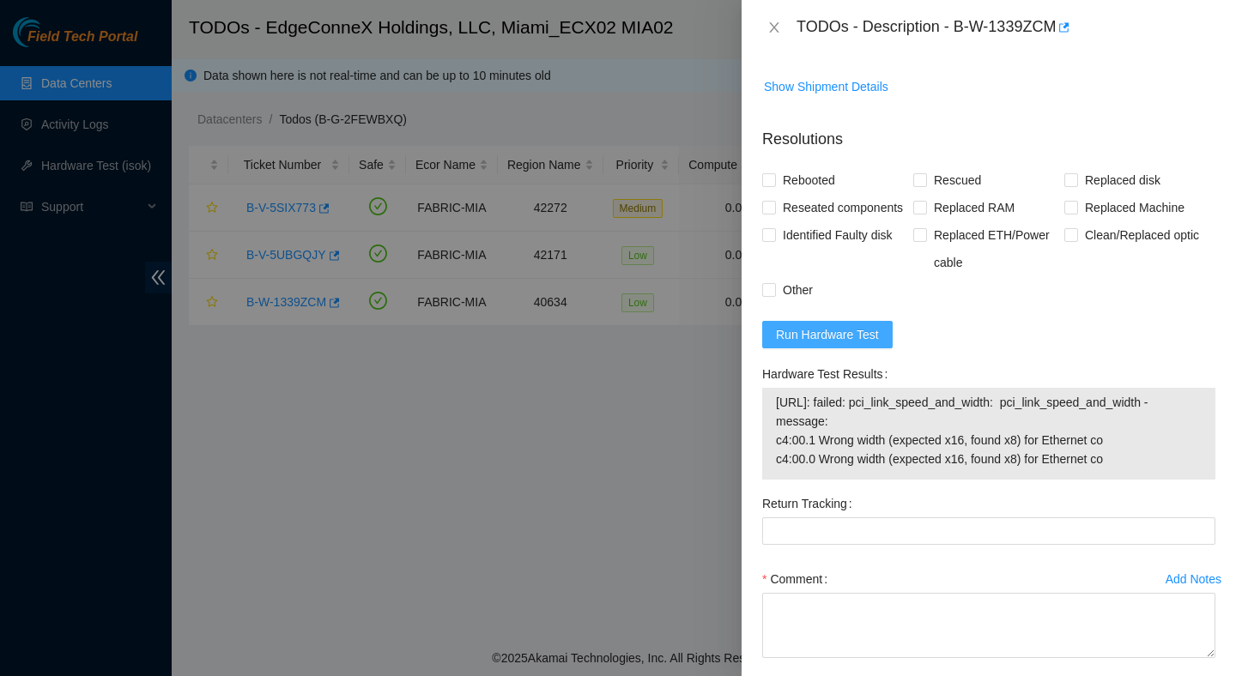
click at [819, 344] on span "Run Hardware Test" at bounding box center [827, 334] width 103 height 19
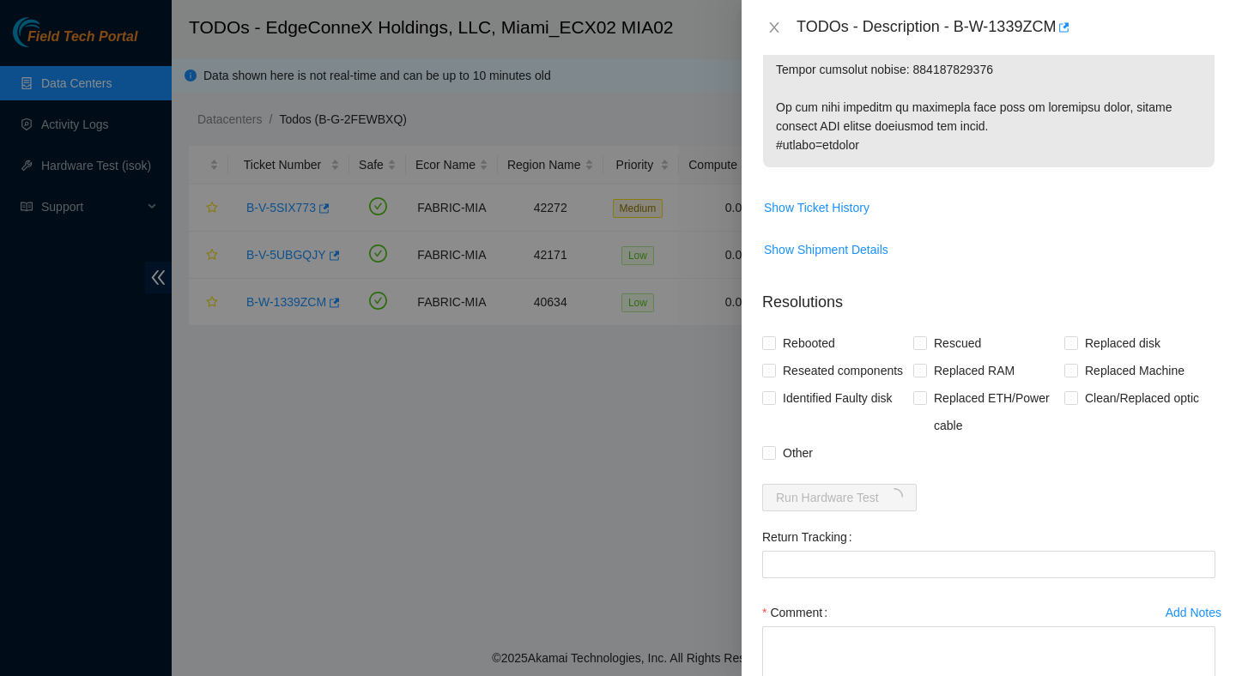
scroll to position [1350, 0]
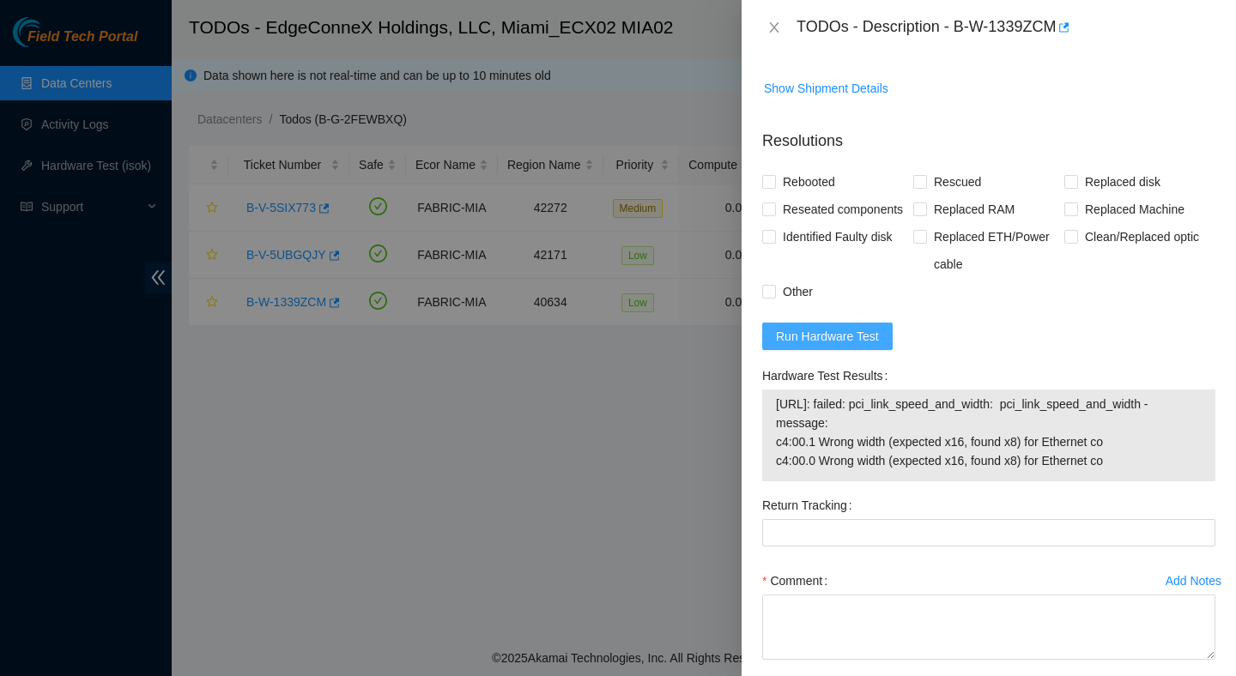
click at [821, 346] on span "Run Hardware Test" at bounding box center [827, 336] width 103 height 19
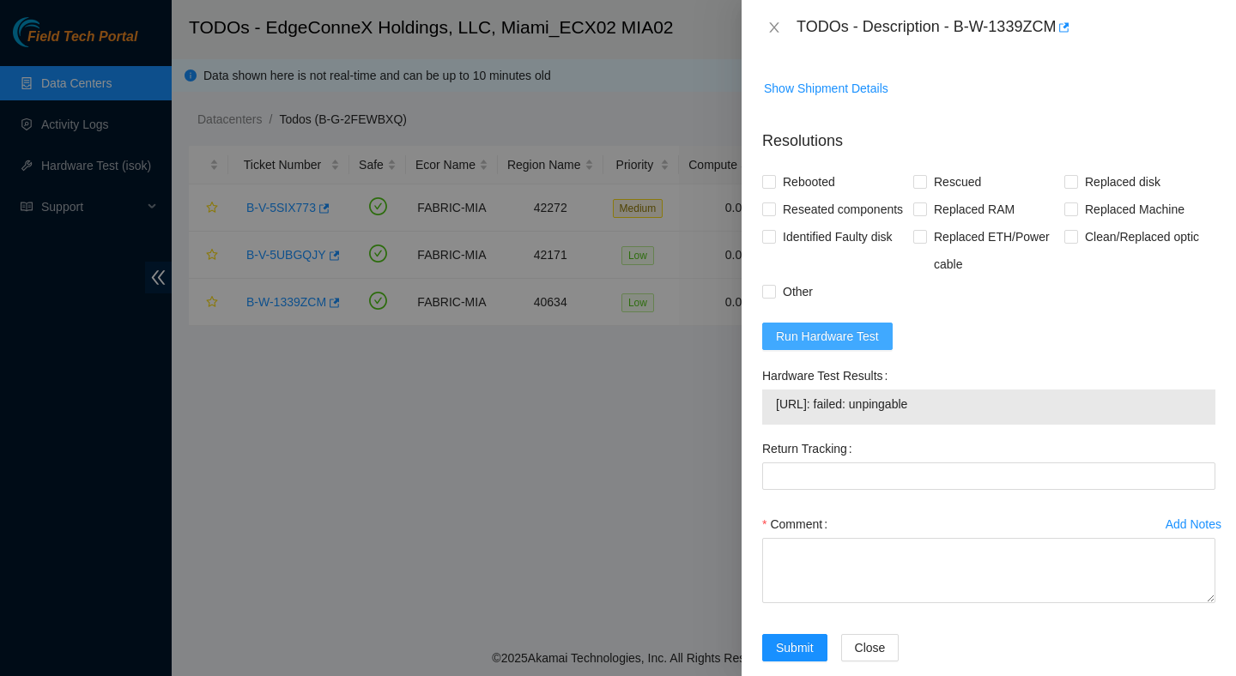
click at [857, 346] on span "Run Hardware Test" at bounding box center [827, 336] width 103 height 19
click at [867, 346] on span "Run Hardware Test" at bounding box center [827, 336] width 103 height 19
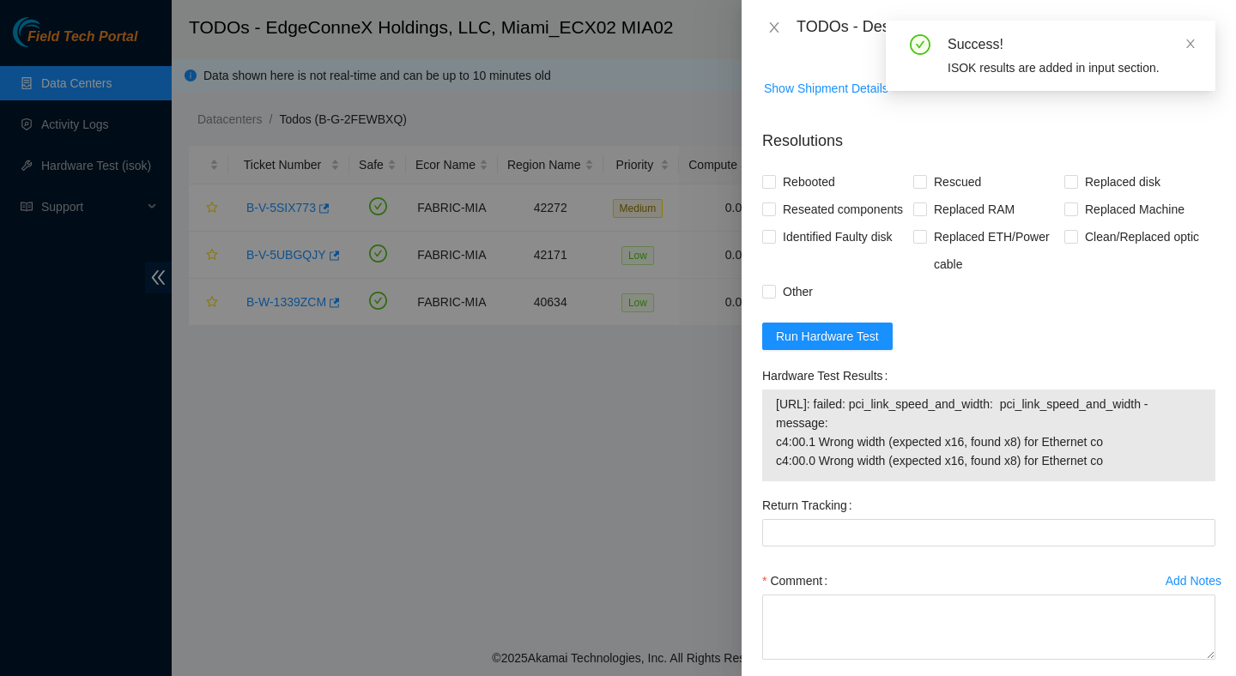
drag, startPoint x: 1137, startPoint y: 500, endPoint x: 769, endPoint y: 449, distance: 370.9
click at [769, 449] on div "104.86.100.142: failed: pci_link_speed_and_width: pci_link_speed_and_width - me…" at bounding box center [988, 436] width 453 height 92
copy tbody "104.86.100.142: failed: pci_link_speed_and_width: pci_link_speed_and_width - me…"
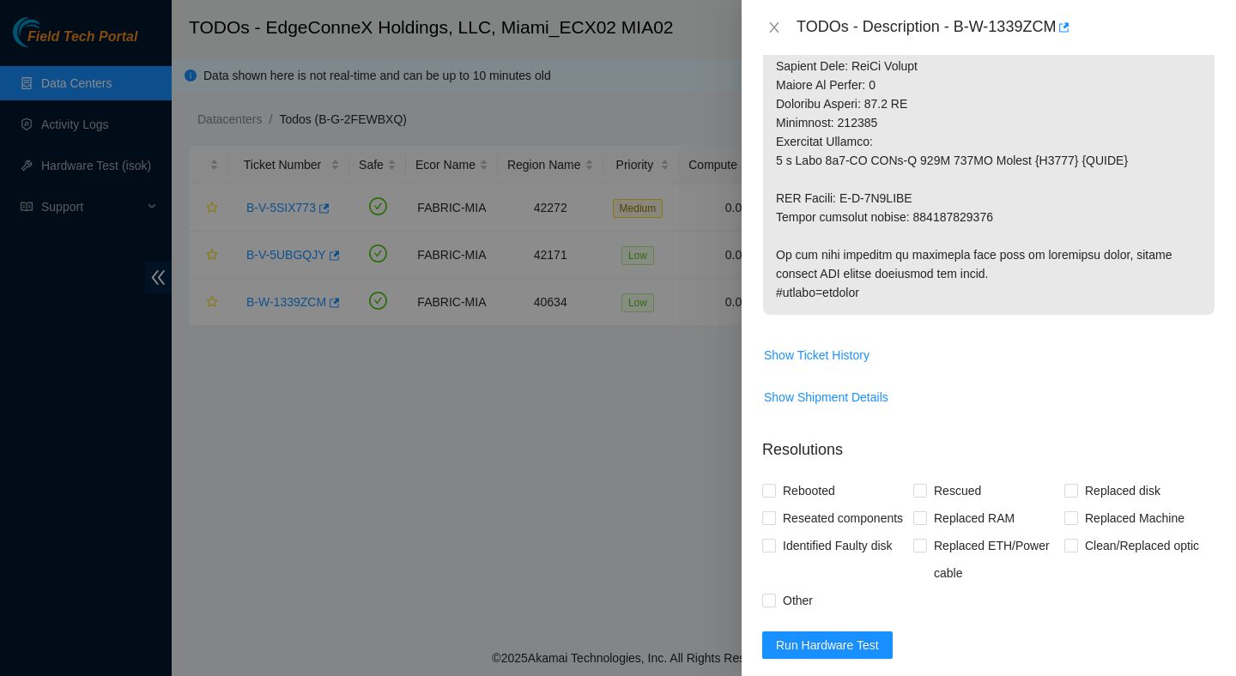
scroll to position [838, 0]
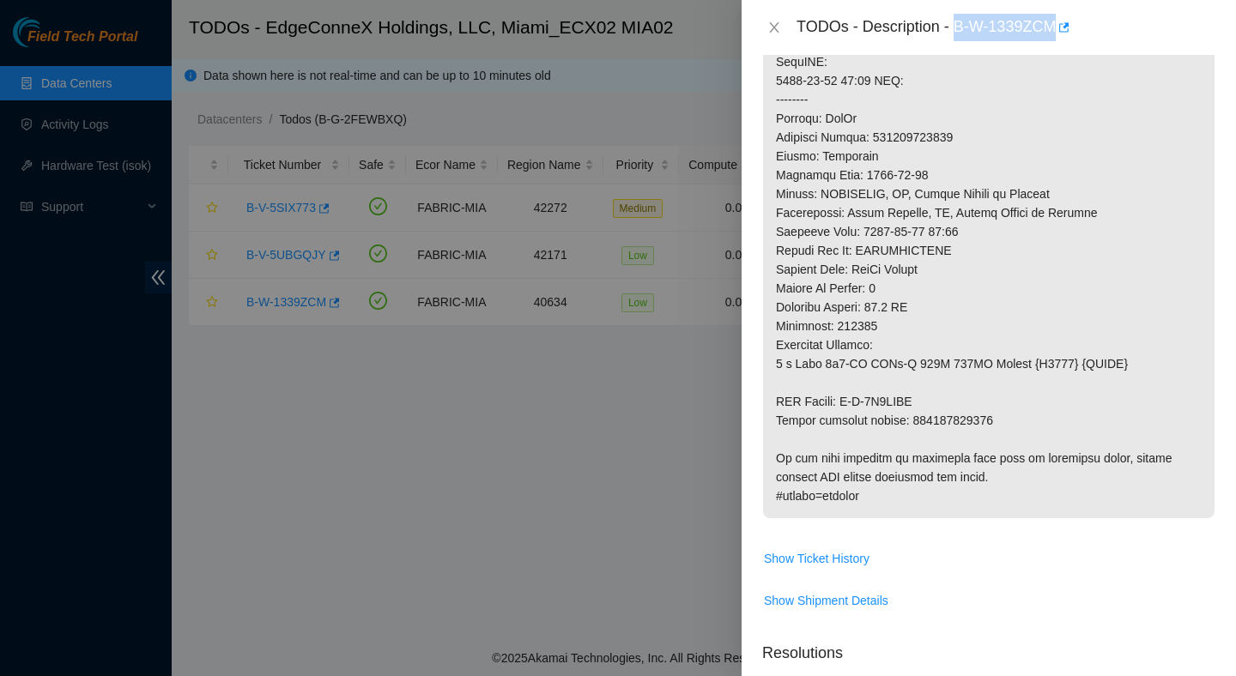
drag, startPoint x: 957, startPoint y: 21, endPoint x: 1058, endPoint y: 45, distance: 103.3
click at [1058, 45] on div "TODOs - Description - B-W-1339ZCM" at bounding box center [989, 27] width 494 height 55
copy div "B-W-1339ZCM"
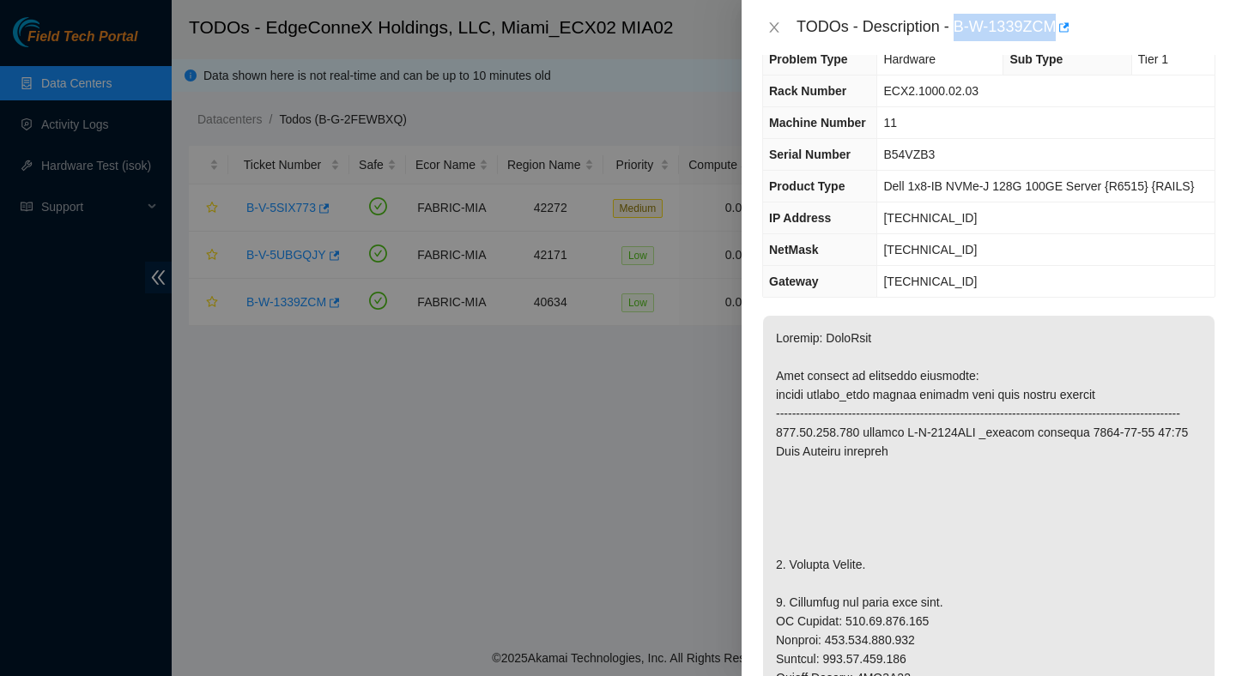
scroll to position [0, 0]
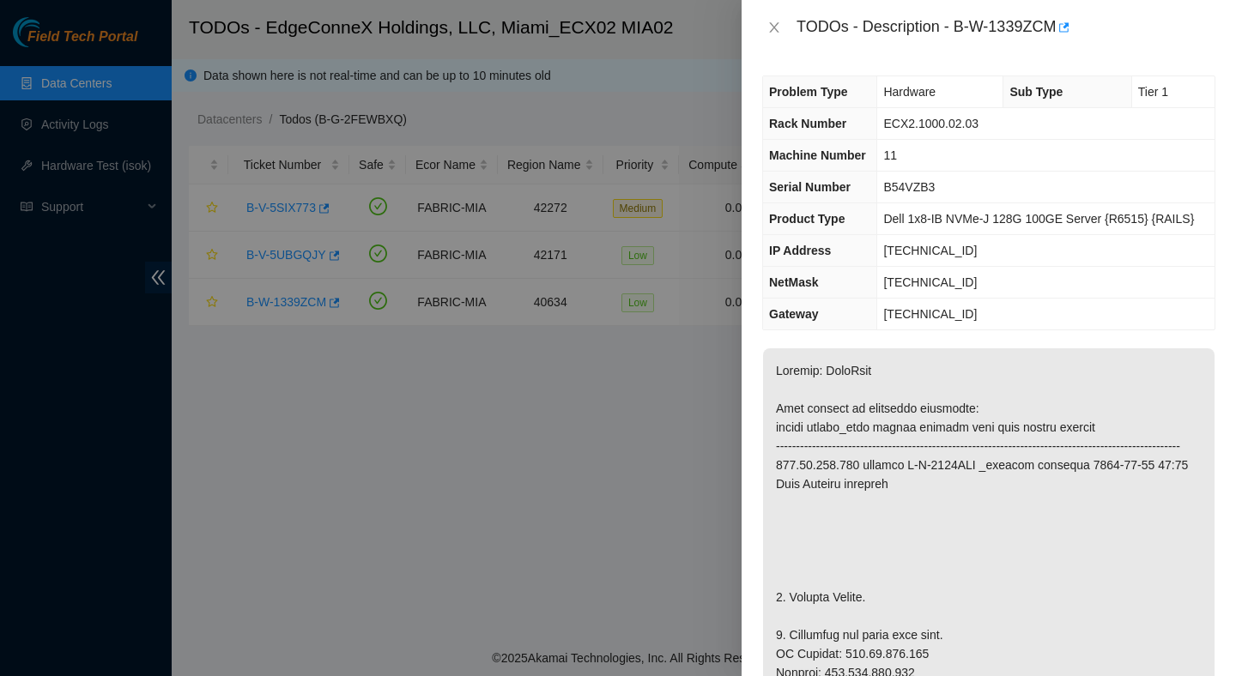
click at [917, 191] on span "B54VZB3" at bounding box center [909, 187] width 52 height 14
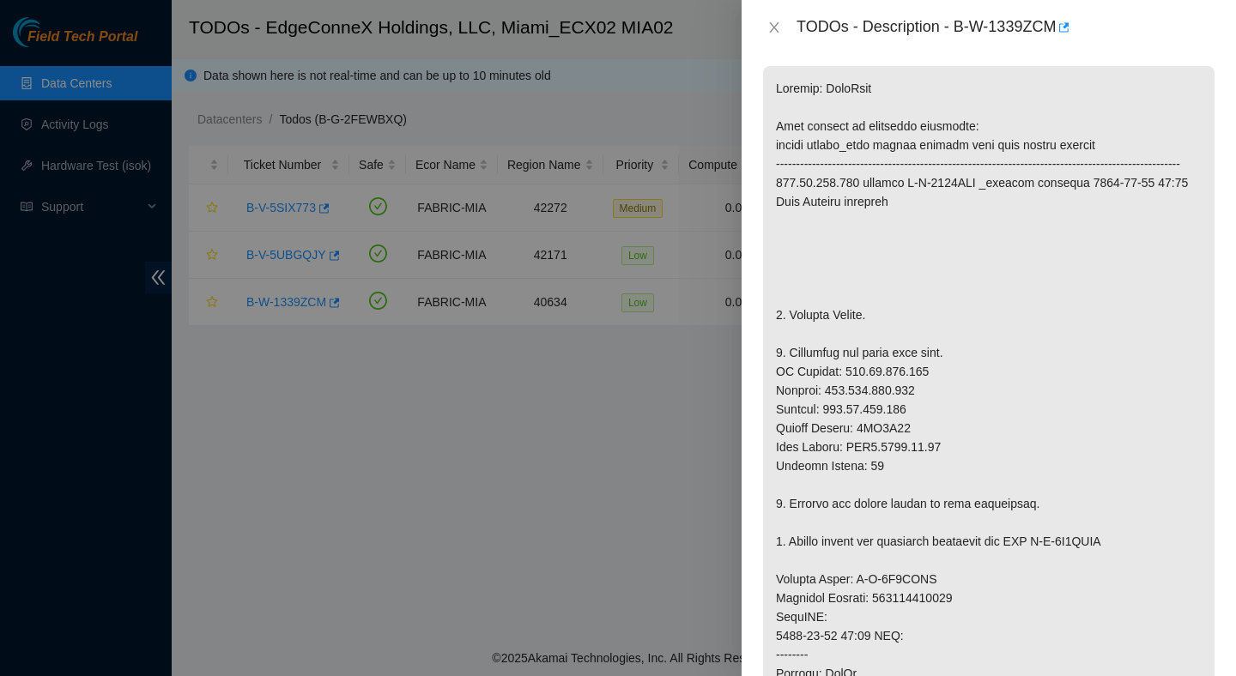
scroll to position [282, 0]
click at [891, 453] on p at bounding box center [989, 570] width 452 height 1008
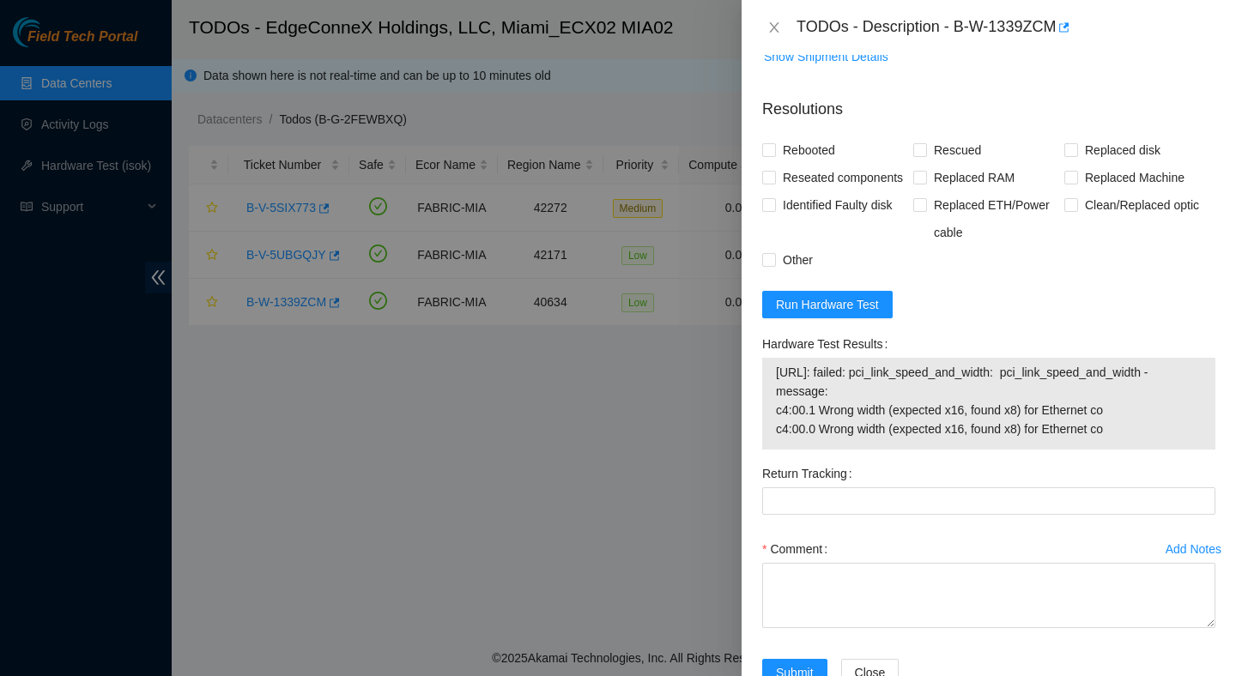
scroll to position [1400, 0]
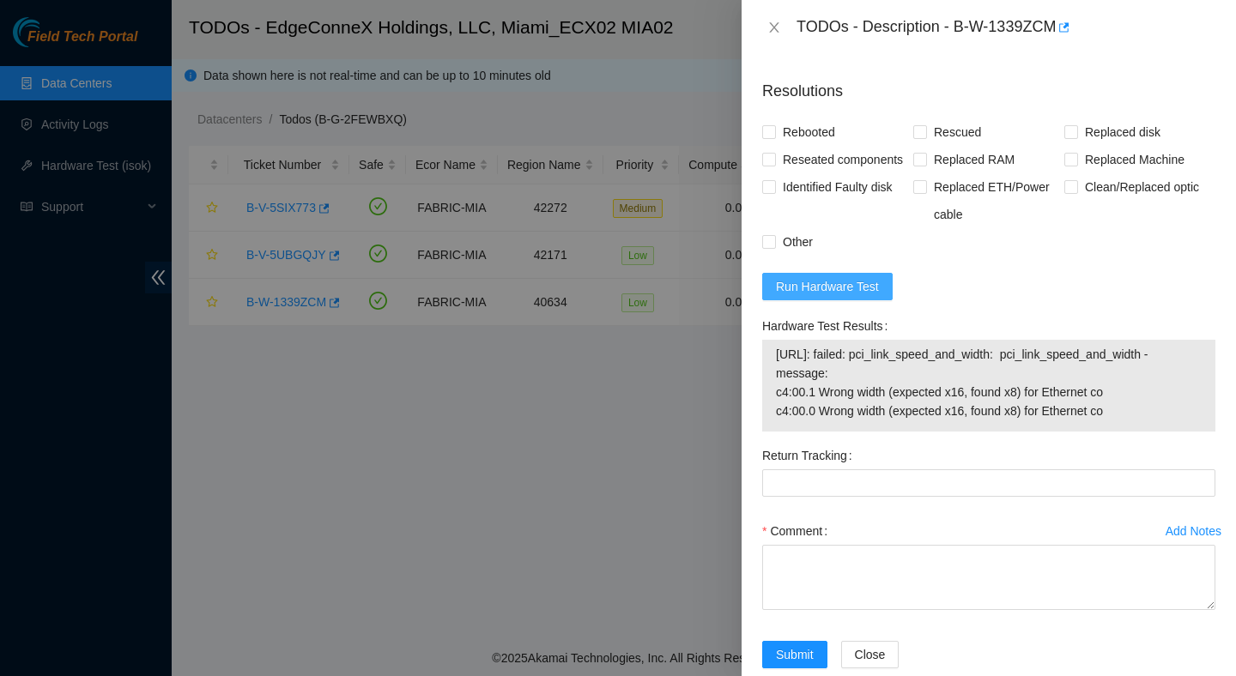
click at [822, 296] on span "Run Hardware Test" at bounding box center [827, 286] width 103 height 19
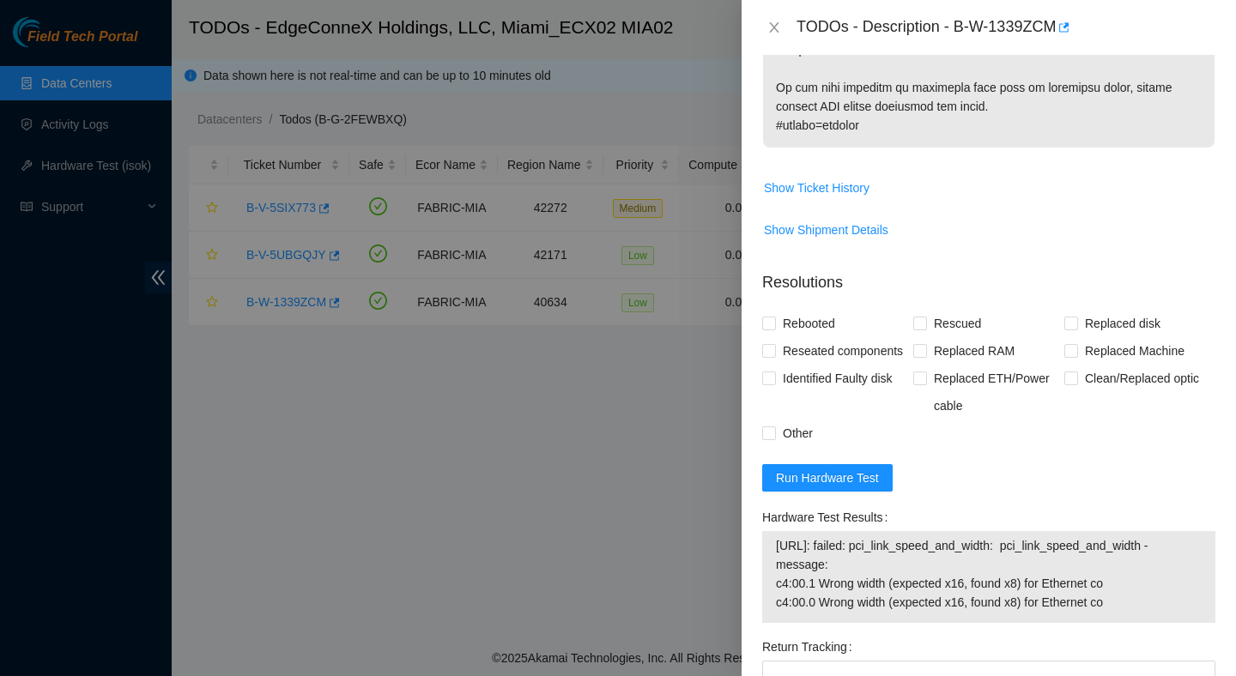
scroll to position [1407, 0]
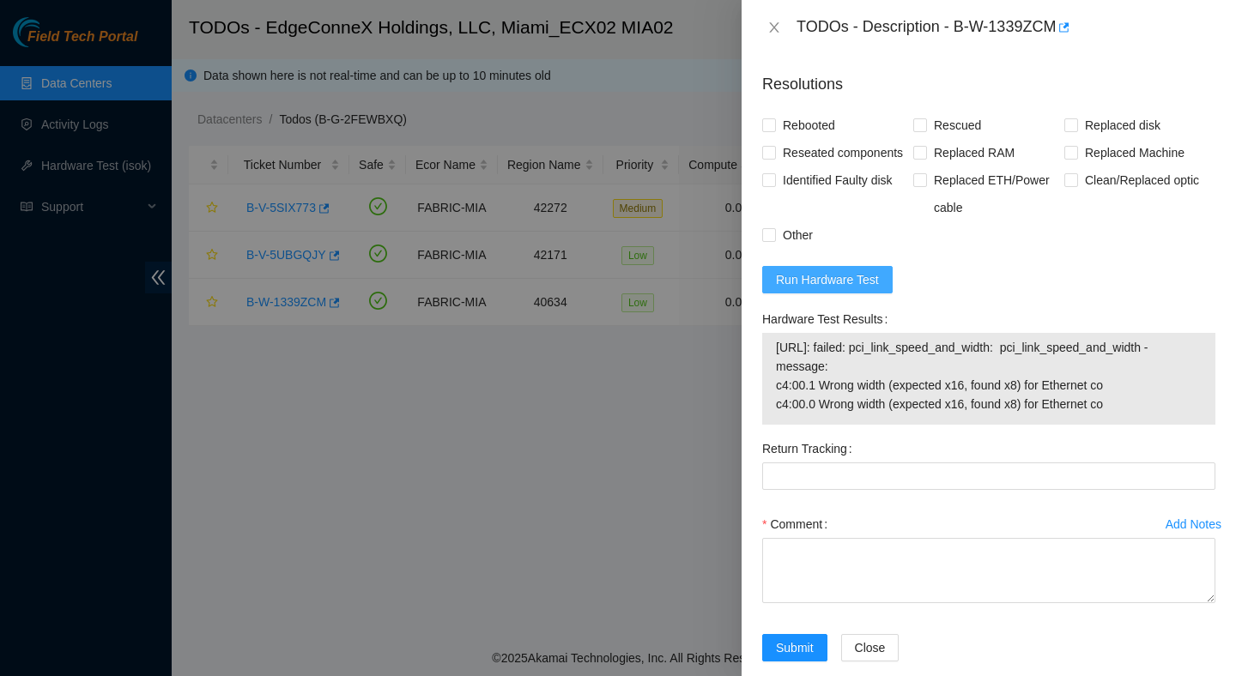
click at [869, 289] on span "Run Hardware Test" at bounding box center [827, 279] width 103 height 19
drag, startPoint x: 1129, startPoint y: 456, endPoint x: 758, endPoint y: 400, distance: 375.0
click at [756, 398] on div "Hardware Test Results 104.86.100.142: failed: pci_link_speed_and_width: pci_lin…" at bounding box center [988, 371] width 467 height 130
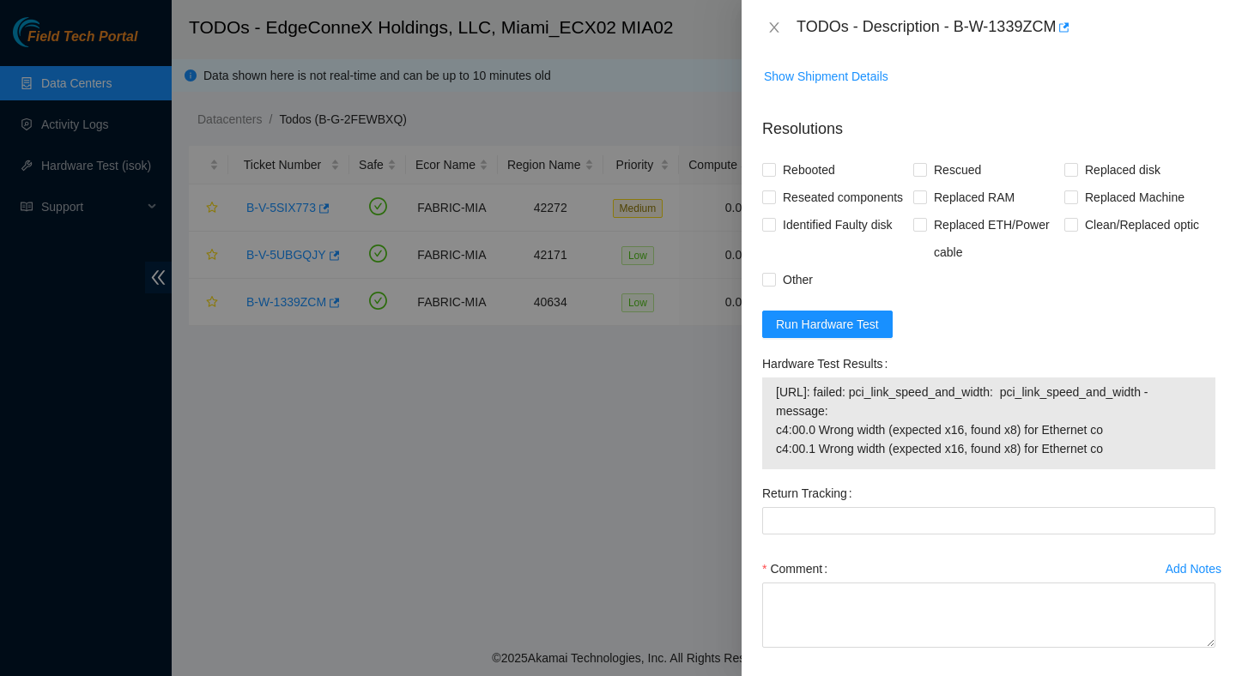
scroll to position [1363, 0]
click at [791, 183] on span "Rebooted" at bounding box center [809, 168] width 66 height 27
click at [774, 174] on input "Rebooted" at bounding box center [768, 168] width 12 height 12
checkbox input "true"
click at [960, 183] on span "Rescued" at bounding box center [957, 168] width 61 height 27
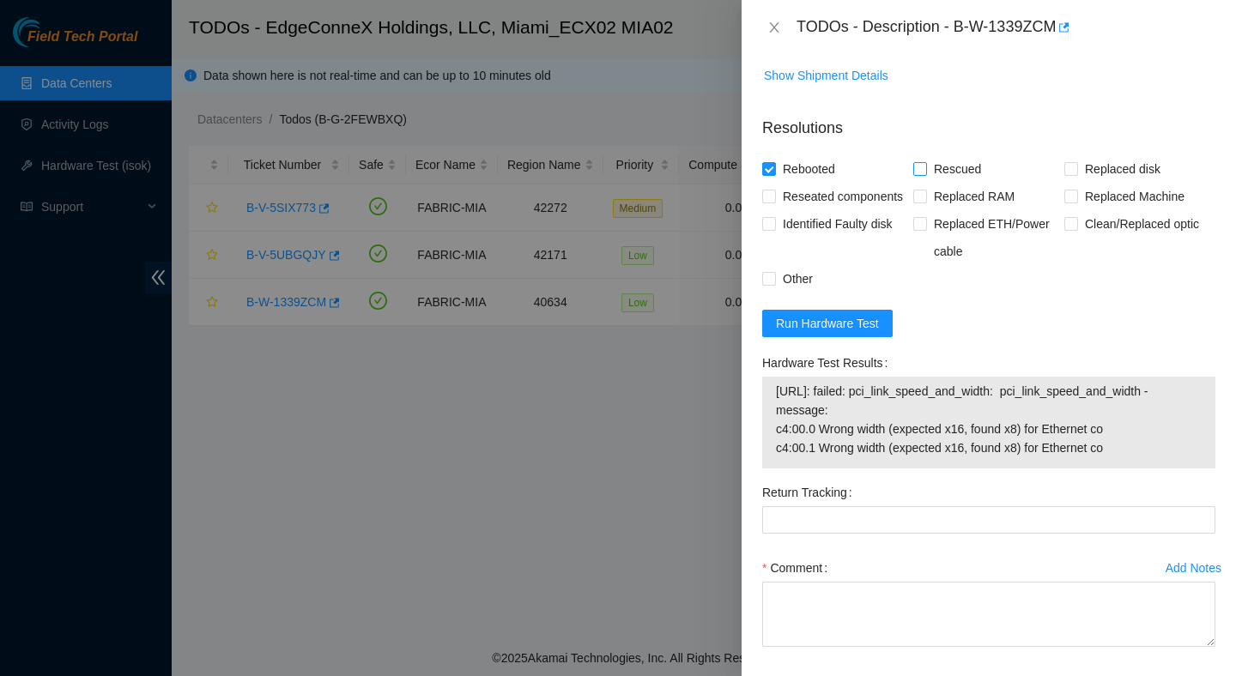
click at [925, 174] on input "Rescued" at bounding box center [919, 168] width 12 height 12
checkbox input "true"
click at [834, 210] on span "Reseated components" at bounding box center [843, 196] width 134 height 27
click at [774, 202] on input "Reseated components" at bounding box center [768, 196] width 12 height 12
checkbox input "true"
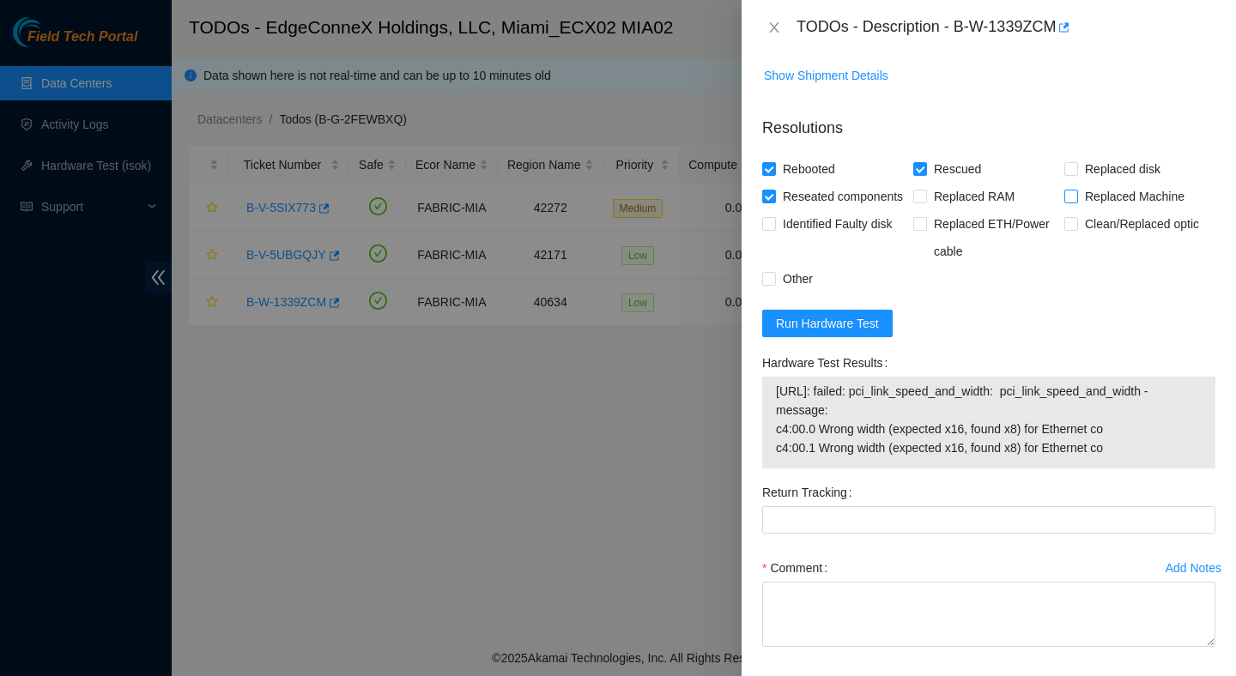
click at [1104, 209] on span "Replaced Machine" at bounding box center [1134, 196] width 113 height 27
click at [1076, 202] on input "Replaced Machine" at bounding box center [1070, 196] width 12 height 12
checkbox input "true"
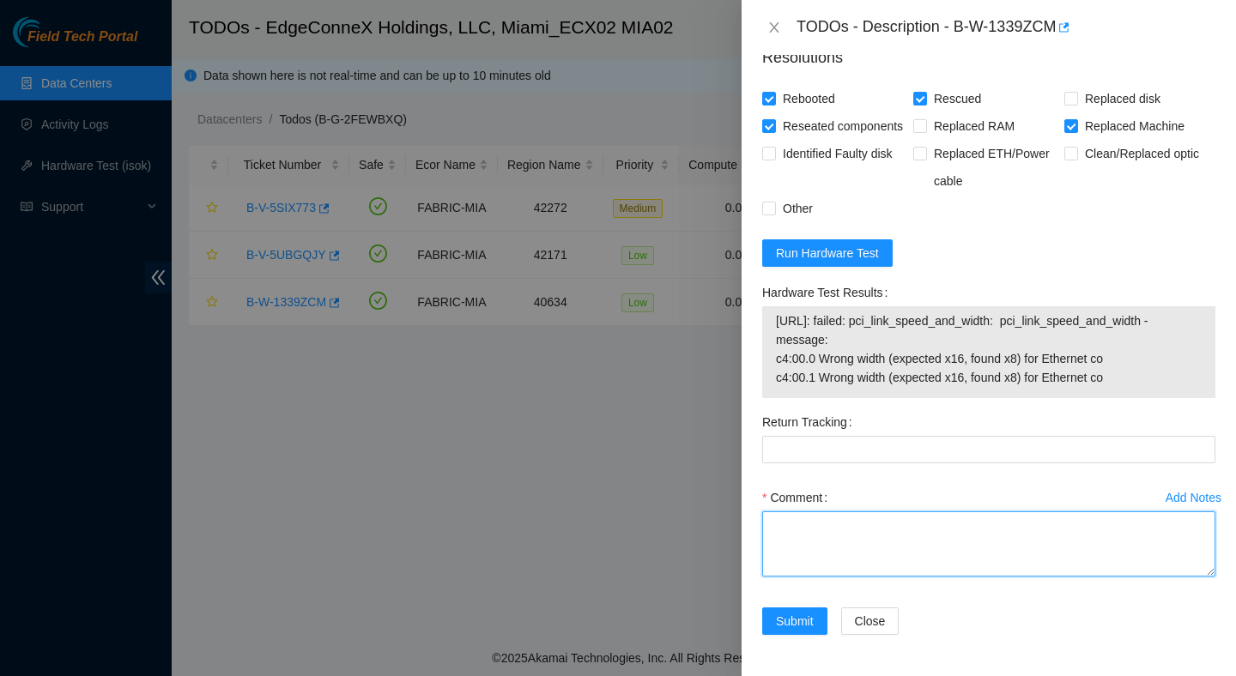
click at [864, 543] on textarea "Comment" at bounding box center [988, 544] width 453 height 65
paste textarea "Verified ticket is safe to work on : Yes NOCC Authorized: Yes Located server co…"
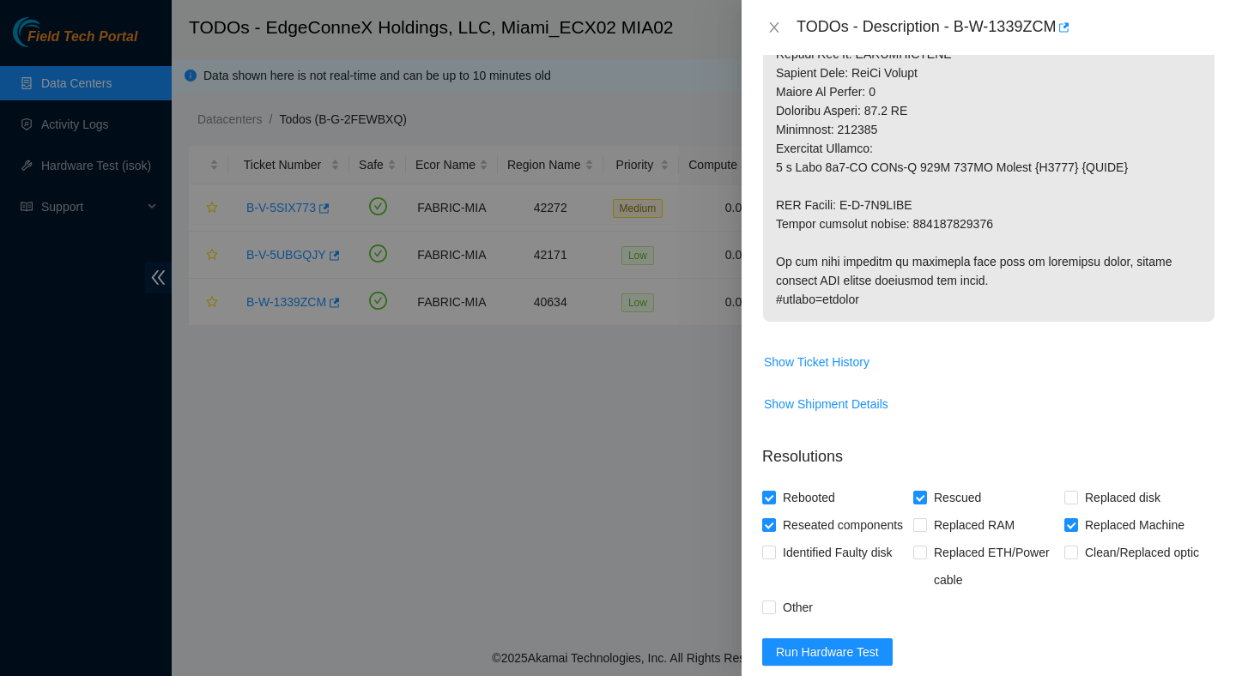
scroll to position [1014, 0]
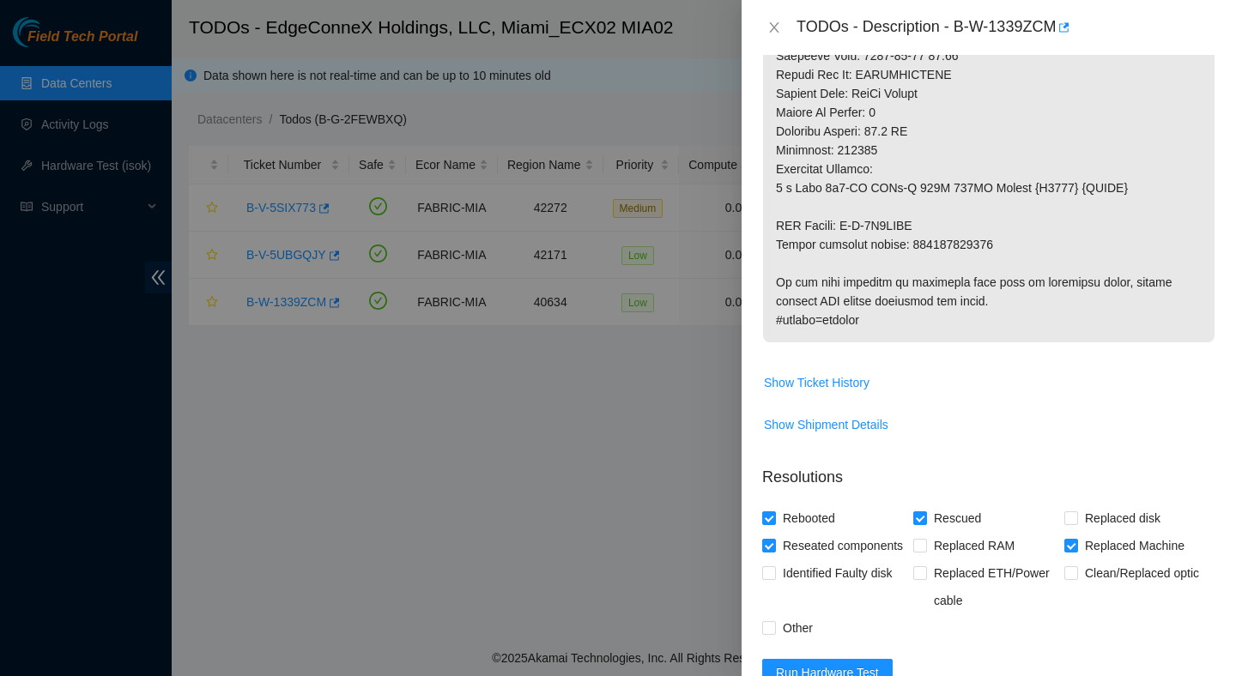
type textarea "Verified ticket is safe to work on : Yes NOCC Authorized: Yes Located server co…"
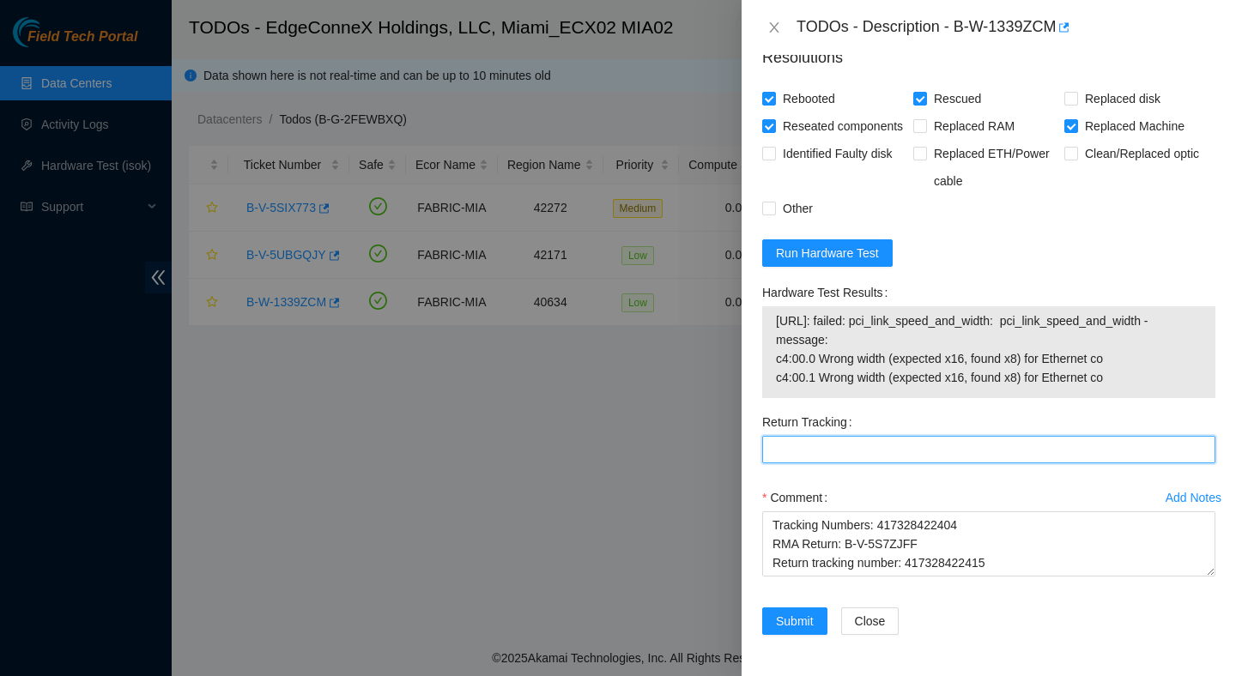
click at [896, 446] on Tracking "Return Tracking" at bounding box center [988, 449] width 453 height 27
paste Tracking "417328422415"
type Tracking "417328422415"
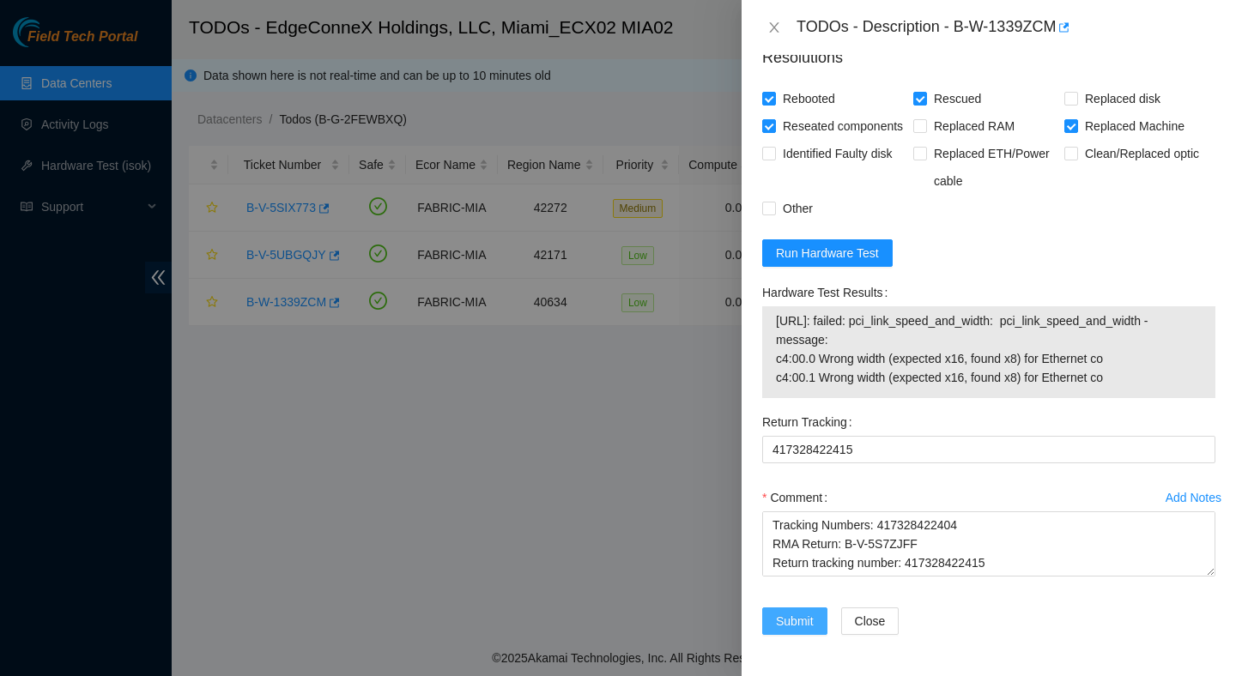
click at [803, 615] on span "Submit" at bounding box center [795, 621] width 38 height 19
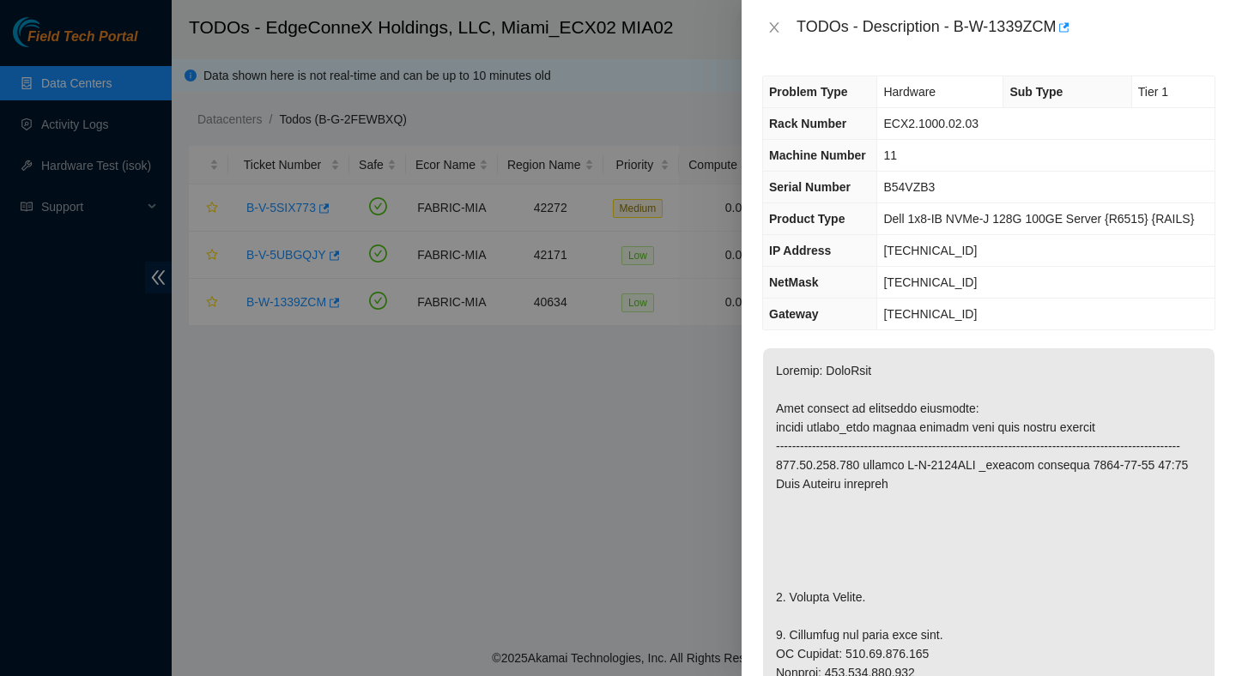
scroll to position [0, 0]
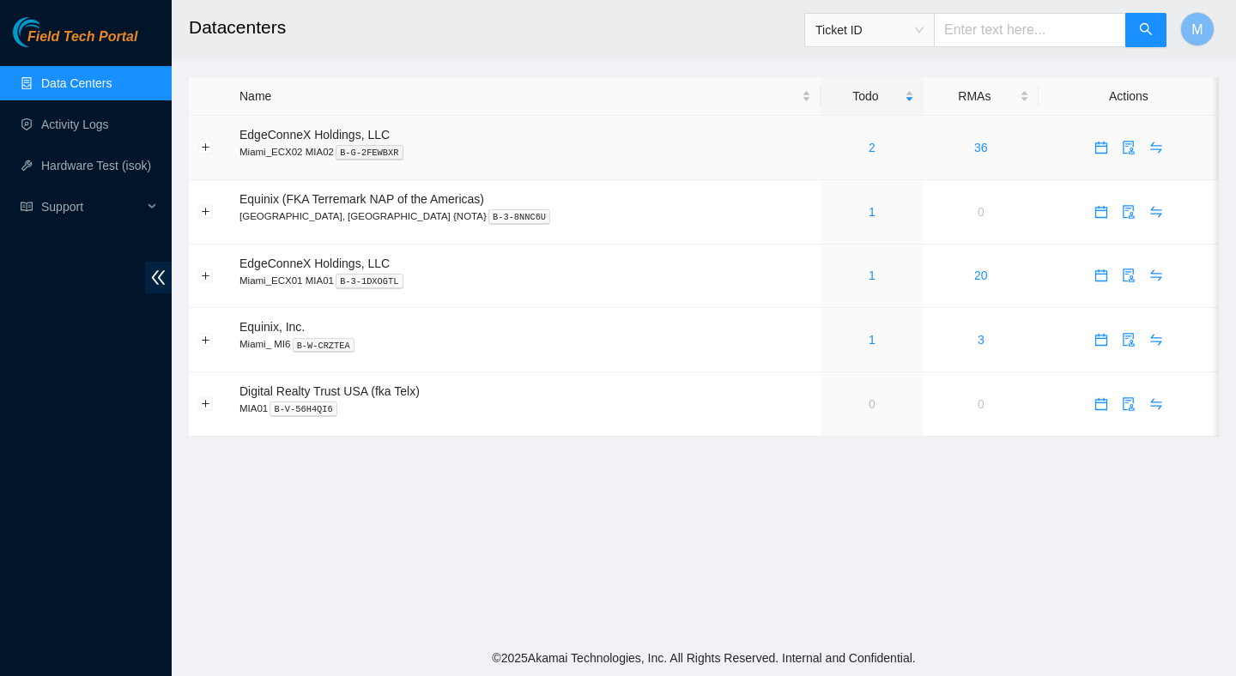
click at [835, 155] on div "2" at bounding box center [872, 147] width 84 height 19
click at [95, 124] on link "Activity Logs" at bounding box center [75, 125] width 68 height 14
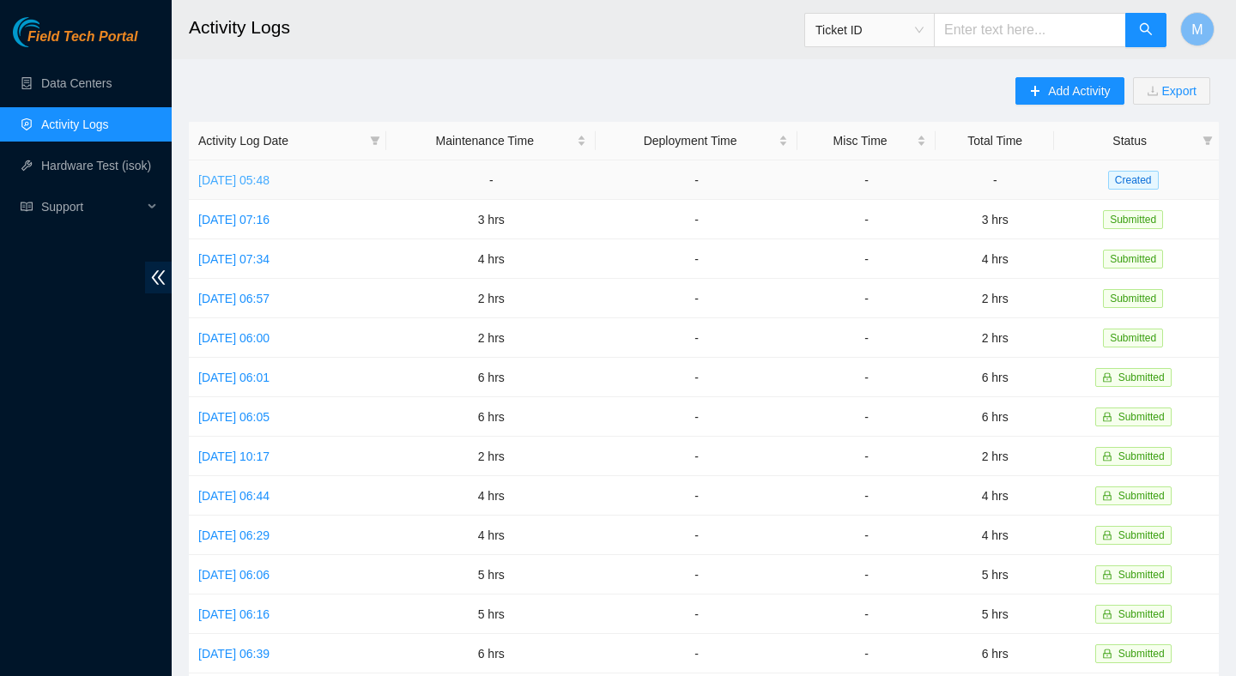
click at [270, 173] on link "[DATE] 05:48" at bounding box center [233, 180] width 71 height 14
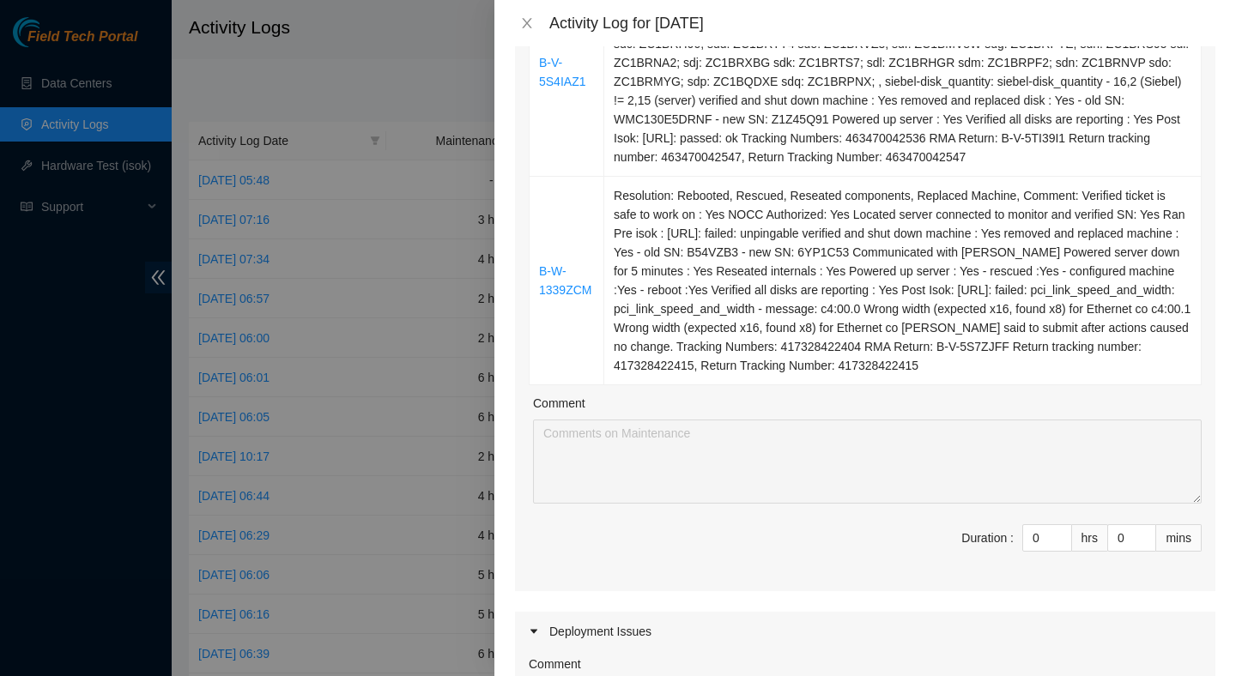
scroll to position [805, 0]
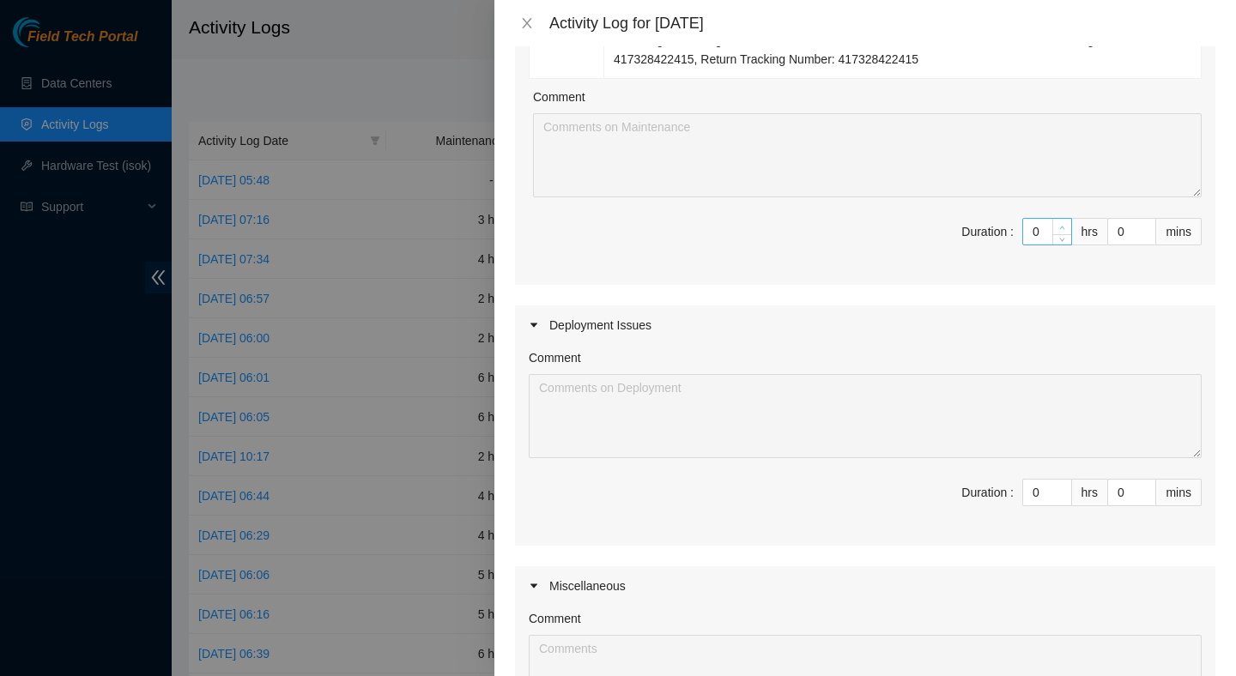
type input "1"
click at [1064, 231] on icon "up" at bounding box center [1062, 228] width 6 height 6
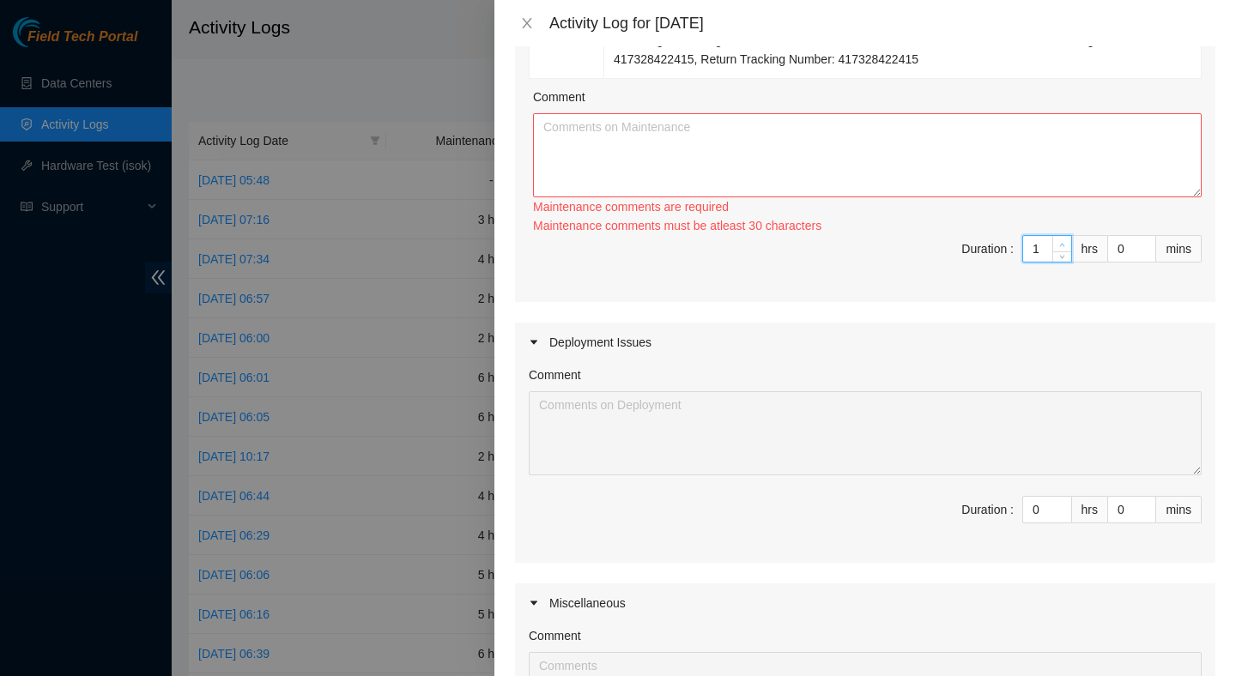
type input "2"
click at [1064, 248] on icon "up" at bounding box center [1062, 245] width 6 height 6
type input "3"
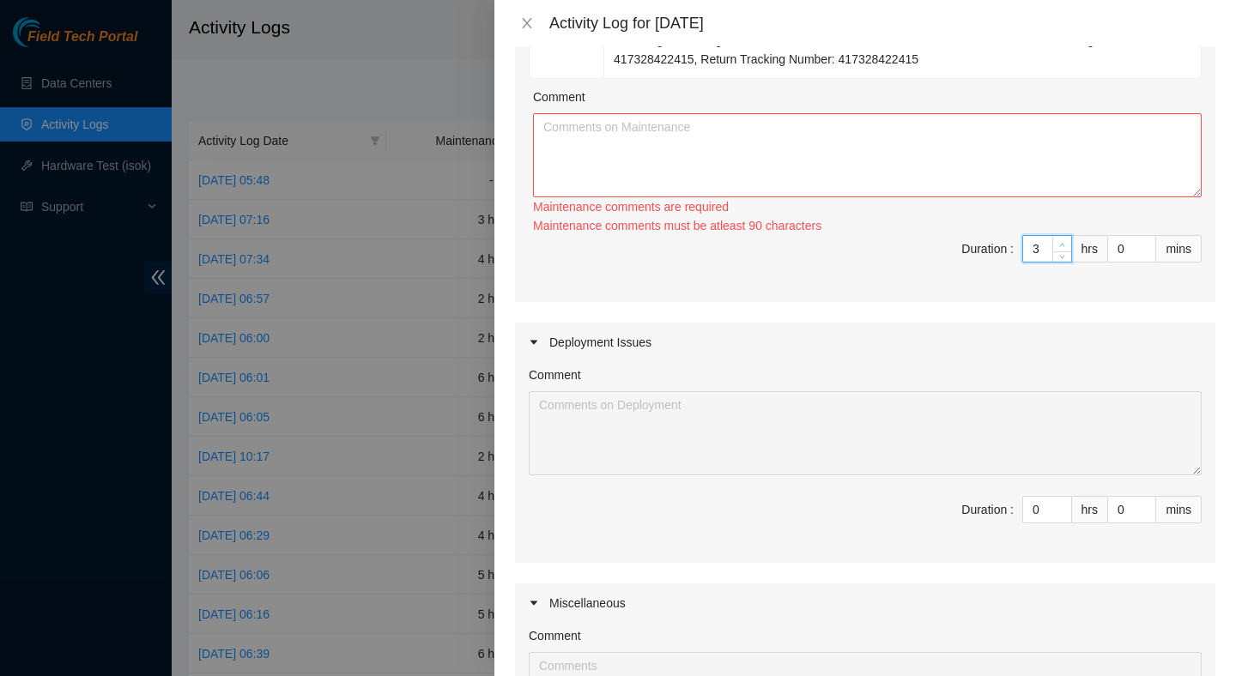
click at [1064, 252] on span "Increase Value" at bounding box center [1061, 243] width 19 height 15
type input "4"
click at [1064, 252] on span "Increase Value" at bounding box center [1061, 243] width 19 height 15
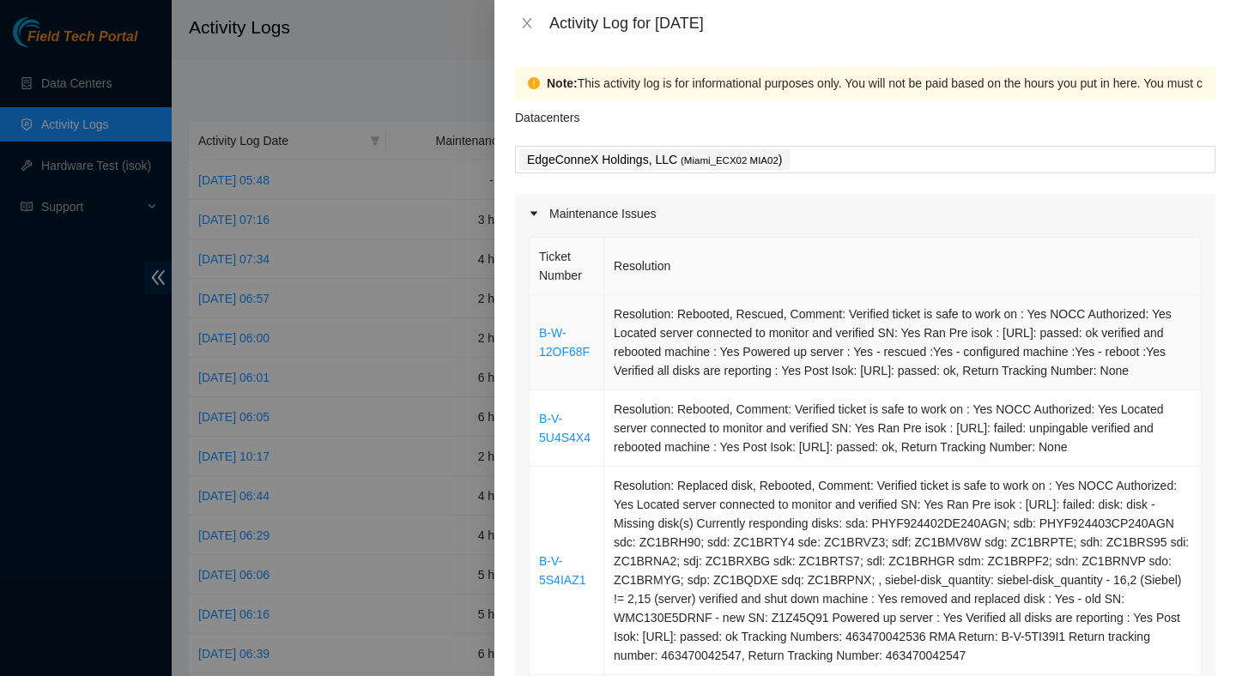
click at [835, 350] on td "Resolution: Rebooted, Rescued, Comment: Verified ticket is safe to work on : Ye…" at bounding box center [902, 342] width 597 height 95
click at [835, 349] on td "Resolution: Rebooted, Rescued, Comment: Verified ticket is safe to work on : Ye…" at bounding box center [902, 342] width 597 height 95
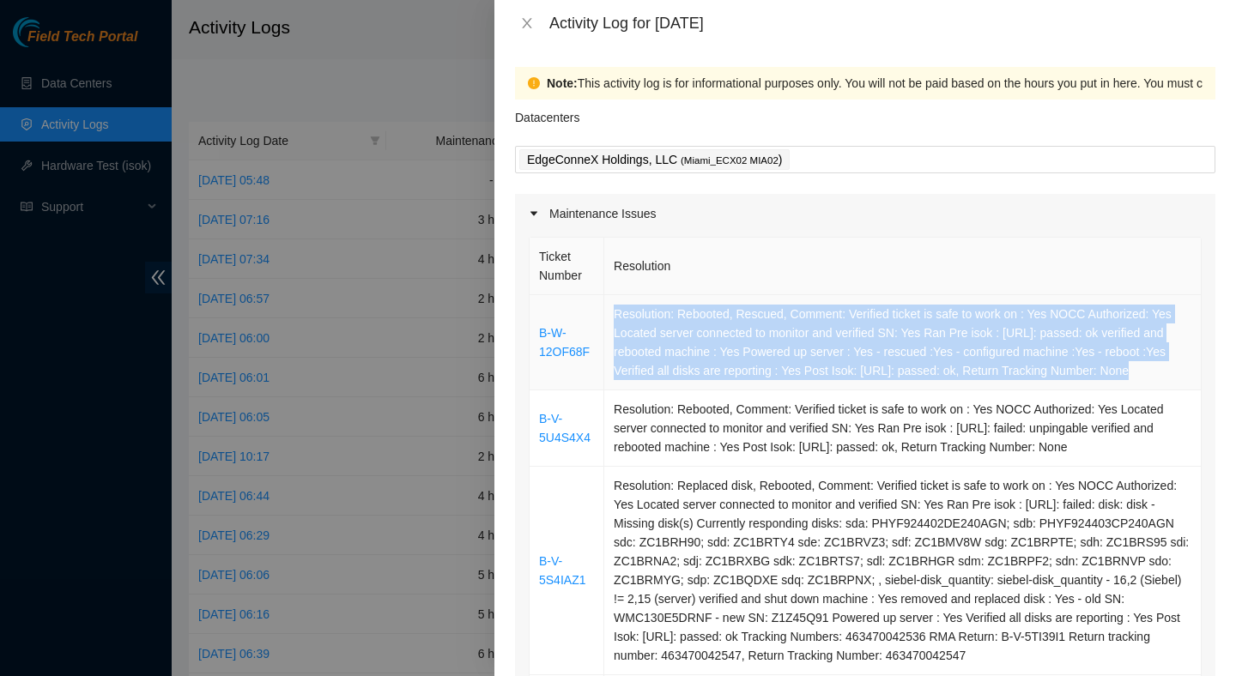
click at [835, 349] on td "Resolution: Rebooted, Rescued, Comment: Verified ticket is safe to work on : Ye…" at bounding box center [902, 342] width 597 height 95
copy td "Resolution: Rebooted, Rescued, Comment: Verified ticket is safe to work on : Ye…"
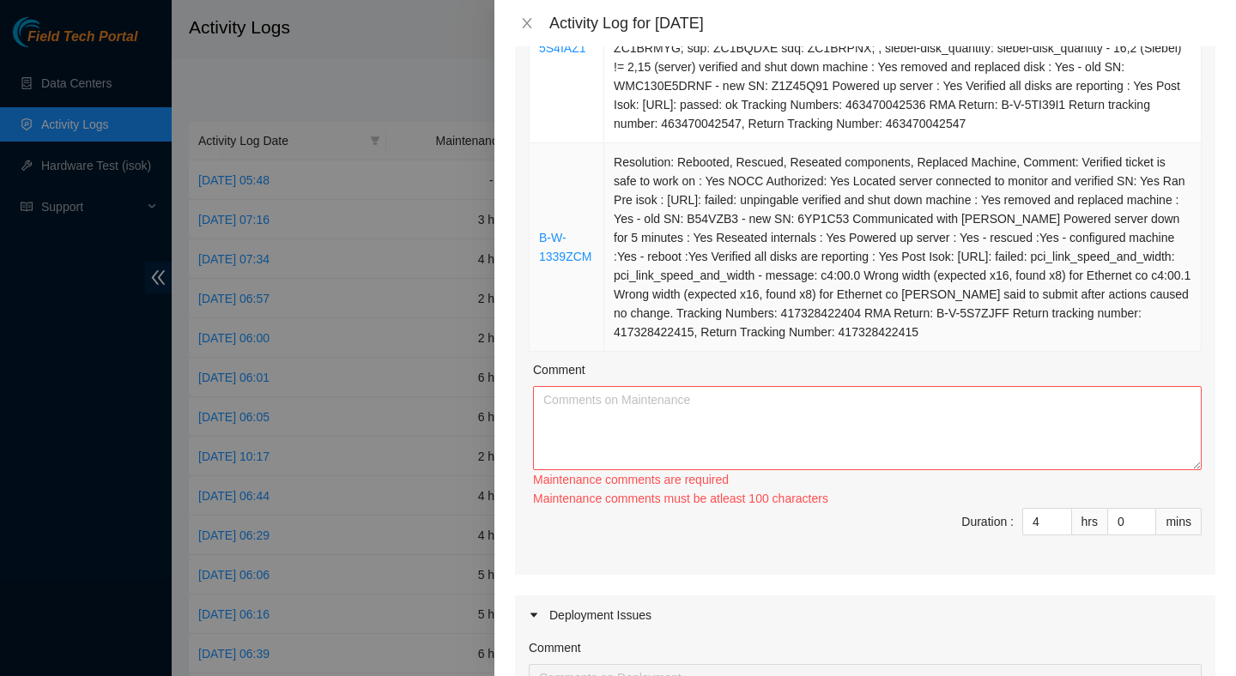
scroll to position [537, 0]
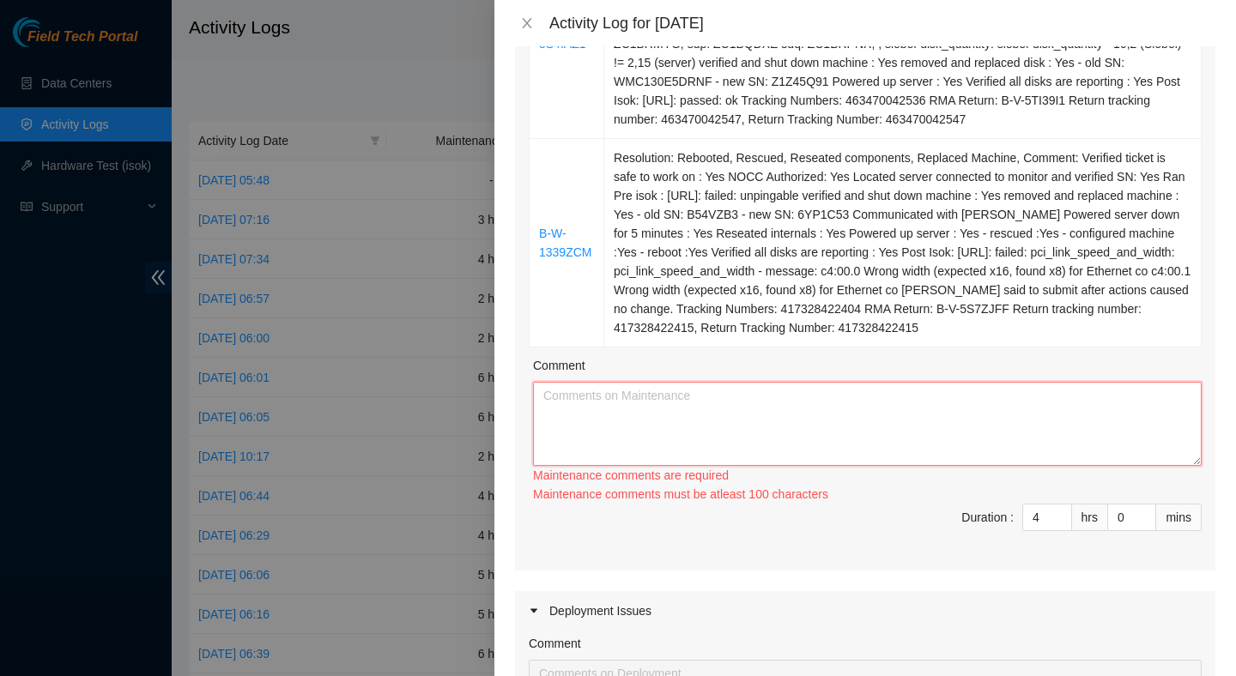
click at [790, 466] on textarea "Comment" at bounding box center [867, 424] width 669 height 84
paste textarea "Resolution: Rebooted, Rescued, Comment: Verified ticket is safe to work on : Ye…"
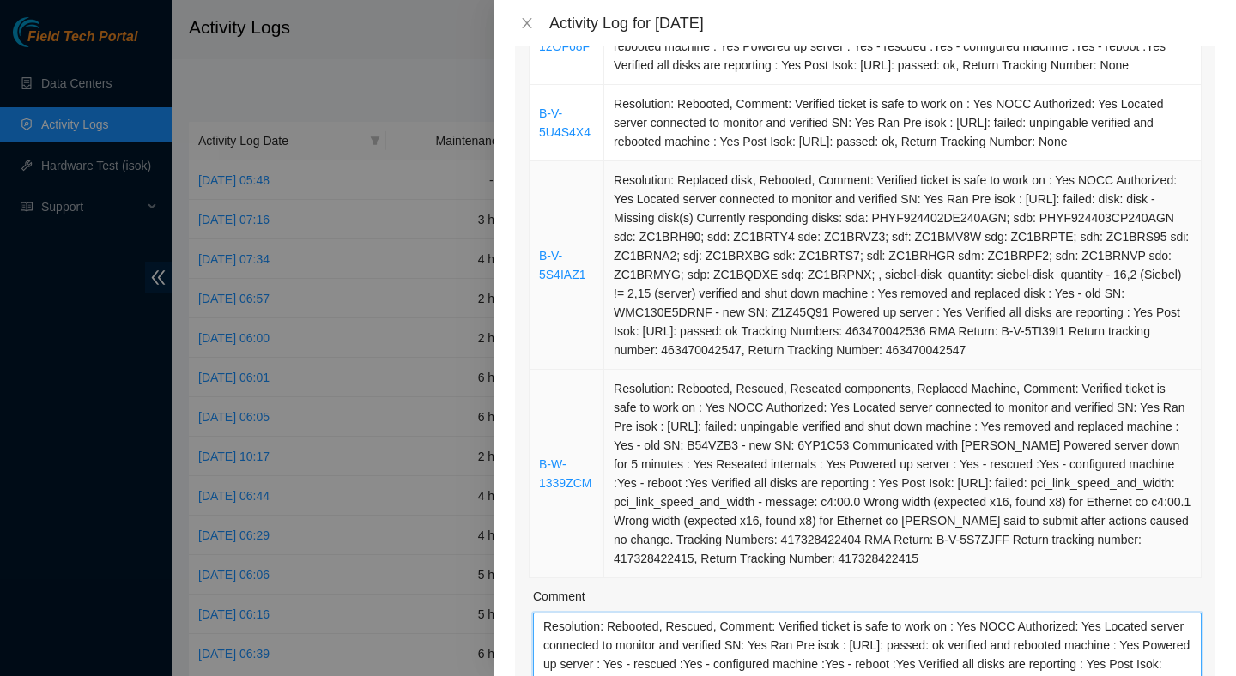
scroll to position [231, 0]
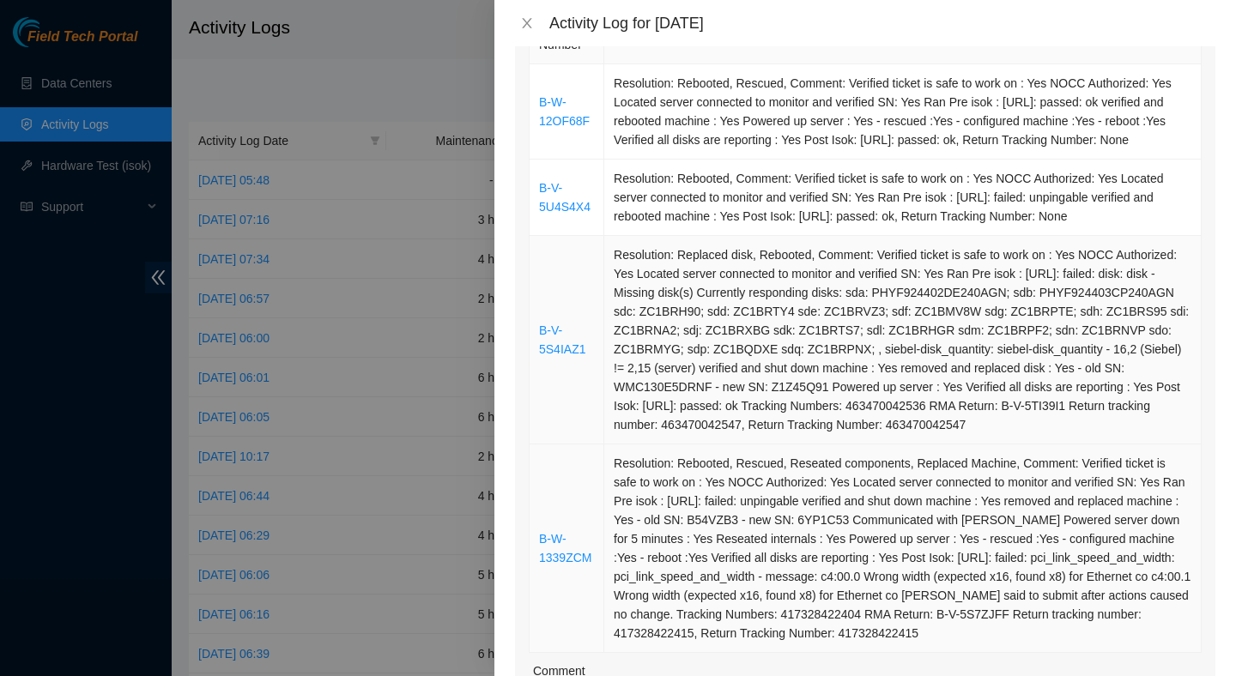
click at [826, 234] on td "Resolution: Rebooted, Comment: Verified ticket is safe to work on : Yes NOCC Au…" at bounding box center [902, 198] width 597 height 76
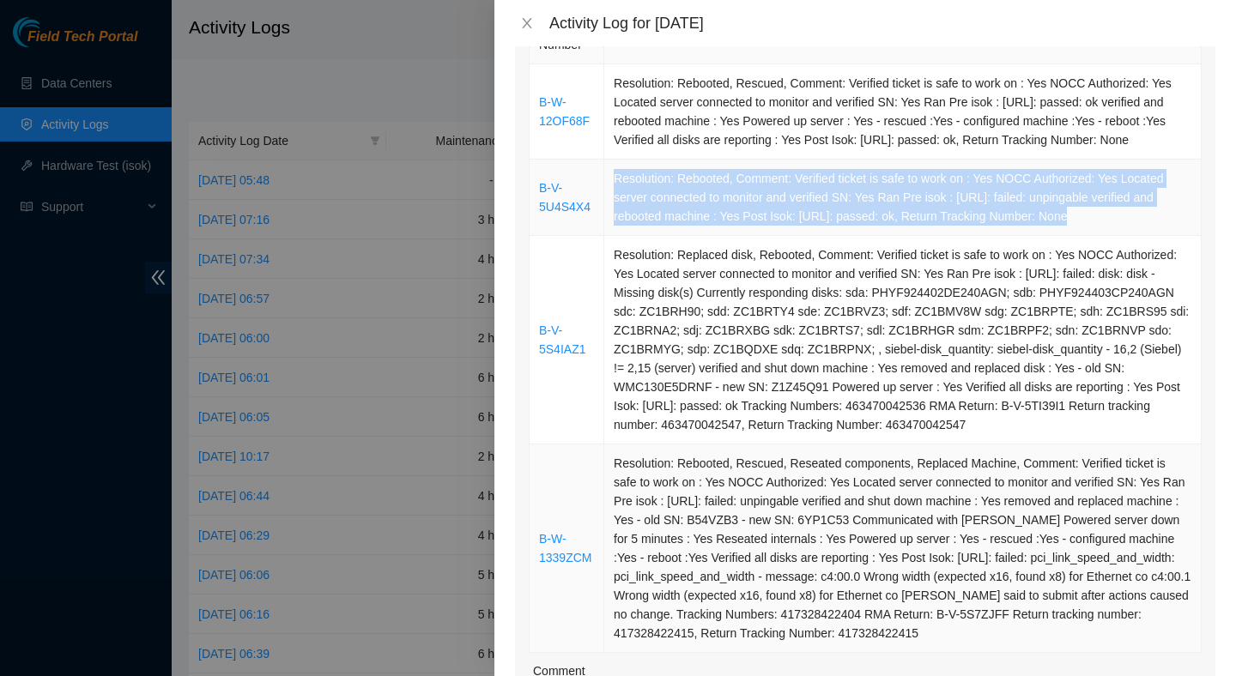
click at [826, 234] on td "Resolution: Rebooted, Comment: Verified ticket is safe to work on : Yes NOCC Au…" at bounding box center [902, 198] width 597 height 76
copy td "Resolution: Rebooted, Comment: Verified ticket is safe to work on : Yes NOCC Au…"
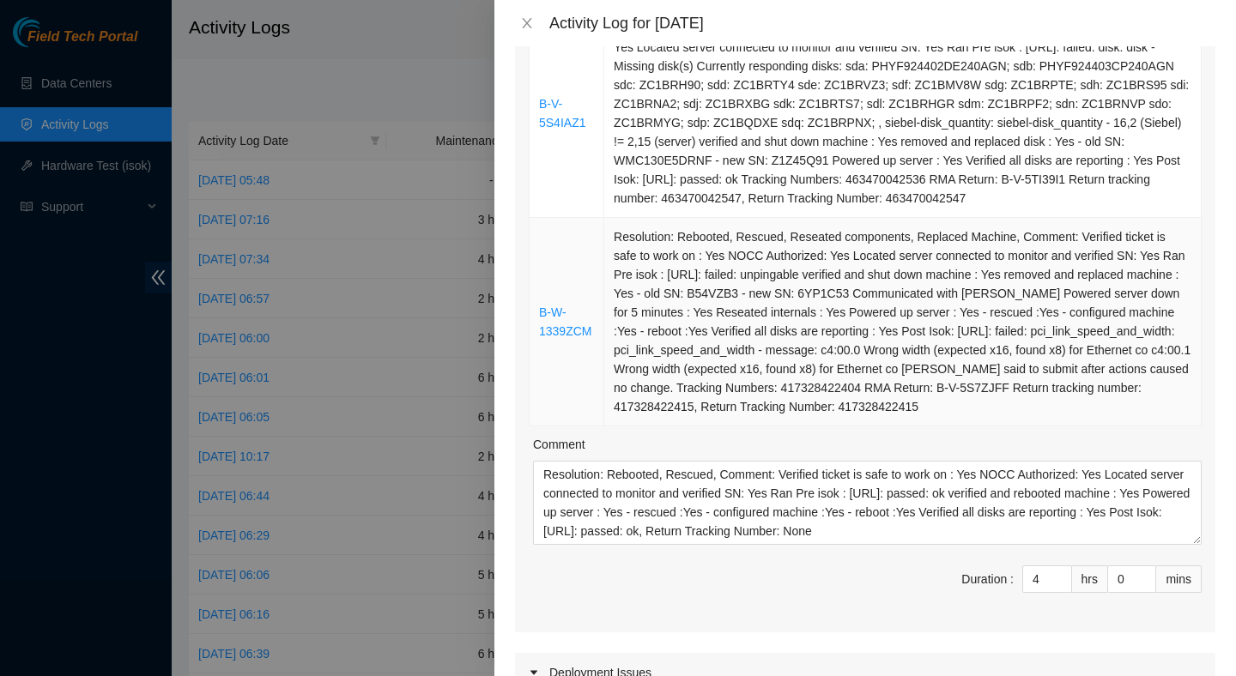
scroll to position [482, 0]
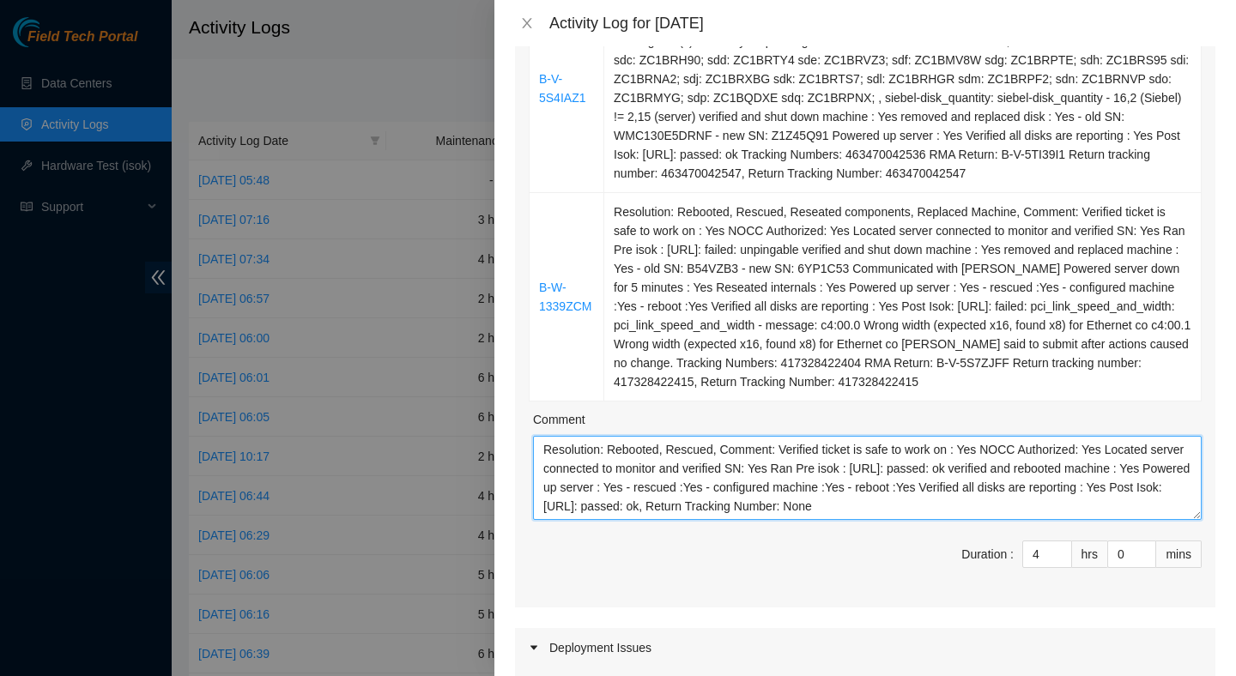
click at [669, 520] on textarea "Resolution: Rebooted, Rescued, Comment: Verified ticket is safe to work on : Ye…" at bounding box center [867, 478] width 669 height 84
paste textarea "Resolution: Rebooted, Comment: Verified ticket is safe to work on : Yes NOCC Au…"
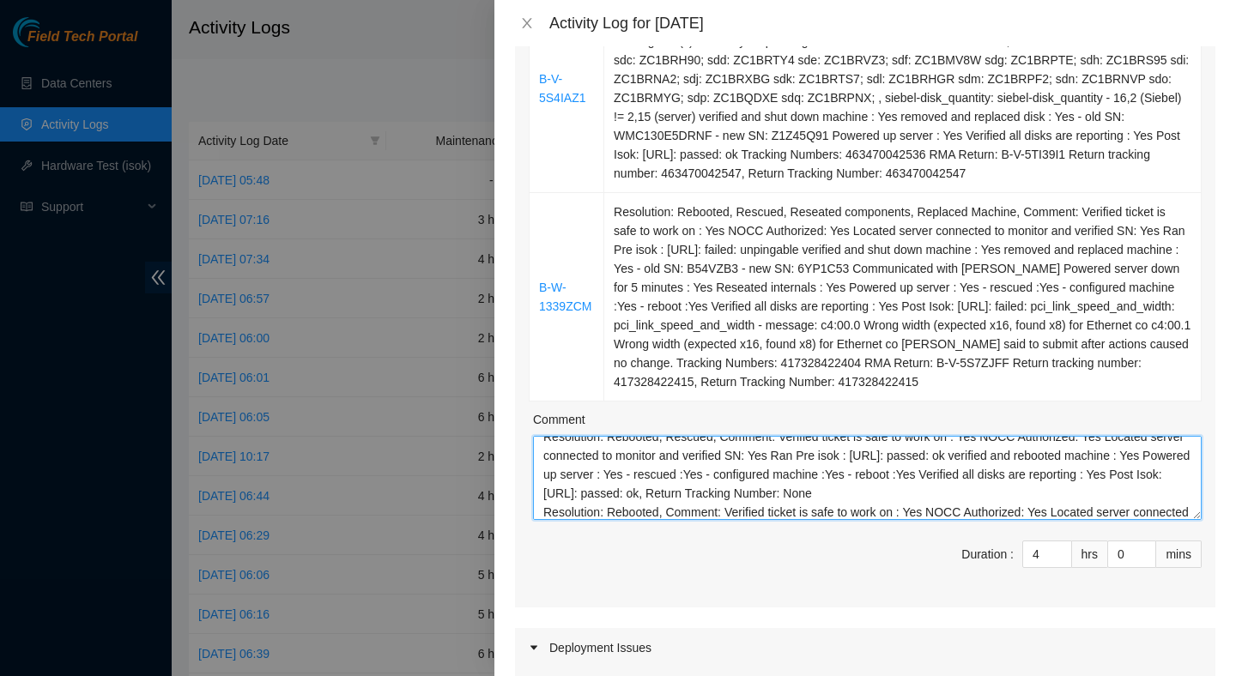
scroll to position [70, 0]
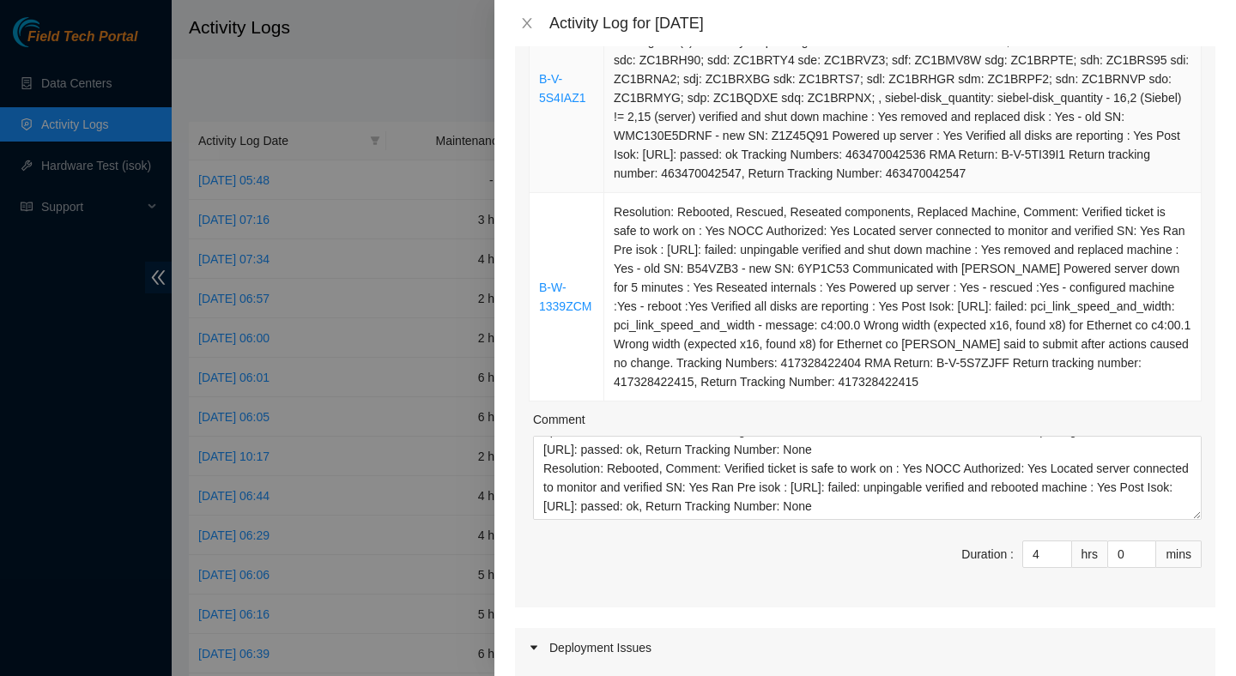
click at [799, 171] on td "Resolution: Replaced disk, Rebooted, Comment: Verified ticket is safe to work o…" at bounding box center [902, 89] width 597 height 209
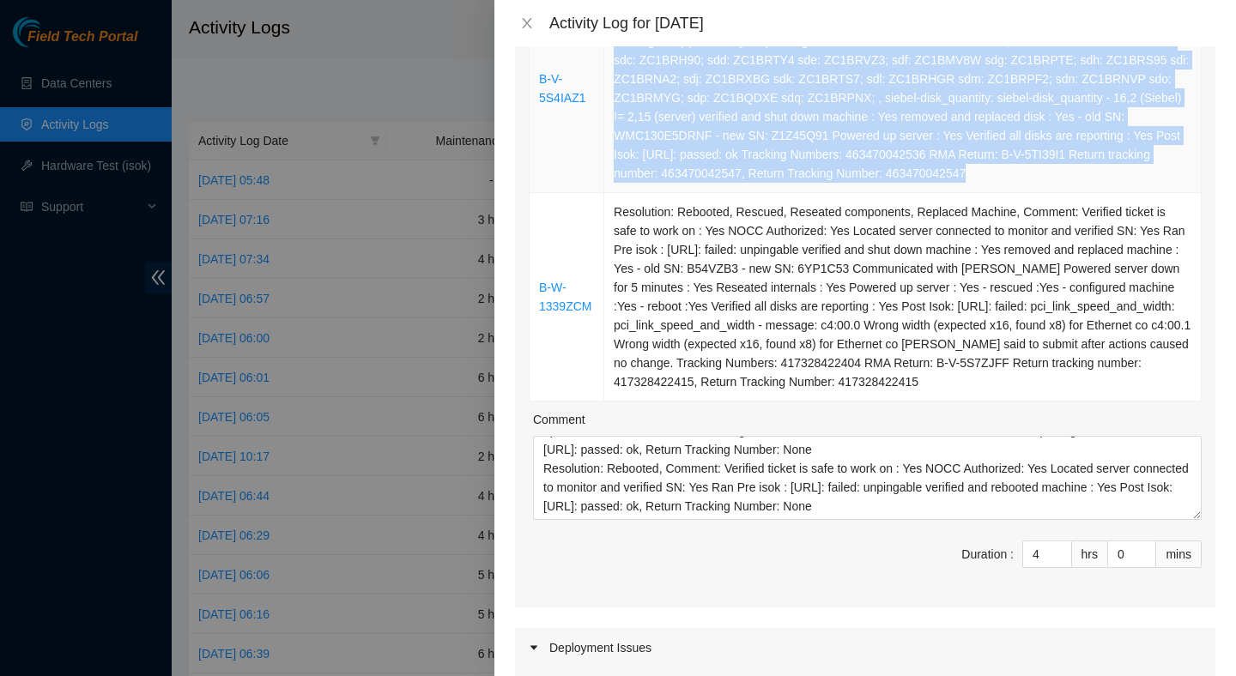
click at [799, 171] on td "Resolution: Replaced disk, Rebooted, Comment: Verified ticket is safe to work o…" at bounding box center [902, 89] width 597 height 209
copy td "Resolution: Replaced disk, Rebooted, Comment: Verified ticket is safe to work o…"
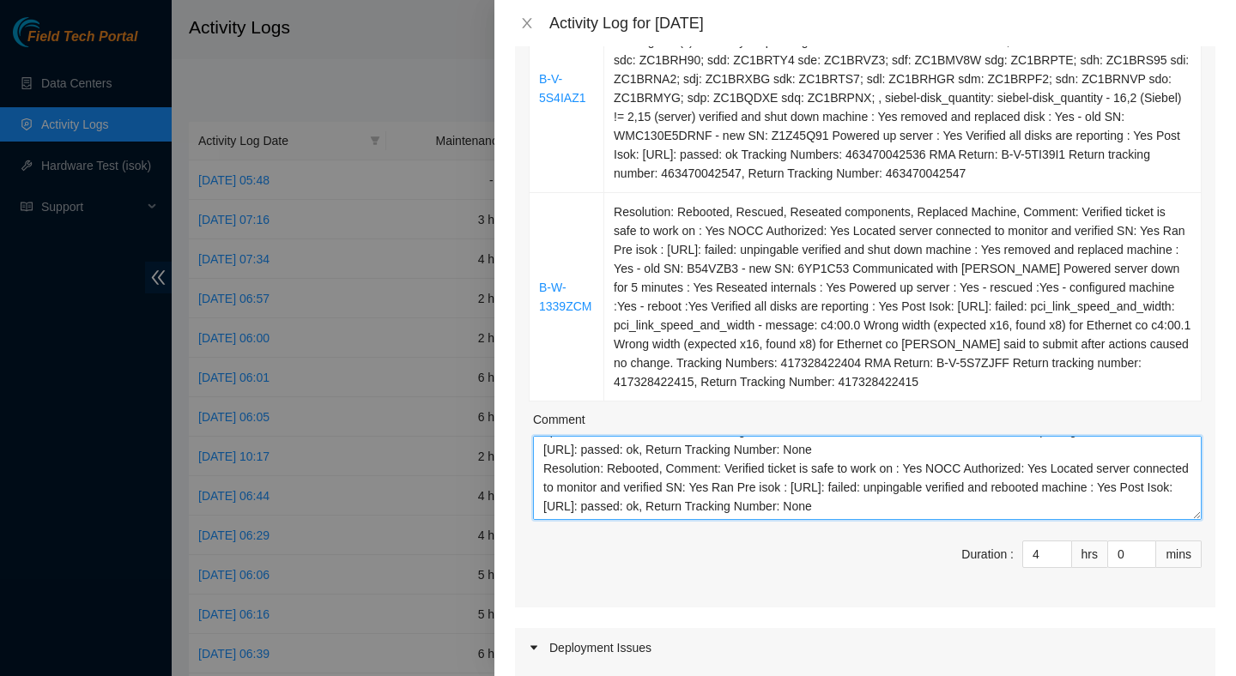
click at [762, 520] on textarea "Resolution: Rebooted, Rescued, Comment: Verified ticket is safe to work on : Ye…" at bounding box center [867, 478] width 669 height 84
paste textarea "Resolution: Replaced disk, Rebooted, Comment: Verified ticket is safe to work o…"
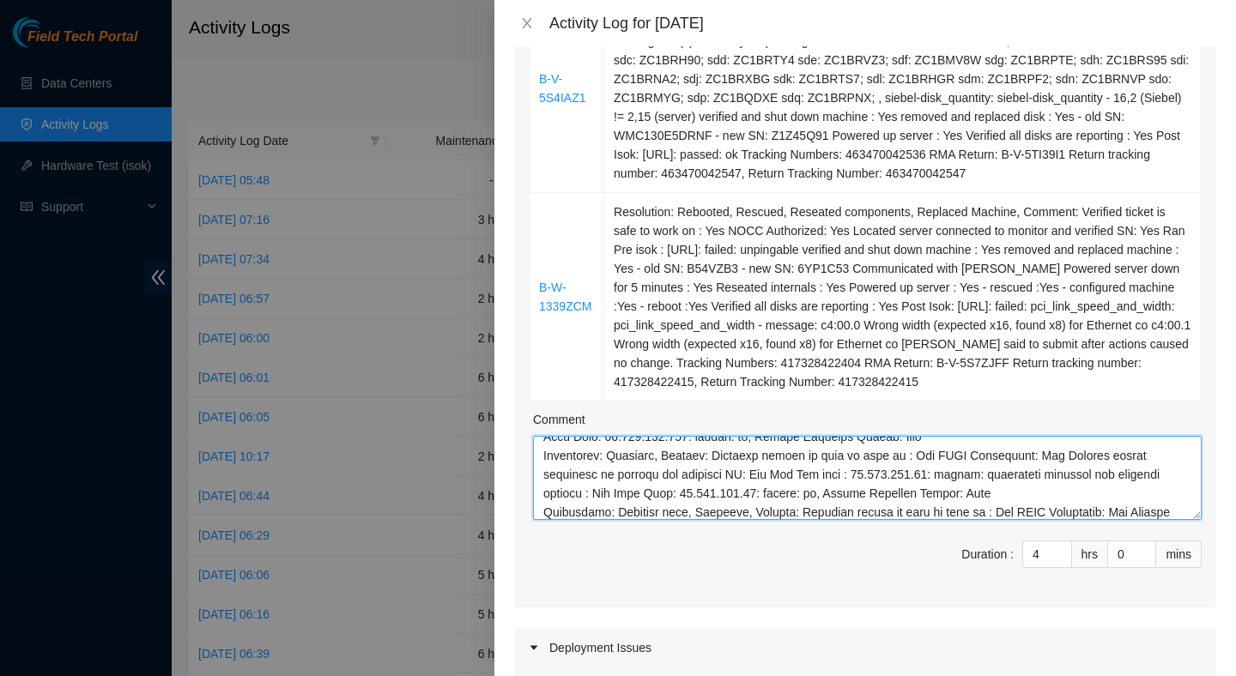
scroll to position [239, 0]
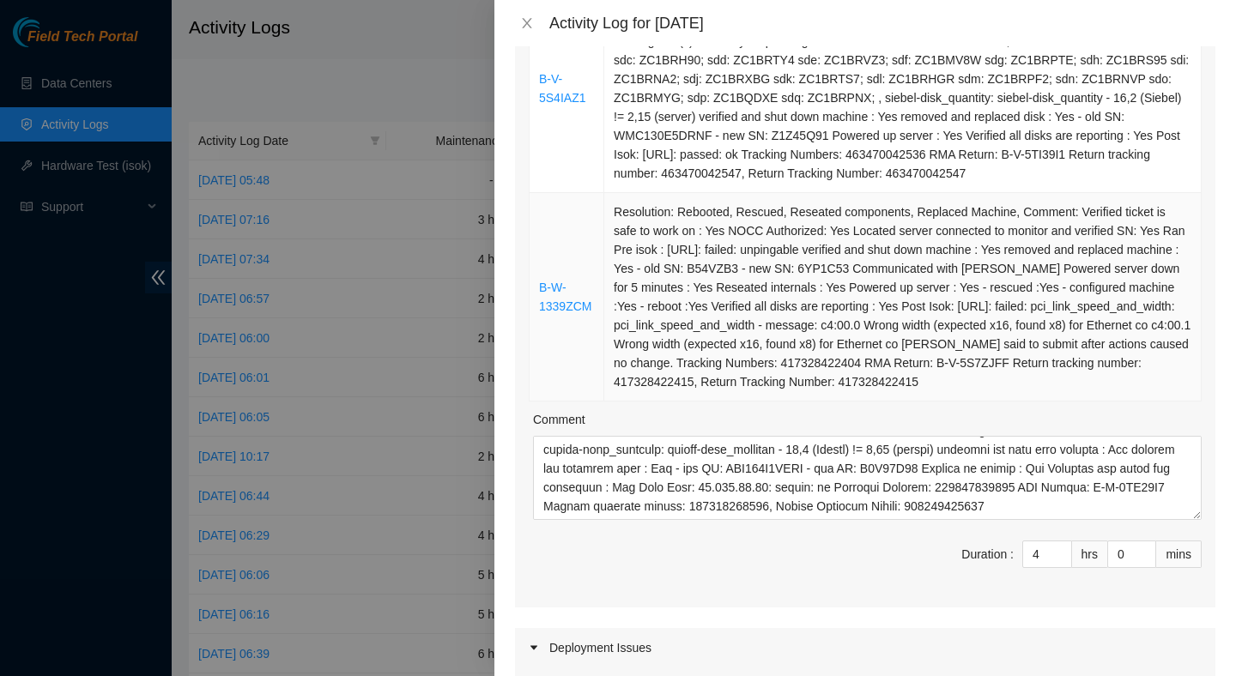
click at [852, 347] on td "Resolution: Rebooted, Rescued, Reseated components, Replaced Machine, Comment: …" at bounding box center [902, 297] width 597 height 209
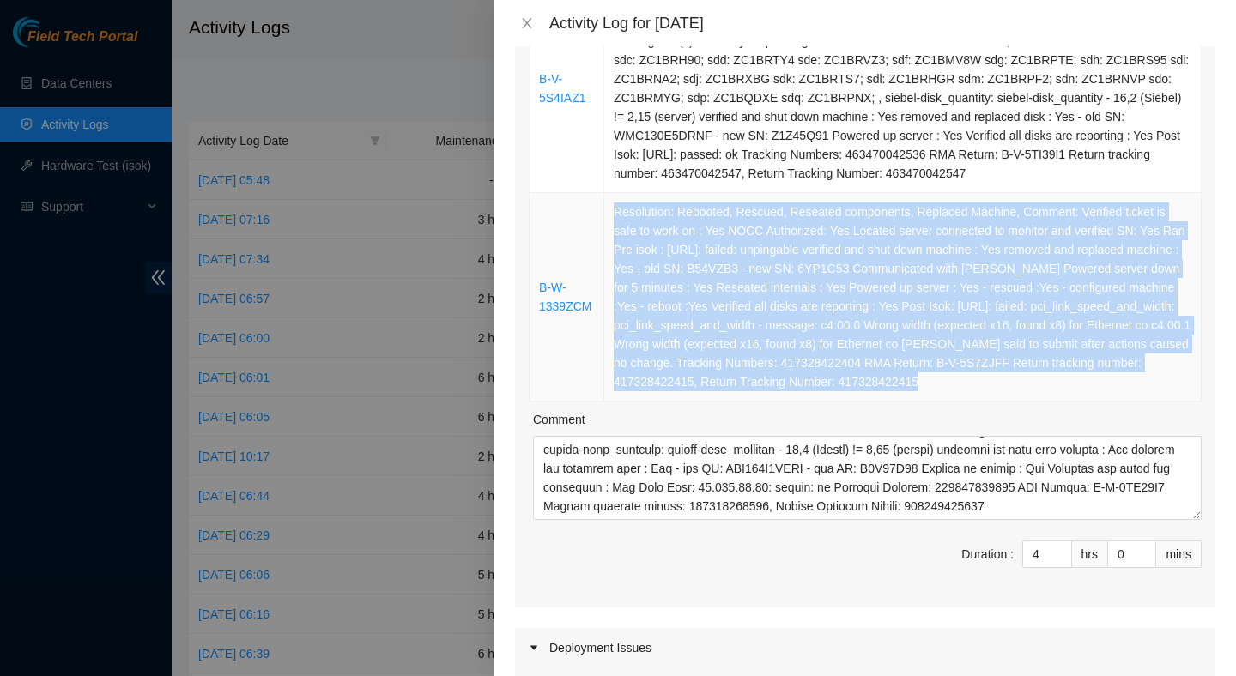
click at [852, 347] on td "Resolution: Rebooted, Rescued, Reseated components, Replaced Machine, Comment: …" at bounding box center [902, 297] width 597 height 209
copy td "Resolution: Rebooted, Rescued, Reseated components, Replaced Machine, Comment: …"
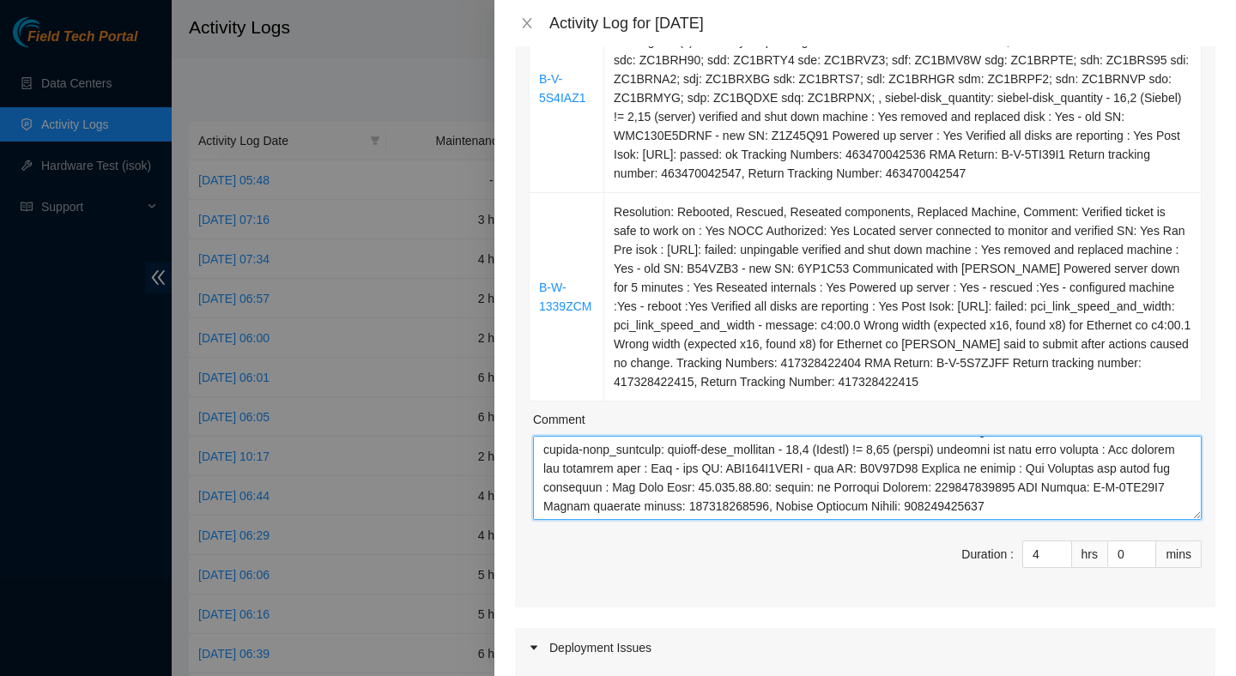
click at [705, 520] on textarea "Comment" at bounding box center [867, 478] width 669 height 84
paste textarea "Resolution: Rebooted, Rescued, Reseated components, Replaced Machine, Comment: …"
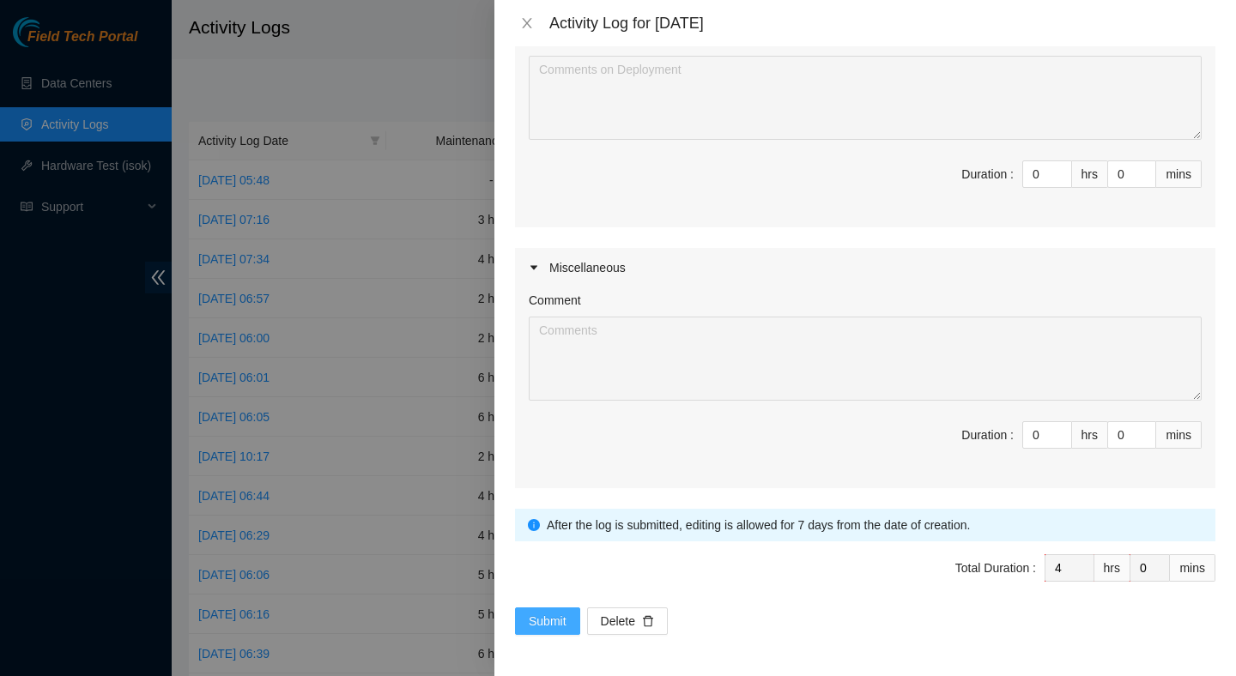
type textarea "Resolution: Rebooted, Rescued, Comment: Verified ticket is safe to work on : Ye…"
click at [558, 618] on span "Submit" at bounding box center [548, 621] width 38 height 19
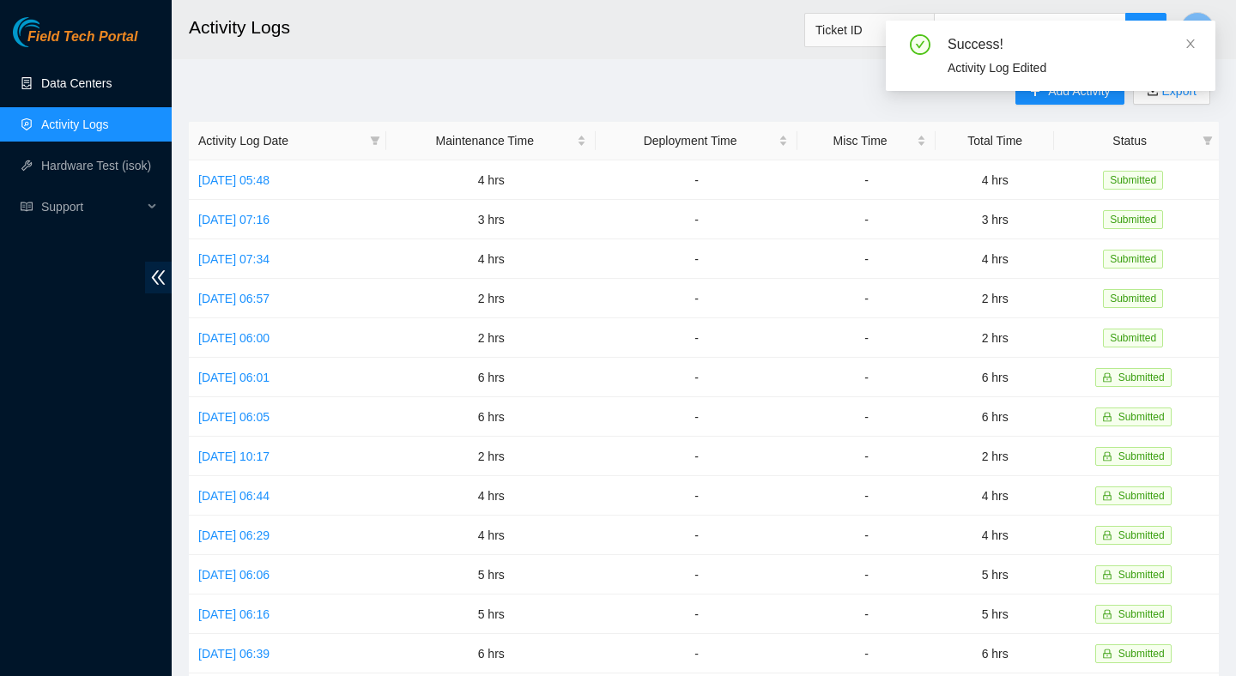
click at [73, 78] on link "Data Centers" at bounding box center [76, 83] width 70 height 14
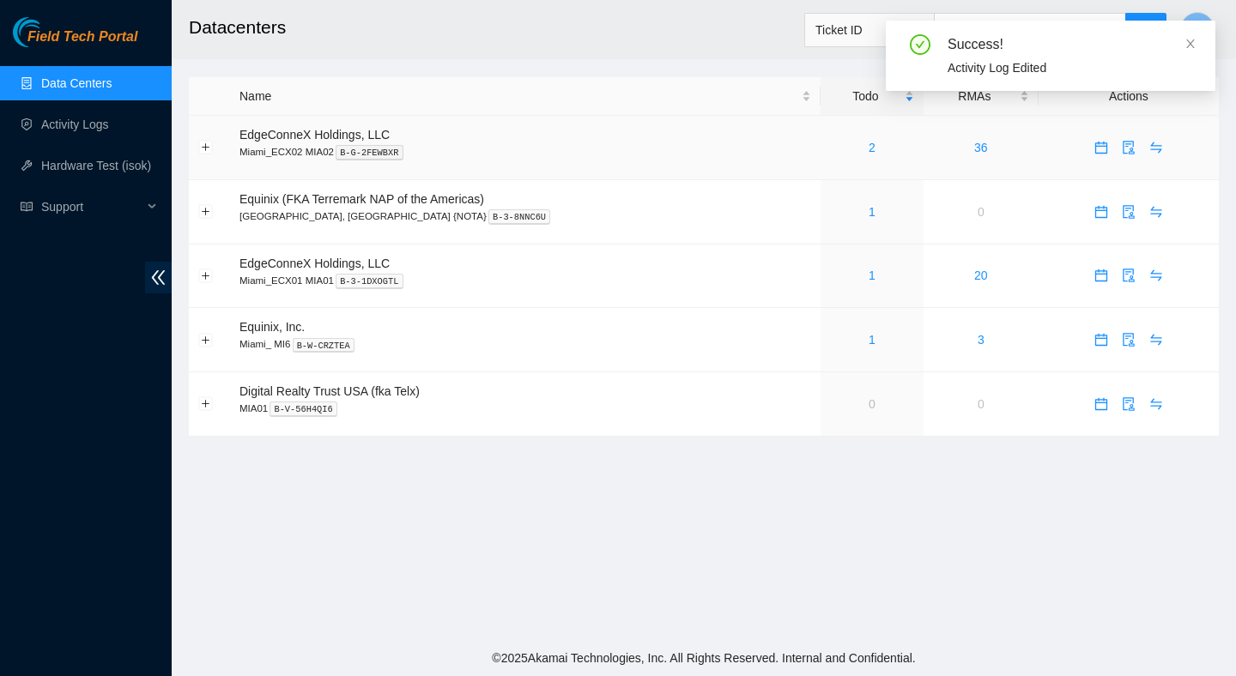
click at [830, 146] on div "2" at bounding box center [872, 147] width 84 height 19
